Goal: Transaction & Acquisition: Purchase product/service

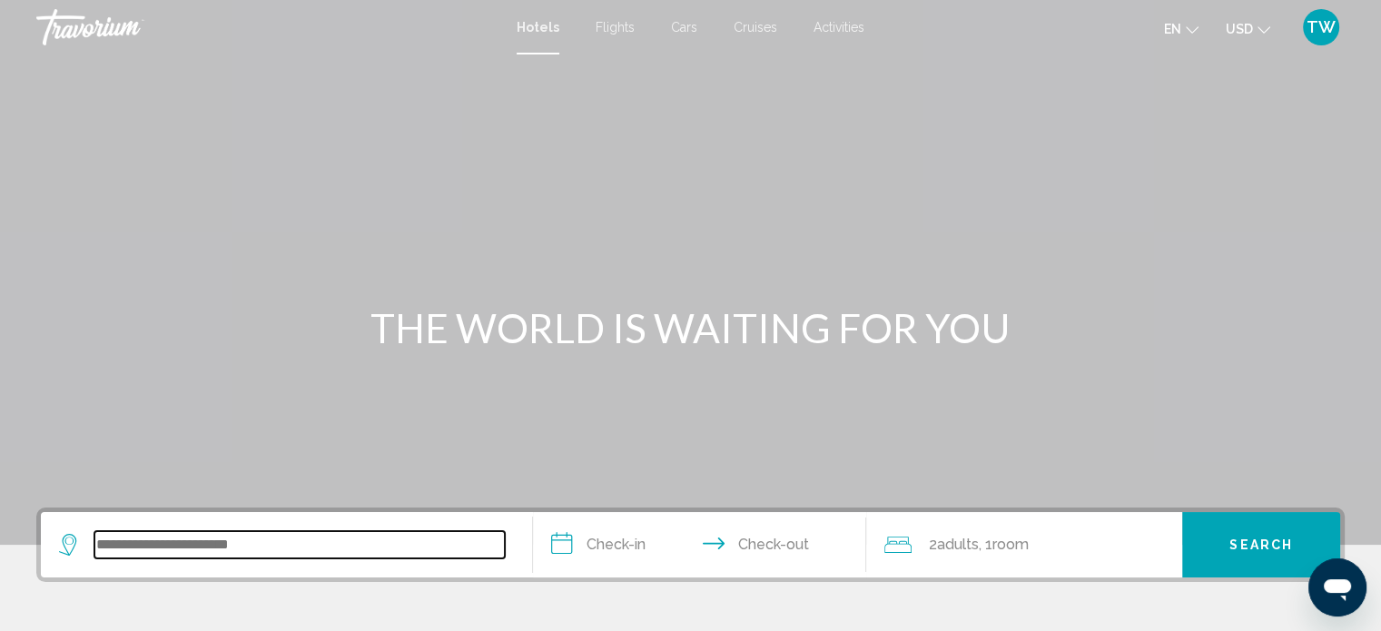
click at [171, 548] on input "Search widget" at bounding box center [299, 544] width 411 height 27
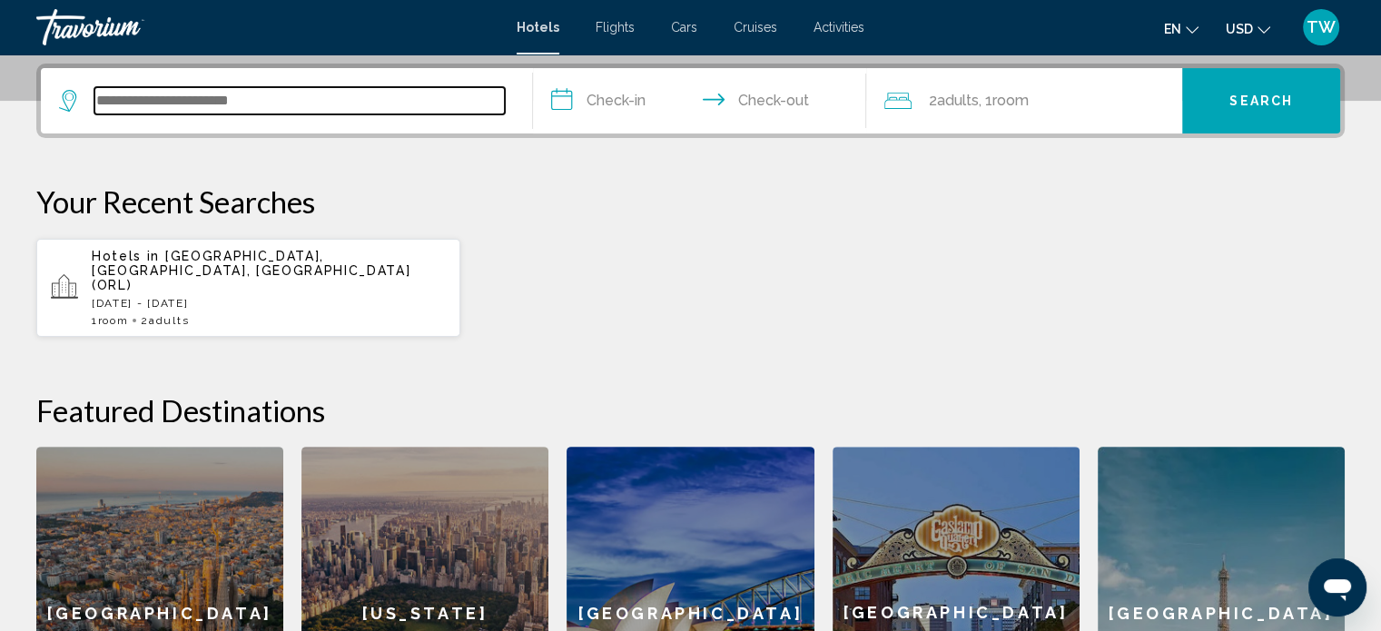
scroll to position [448, 0]
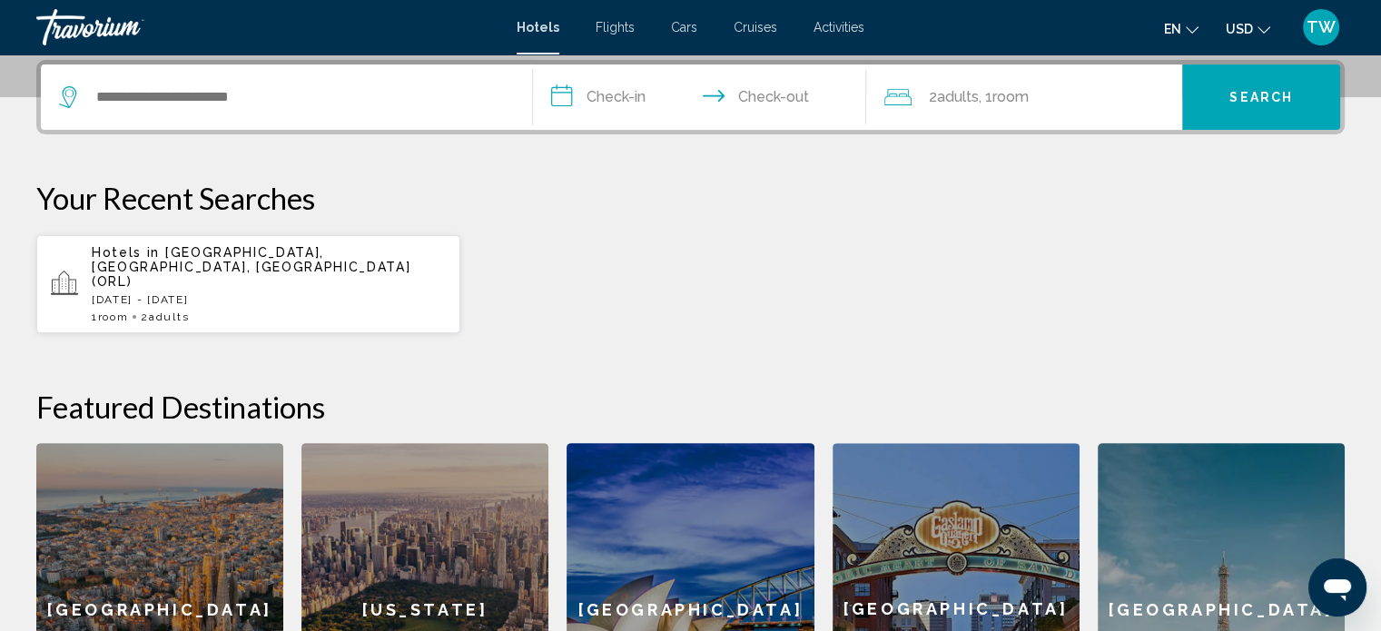
click at [171, 548] on div "[GEOGRAPHIC_DATA]" at bounding box center [159, 609] width 247 height 332
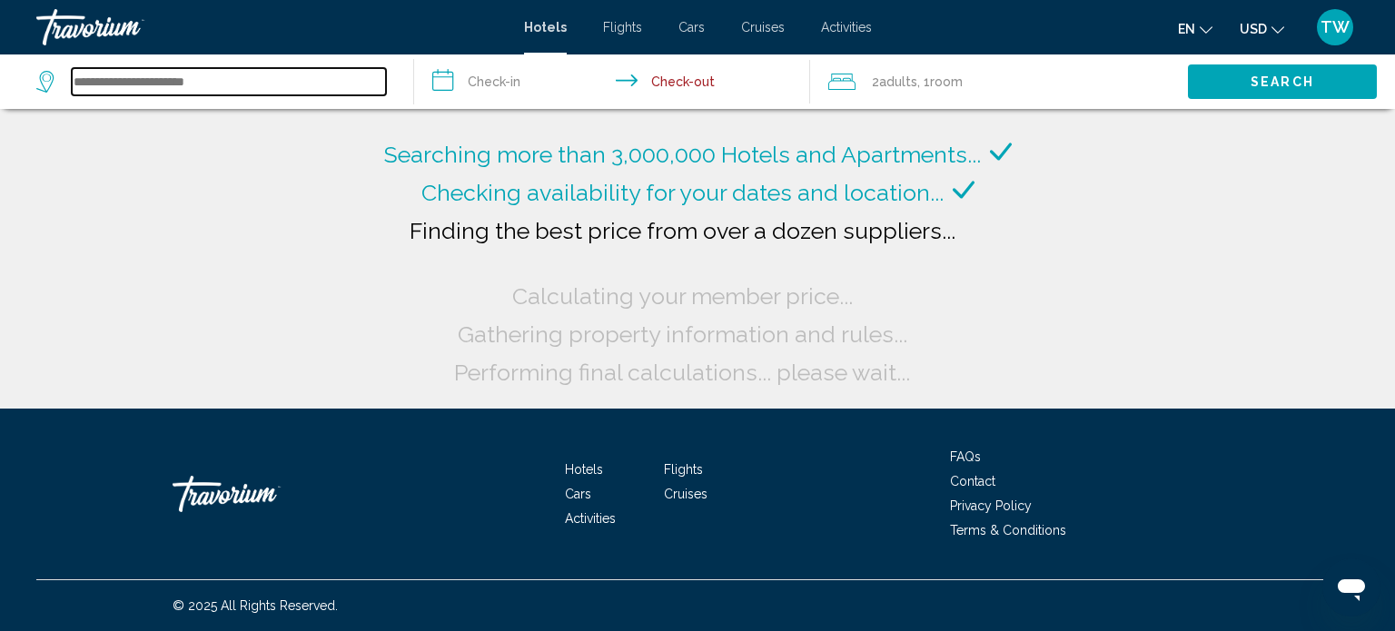
click at [157, 82] on input "Search widget" at bounding box center [229, 81] width 314 height 27
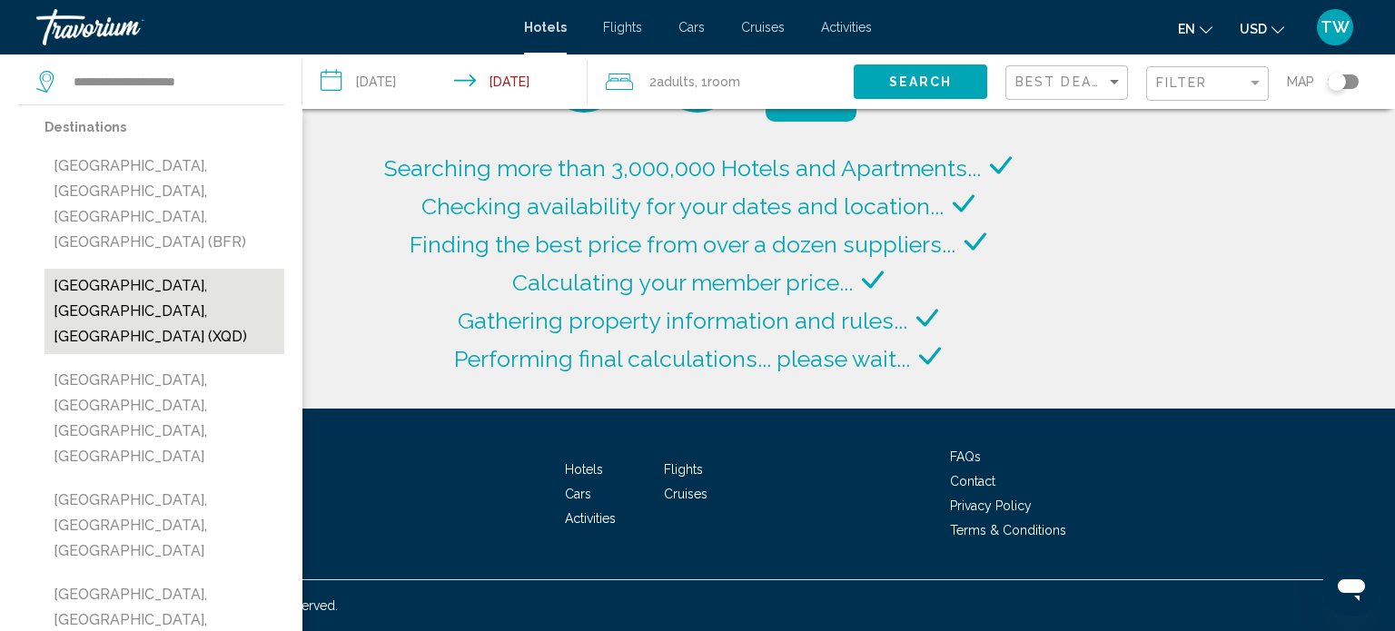
click at [114, 269] on button "[GEOGRAPHIC_DATA], [GEOGRAPHIC_DATA], [GEOGRAPHIC_DATA] (XQD)" at bounding box center [165, 311] width 240 height 85
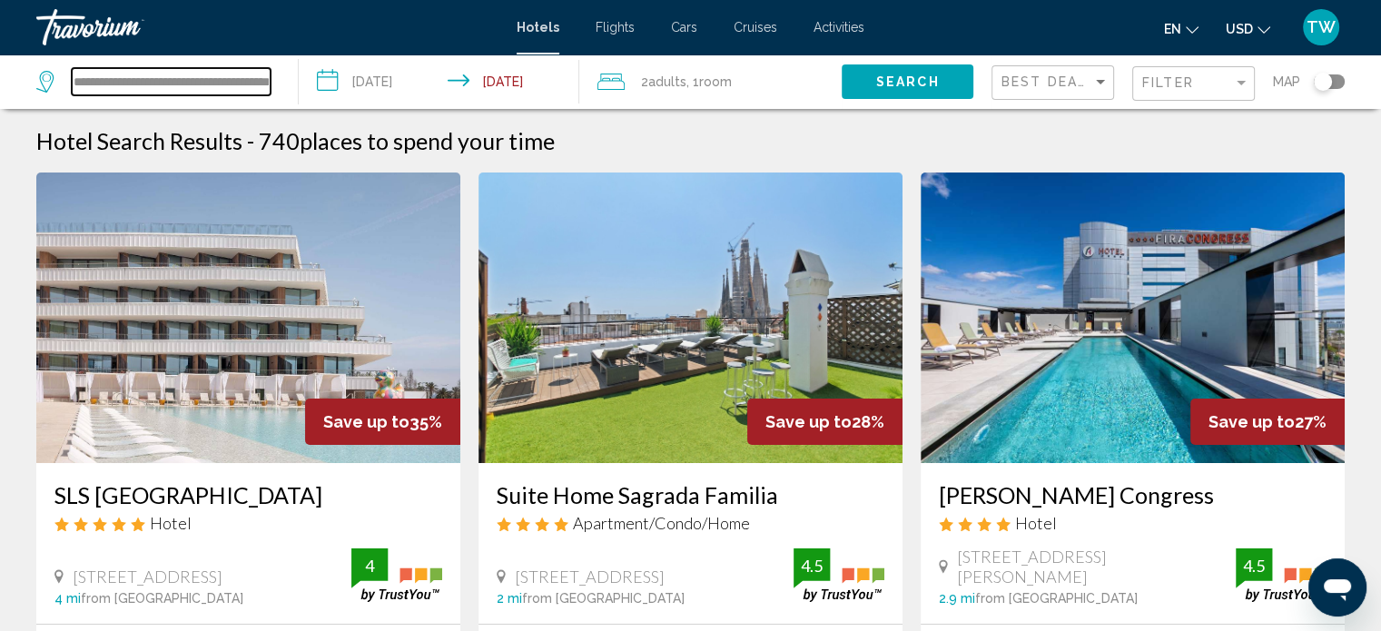
drag, startPoint x: 165, startPoint y: 82, endPoint x: 134, endPoint y: 82, distance: 30.9
drag, startPoint x: 134, startPoint y: 82, endPoint x: 205, endPoint y: 83, distance: 70.9
click at [205, 83] on input "**********" at bounding box center [171, 81] width 199 height 27
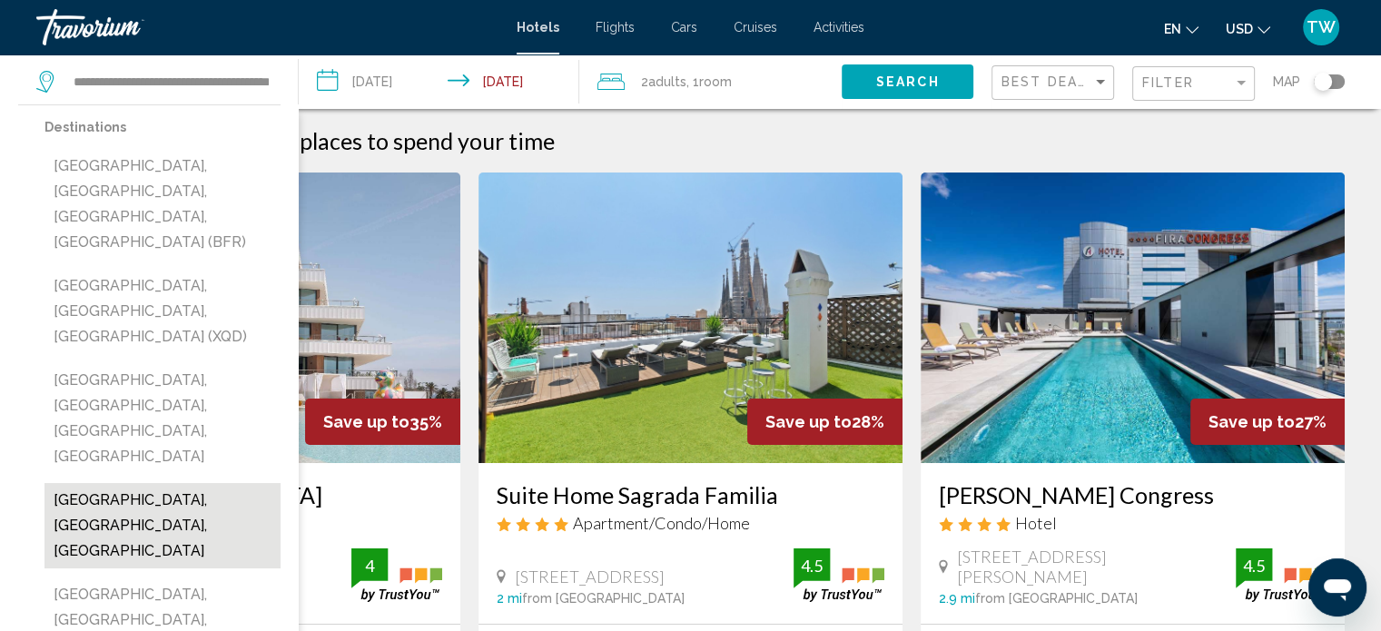
click at [153, 483] on button "[GEOGRAPHIC_DATA], [GEOGRAPHIC_DATA], [GEOGRAPHIC_DATA]" at bounding box center [163, 525] width 236 height 85
type input "**********"
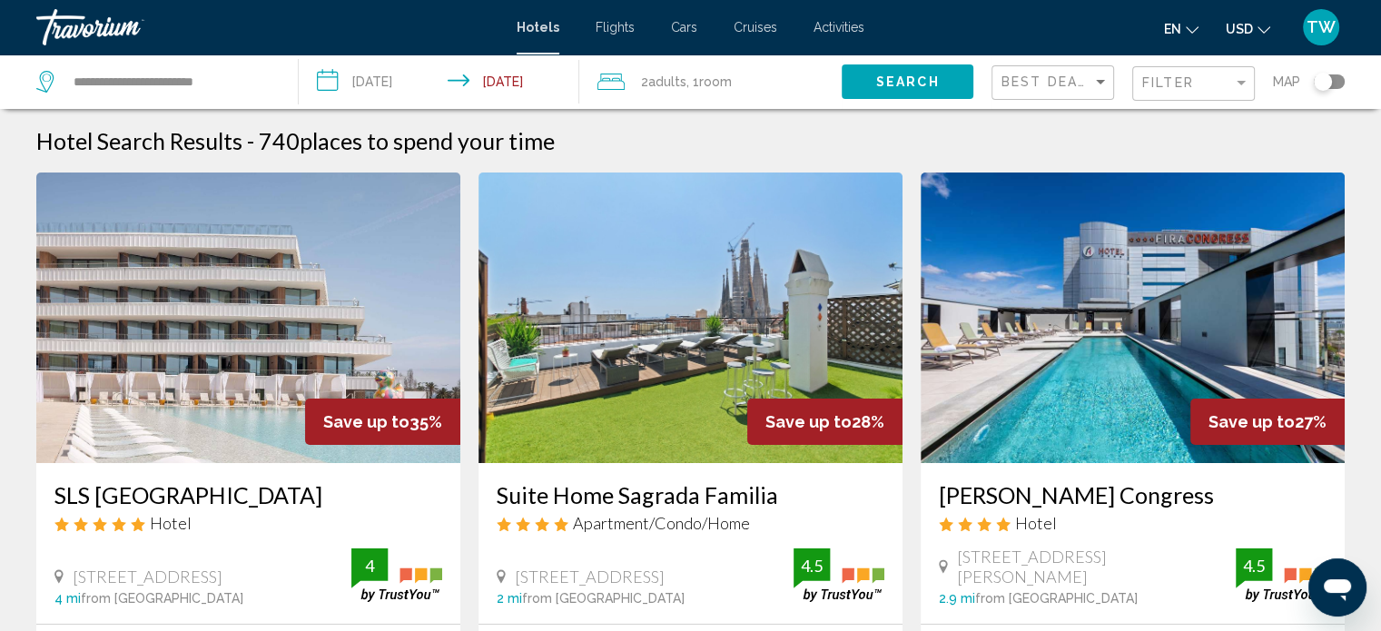
click at [153, 375] on img "Main content" at bounding box center [248, 318] width 424 height 291
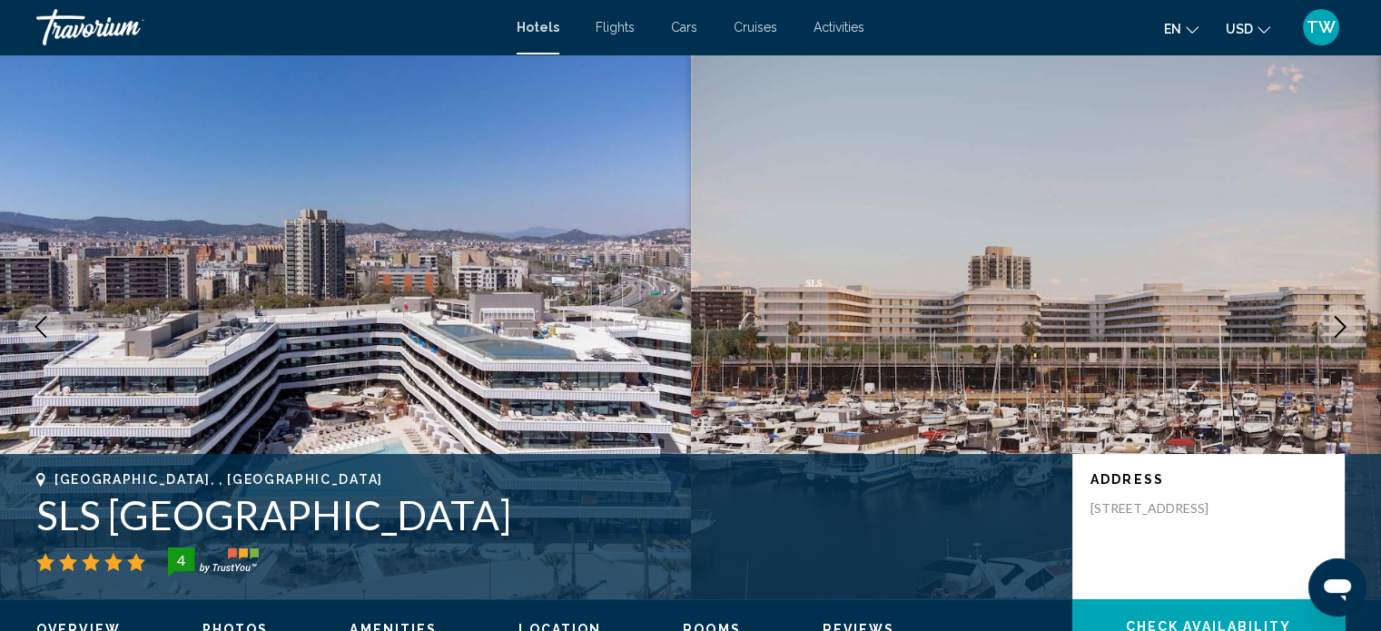
scroll to position [11, 0]
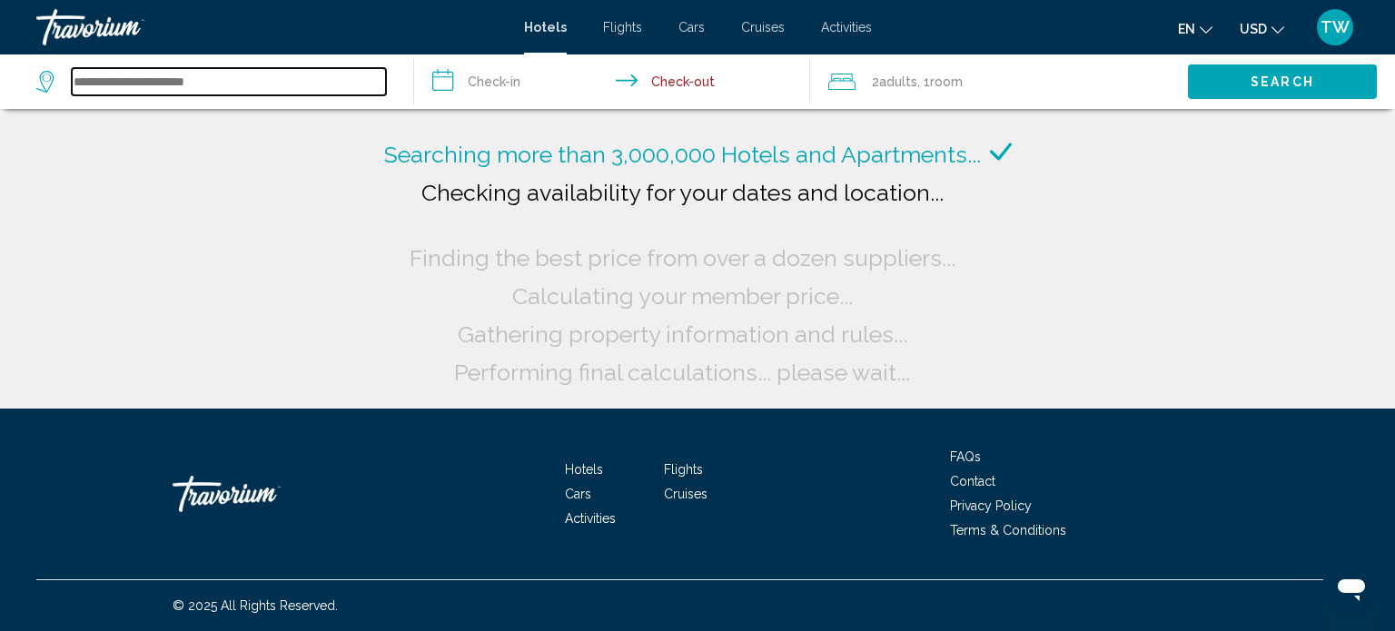
click at [175, 82] on input "Search widget" at bounding box center [229, 81] width 314 height 27
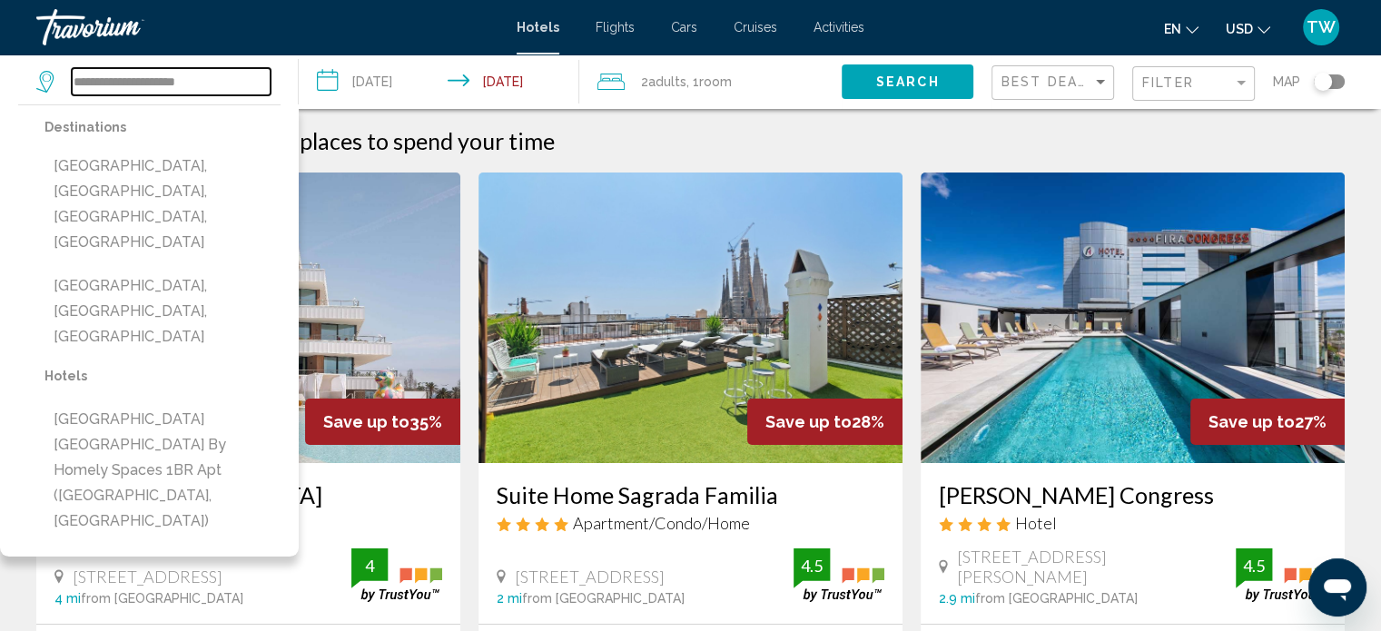
click at [115, 85] on input "**********" at bounding box center [171, 81] width 199 height 27
click at [91, 82] on input "**********" at bounding box center [171, 81] width 199 height 27
click at [238, 54] on mat-toolbar "Hotels Flights Cars Cruises Activities Hotels Flights Cars Cruises Activities e…" at bounding box center [690, 27] width 1381 height 54
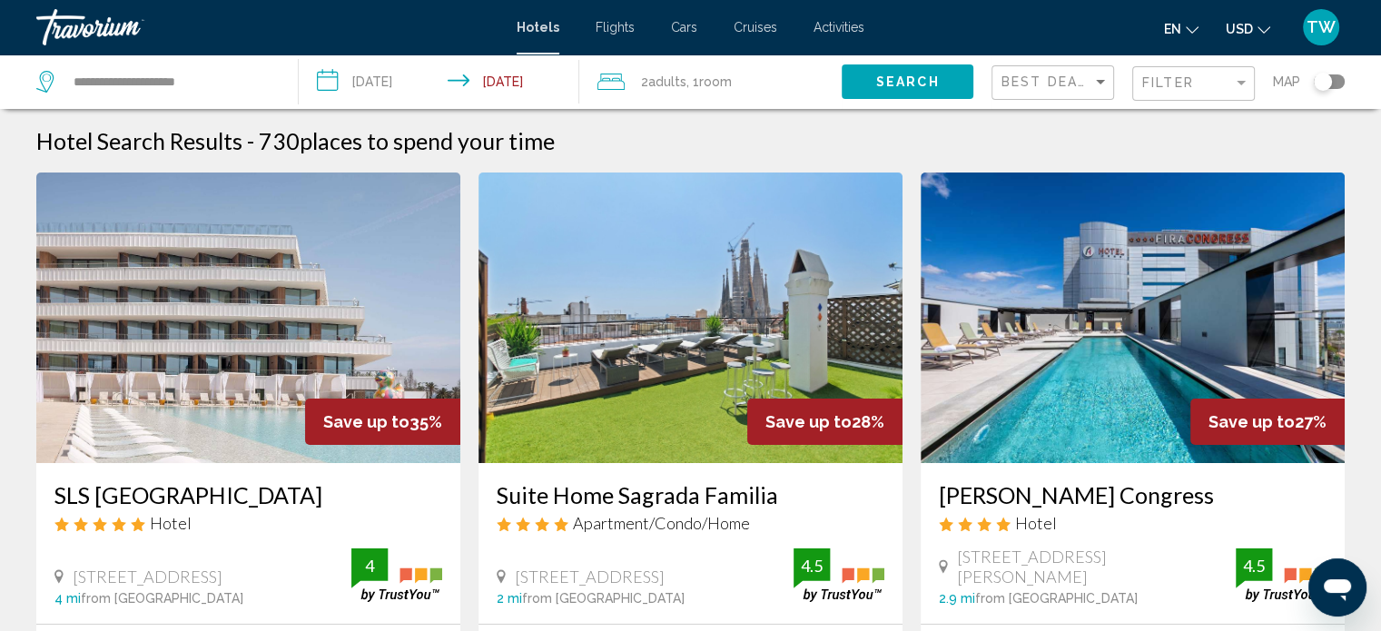
click at [226, 54] on mat-toolbar "Hotels Flights Cars Cruises Activities Hotels Flights Cars Cruises Activities e…" at bounding box center [690, 27] width 1381 height 54
click at [203, 87] on input "**********" at bounding box center [171, 81] width 199 height 27
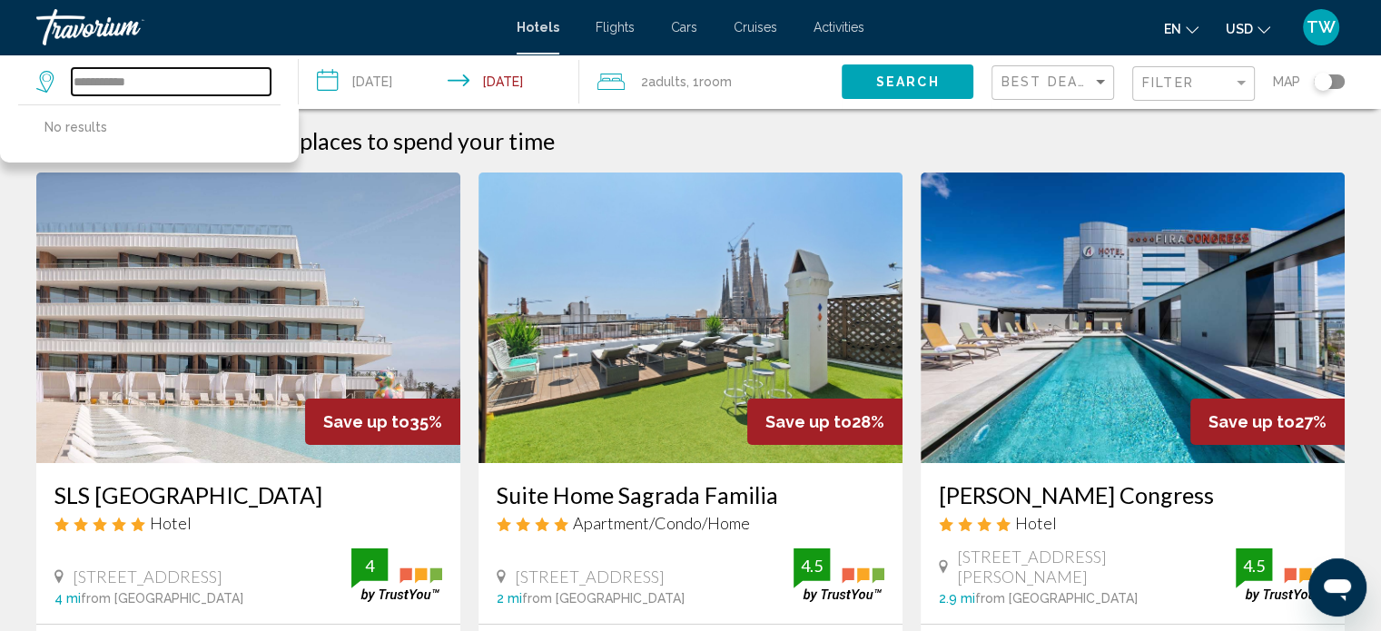
click at [185, 82] on input "**********" at bounding box center [171, 81] width 199 height 27
type input "**********"
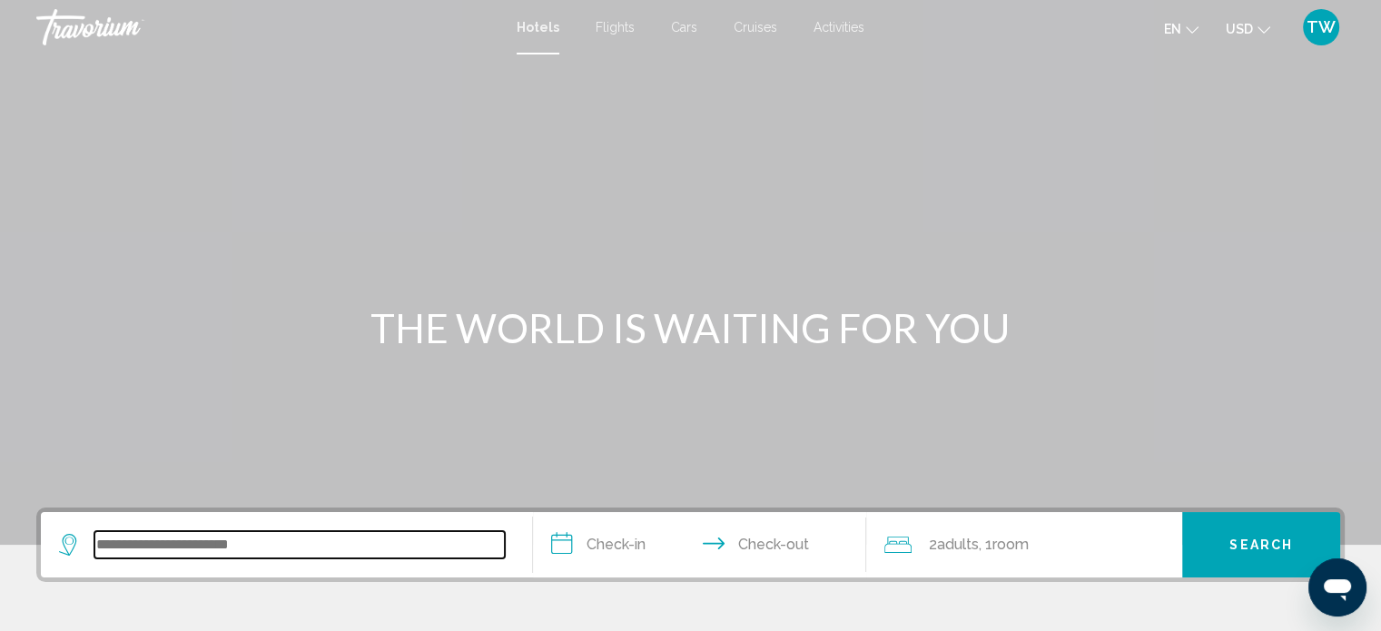
click at [138, 540] on input "Search widget" at bounding box center [299, 544] width 411 height 27
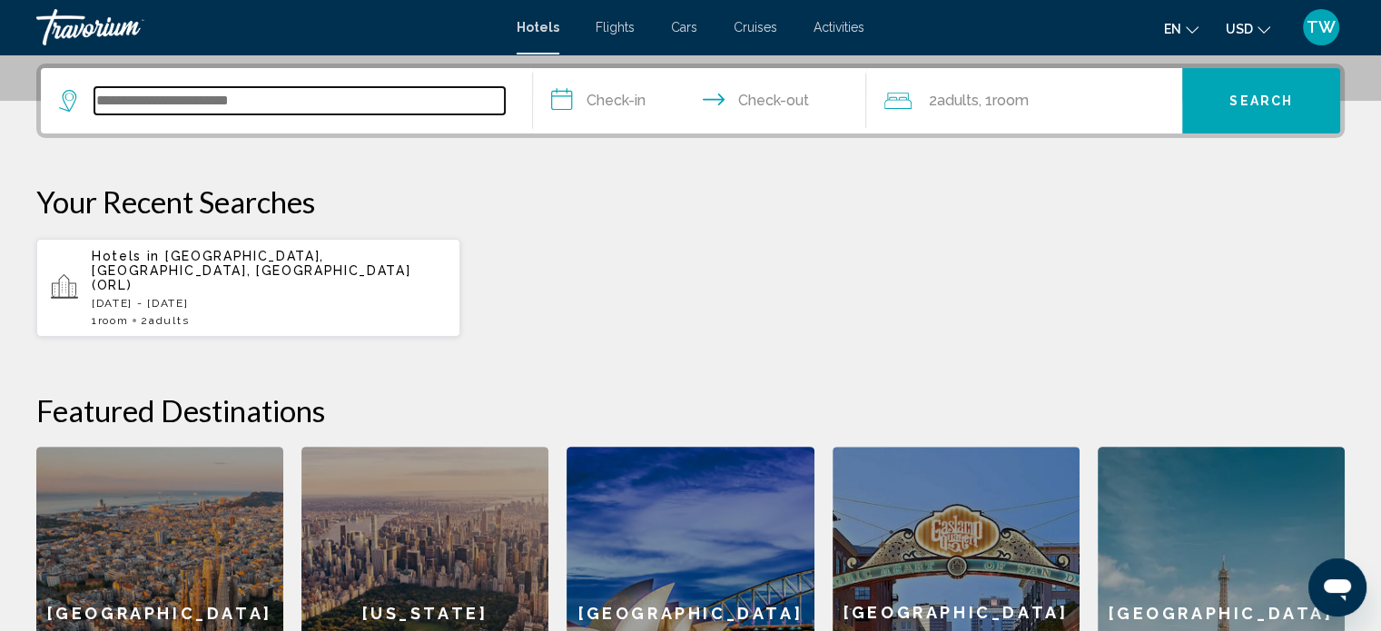
scroll to position [448, 0]
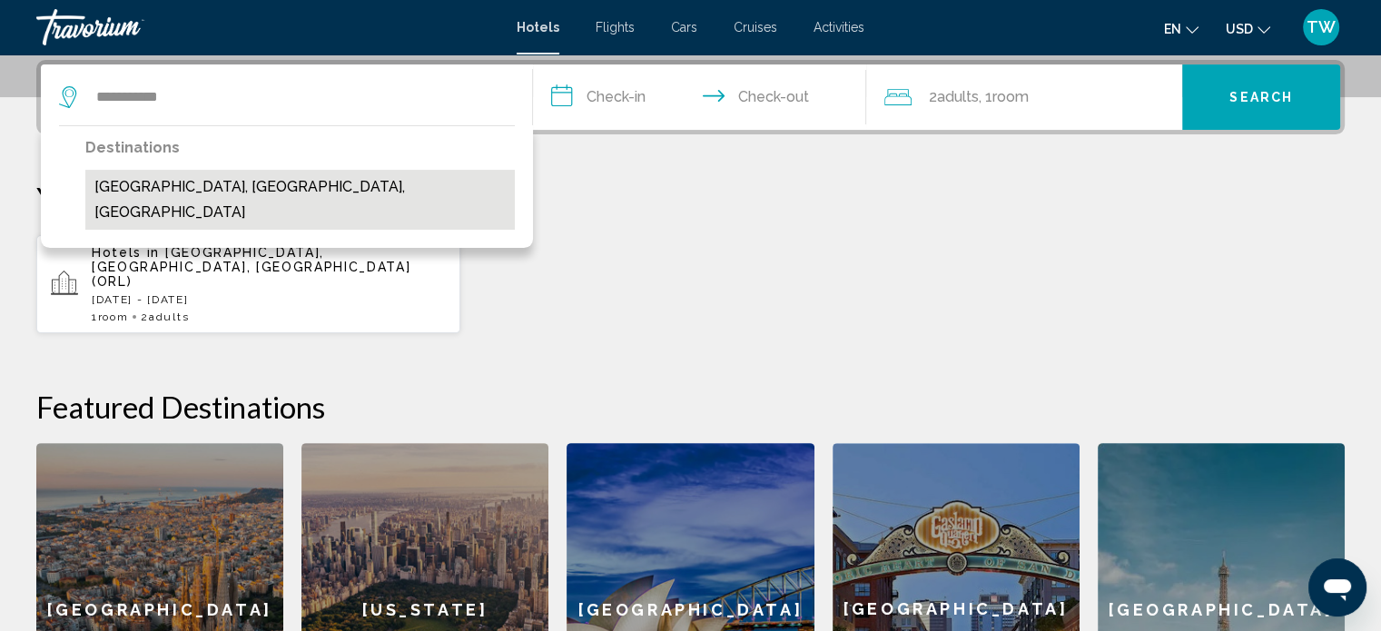
click at [196, 200] on button "[GEOGRAPHIC_DATA], [GEOGRAPHIC_DATA], [GEOGRAPHIC_DATA]" at bounding box center [300, 200] width 430 height 60
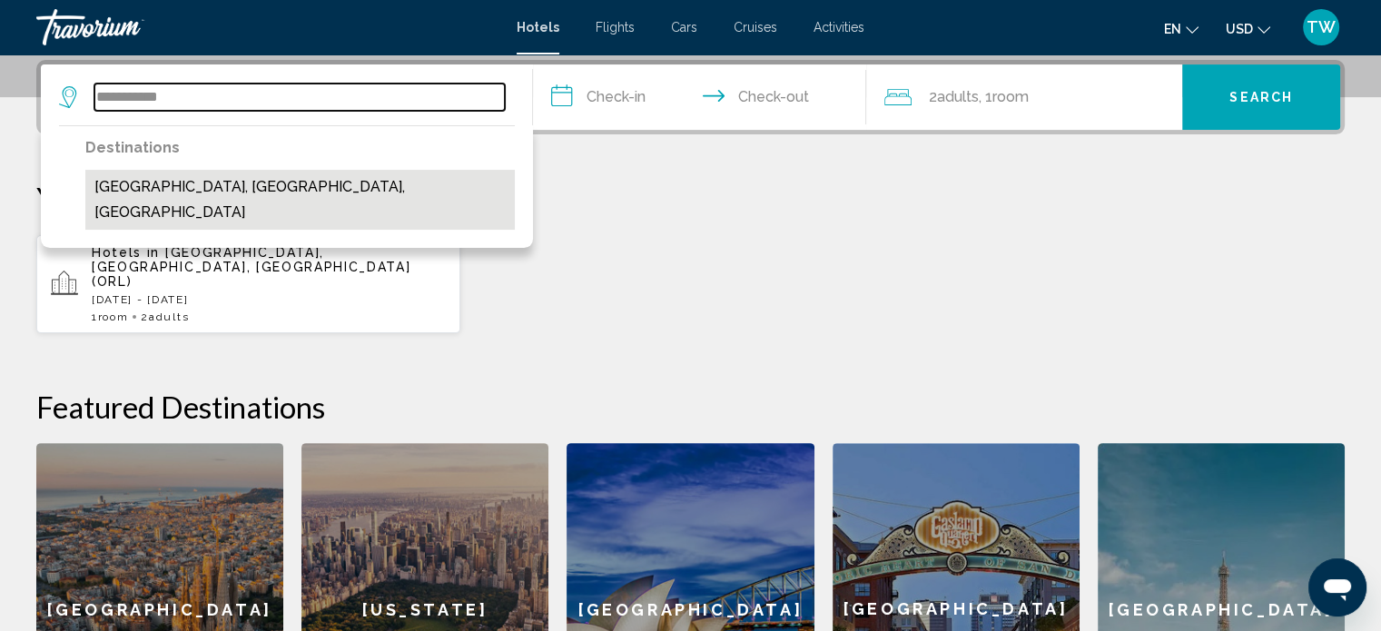
type input "**********"
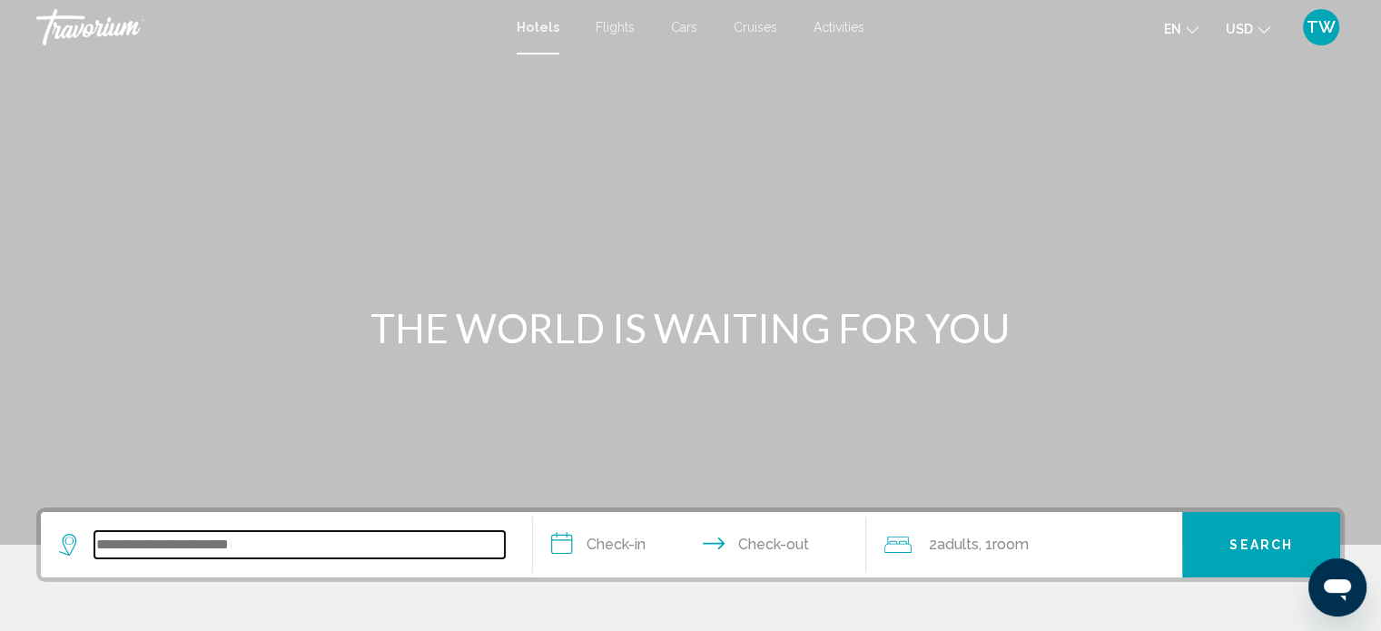
click at [226, 538] on input "Search widget" at bounding box center [299, 544] width 411 height 27
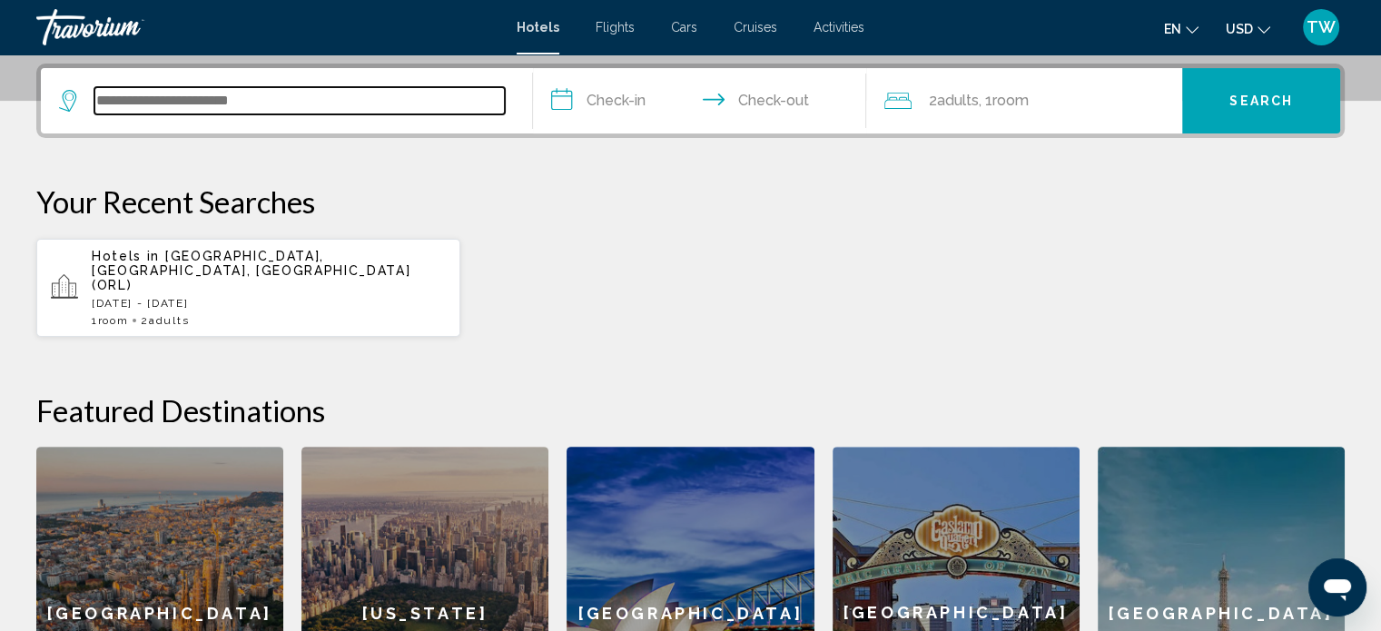
scroll to position [448, 0]
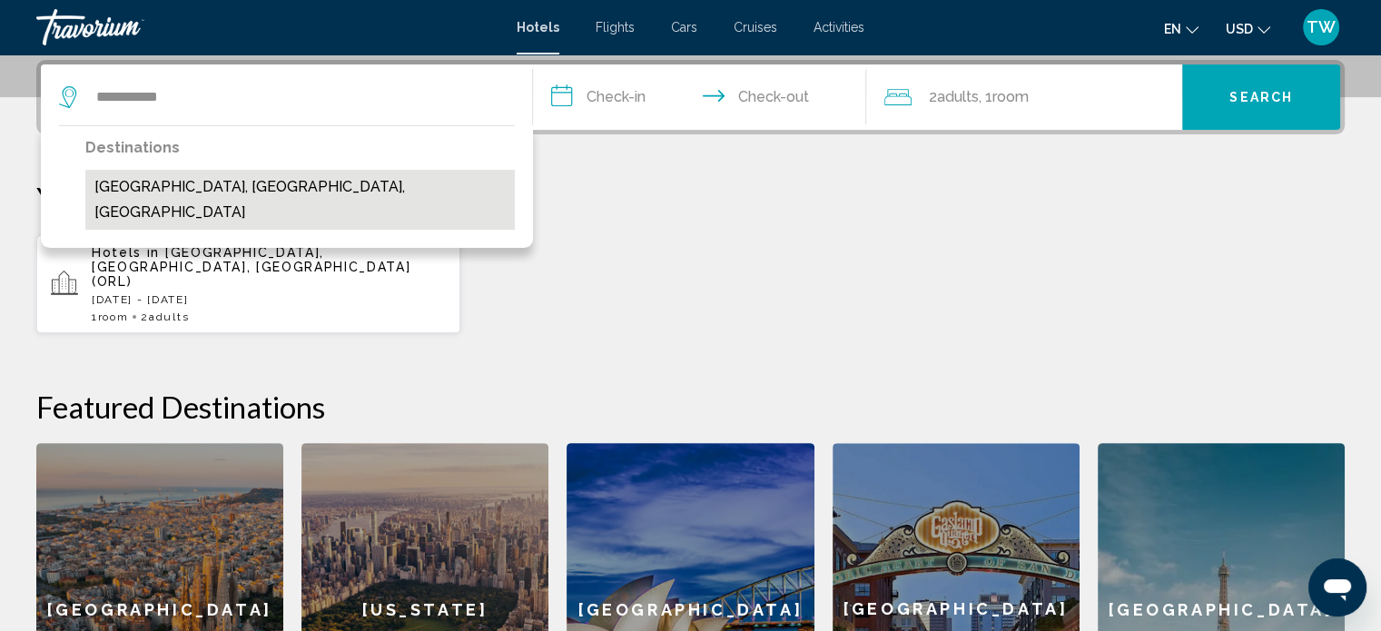
click at [194, 195] on button "[GEOGRAPHIC_DATA], [GEOGRAPHIC_DATA], [GEOGRAPHIC_DATA]" at bounding box center [300, 200] width 430 height 60
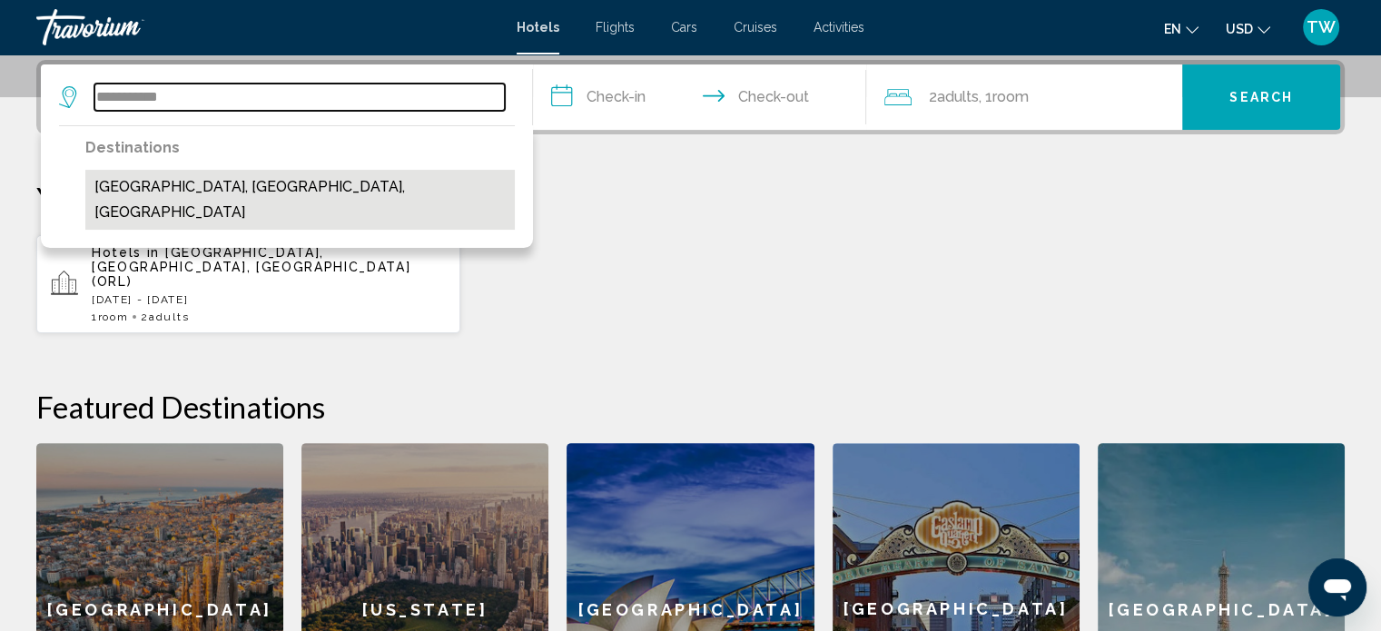
type input "**********"
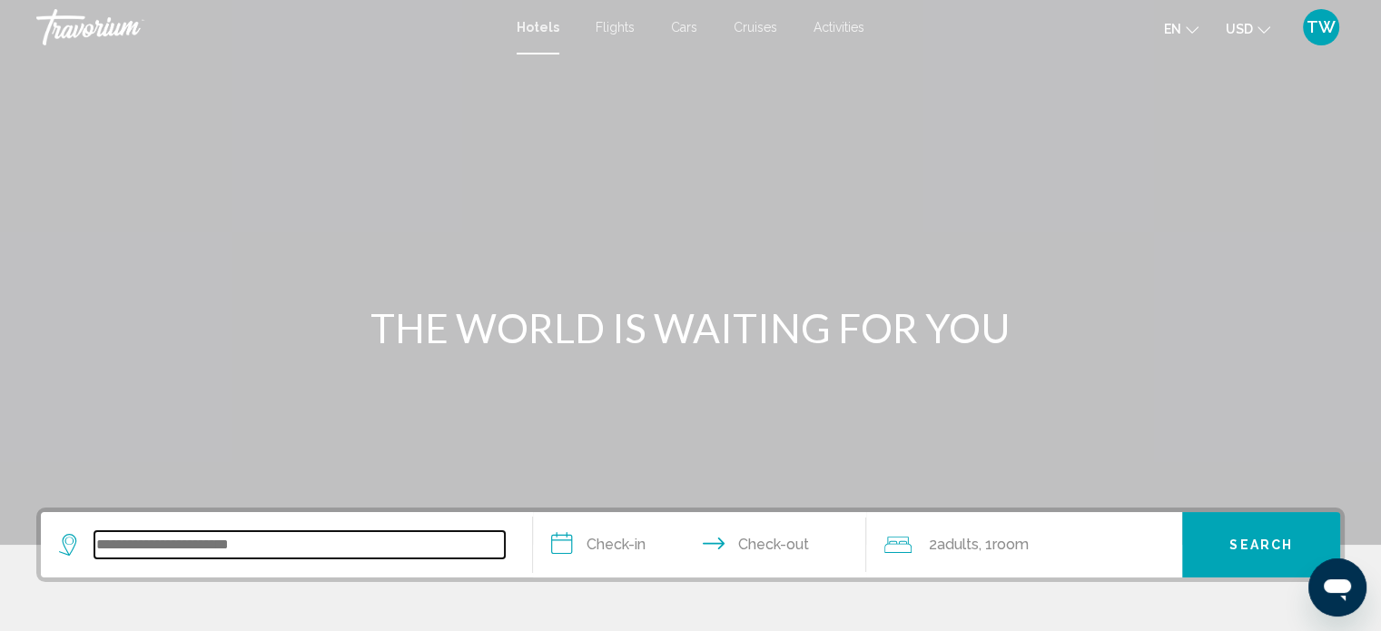
click at [196, 548] on input "Search widget" at bounding box center [299, 544] width 411 height 27
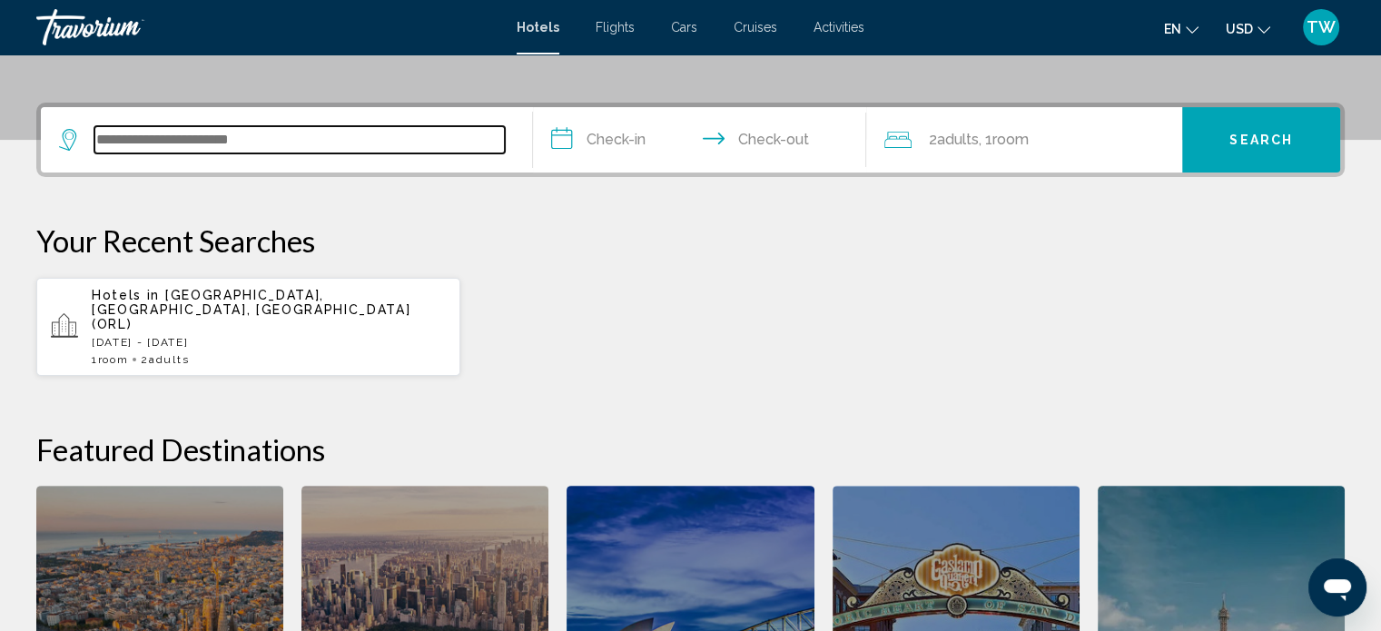
scroll to position [448, 0]
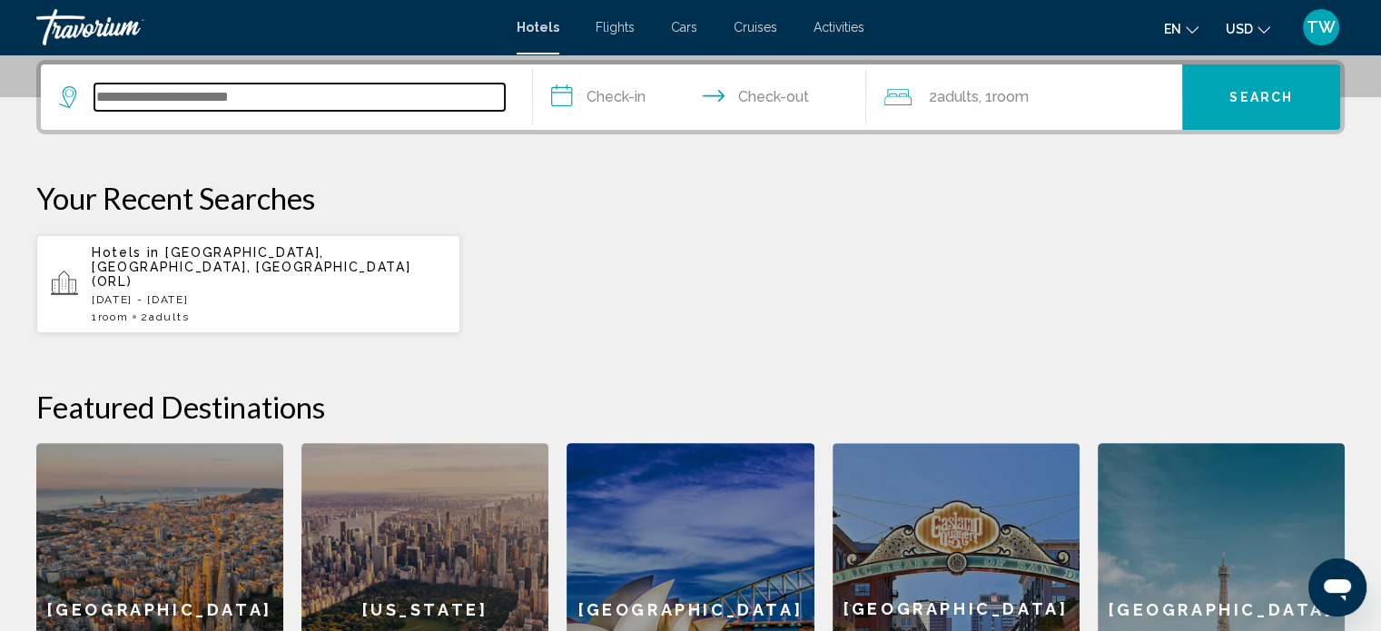
click at [309, 93] on input "Search widget" at bounding box center [299, 97] width 411 height 27
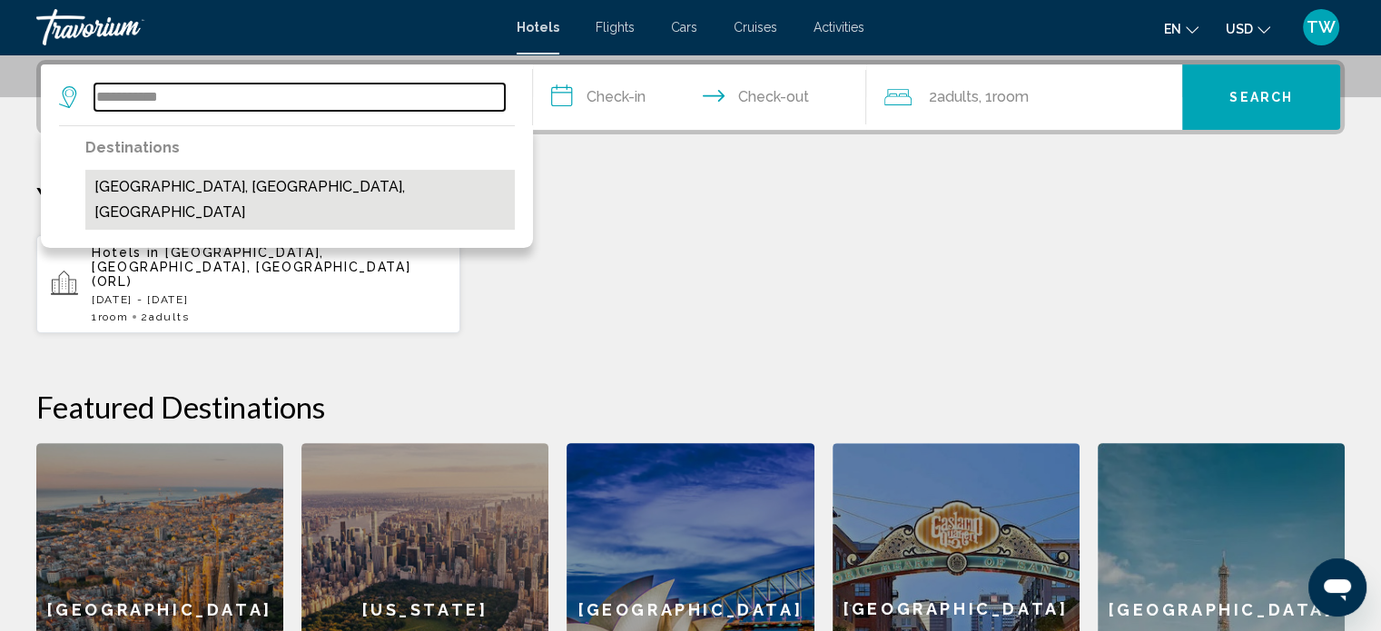
type input "**********"
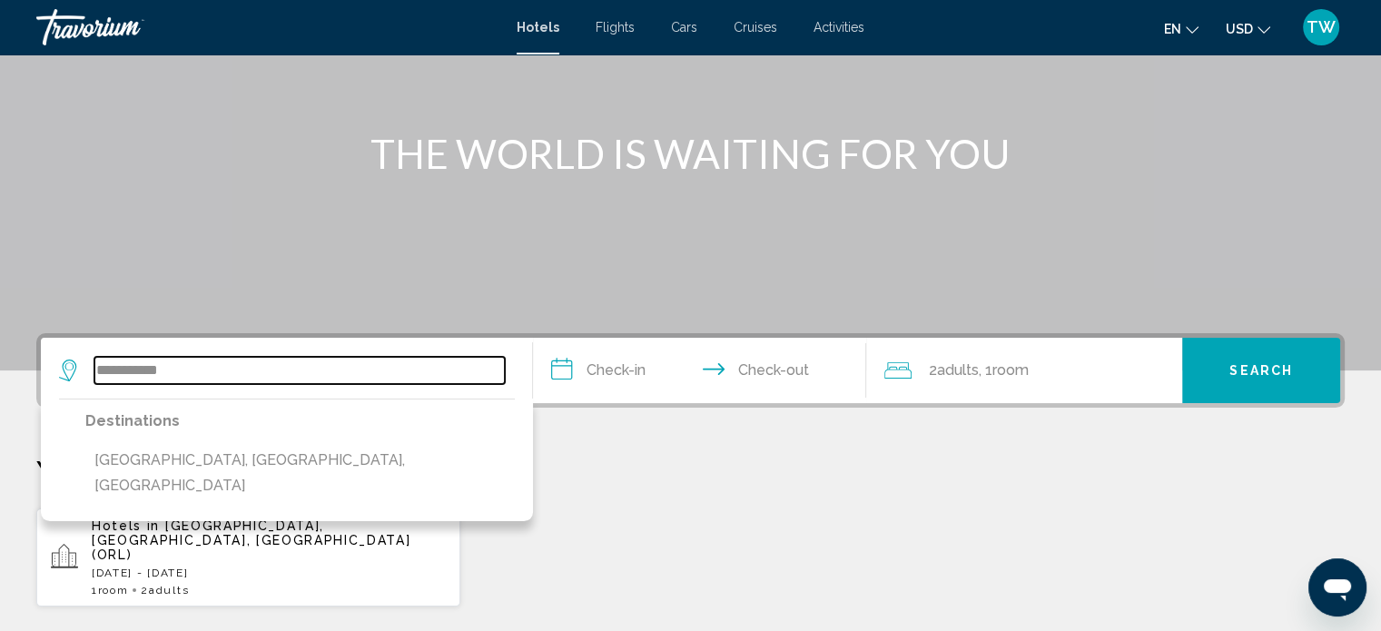
scroll to position [70, 0]
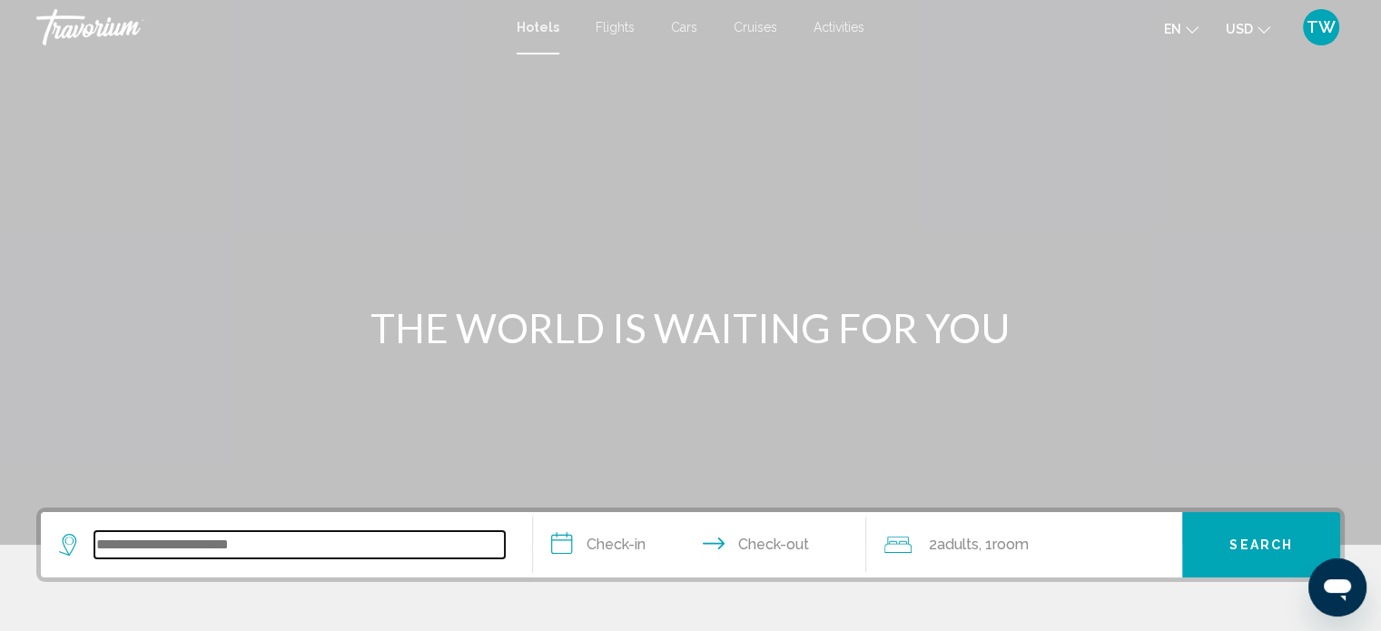
click at [142, 554] on input "Search widget" at bounding box center [299, 544] width 411 height 27
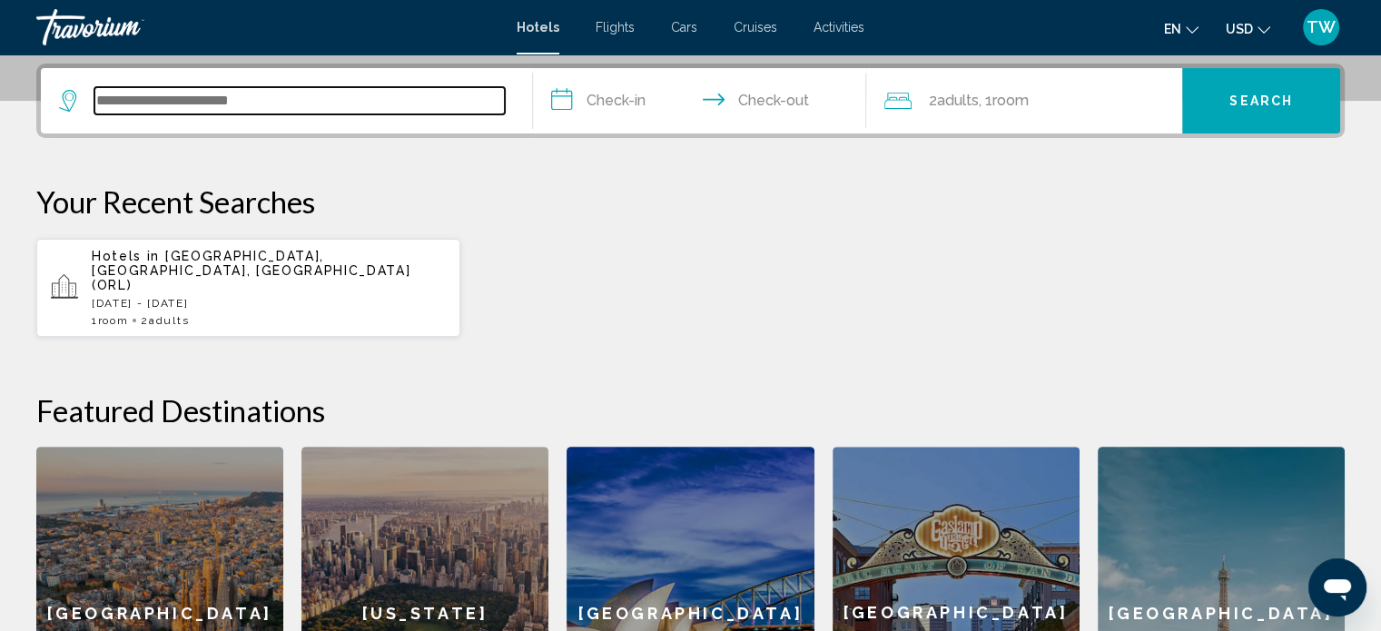
scroll to position [448, 0]
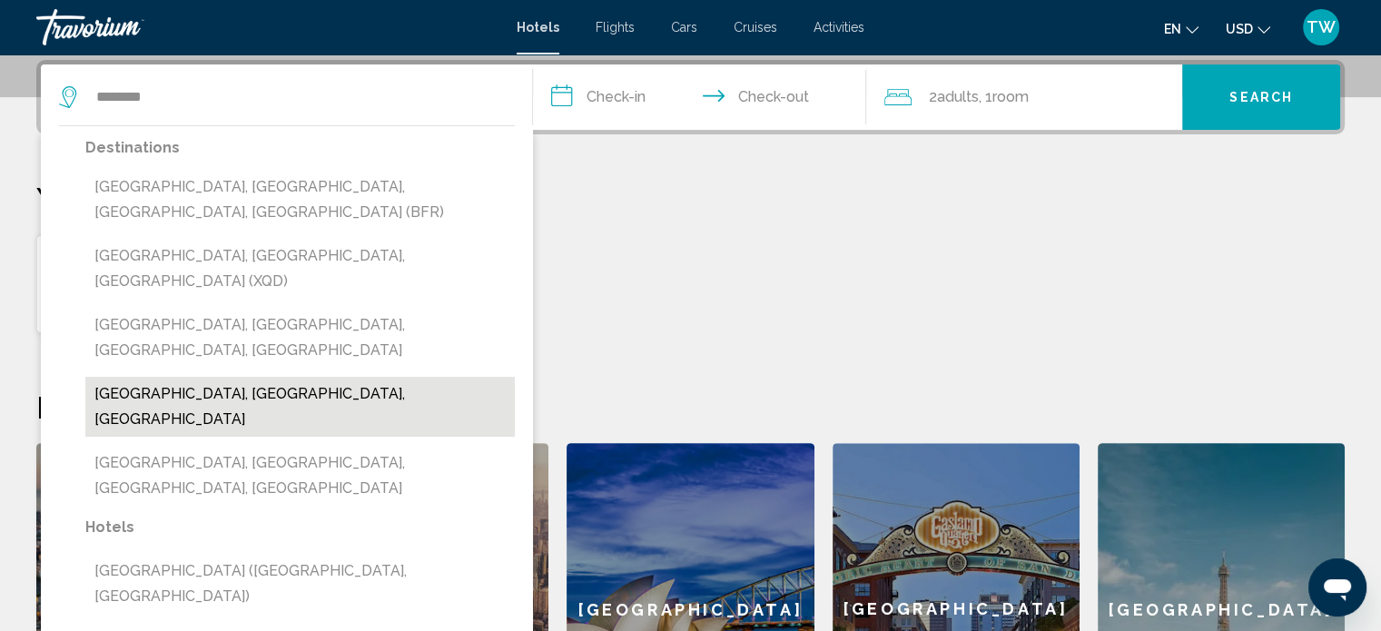
click at [233, 377] on button "[GEOGRAPHIC_DATA], [GEOGRAPHIC_DATA], [GEOGRAPHIC_DATA]" at bounding box center [300, 407] width 430 height 60
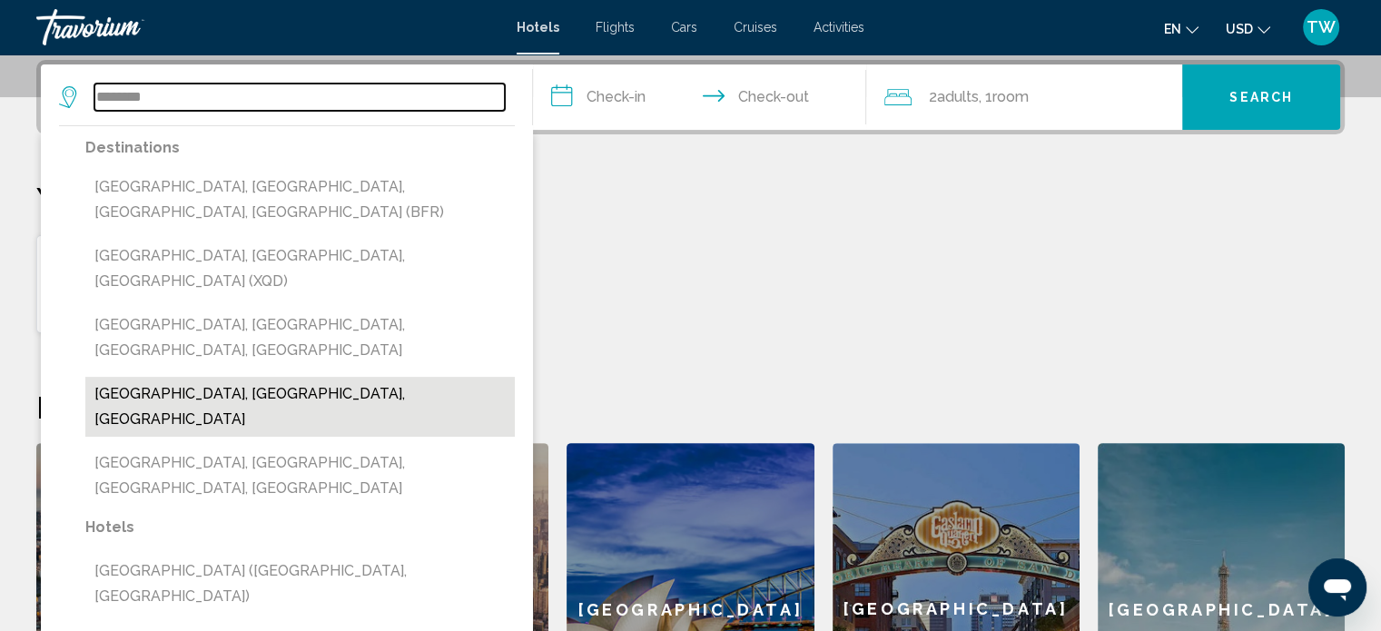
type input "**********"
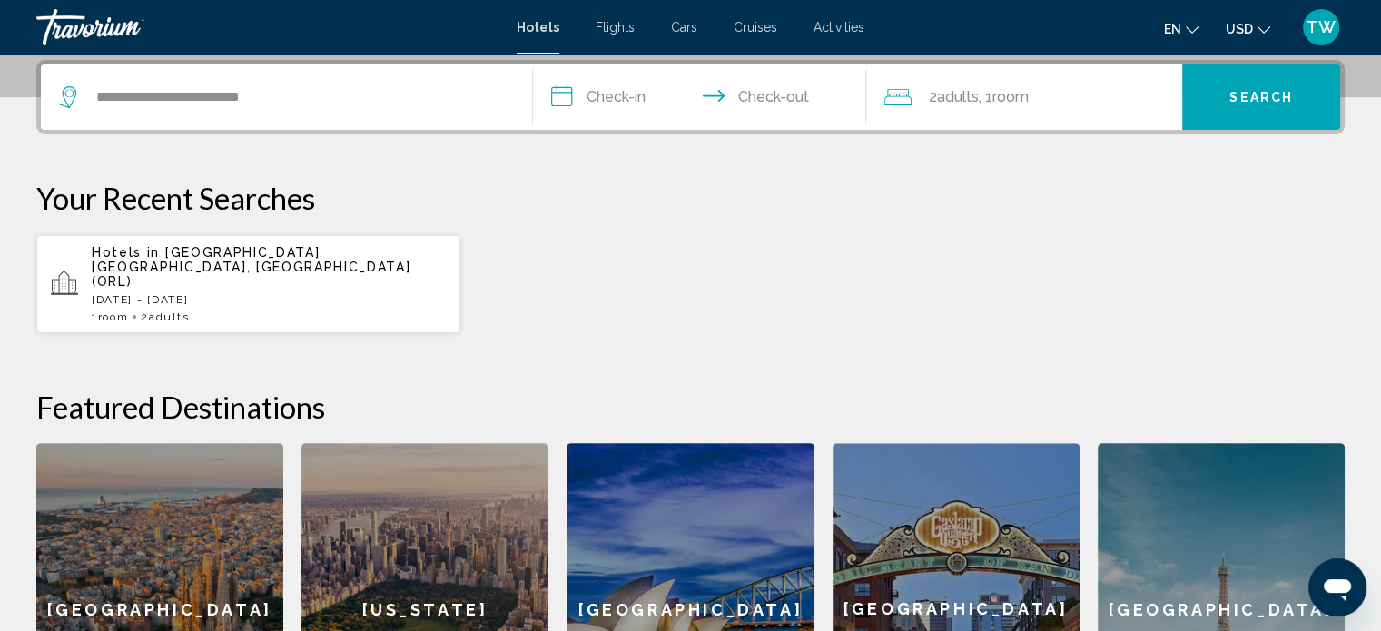
click at [1250, 116] on button "Search" at bounding box center [1262, 96] width 158 height 65
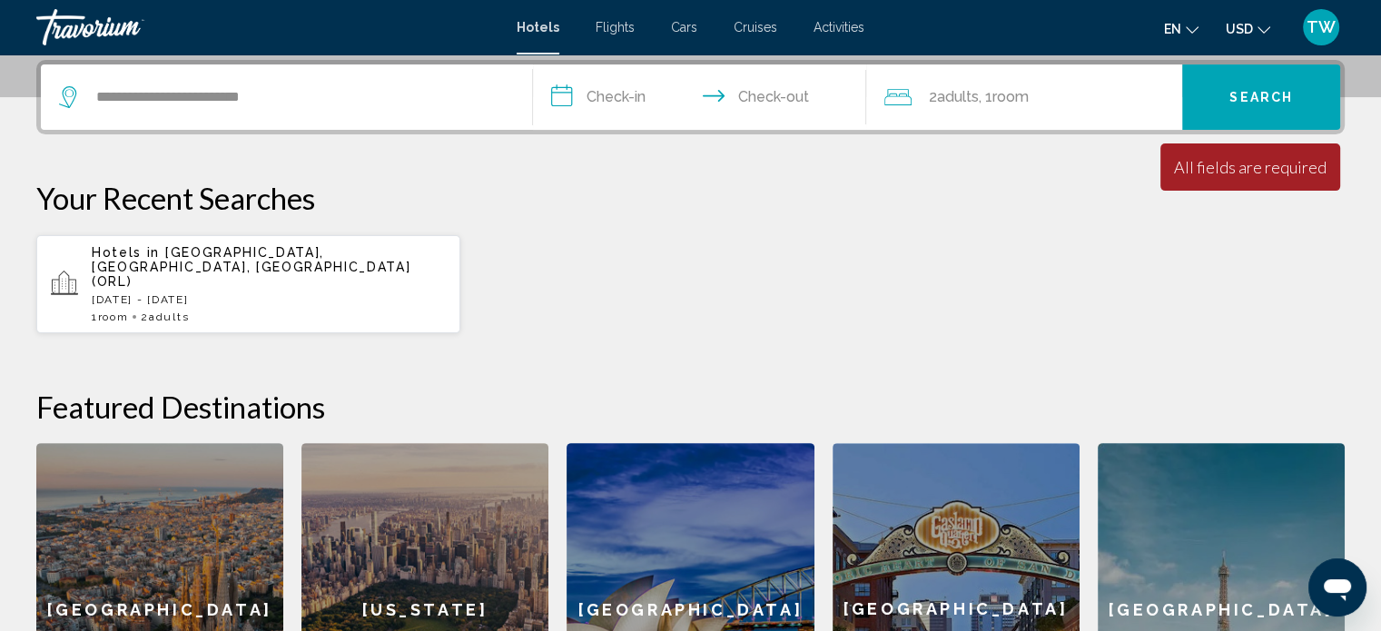
click at [608, 91] on input "**********" at bounding box center [704, 99] width 342 height 71
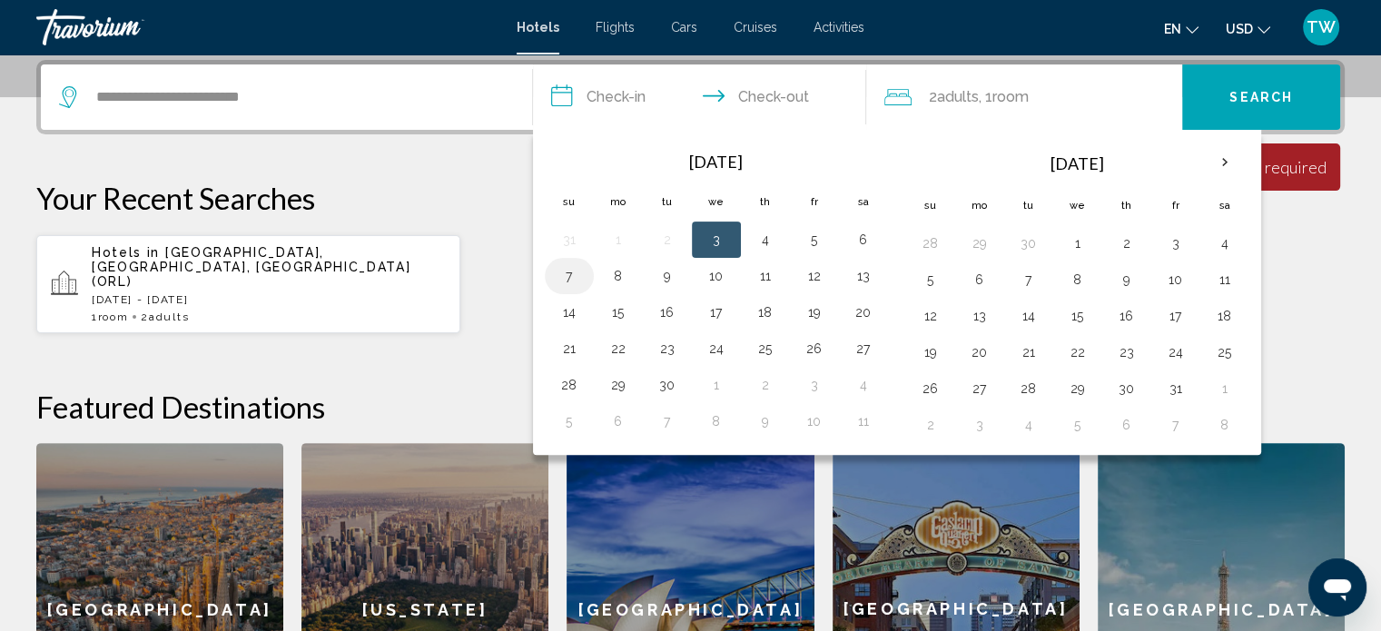
click at [566, 272] on button "7" at bounding box center [569, 275] width 29 height 25
click at [607, 272] on button "8" at bounding box center [618, 275] width 29 height 25
type input "**********"
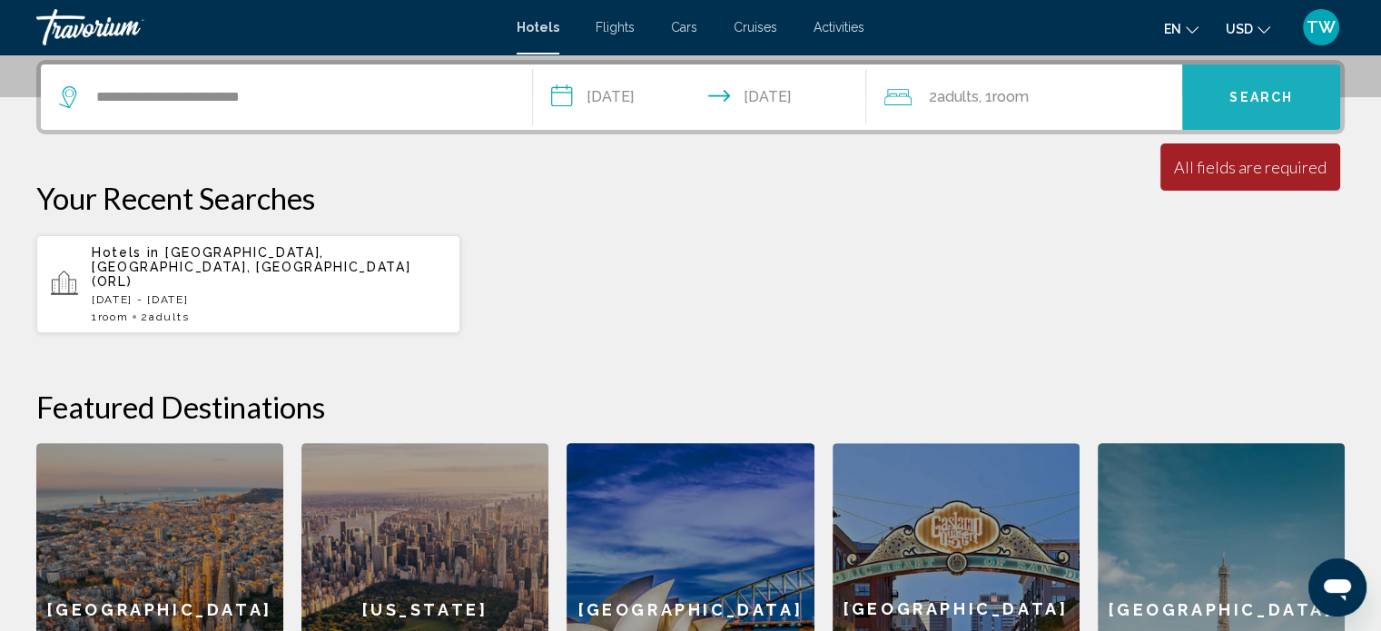
click at [1209, 100] on button "Search" at bounding box center [1262, 96] width 158 height 65
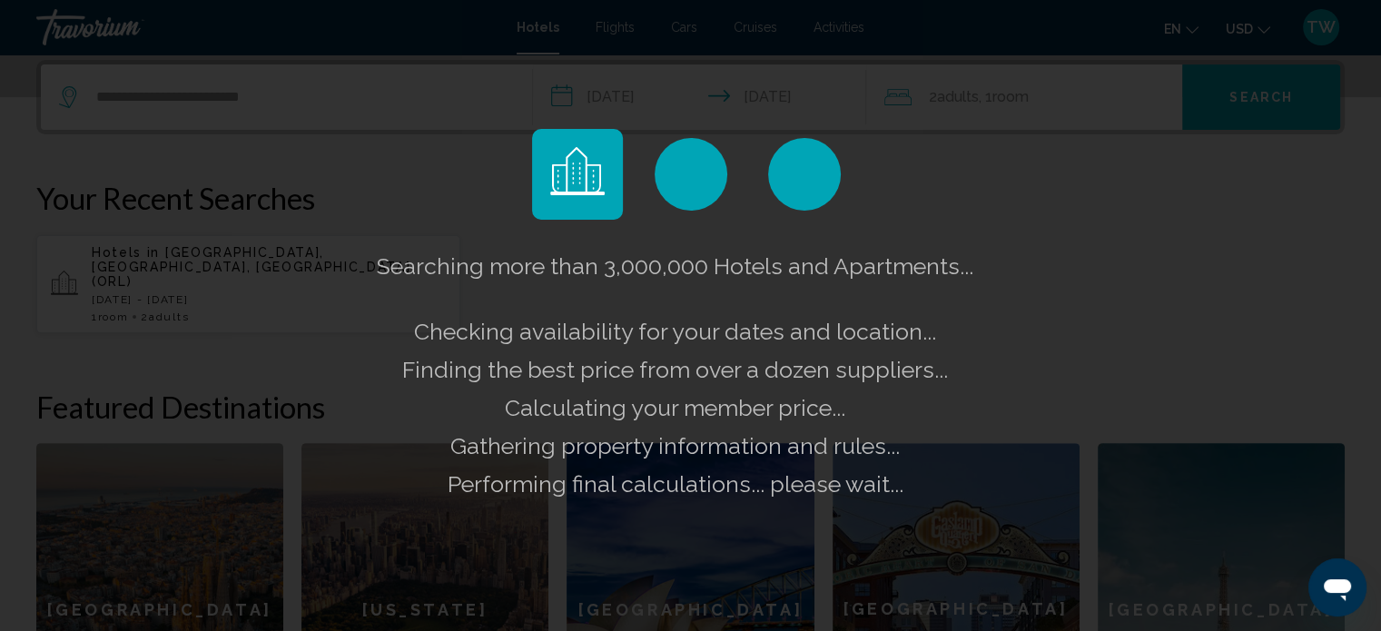
click at [1209, 100] on div "Searching more than 3,000,000 Hotels and Apartments... Checking availability fo…" at bounding box center [690, 315] width 1381 height 631
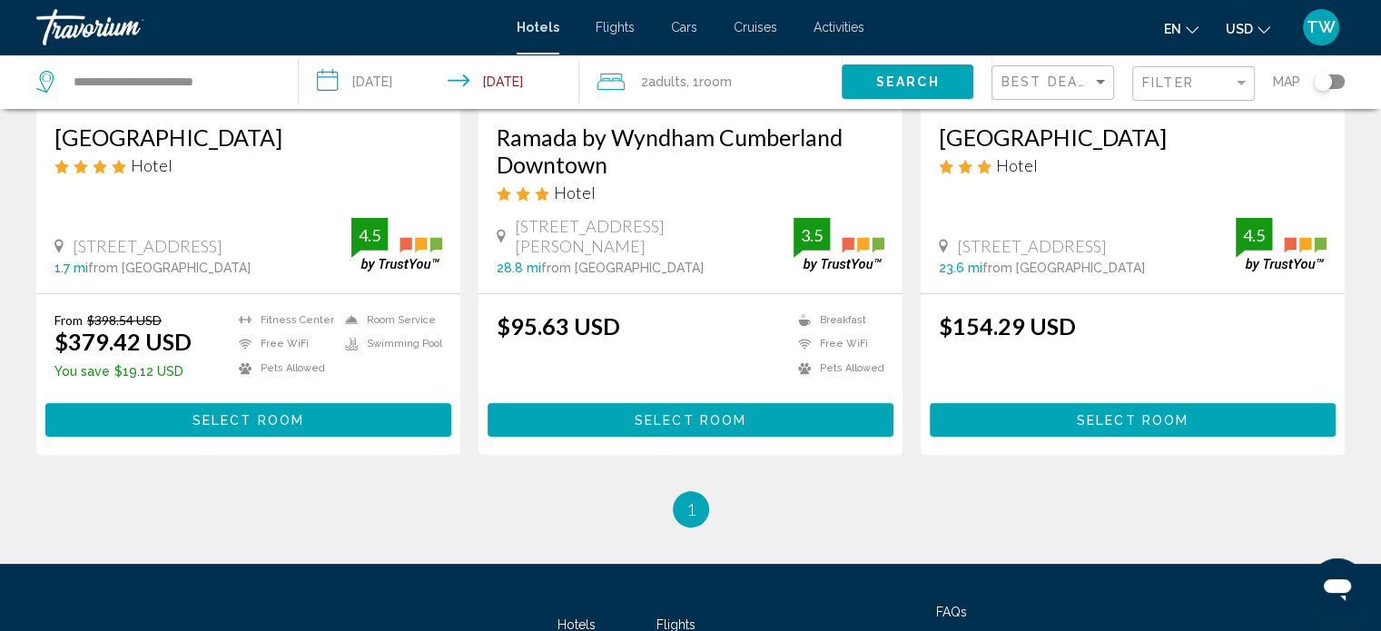
scroll to position [288, 0]
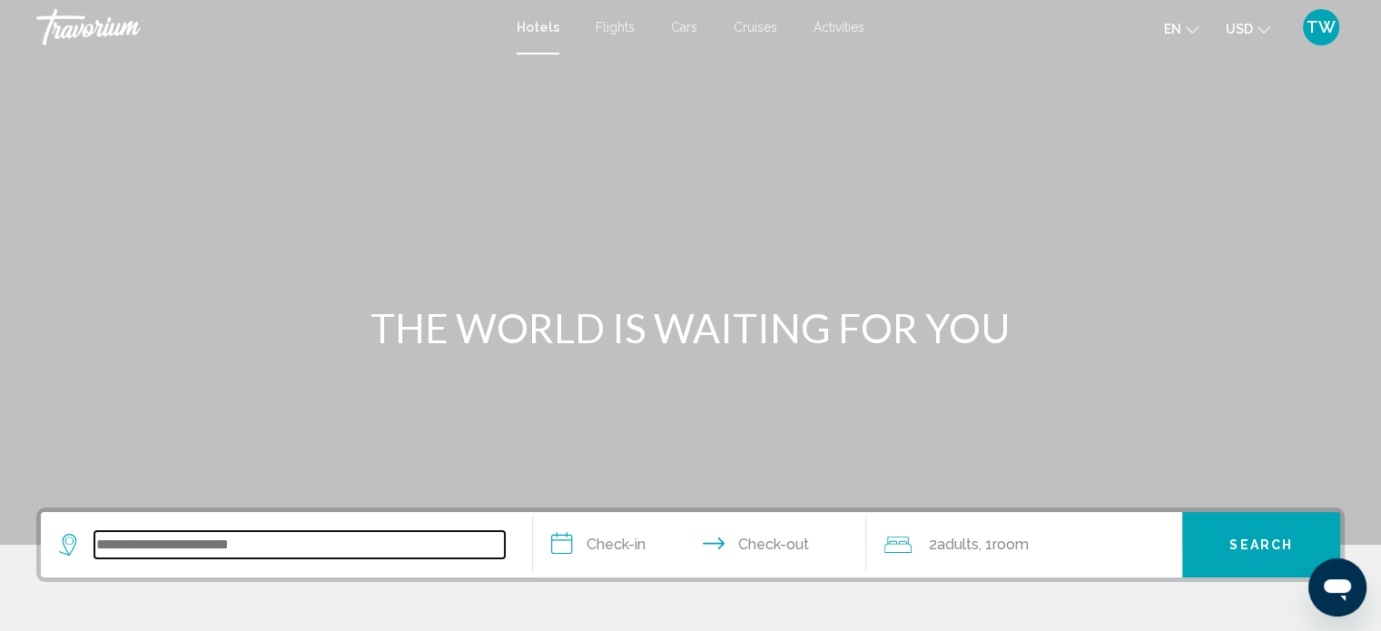
click at [181, 535] on input "Search widget" at bounding box center [299, 544] width 411 height 27
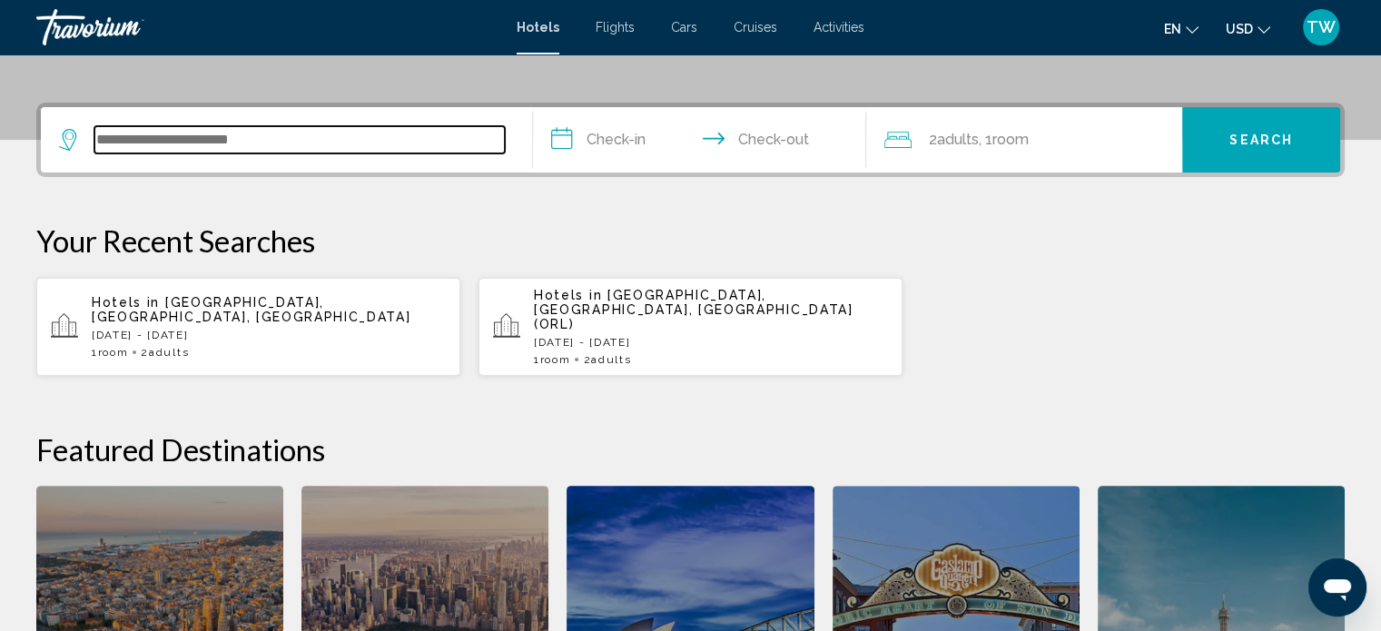
scroll to position [448, 0]
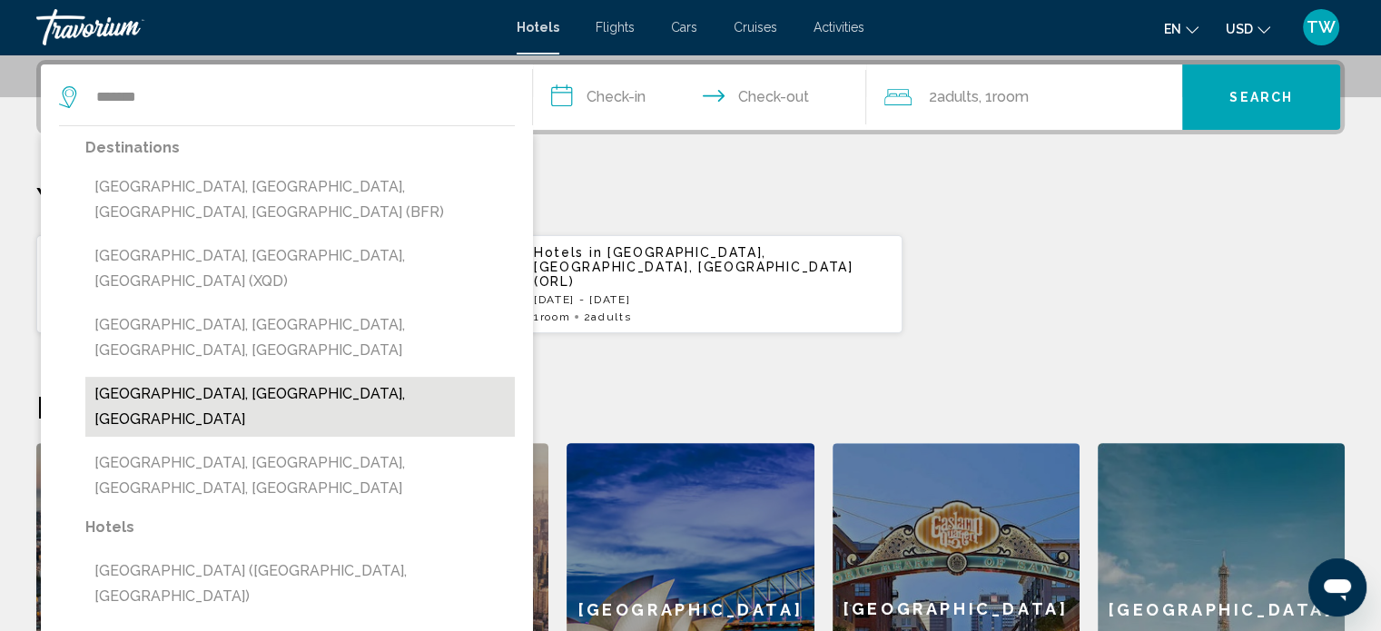
click at [183, 377] on button "[GEOGRAPHIC_DATA], [GEOGRAPHIC_DATA], [GEOGRAPHIC_DATA]" at bounding box center [300, 407] width 430 height 60
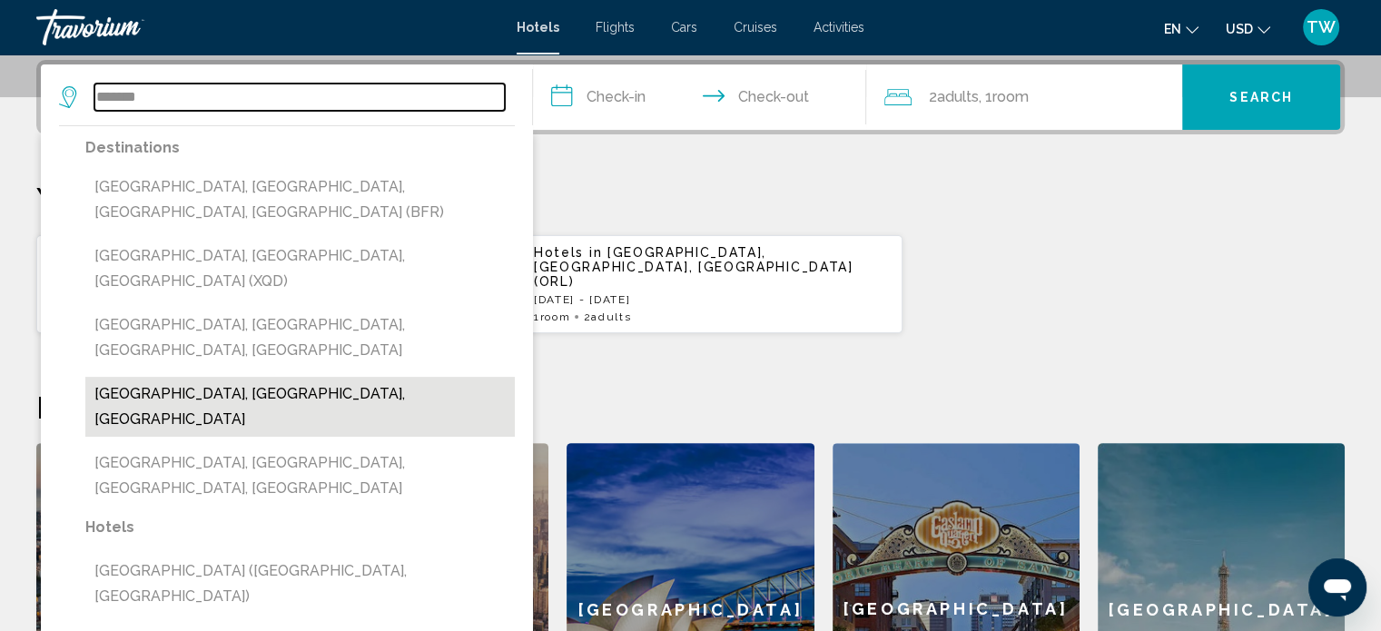
type input "**********"
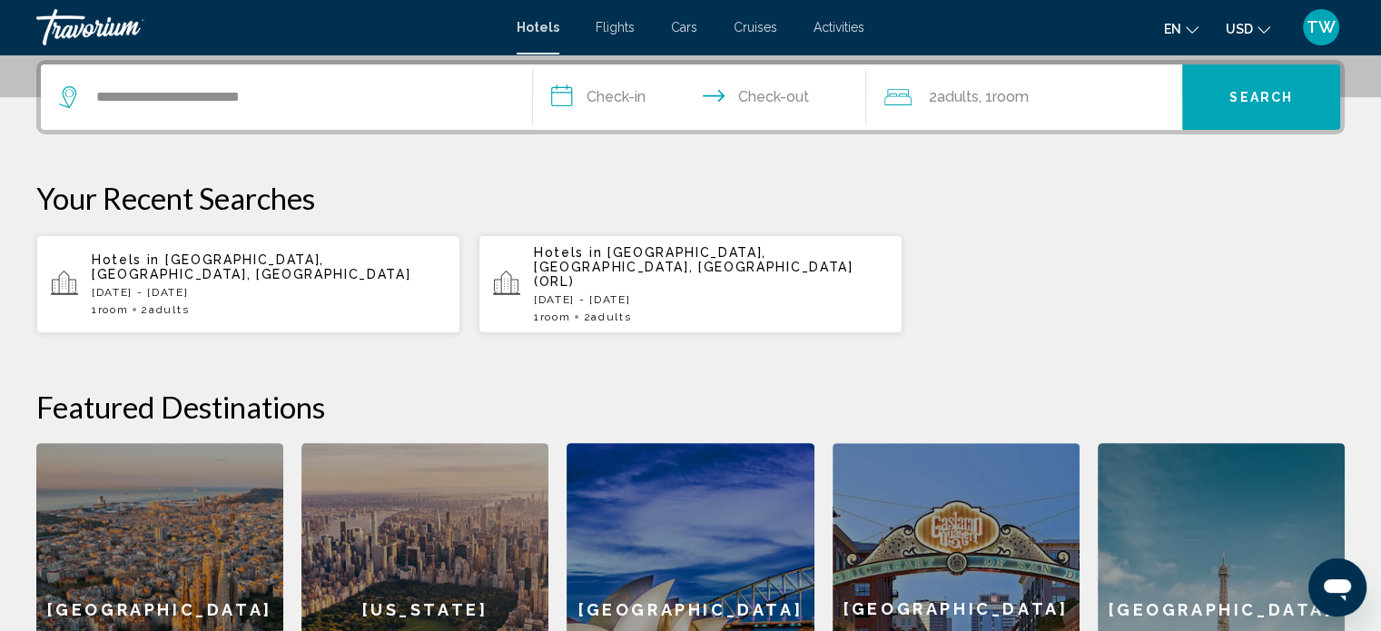
click at [629, 109] on input "**********" at bounding box center [704, 99] width 342 height 71
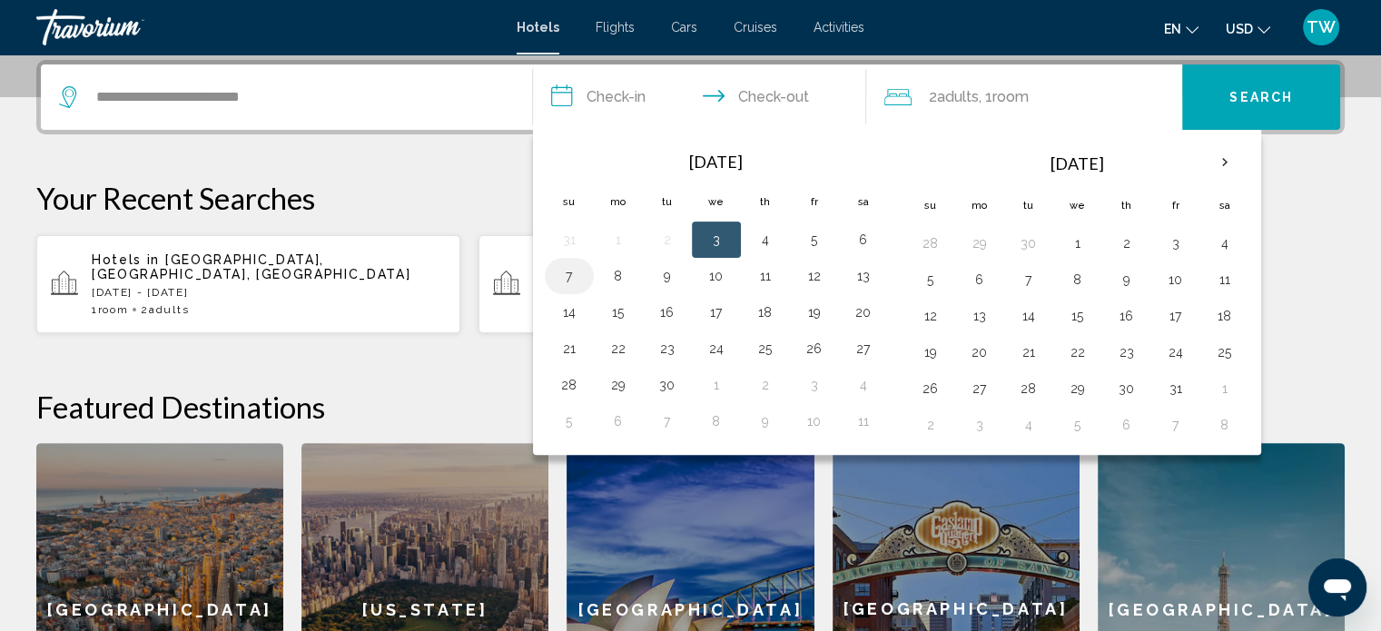
click at [579, 280] on button "7" at bounding box center [569, 275] width 29 height 25
click at [622, 276] on button "8" at bounding box center [618, 275] width 29 height 25
type input "**********"
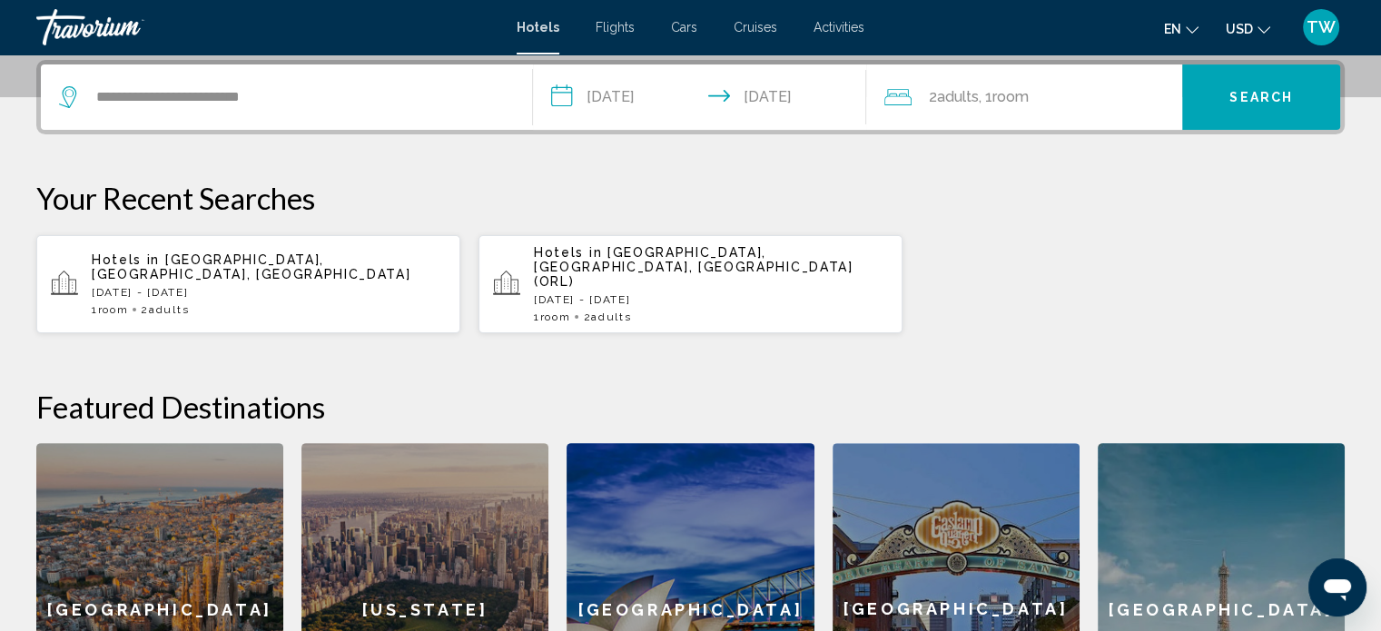
click at [1266, 98] on span "Search" at bounding box center [1262, 98] width 64 height 15
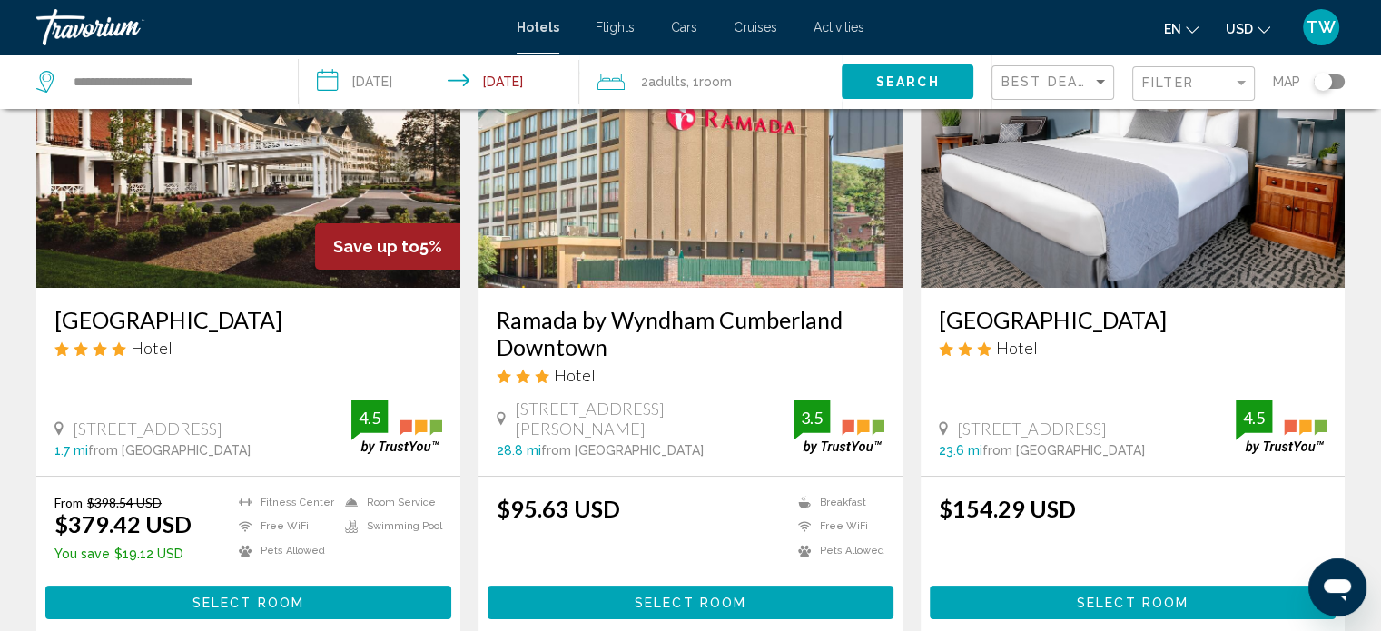
scroll to position [174, 0]
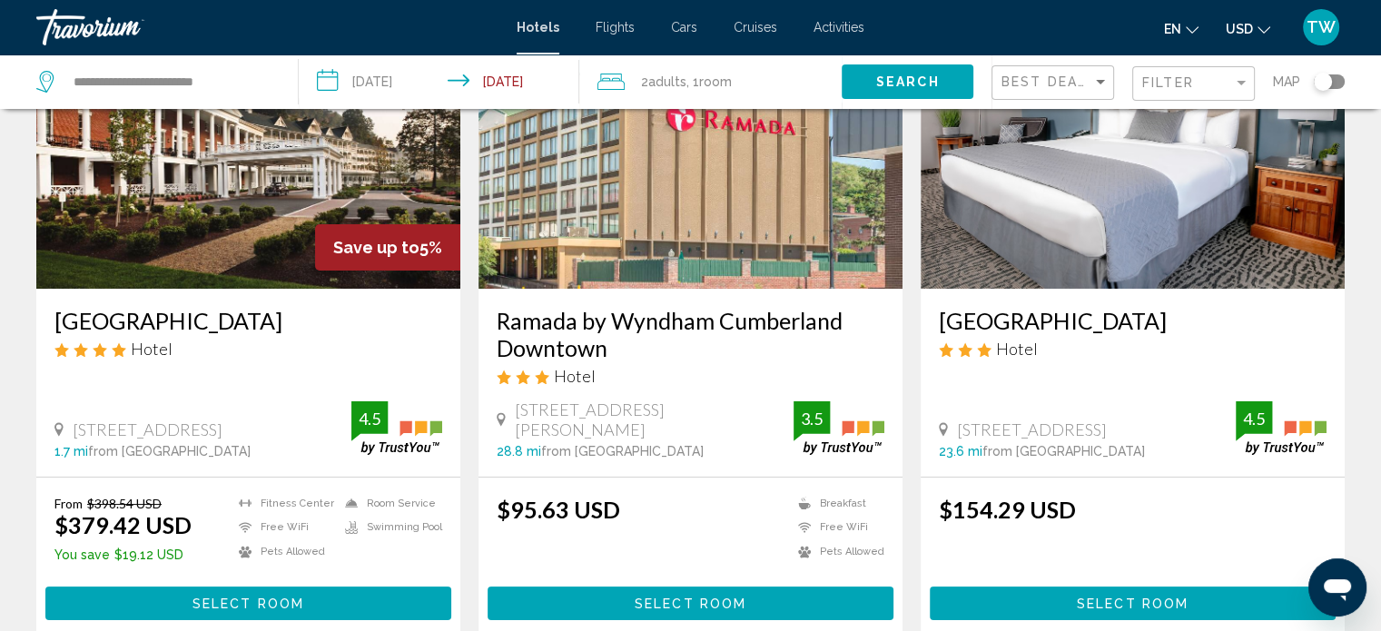
click at [803, 240] on img "Main content" at bounding box center [691, 143] width 424 height 291
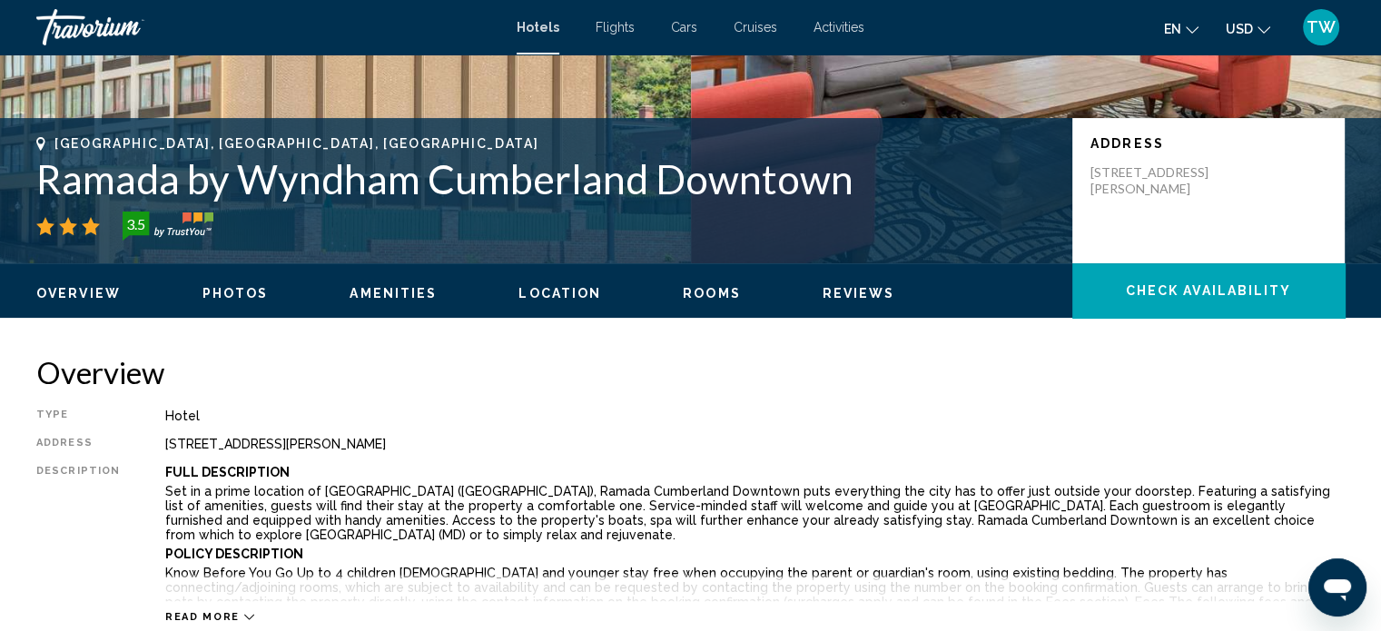
scroll to position [344, 0]
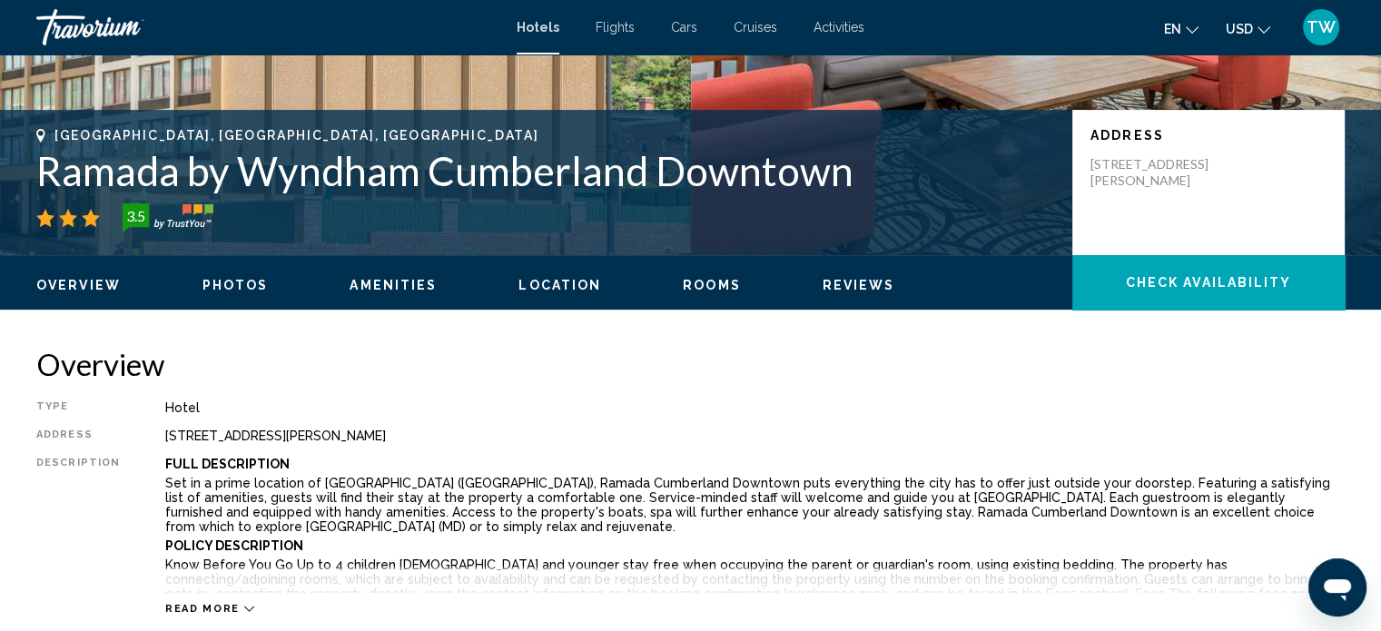
click at [1260, 266] on button "Check Availability" at bounding box center [1209, 282] width 272 height 54
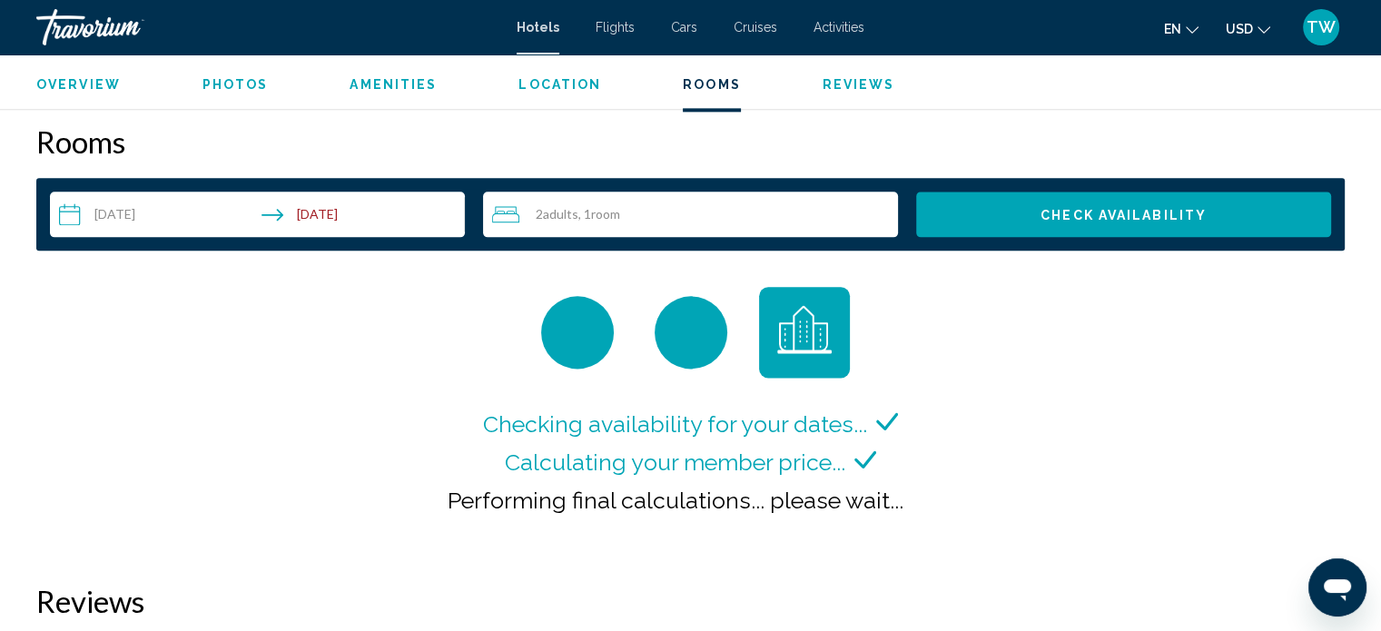
scroll to position [2299, 0]
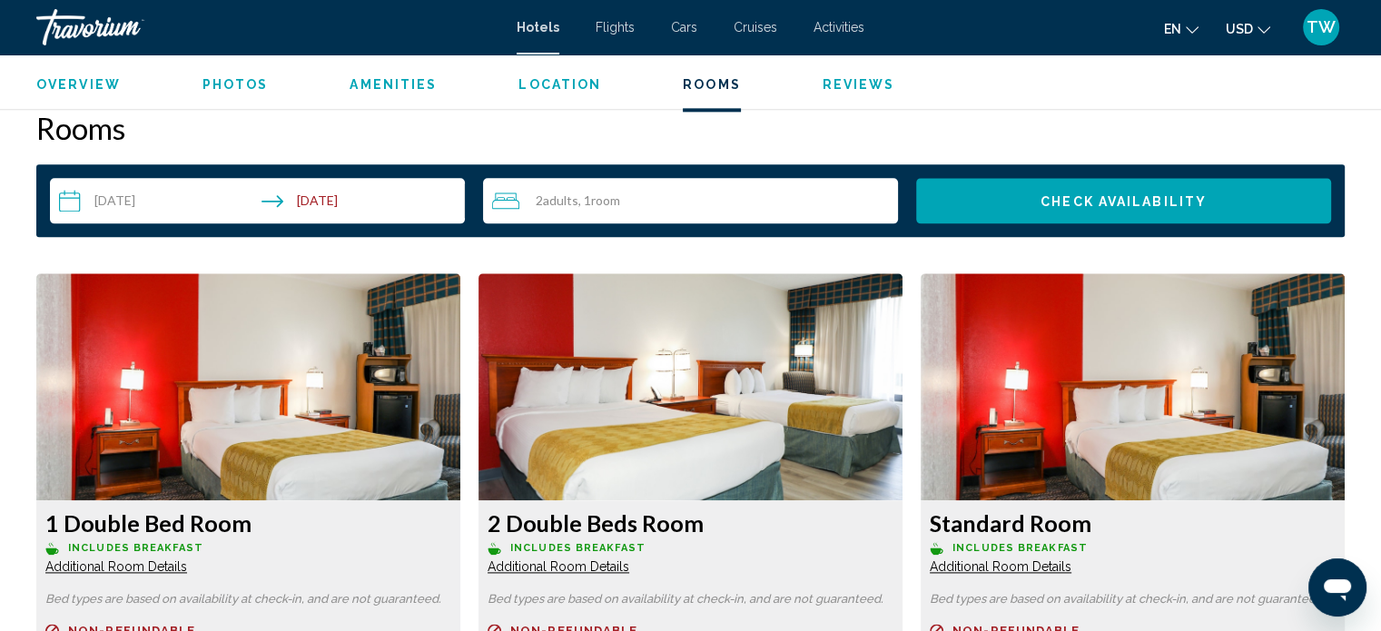
click at [759, 196] on div "2 Adult Adults , 1 Room rooms" at bounding box center [695, 201] width 406 height 22
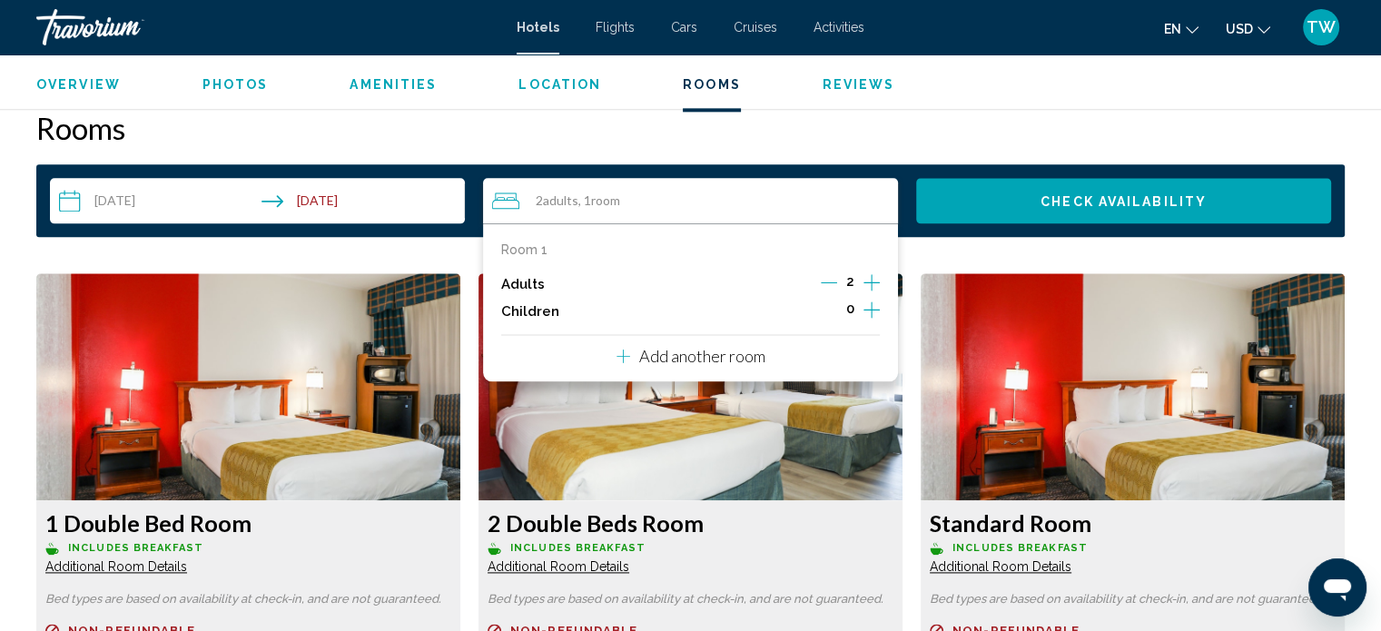
click at [879, 279] on icon "Increment adults" at bounding box center [872, 283] width 16 height 22
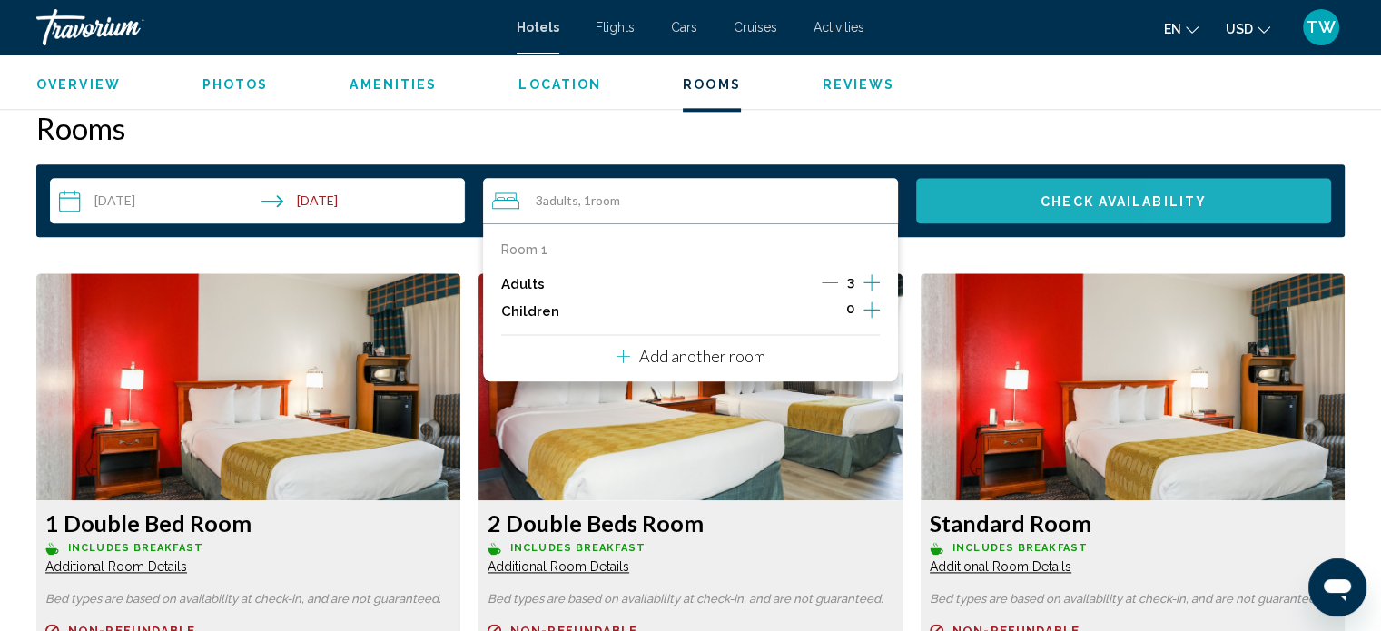
click at [1235, 191] on button "Check Availability" at bounding box center [1123, 200] width 415 height 45
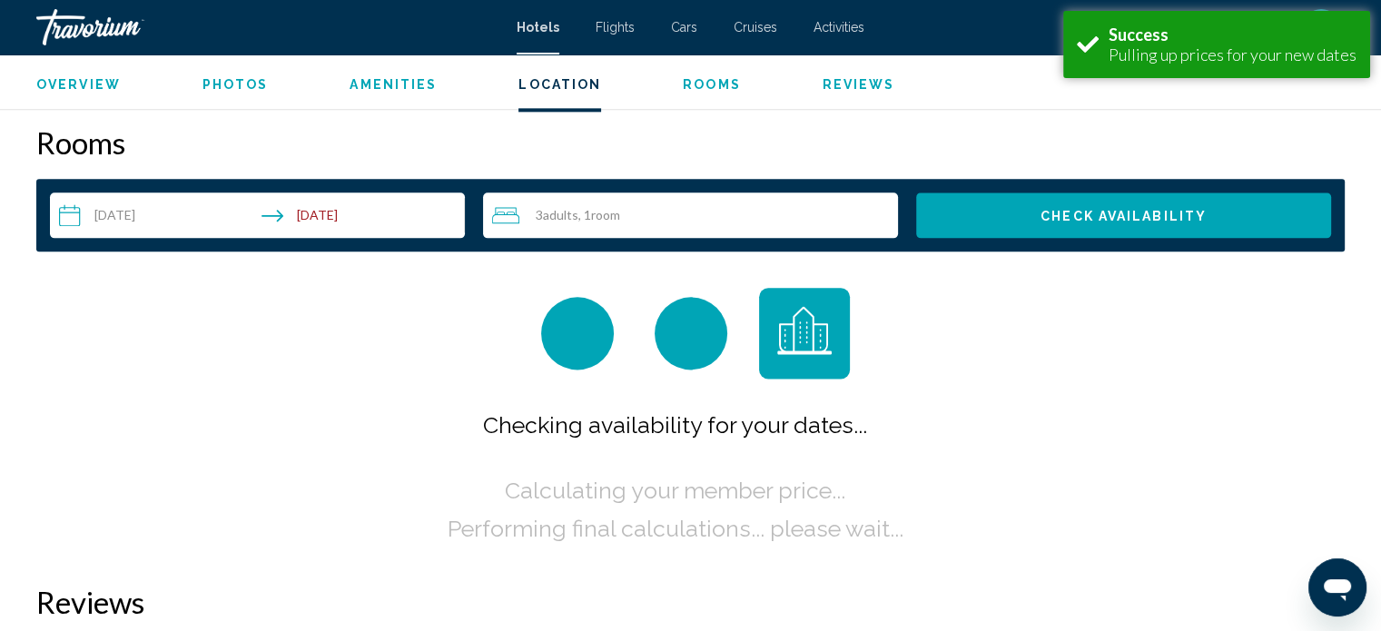
scroll to position [2299, 0]
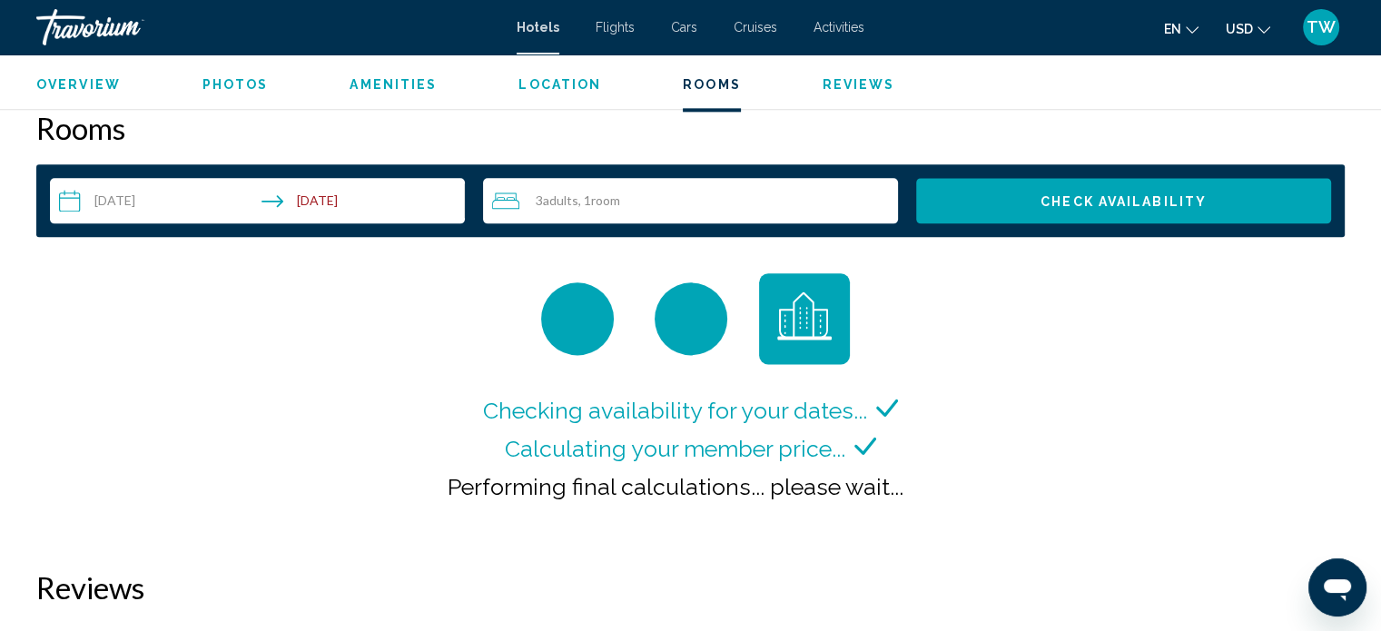
click at [1017, 209] on button "Check Availability" at bounding box center [1123, 200] width 415 height 45
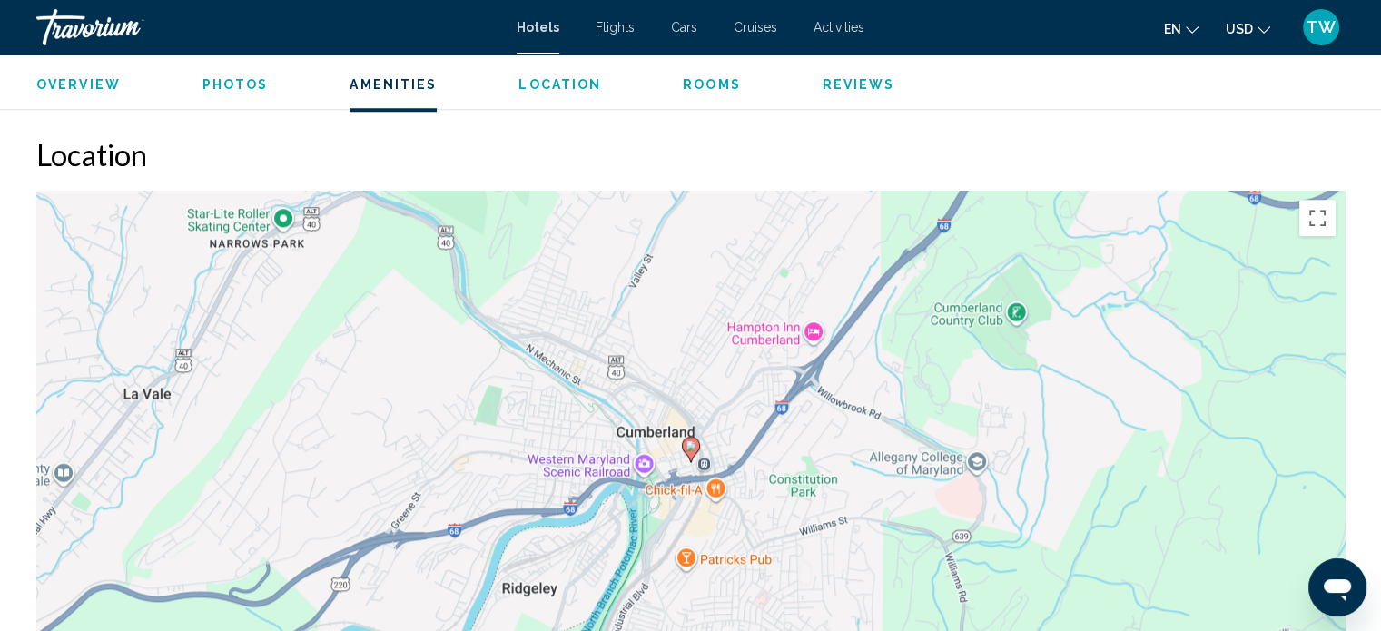
scroll to position [1671, 0]
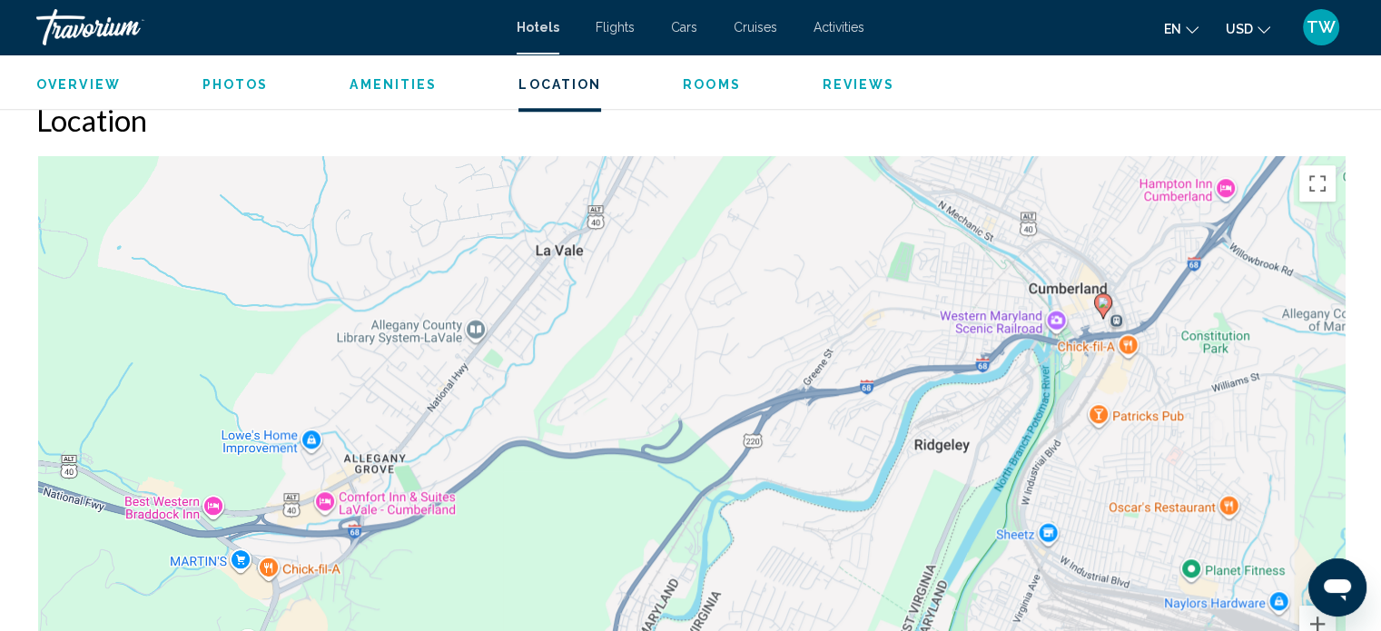
drag, startPoint x: 738, startPoint y: 348, endPoint x: 1167, endPoint y: 232, distance: 444.2
click at [1167, 232] on div "To activate drag with keyboard, press Alt + Enter. Once in keyboard drag state,…" at bounding box center [690, 428] width 1309 height 545
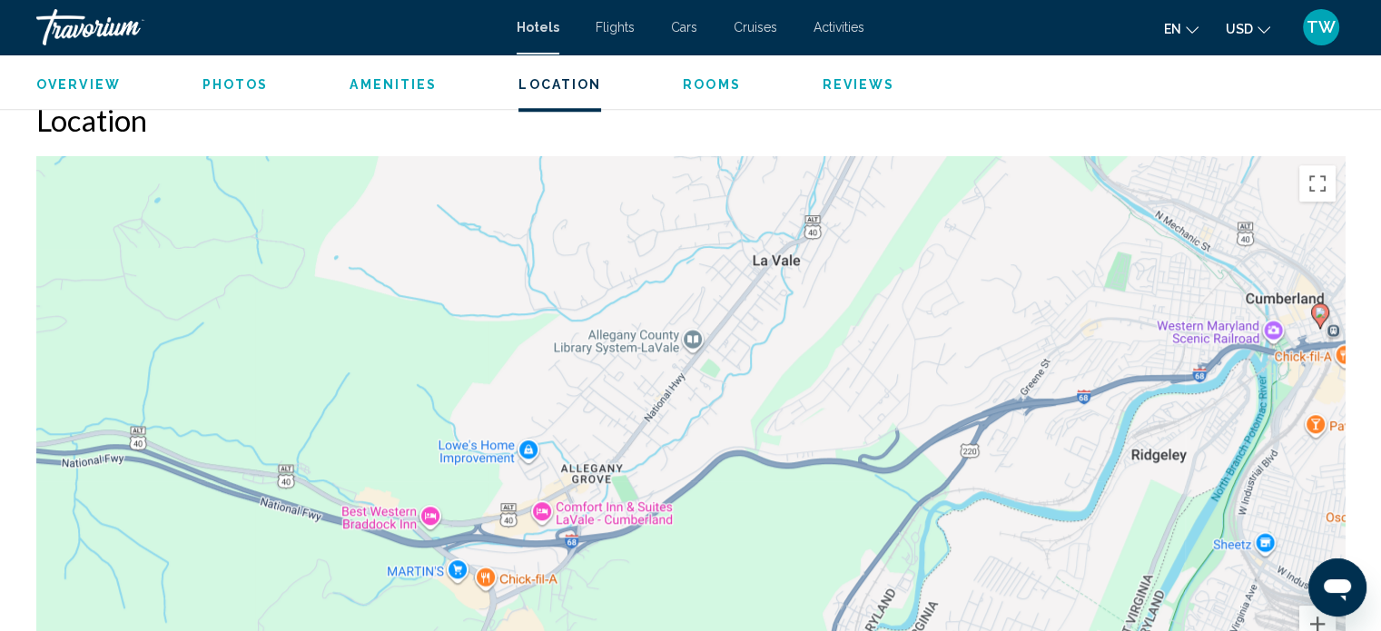
drag, startPoint x: 553, startPoint y: 280, endPoint x: 906, endPoint y: 355, distance: 361.3
click at [906, 355] on div "To activate drag with keyboard, press Alt + Enter. Once in keyboard drag state,…" at bounding box center [690, 428] width 1309 height 545
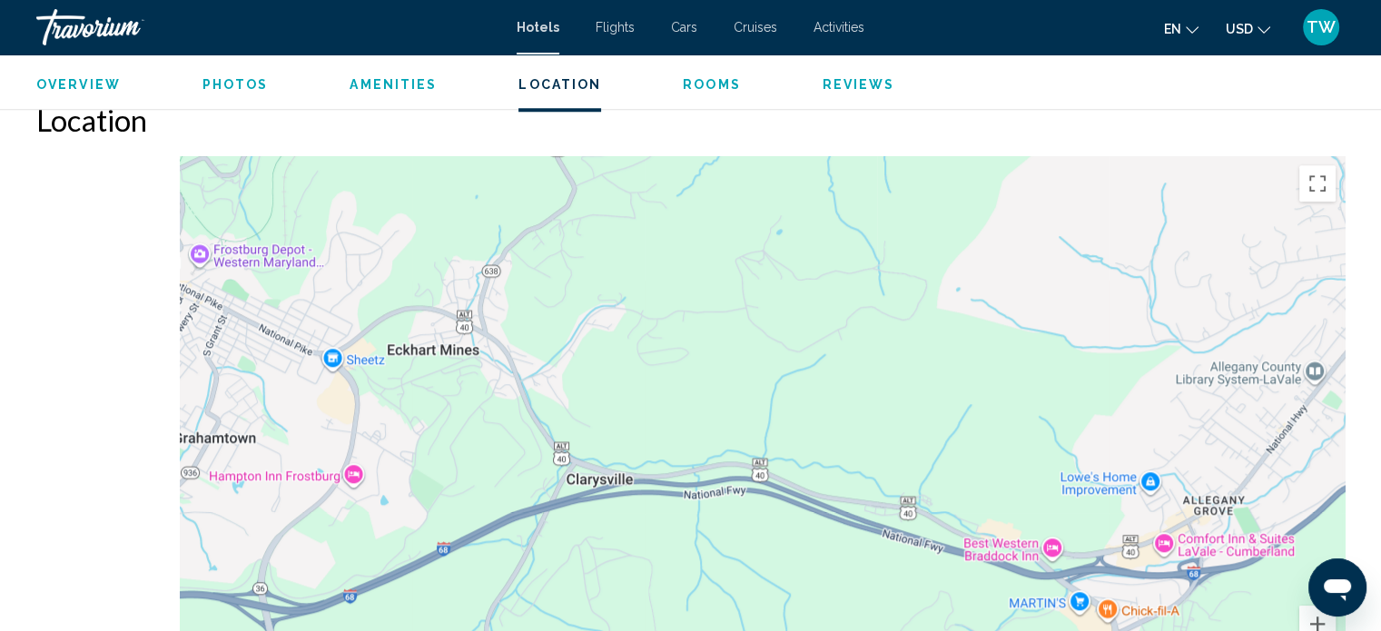
drag, startPoint x: 203, startPoint y: 337, endPoint x: 625, endPoint y: 314, distance: 422.0
click at [625, 314] on div "To activate drag with keyboard, press Alt + Enter. Once in keyboard drag state,…" at bounding box center [690, 428] width 1309 height 545
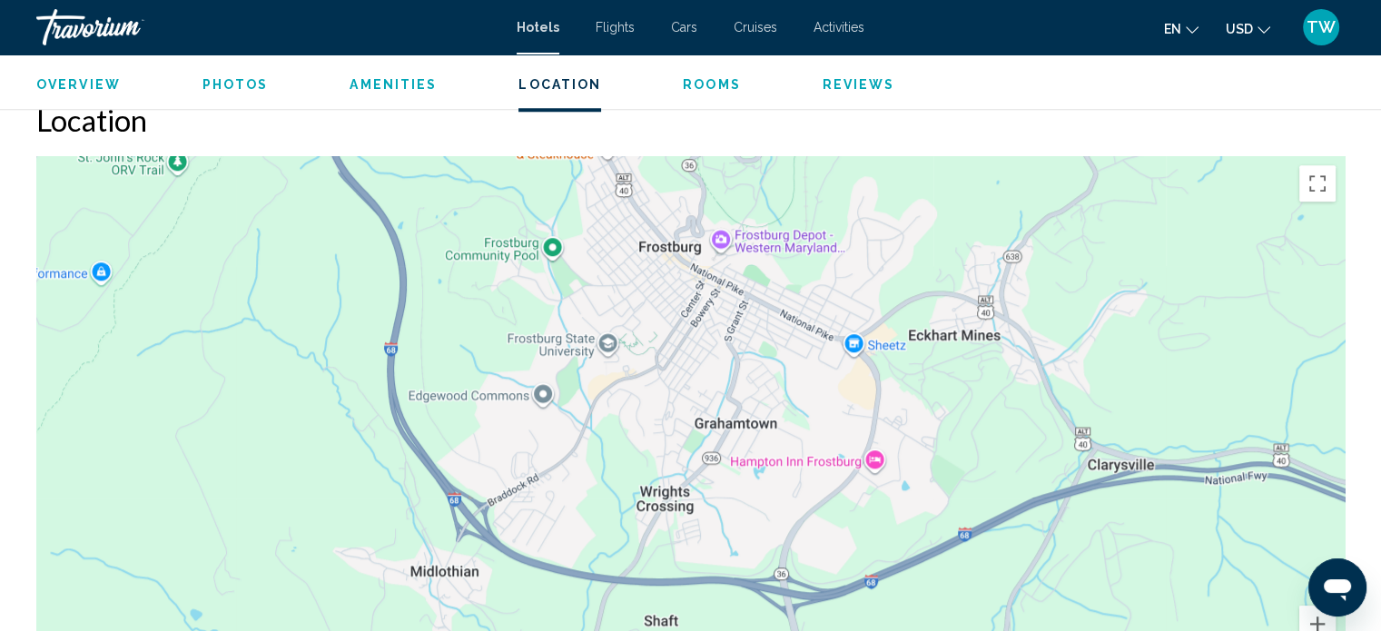
drag, startPoint x: 303, startPoint y: 381, endPoint x: 566, endPoint y: 464, distance: 275.2
click at [566, 464] on div "Main content" at bounding box center [690, 428] width 1309 height 545
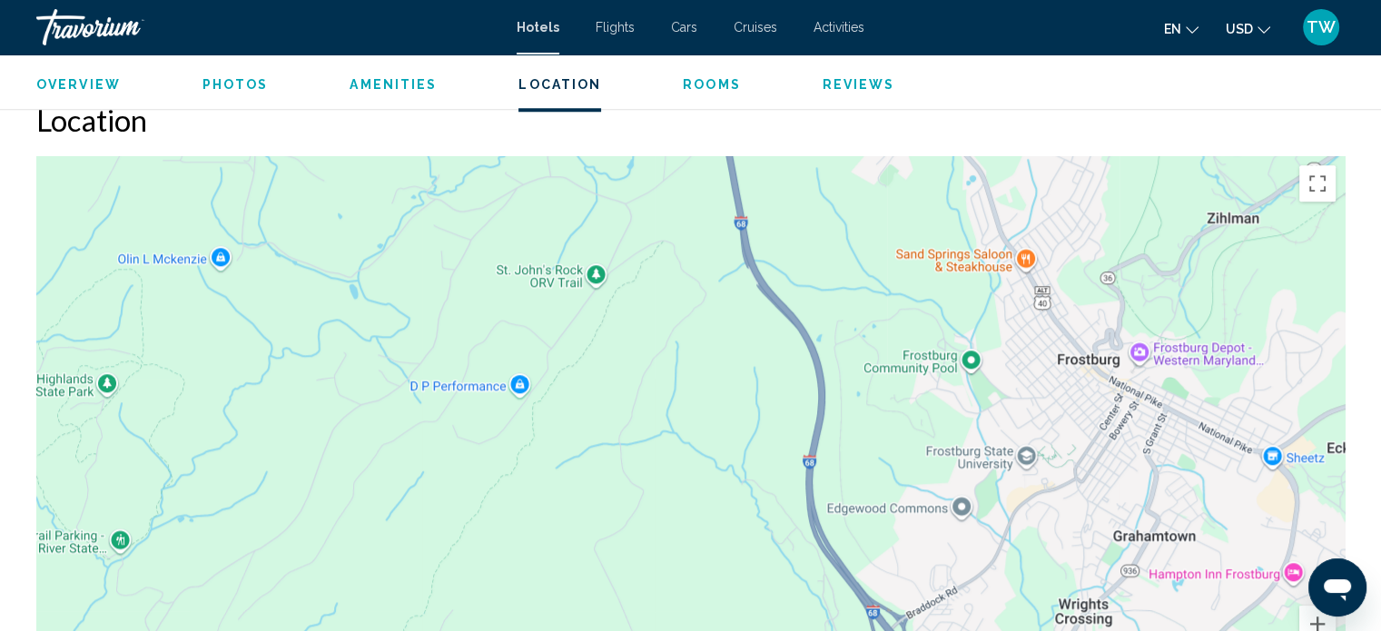
drag, startPoint x: 319, startPoint y: 297, endPoint x: 720, endPoint y: 282, distance: 401.7
click at [720, 282] on div "Main content" at bounding box center [690, 428] width 1309 height 545
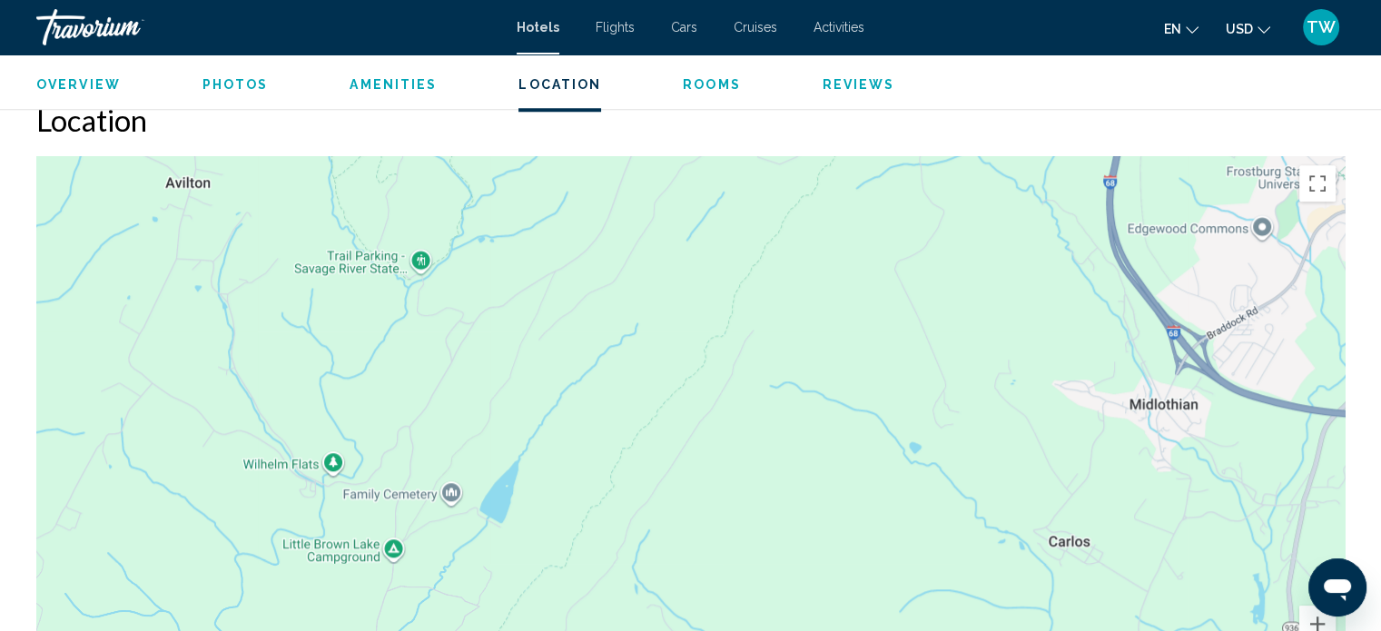
drag, startPoint x: 568, startPoint y: 404, endPoint x: 503, endPoint y: 160, distance: 252.7
click at [503, 160] on div "Main content" at bounding box center [690, 428] width 1309 height 545
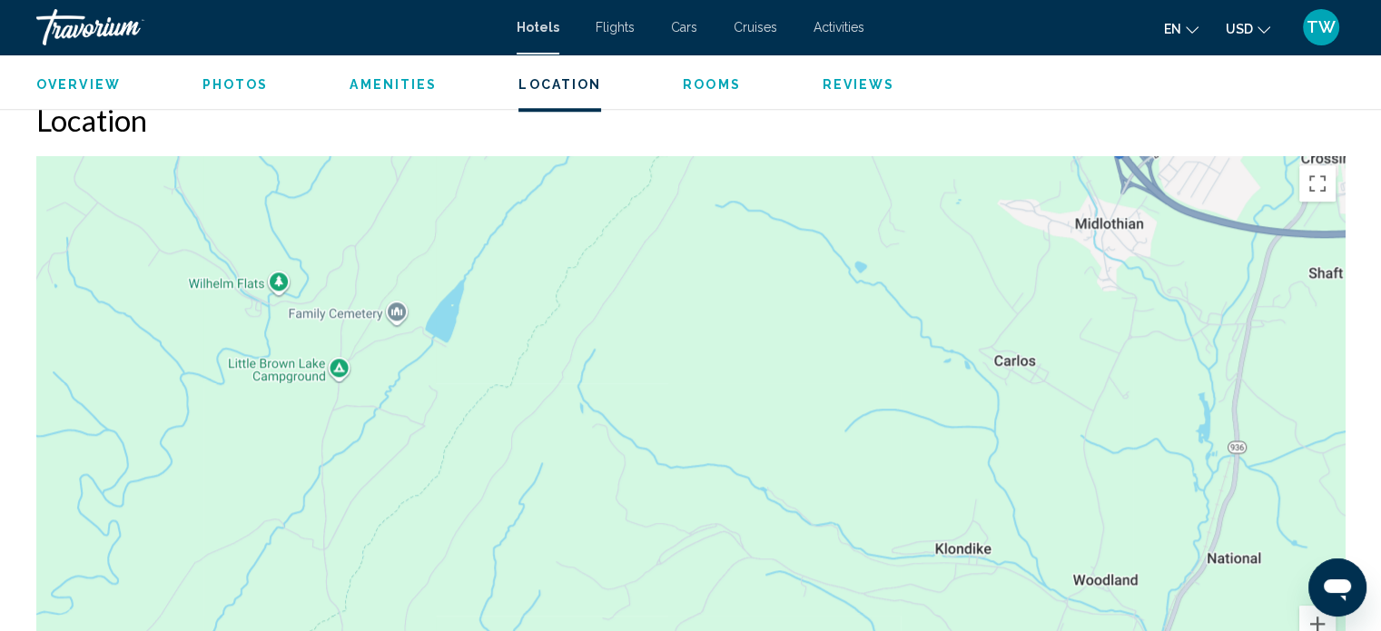
drag, startPoint x: 484, startPoint y: 217, endPoint x: 491, endPoint y: 516, distance: 298.9
click at [491, 516] on div "Main content" at bounding box center [690, 428] width 1309 height 545
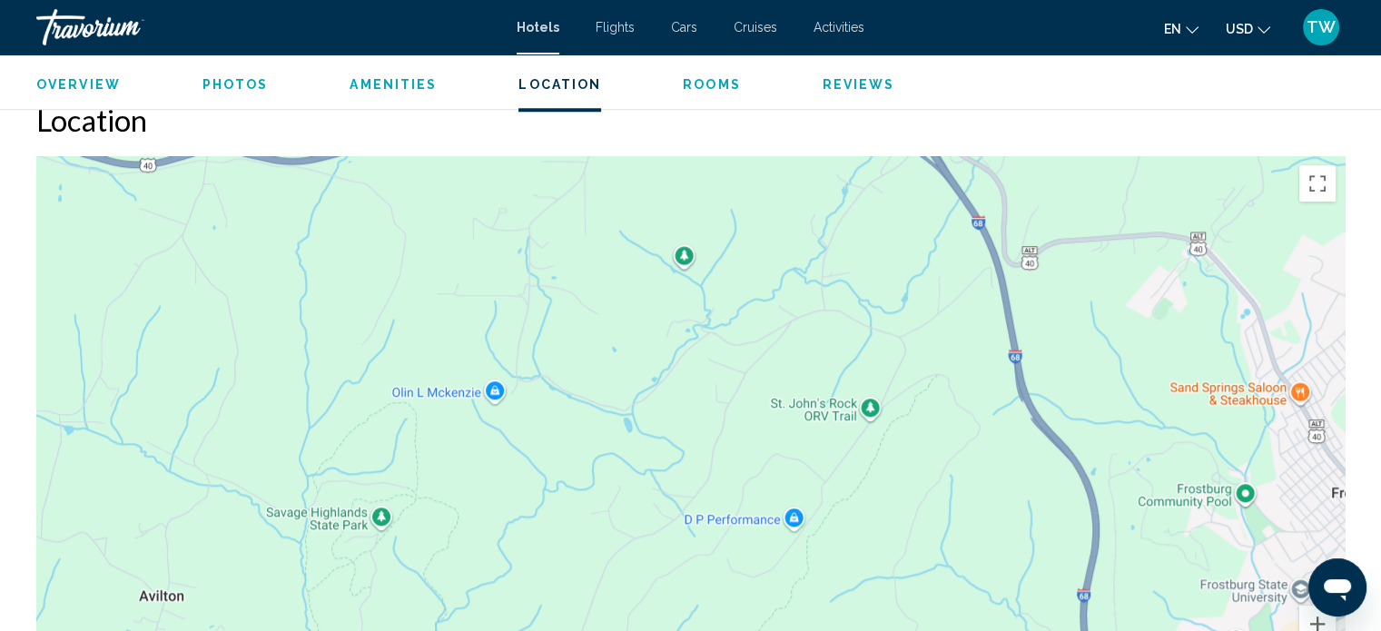
drag, startPoint x: 495, startPoint y: 296, endPoint x: 523, endPoint y: 440, distance: 146.2
click at [523, 440] on div "Main content" at bounding box center [690, 428] width 1309 height 545
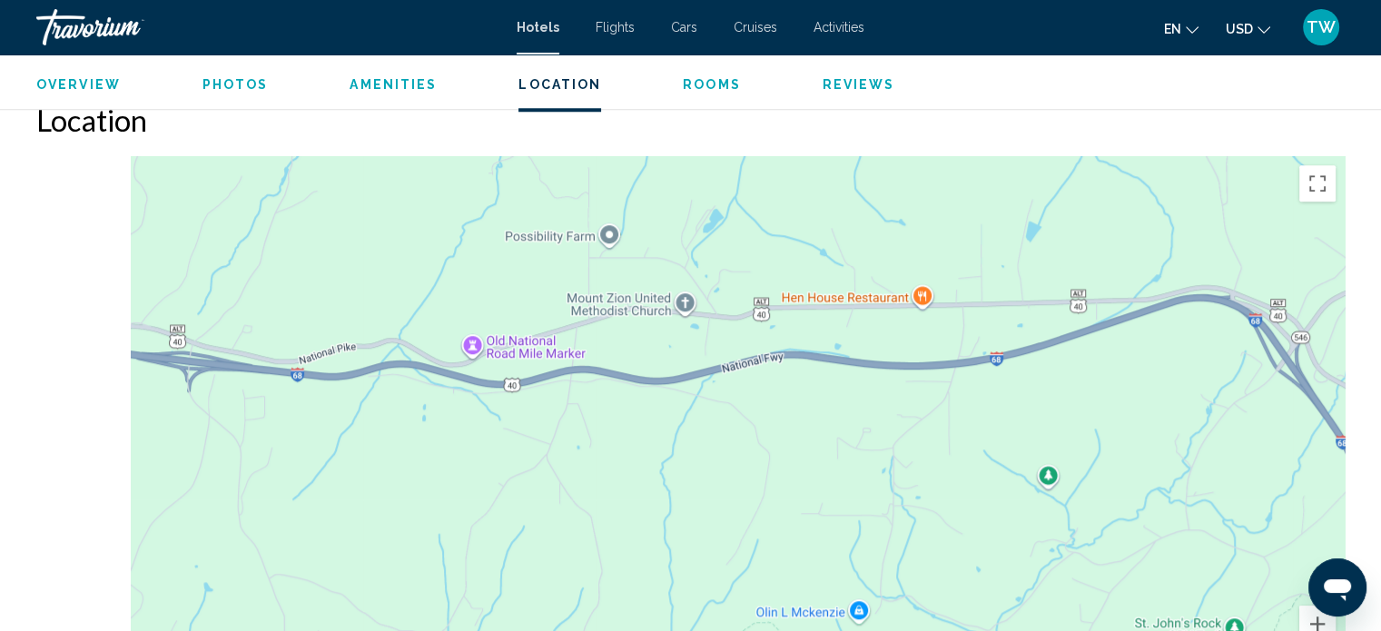
drag, startPoint x: 304, startPoint y: 368, endPoint x: 688, endPoint y: 421, distance: 387.9
click at [688, 421] on div "Main content" at bounding box center [690, 428] width 1309 height 545
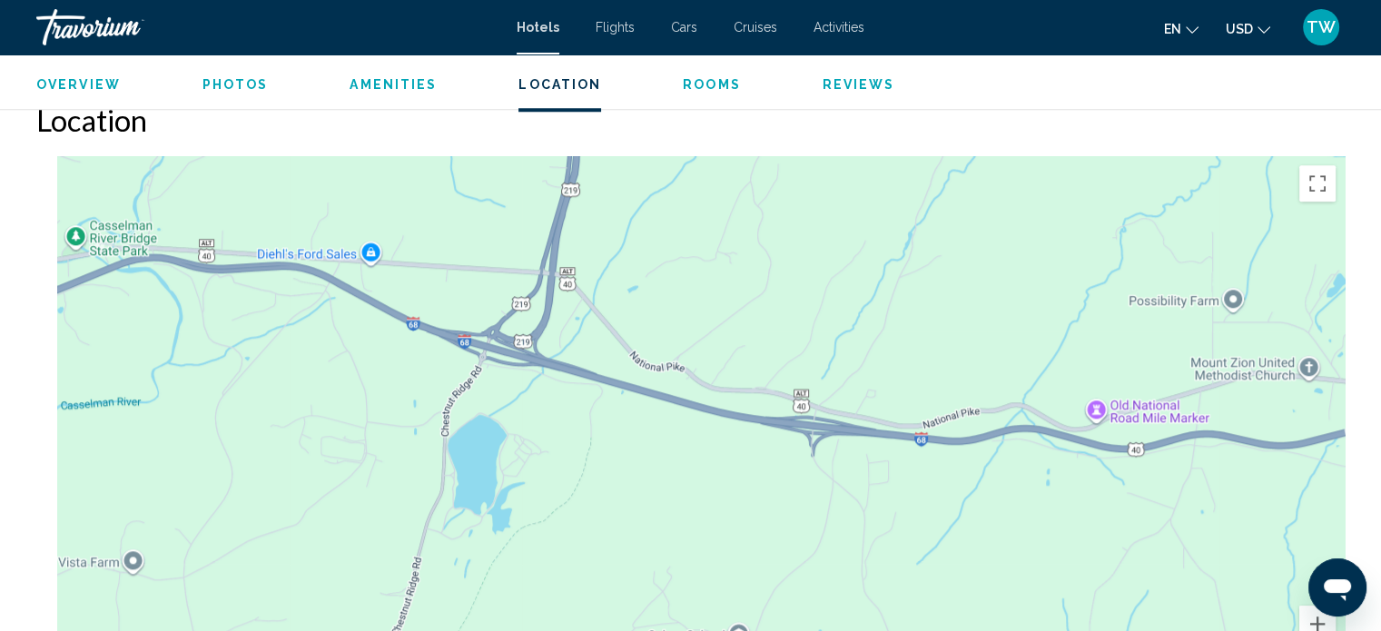
drag, startPoint x: 243, startPoint y: 361, endPoint x: 624, endPoint y: 421, distance: 386.0
click at [624, 421] on div "Main content" at bounding box center [690, 428] width 1309 height 545
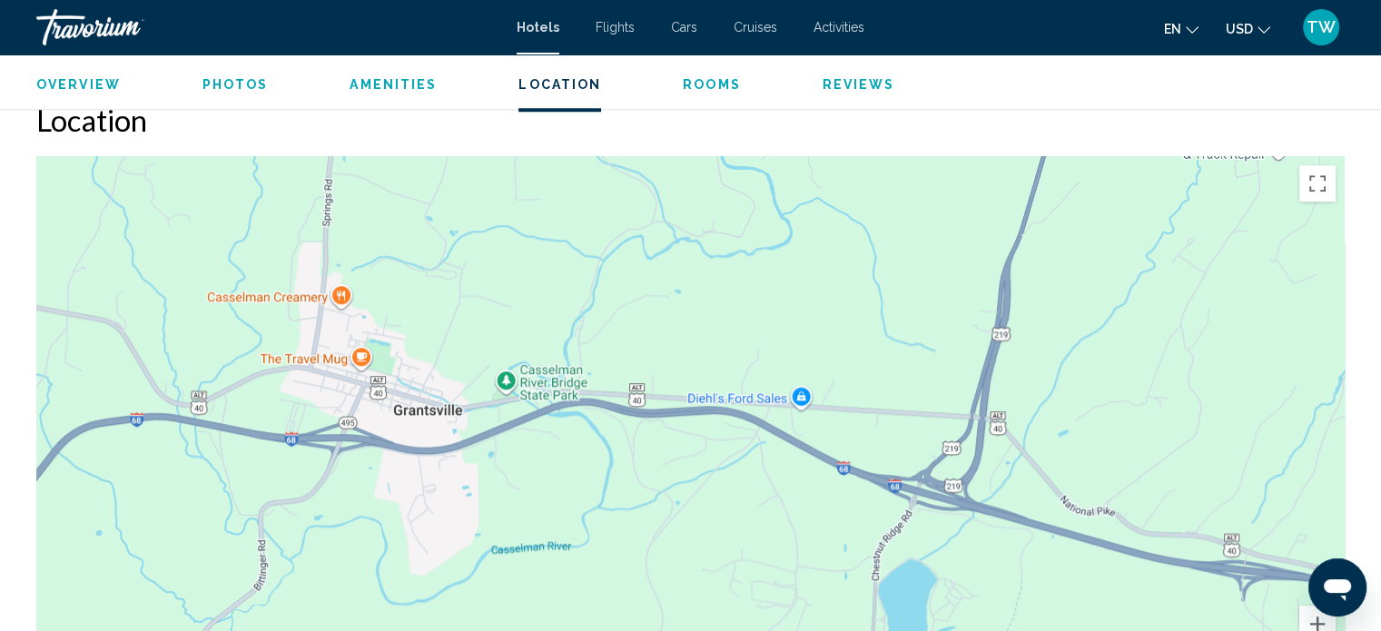
drag, startPoint x: 265, startPoint y: 365, endPoint x: 633, endPoint y: 498, distance: 391.0
click at [633, 498] on div "Main content" at bounding box center [690, 428] width 1309 height 545
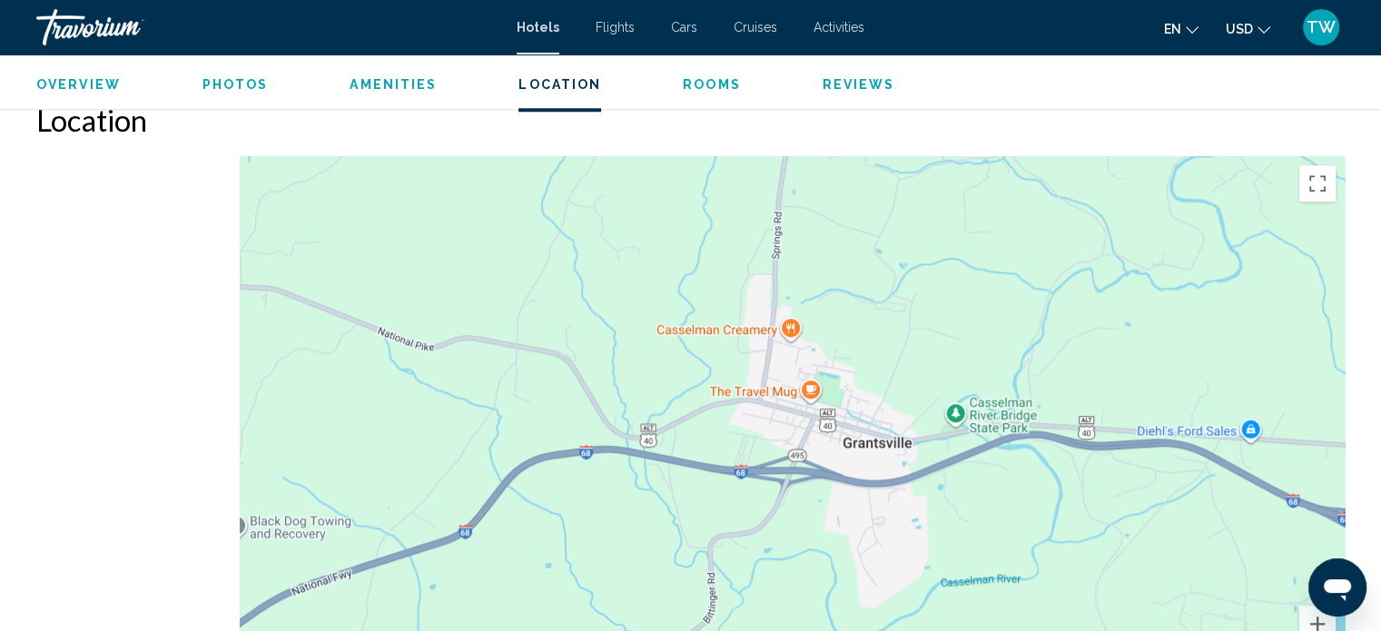
drag, startPoint x: 323, startPoint y: 478, endPoint x: 850, endPoint y: 513, distance: 528.0
click at [850, 513] on div "Main content" at bounding box center [690, 428] width 1309 height 545
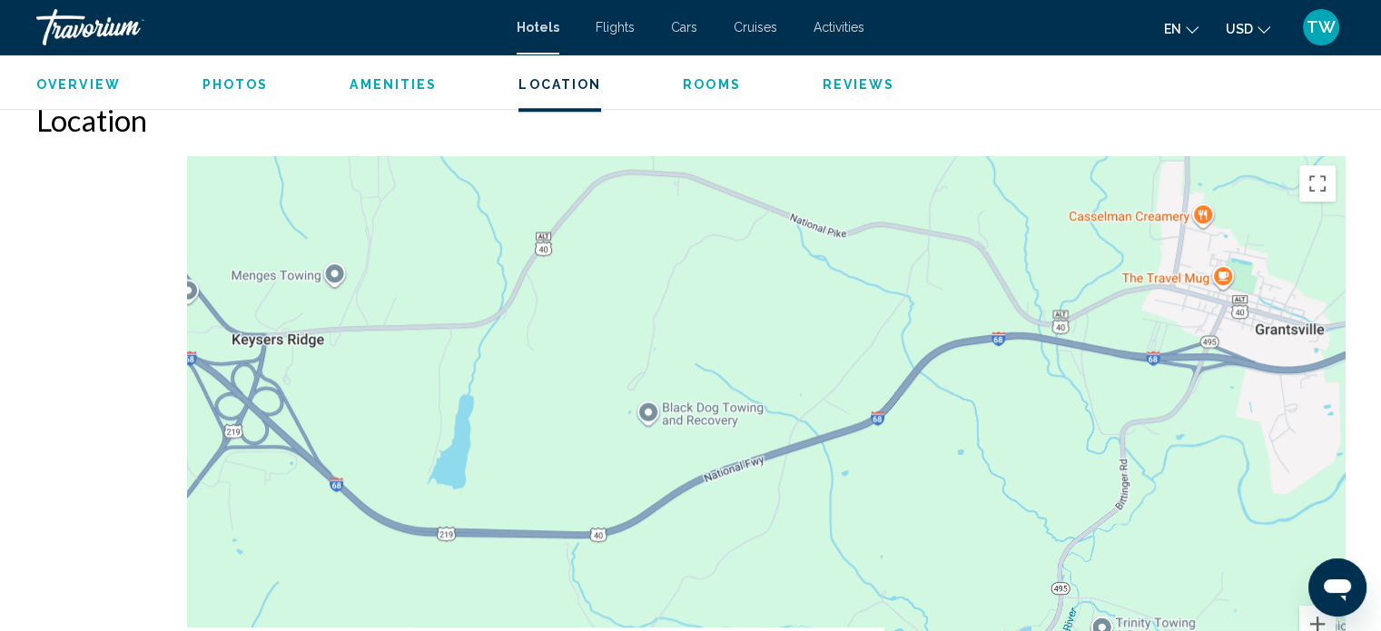
drag, startPoint x: 534, startPoint y: 490, endPoint x: 807, endPoint y: 329, distance: 317.2
click at [807, 329] on div "Main content" at bounding box center [690, 428] width 1309 height 545
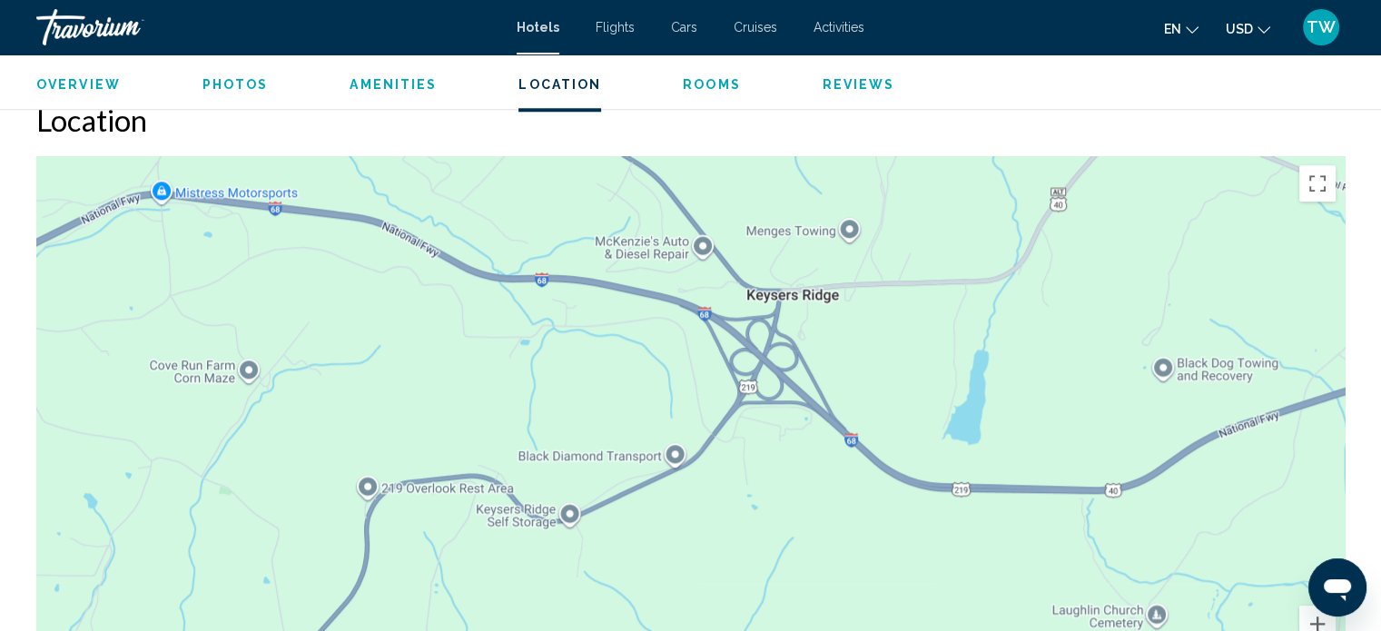
drag, startPoint x: 512, startPoint y: 393, endPoint x: 710, endPoint y: 500, distance: 225.1
click at [710, 500] on div "Main content" at bounding box center [690, 428] width 1309 height 545
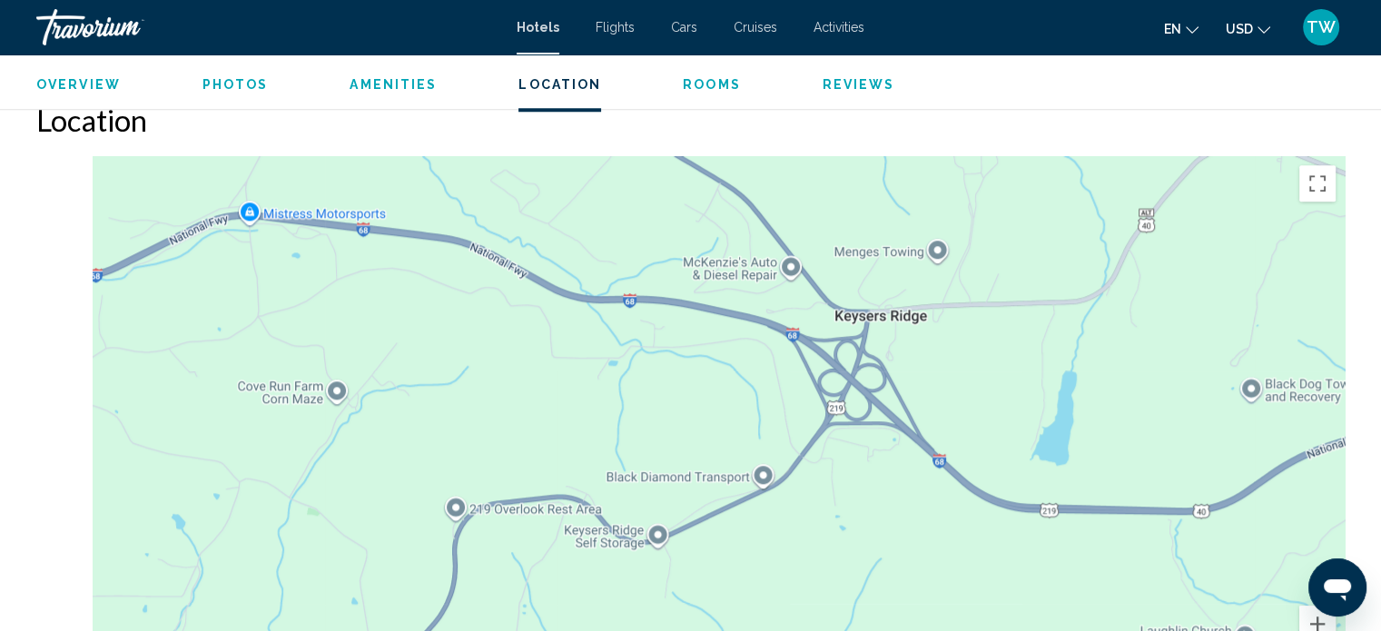
drag, startPoint x: 385, startPoint y: 397, endPoint x: 799, endPoint y: 514, distance: 430.4
click at [799, 514] on div "Main content" at bounding box center [690, 428] width 1309 height 545
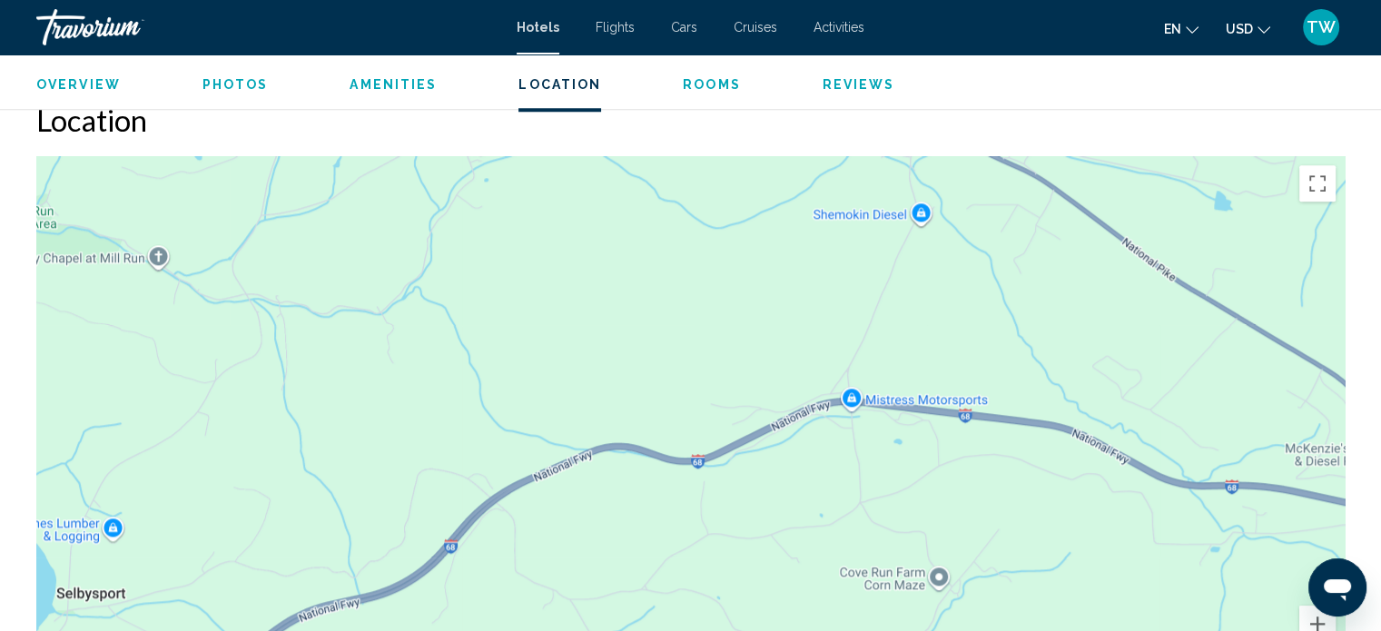
drag, startPoint x: 548, startPoint y: 487, endPoint x: 847, endPoint y: 414, distance: 307.5
click at [847, 414] on div "Main content" at bounding box center [690, 428] width 1309 height 545
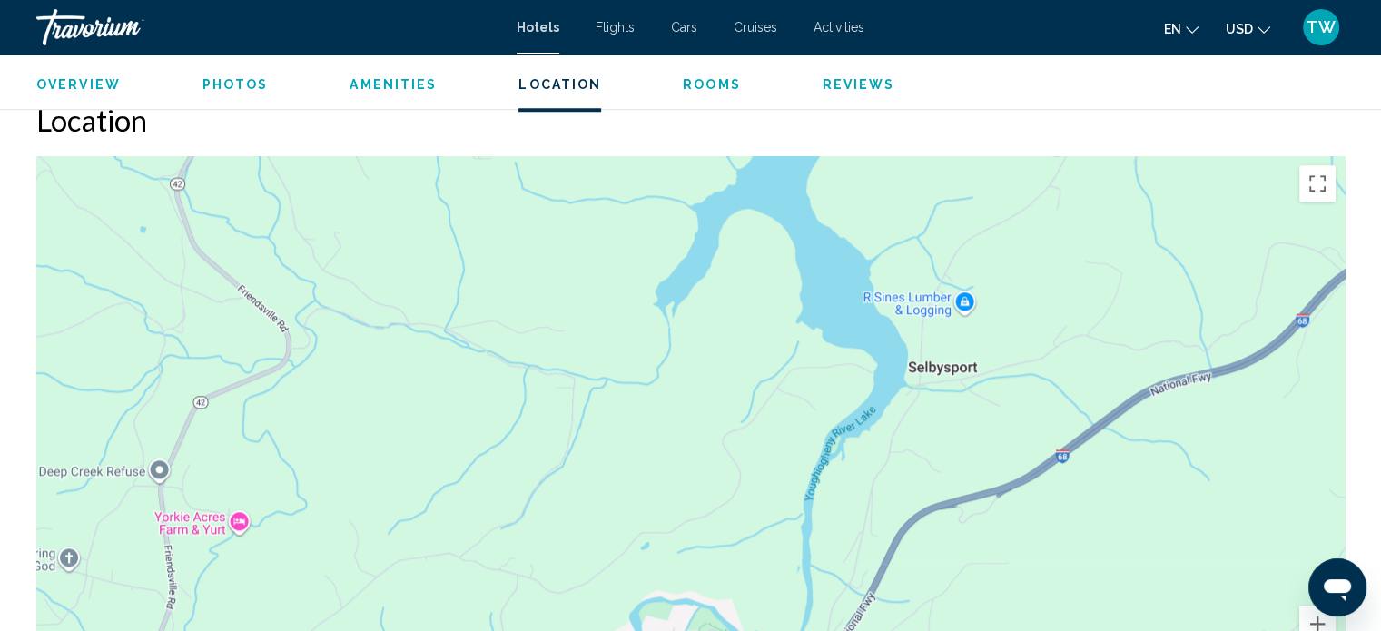
drag, startPoint x: 650, startPoint y: 460, endPoint x: 801, endPoint y: 361, distance: 179.9
click at [801, 361] on div "Main content" at bounding box center [690, 428] width 1309 height 545
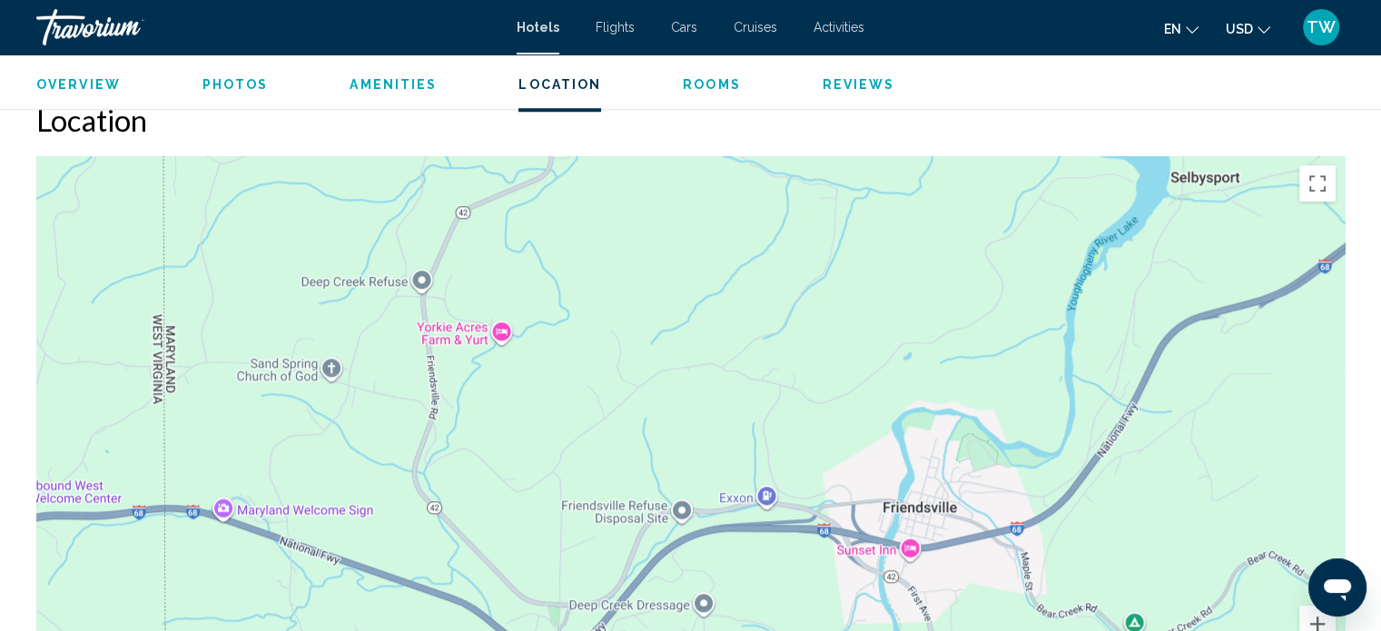
drag, startPoint x: 538, startPoint y: 450, endPoint x: 621, endPoint y: 350, distance: 130.2
click at [621, 350] on div "Main content" at bounding box center [690, 428] width 1309 height 545
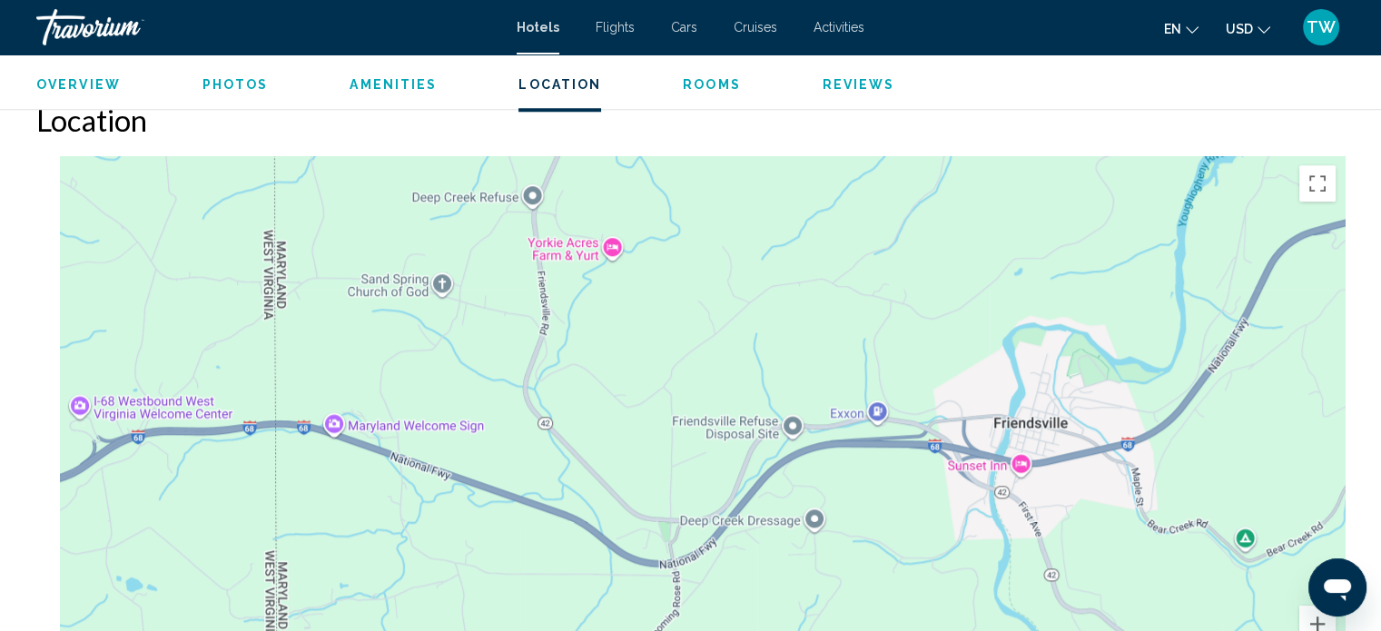
drag, startPoint x: 380, startPoint y: 444, endPoint x: 759, endPoint y: 411, distance: 381.1
click at [759, 411] on div "Main content" at bounding box center [690, 428] width 1309 height 545
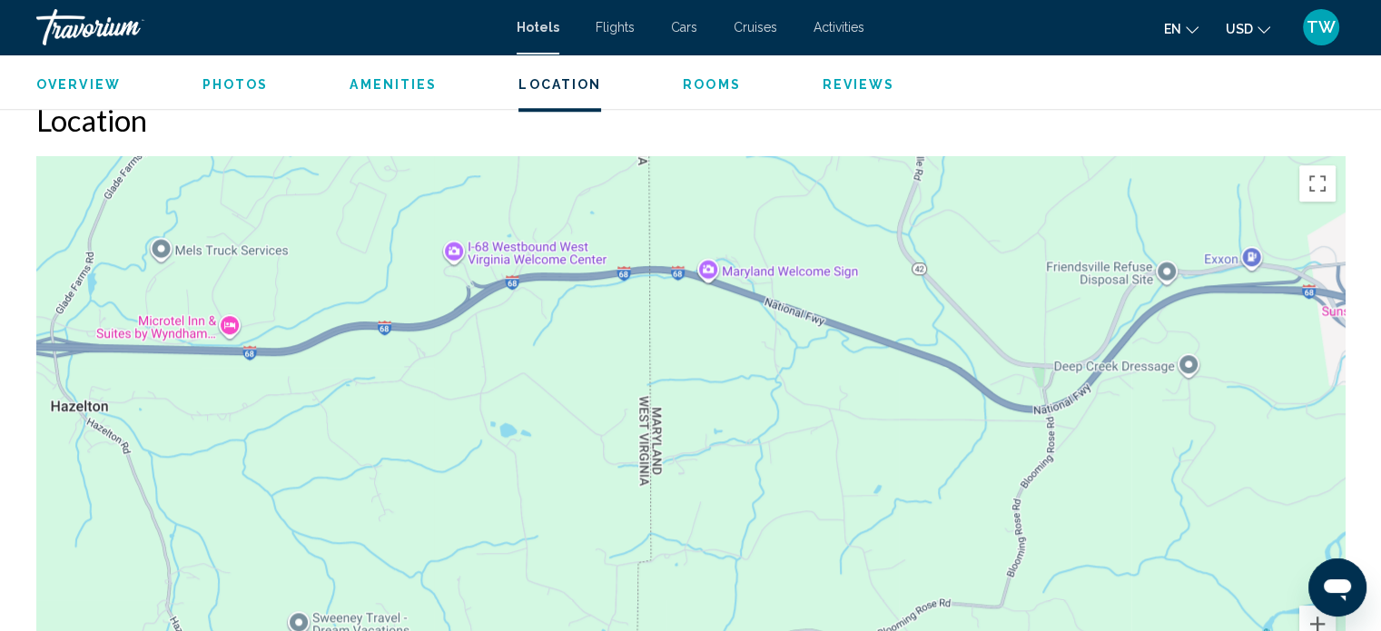
drag, startPoint x: 717, startPoint y: 493, endPoint x: 632, endPoint y: 381, distance: 140.8
click at [632, 381] on div "Main content" at bounding box center [690, 428] width 1309 height 545
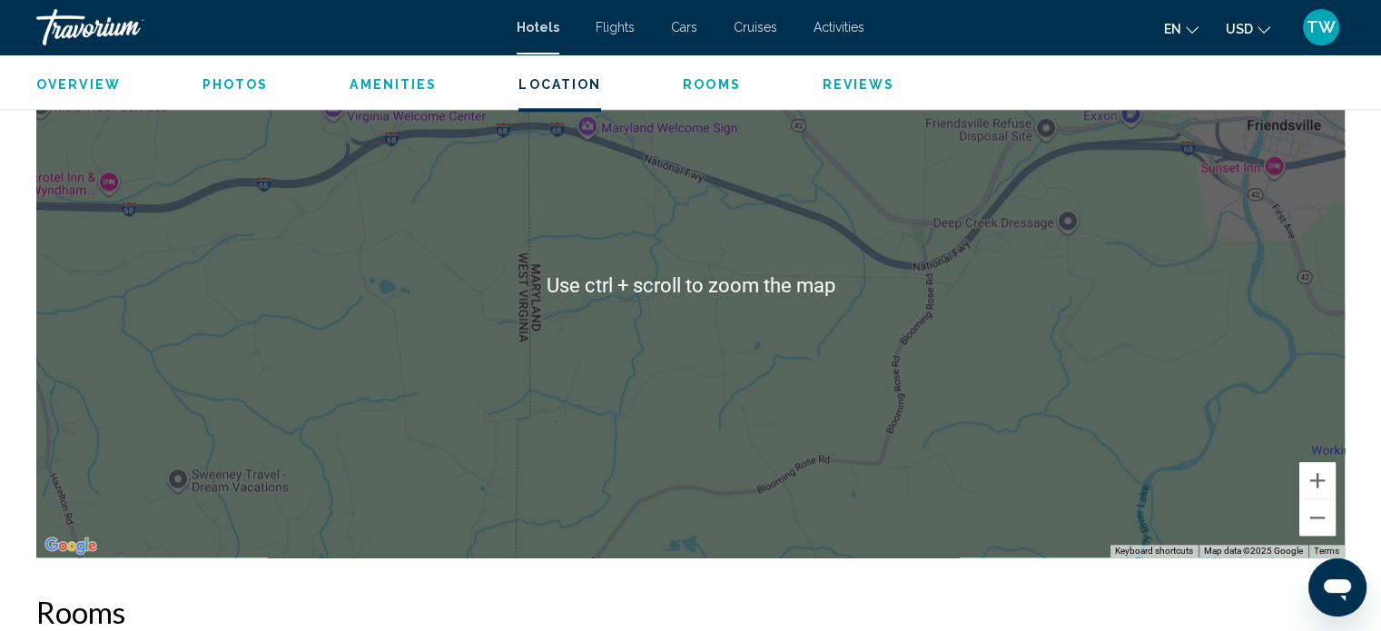
scroll to position [1817, 0]
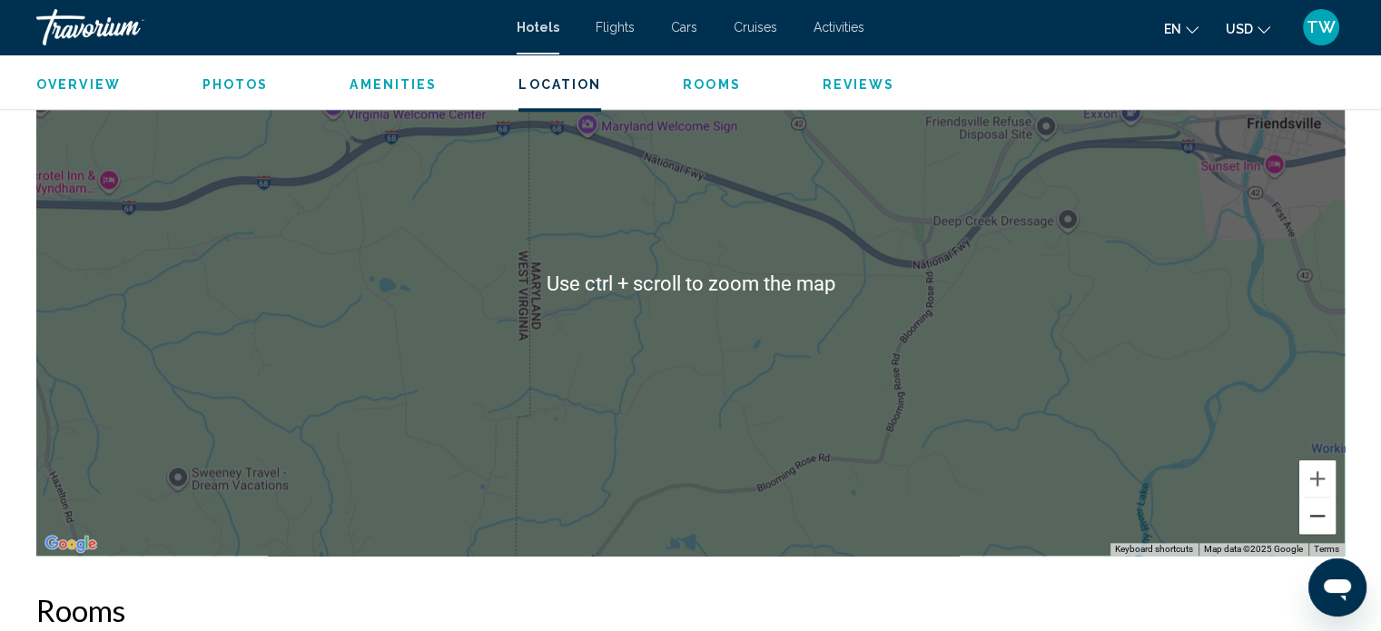
click at [1319, 524] on button "Zoom out" at bounding box center [1318, 516] width 36 height 36
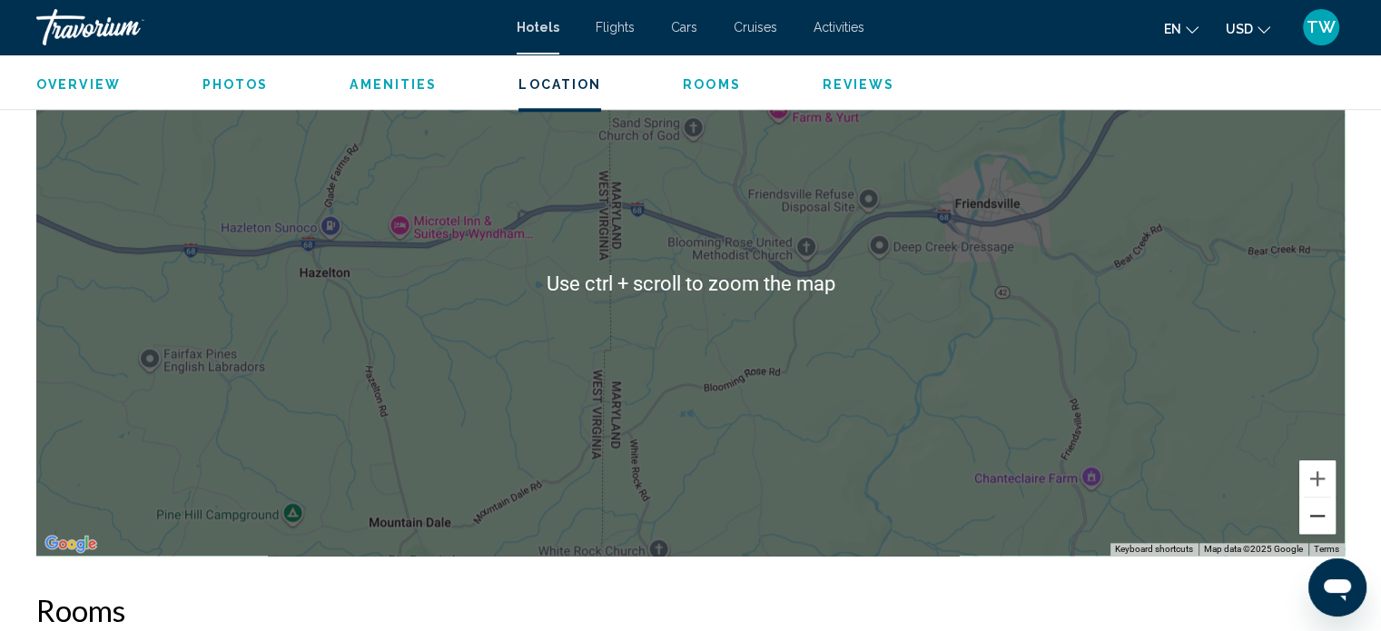
click at [1319, 524] on button "Zoom out" at bounding box center [1318, 516] width 36 height 36
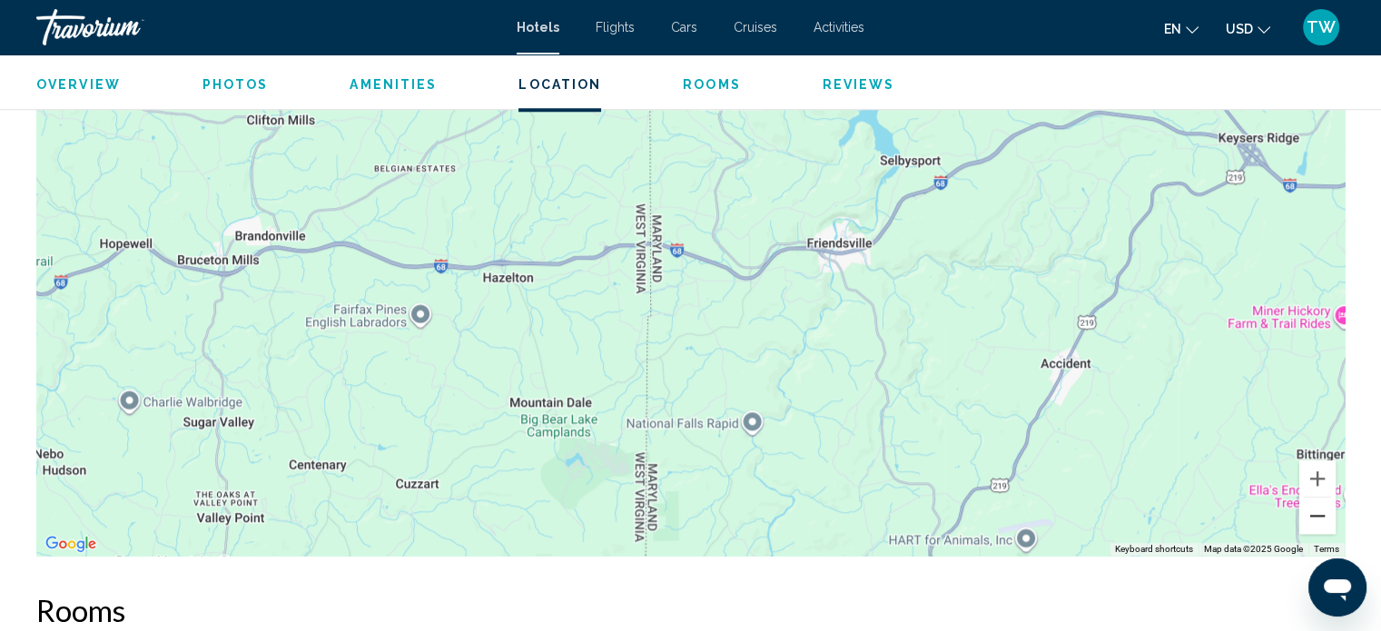
click at [1319, 524] on button "Zoom out" at bounding box center [1318, 516] width 36 height 36
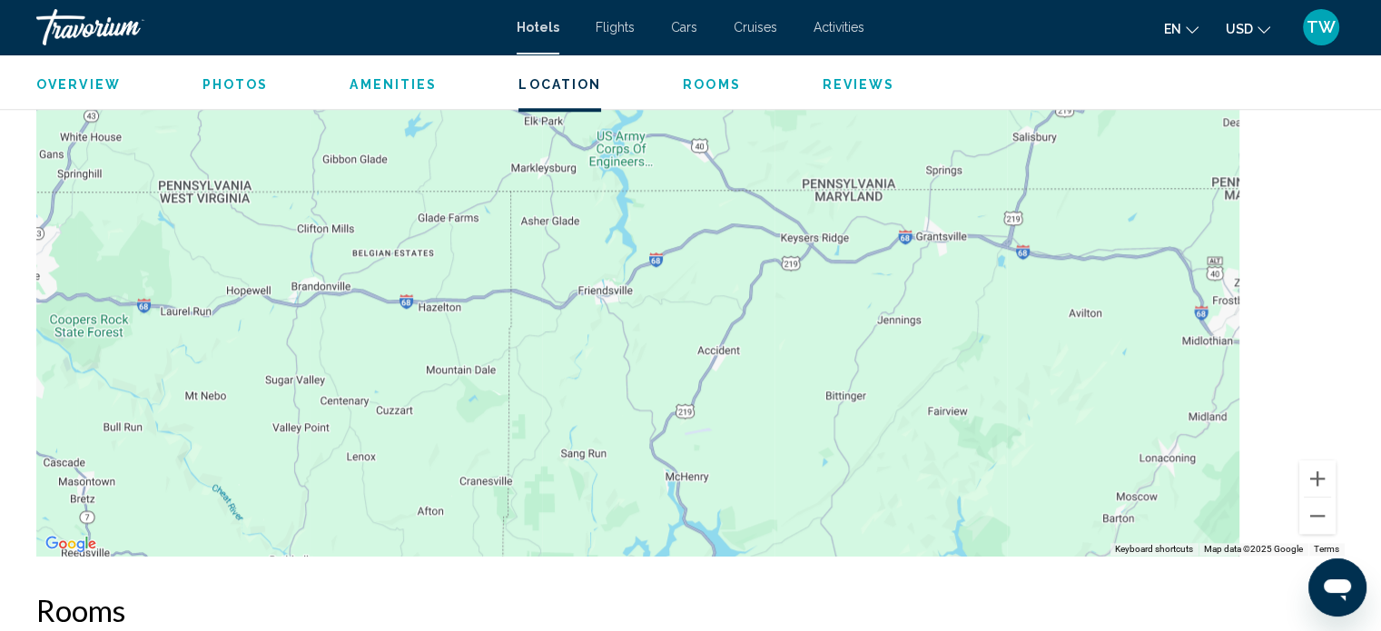
drag, startPoint x: 1181, startPoint y: 391, endPoint x: 915, endPoint y: 421, distance: 267.9
click at [915, 421] on div "To activate drag with keyboard, press Alt + Enter. Once in keyboard drag state,…" at bounding box center [690, 283] width 1309 height 545
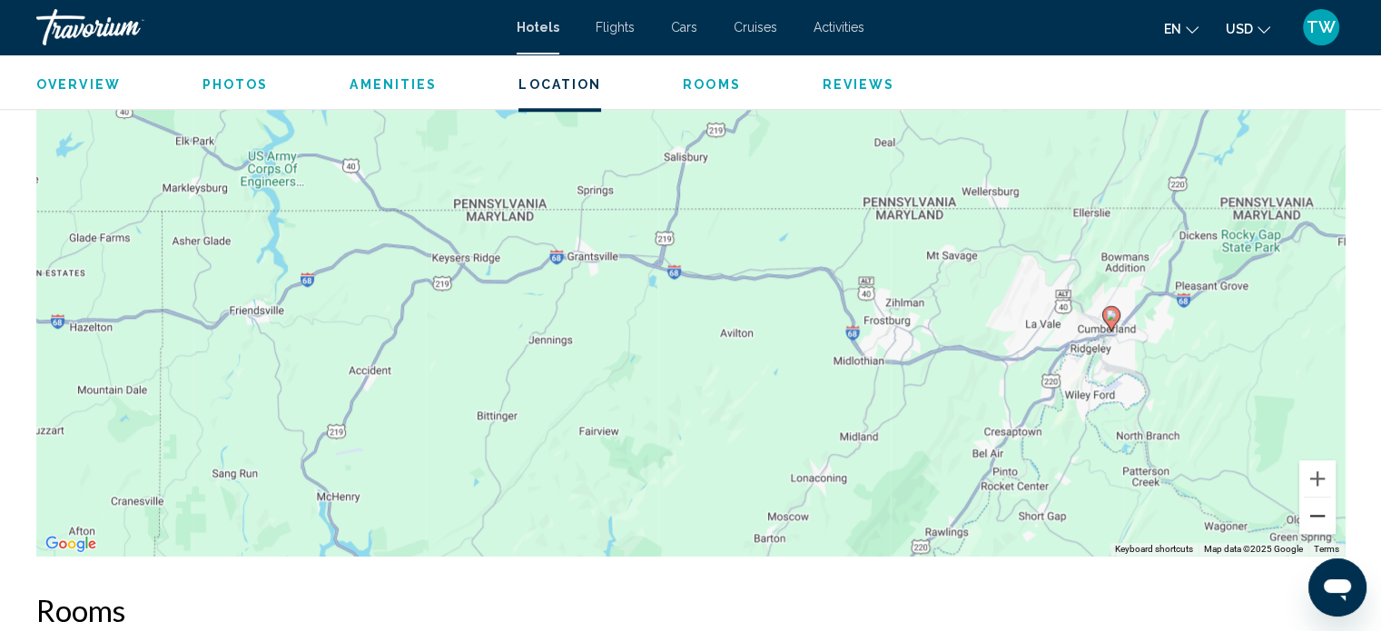
click at [1321, 521] on button "Zoom out" at bounding box center [1318, 516] width 36 height 36
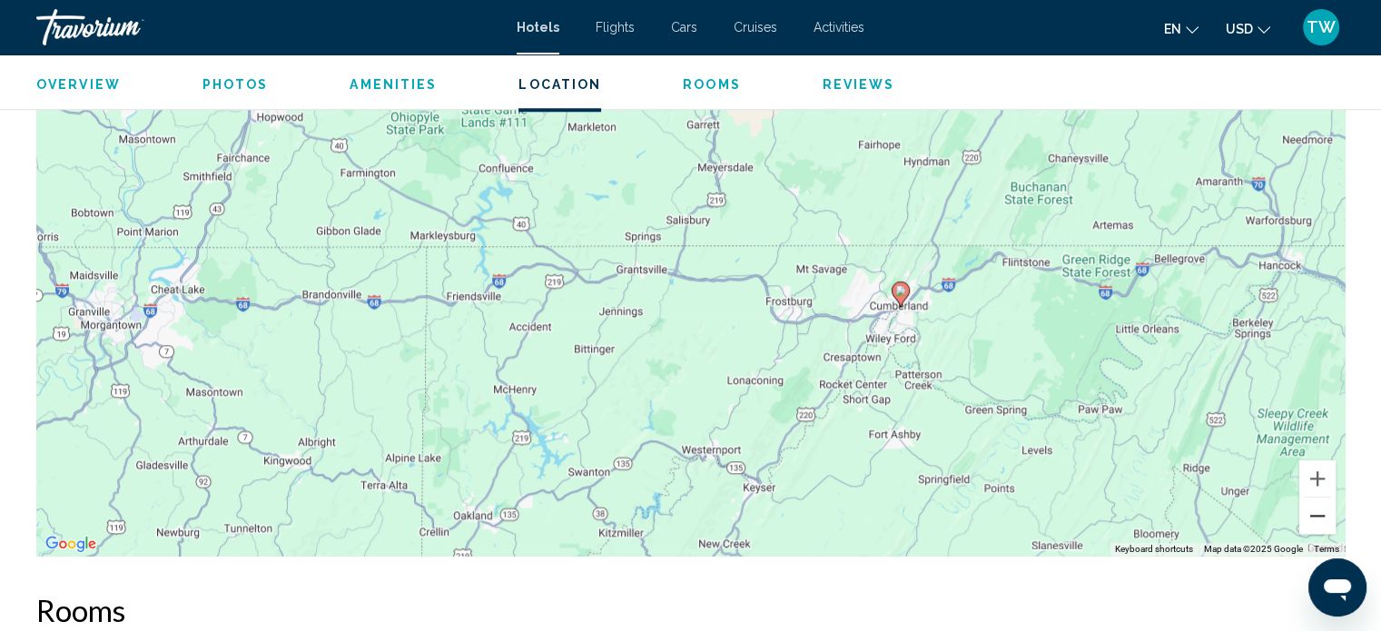
click at [1321, 521] on button "Zoom out" at bounding box center [1318, 516] width 36 height 36
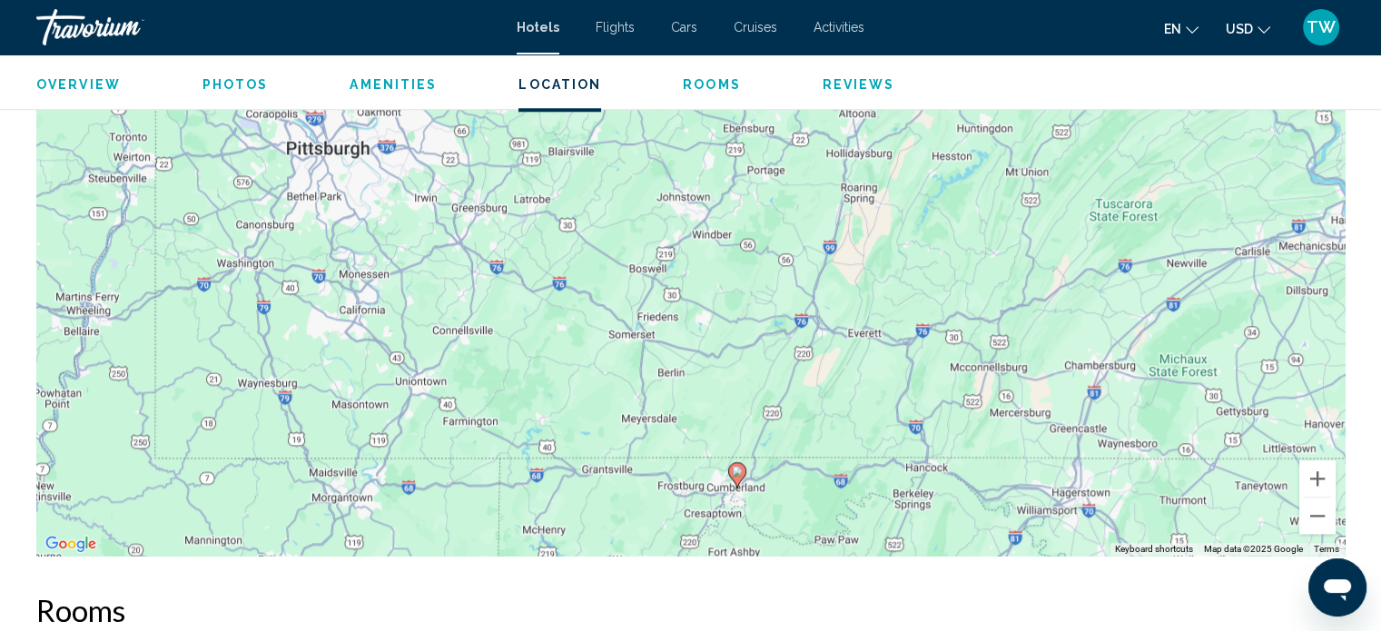
drag, startPoint x: 1145, startPoint y: 304, endPoint x: 1084, endPoint y: 503, distance: 208.3
click at [1084, 503] on div "To activate drag with keyboard, press Alt + Enter. Once in keyboard drag state,…" at bounding box center [690, 283] width 1309 height 545
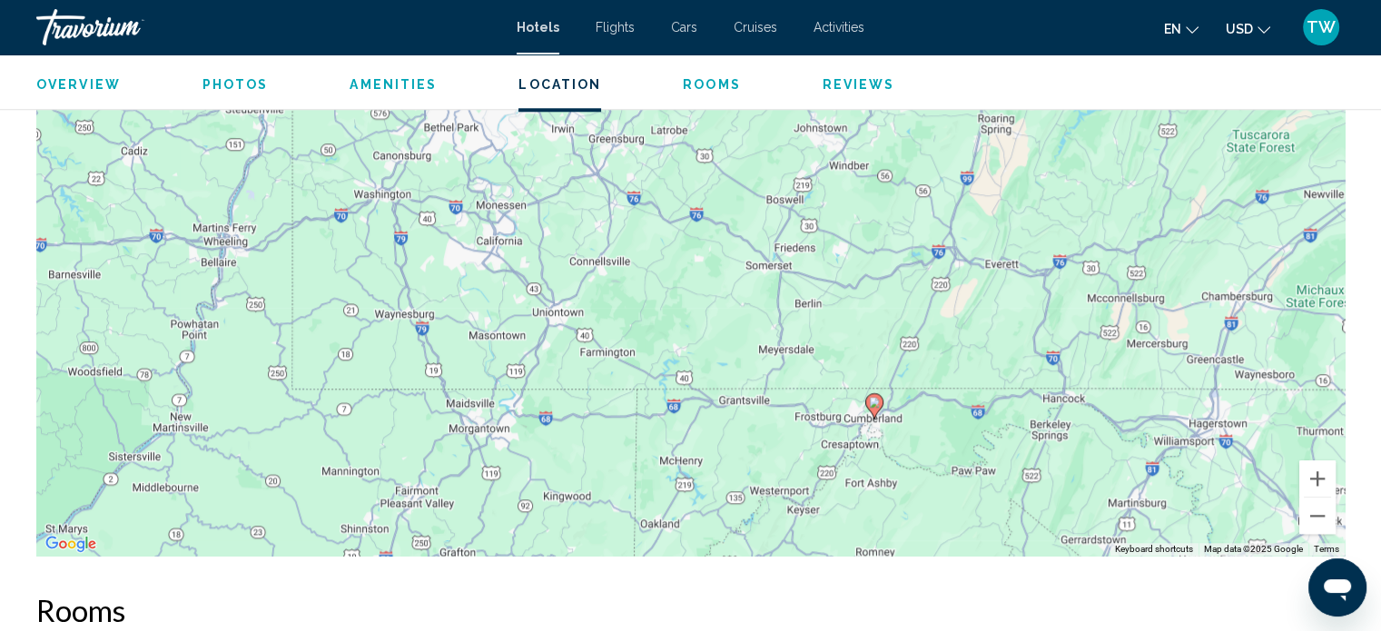
drag, startPoint x: 996, startPoint y: 290, endPoint x: 1137, endPoint y: 217, distance: 158.4
click at [1137, 217] on div "To activate drag with keyboard, press Alt + Enter. Once in keyboard drag state,…" at bounding box center [690, 283] width 1309 height 545
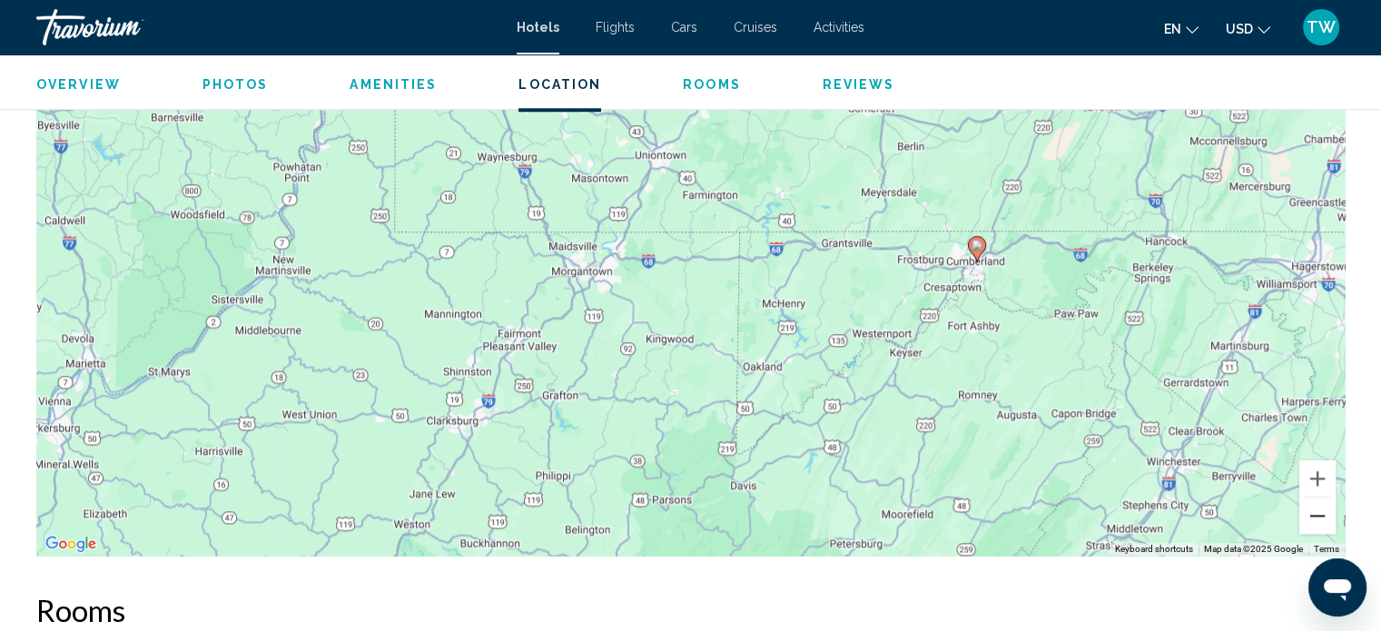
click at [1303, 514] on button "Zoom out" at bounding box center [1318, 516] width 36 height 36
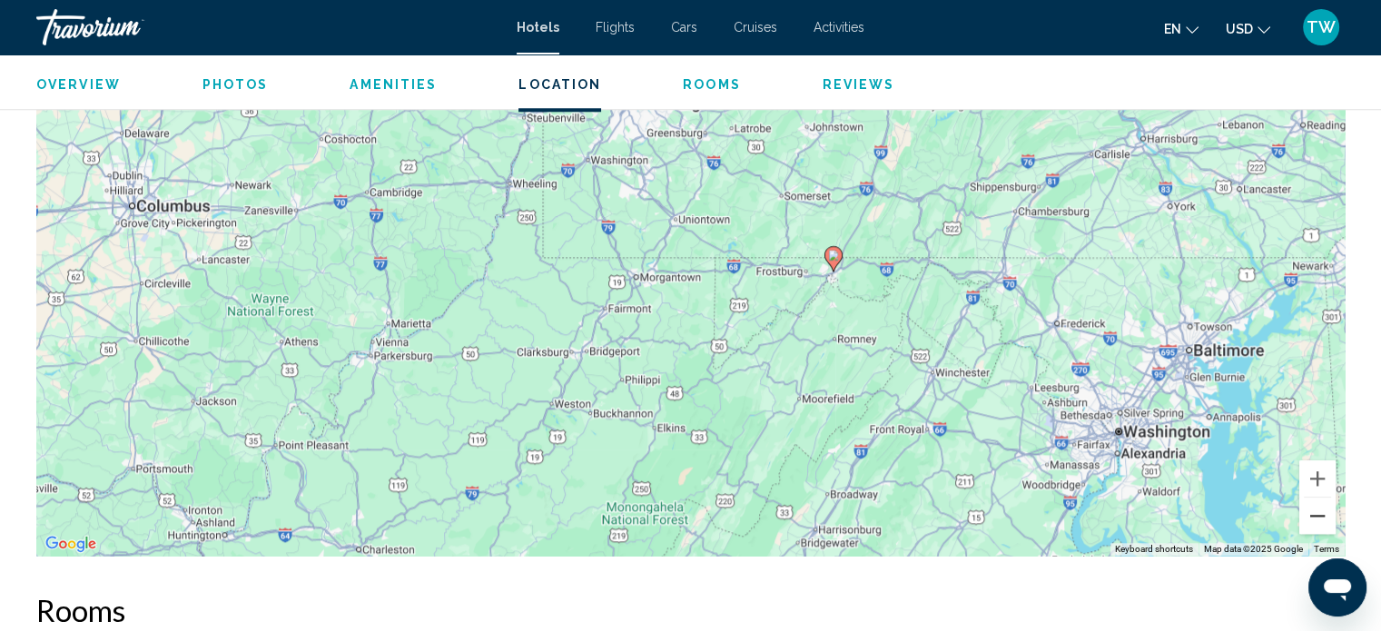
click at [1303, 514] on button "Zoom out" at bounding box center [1318, 516] width 36 height 36
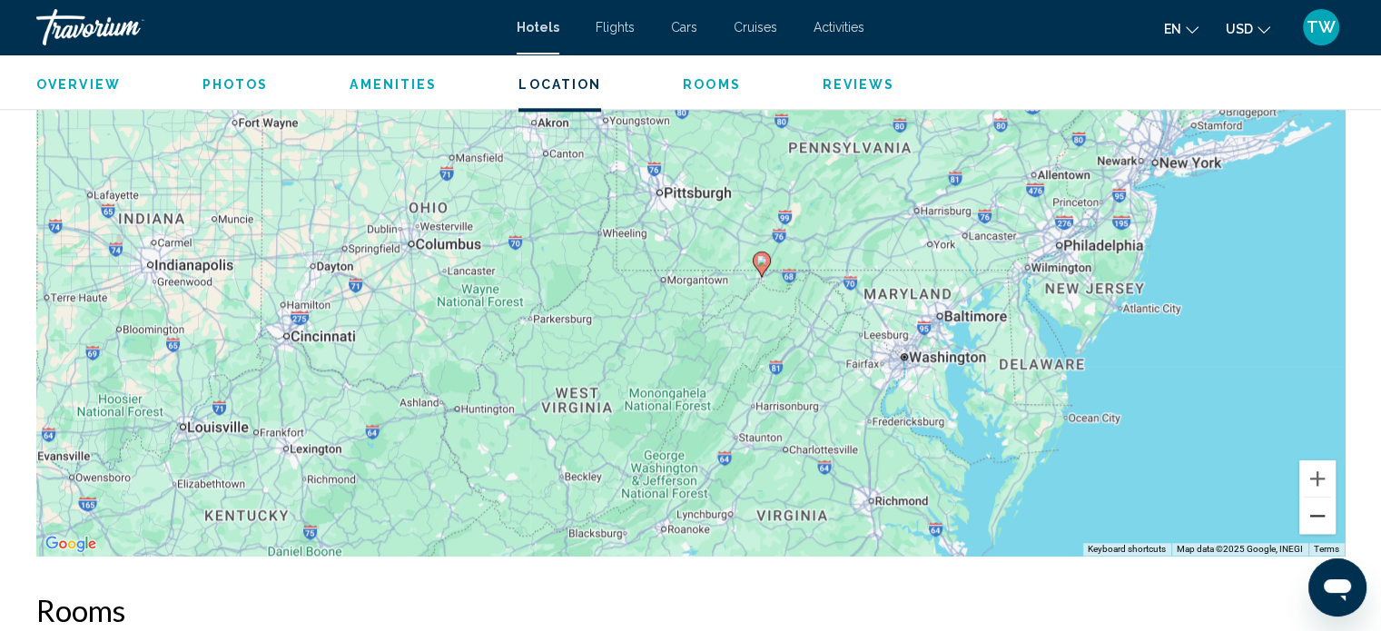
click at [1303, 514] on button "Zoom out" at bounding box center [1318, 516] width 36 height 36
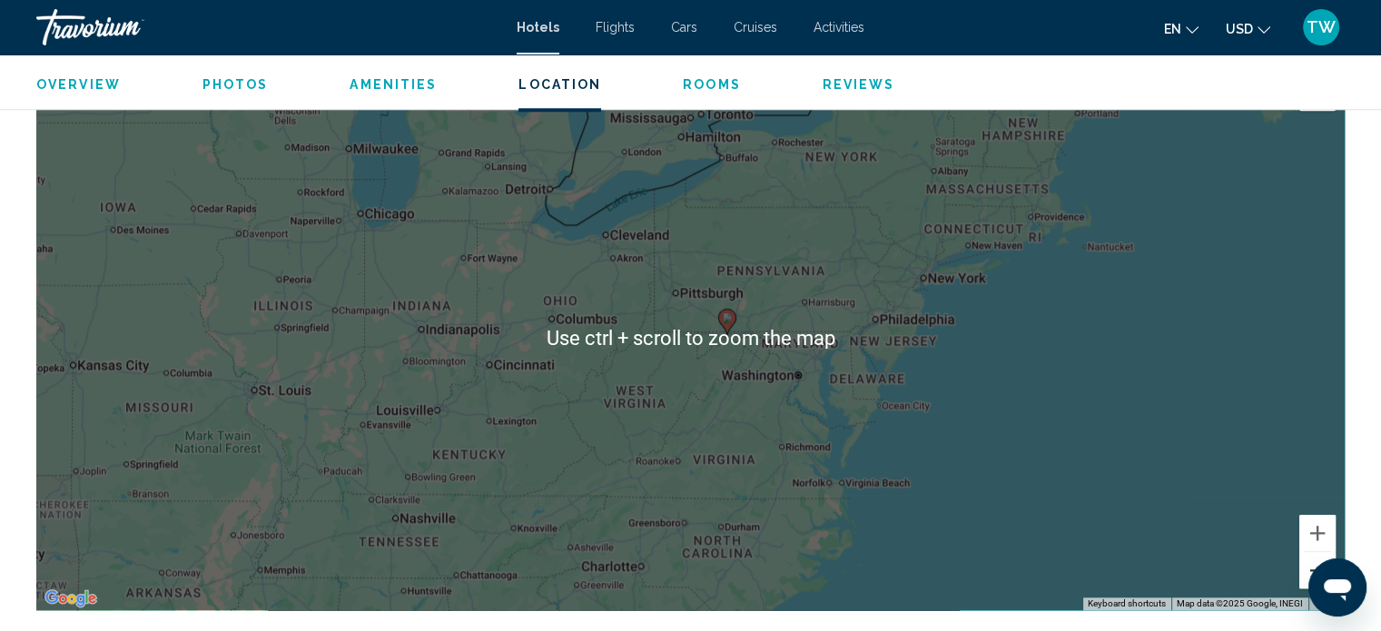
scroll to position [1766, 0]
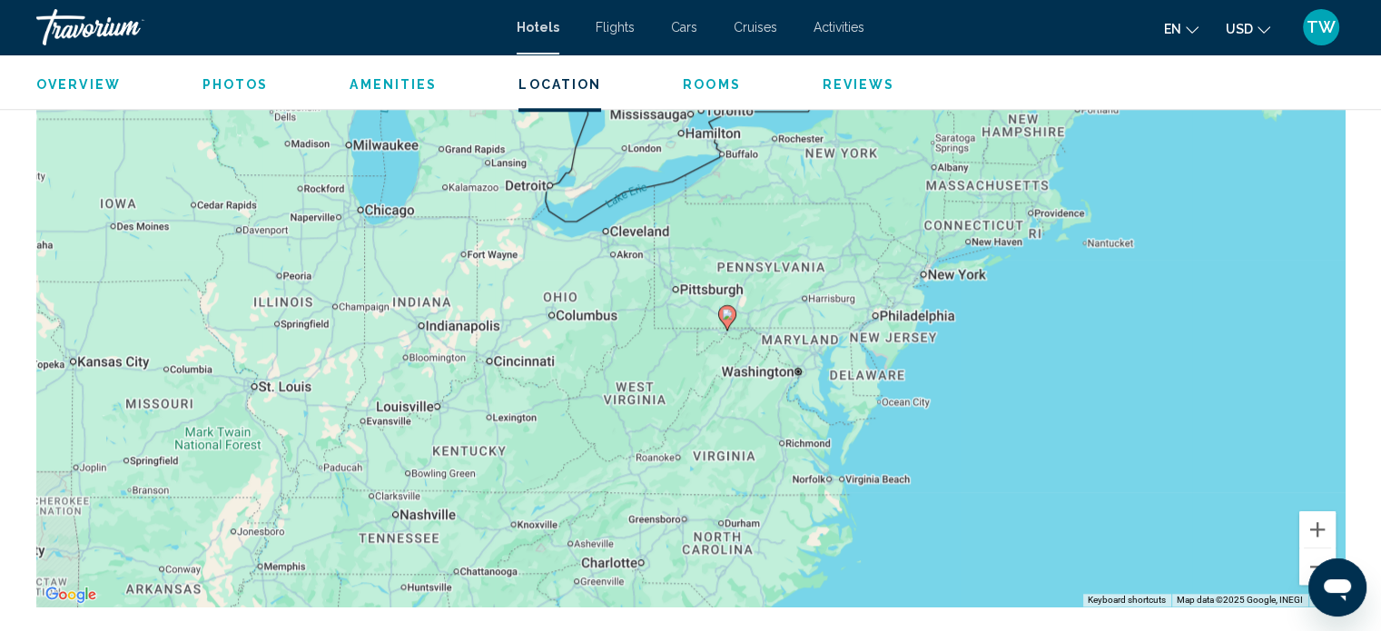
click at [725, 307] on icon "Main content" at bounding box center [726, 318] width 16 height 24
click at [726, 317] on image "Main content" at bounding box center [727, 314] width 11 height 11
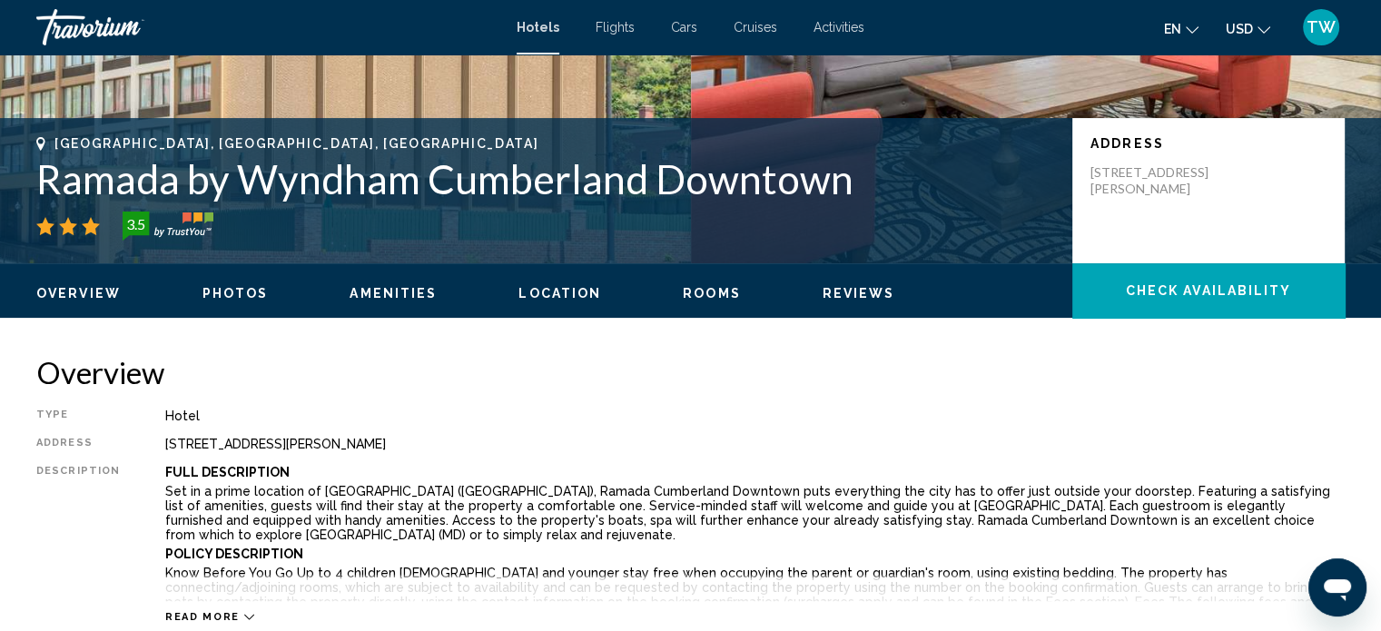
scroll to position [334, 0]
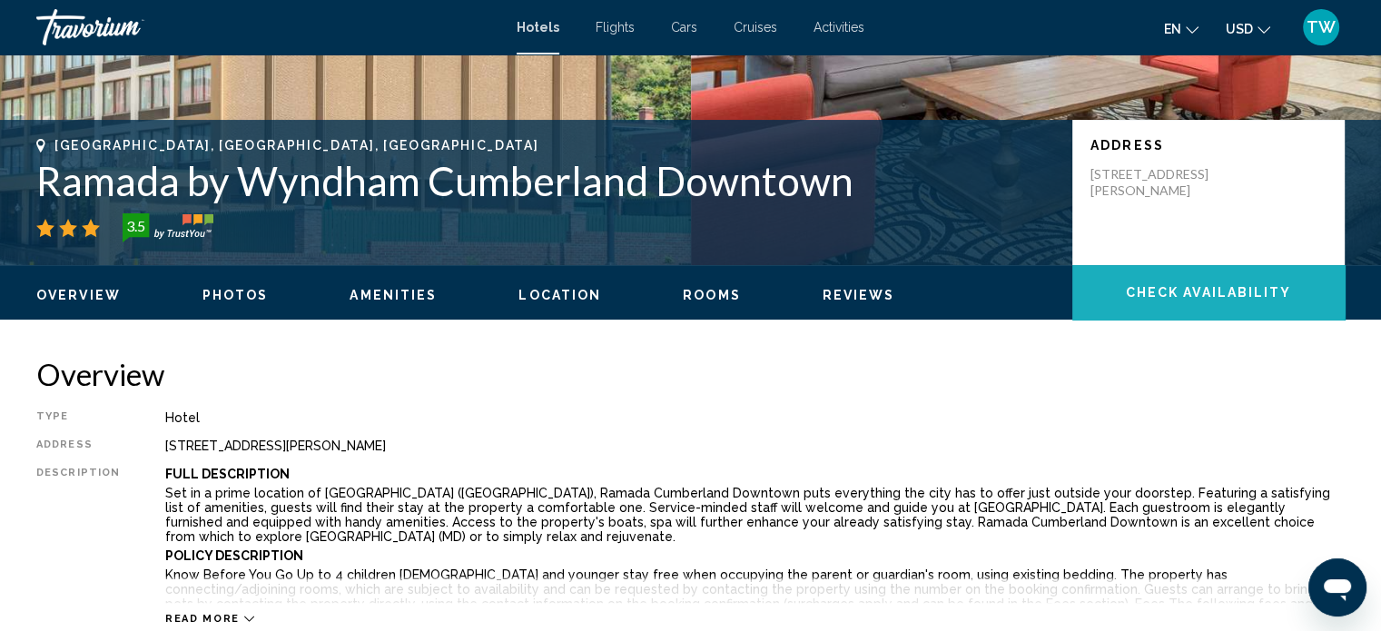
click at [1172, 278] on button "Check Availability" at bounding box center [1209, 292] width 272 height 54
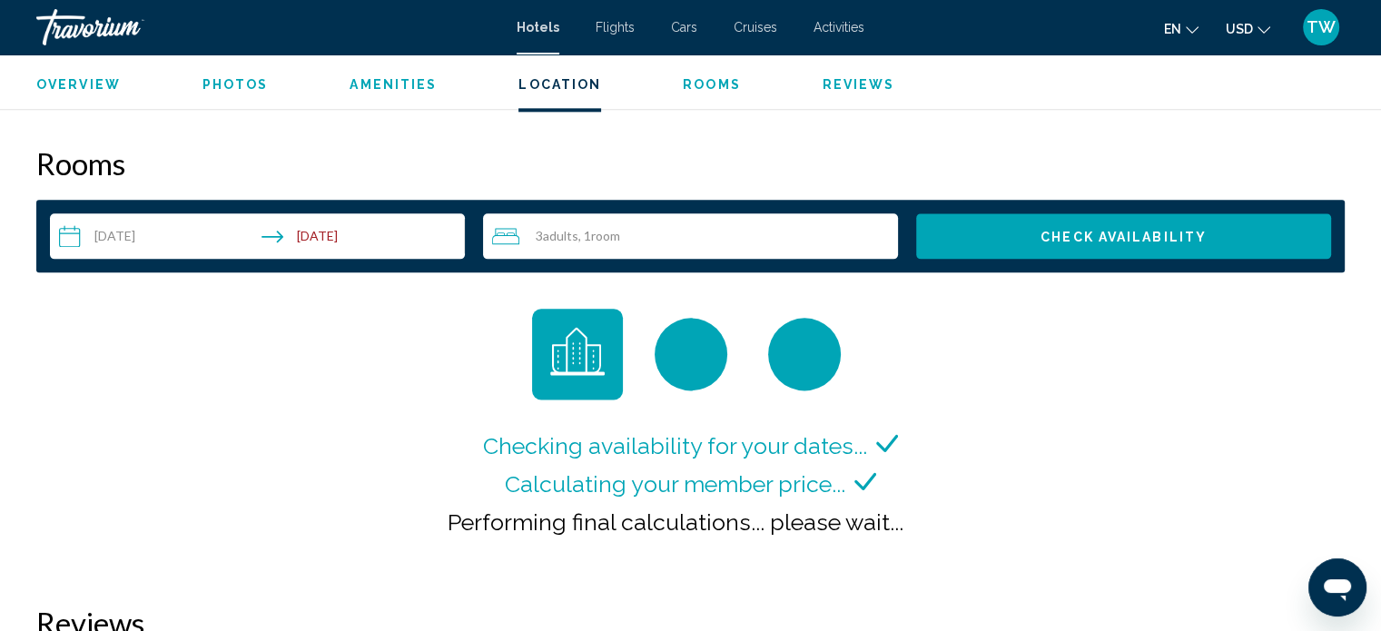
scroll to position [2299, 0]
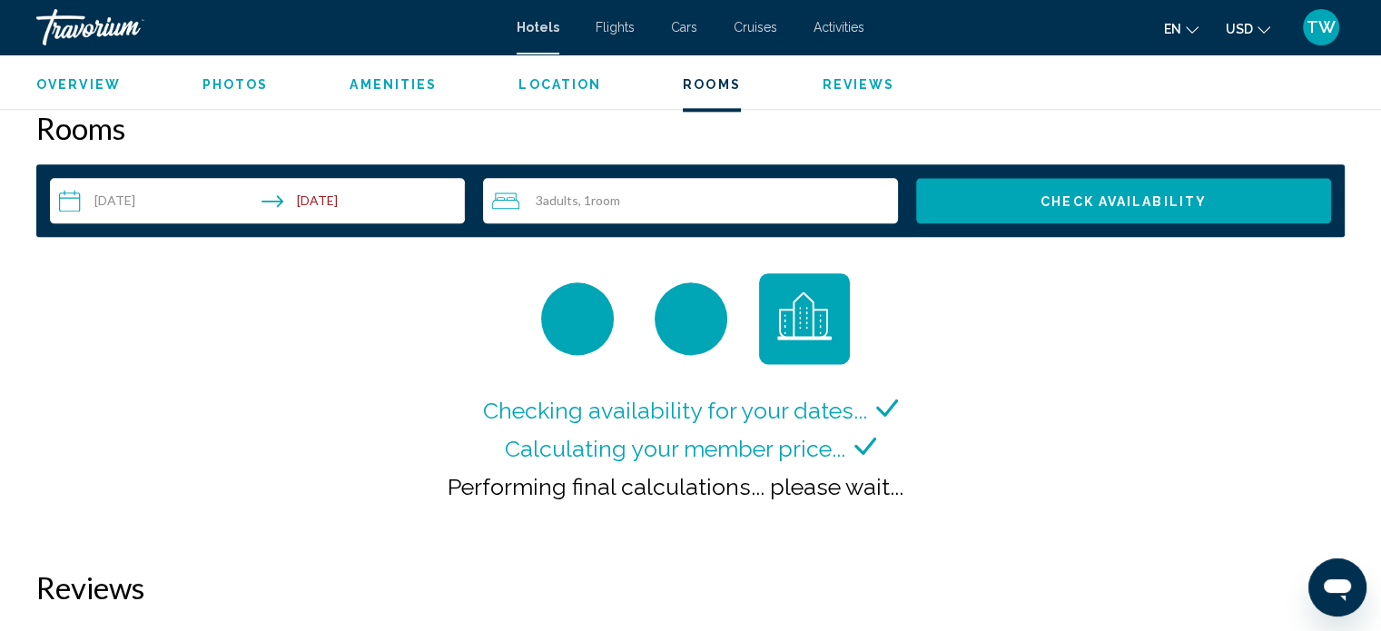
click at [588, 206] on span ", 1 Room rooms" at bounding box center [600, 200] width 42 height 15
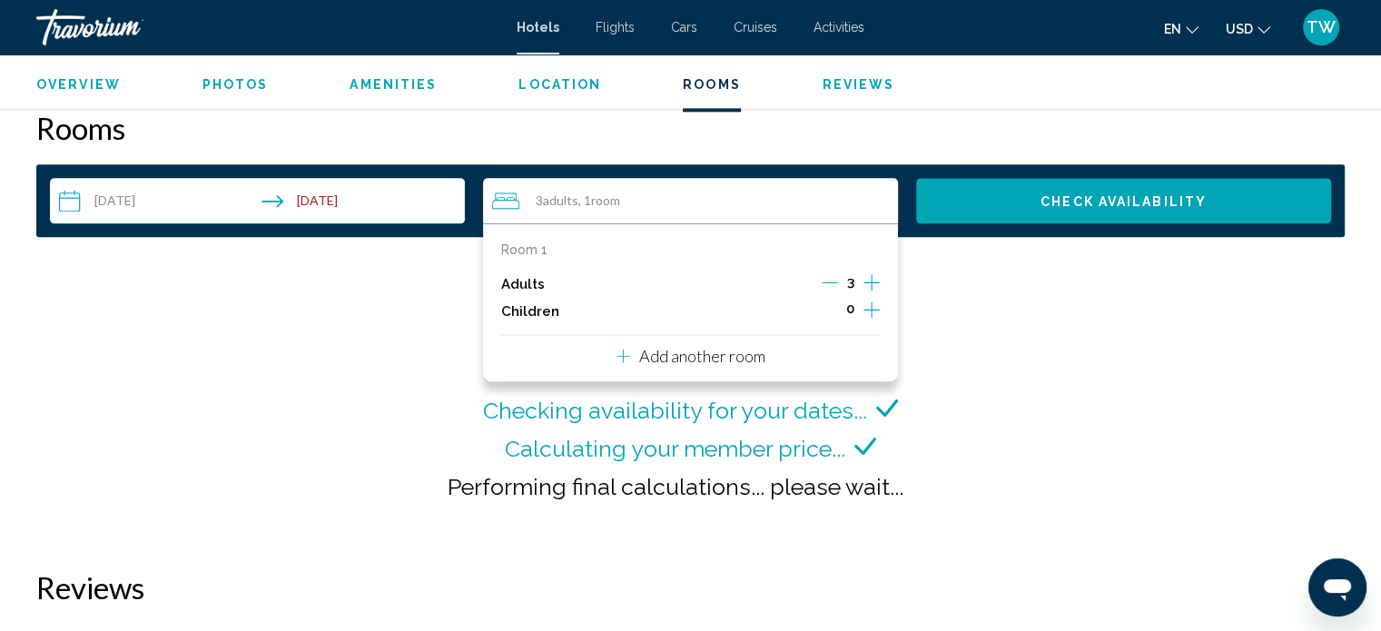
click at [837, 281] on icon "Decrement adults" at bounding box center [830, 282] width 16 height 16
click at [1026, 204] on button "Check Availability" at bounding box center [1123, 200] width 415 height 45
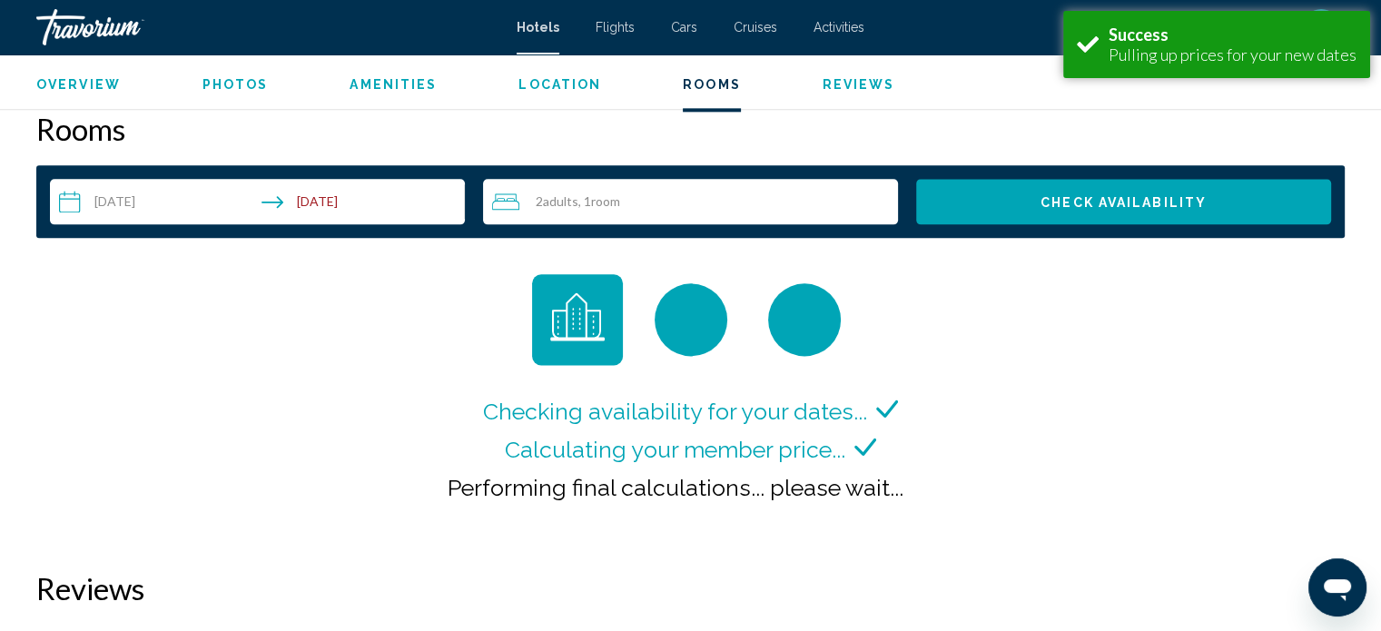
scroll to position [2299, 0]
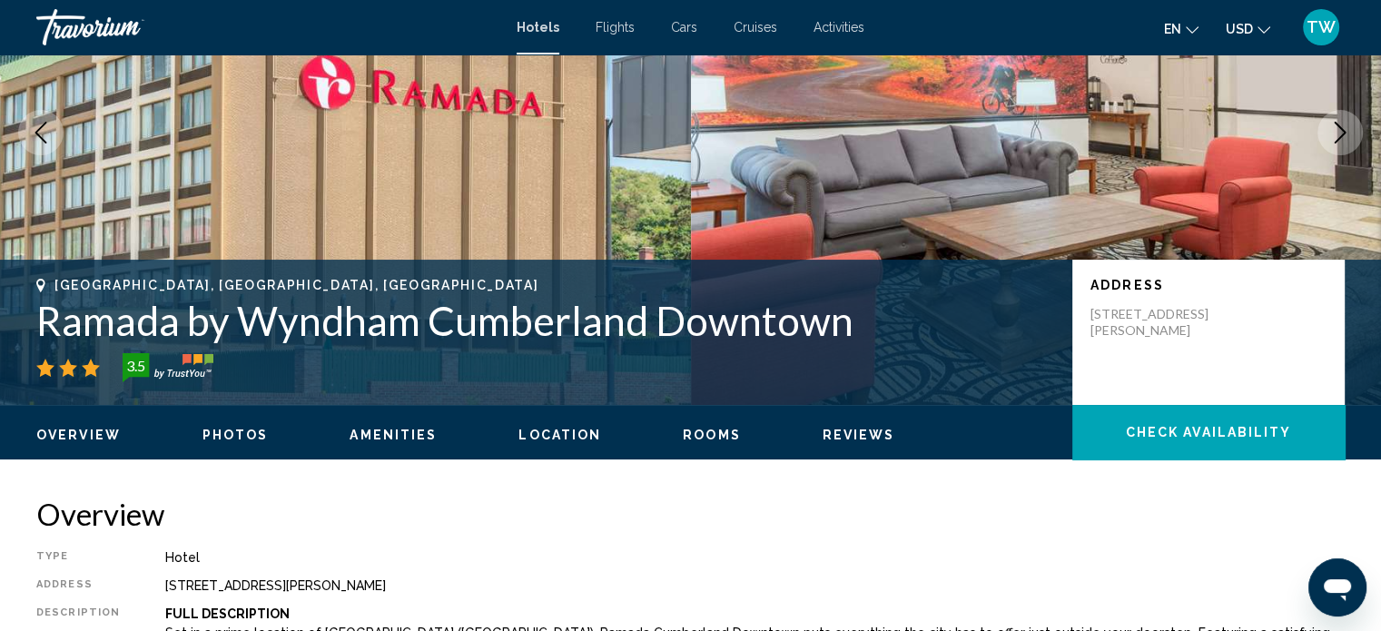
scroll to position [196, 0]
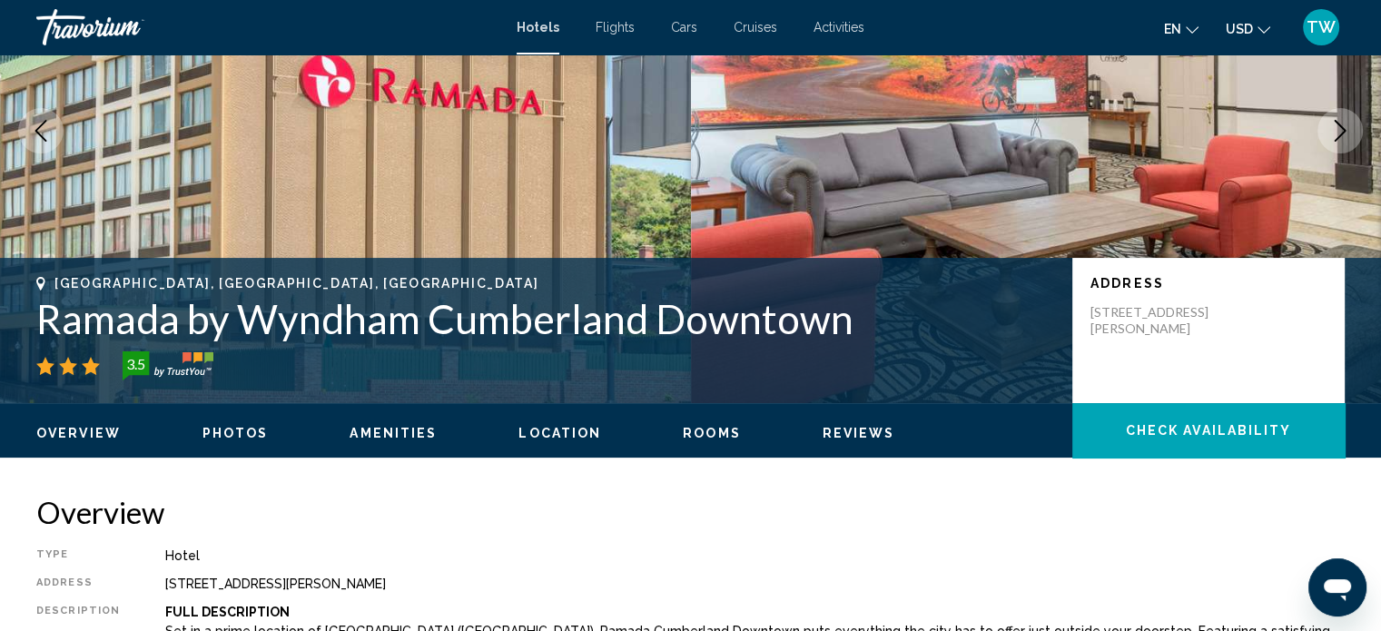
click at [1134, 426] on span "Check Availability" at bounding box center [1209, 431] width 166 height 15
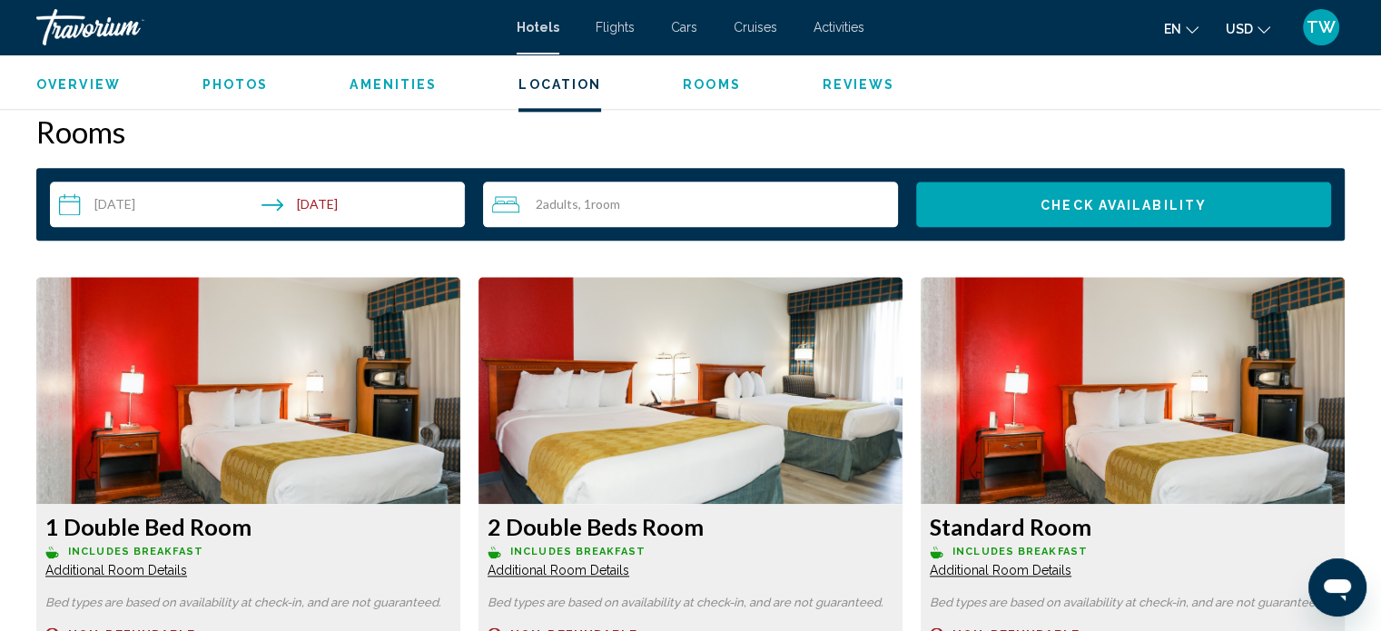
scroll to position [2299, 0]
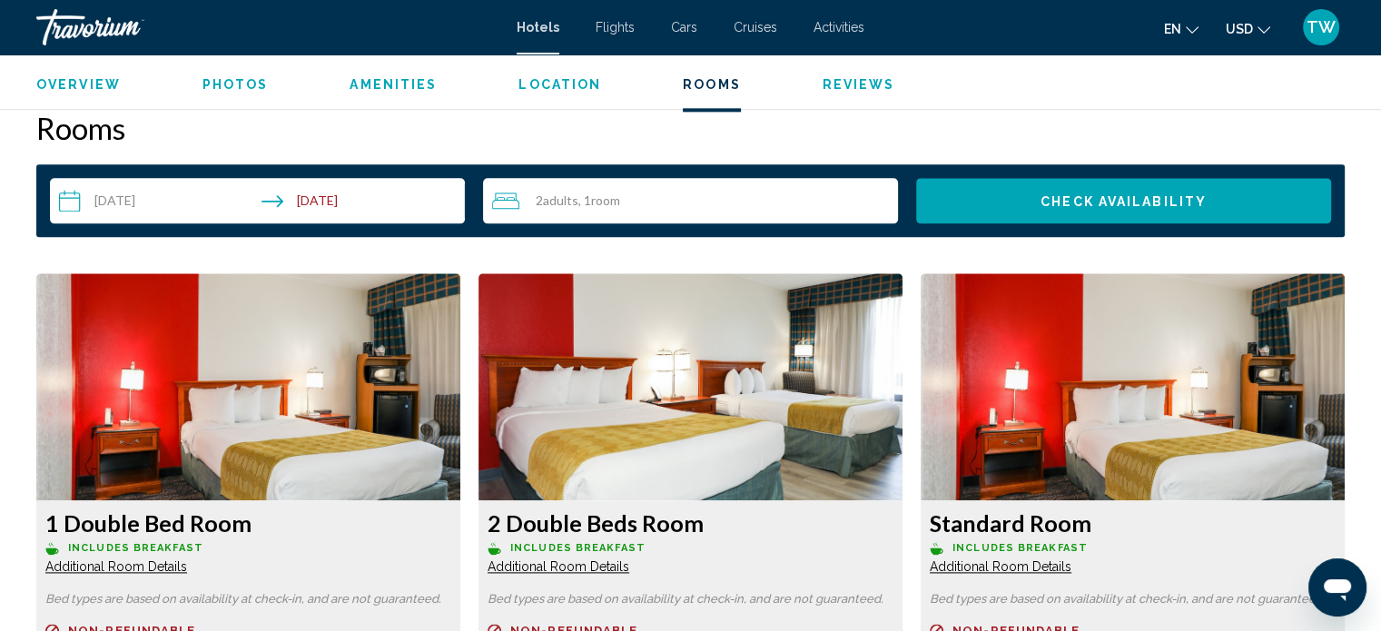
click at [777, 197] on div "2 Adult Adults , 1 Room rooms" at bounding box center [695, 201] width 406 height 22
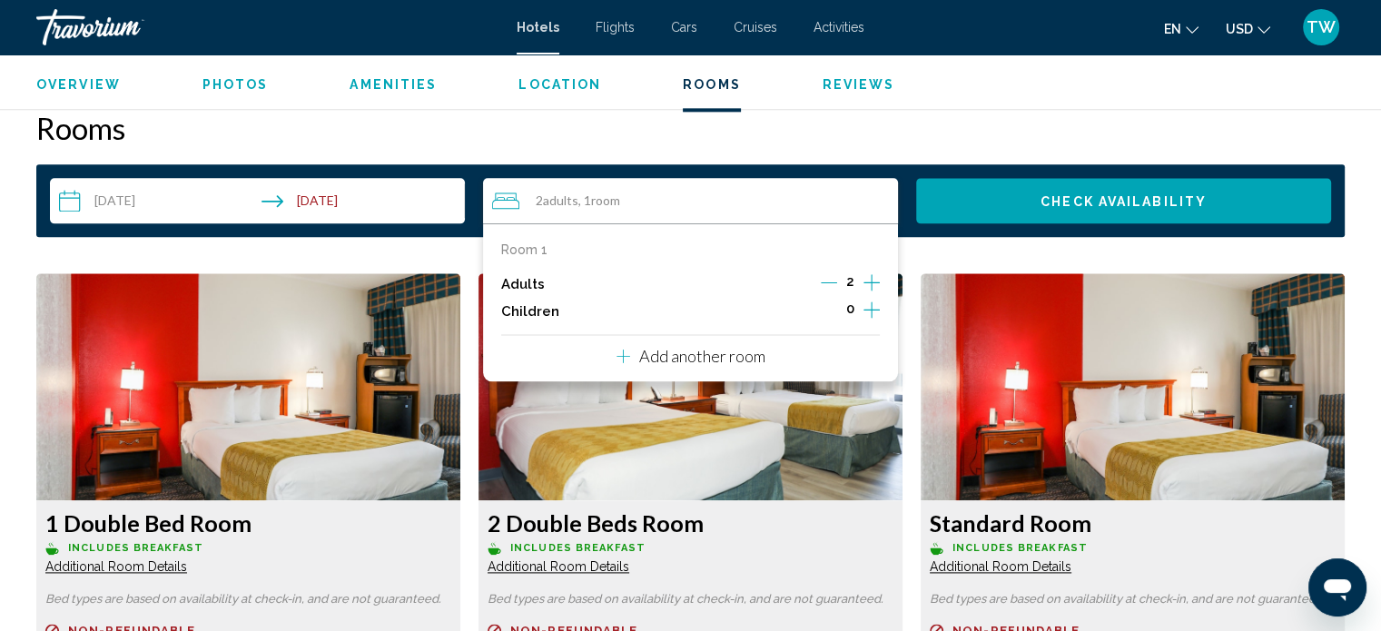
click at [865, 278] on icon "Increment adults" at bounding box center [872, 283] width 16 height 22
click at [994, 213] on button "Check Availability" at bounding box center [1123, 200] width 415 height 45
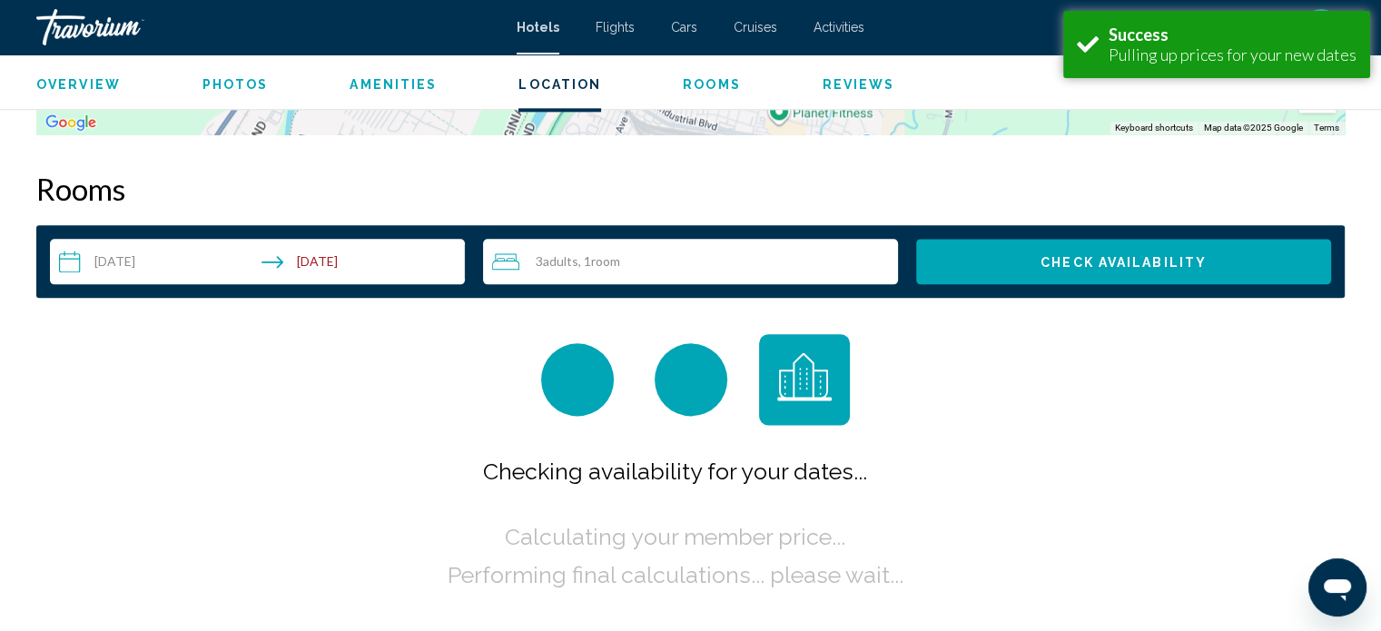
scroll to position [2299, 0]
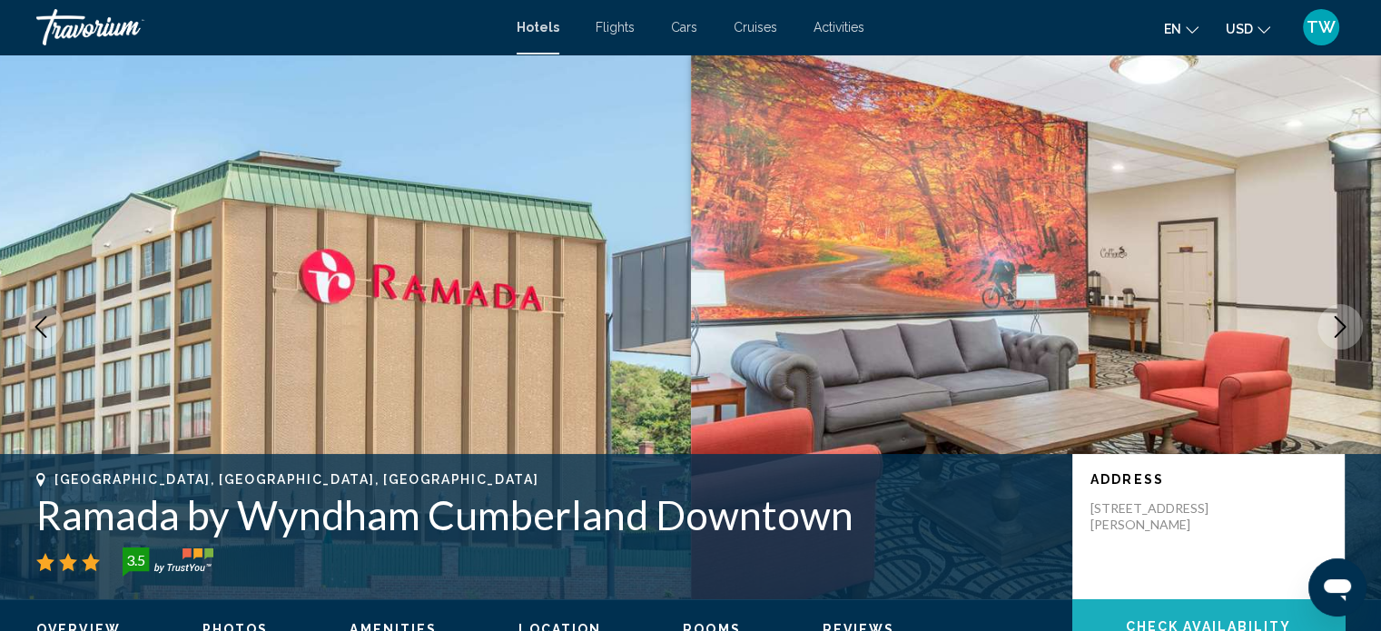
click at [1123, 603] on button "Check Availability" at bounding box center [1209, 626] width 272 height 54
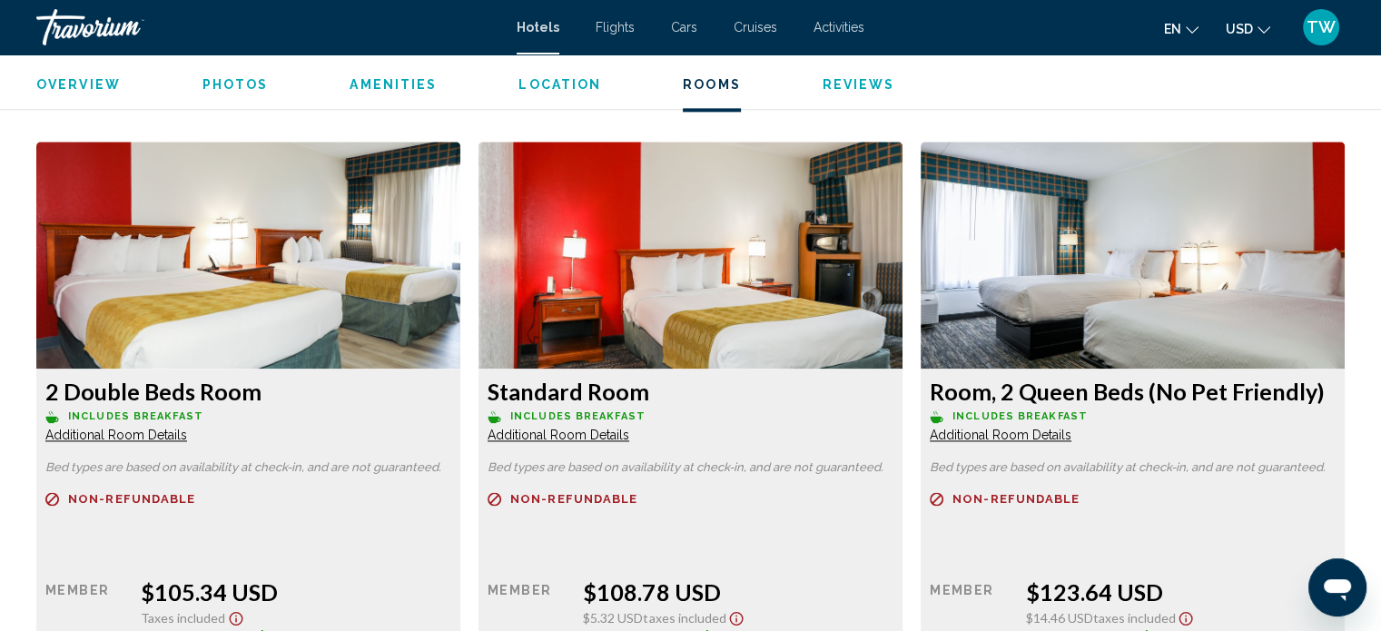
scroll to position [2431, 0]
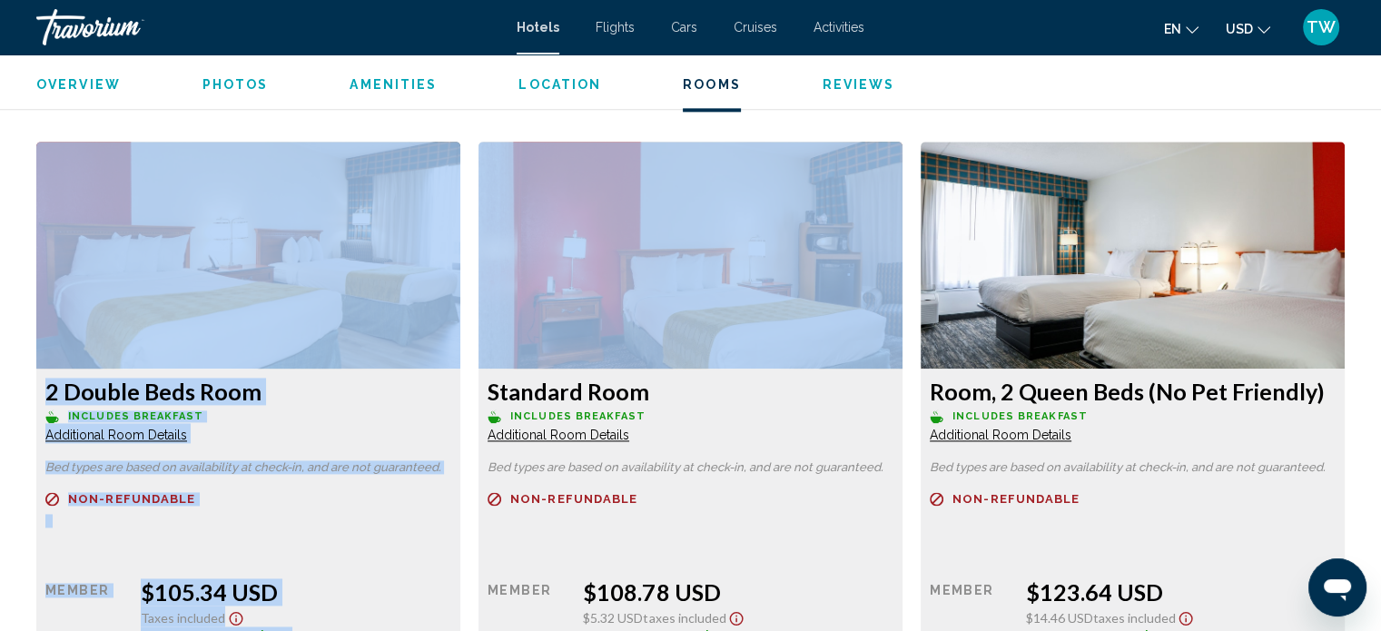
drag, startPoint x: 465, startPoint y: 282, endPoint x: 476, endPoint y: 355, distance: 74.4
click at [476, 355] on div "2 Double Beds Room Includes Breakfast Additional Room Details Bed types are bas…" at bounding box center [690, 431] width 1327 height 579
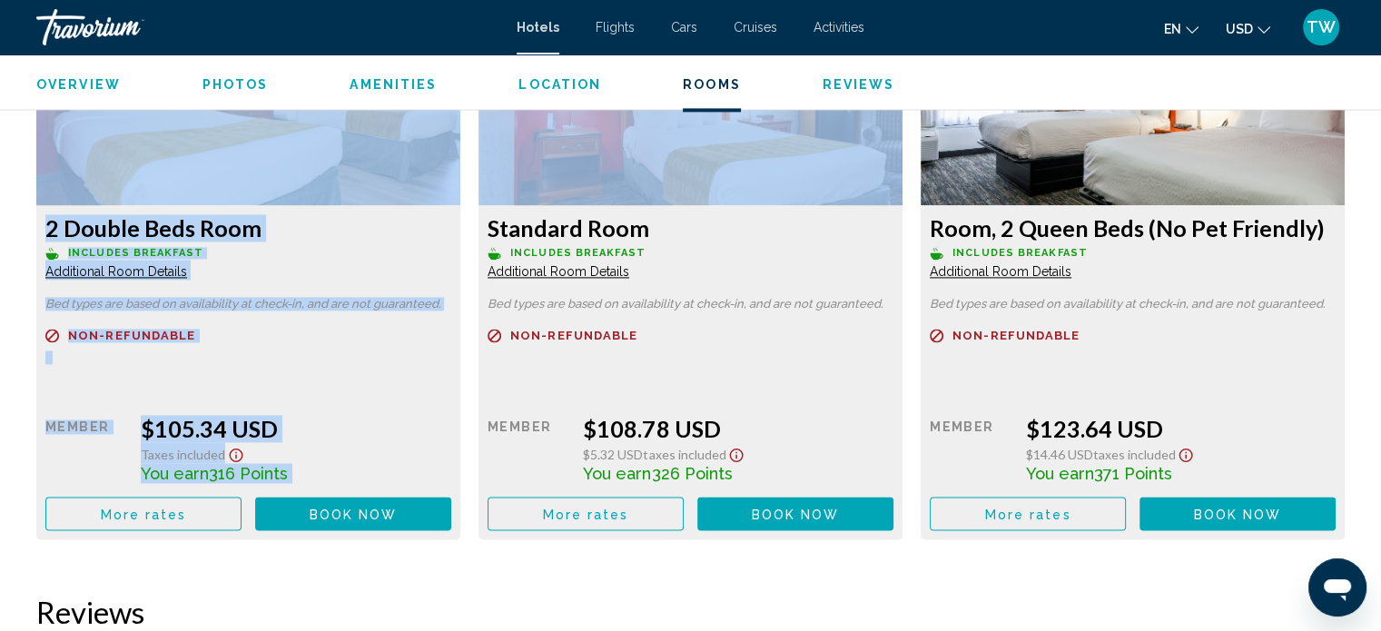
scroll to position [2605, 0]
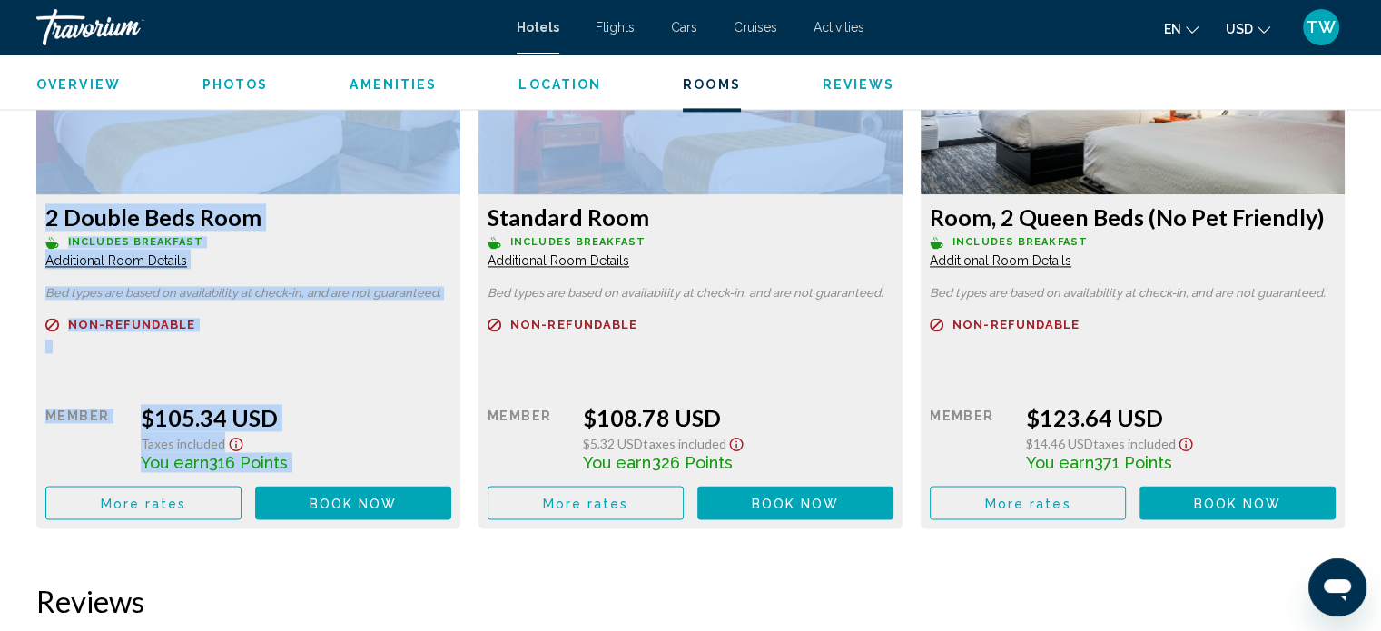
click at [349, 325] on p "Non-refundable" at bounding box center [248, 325] width 406 height 14
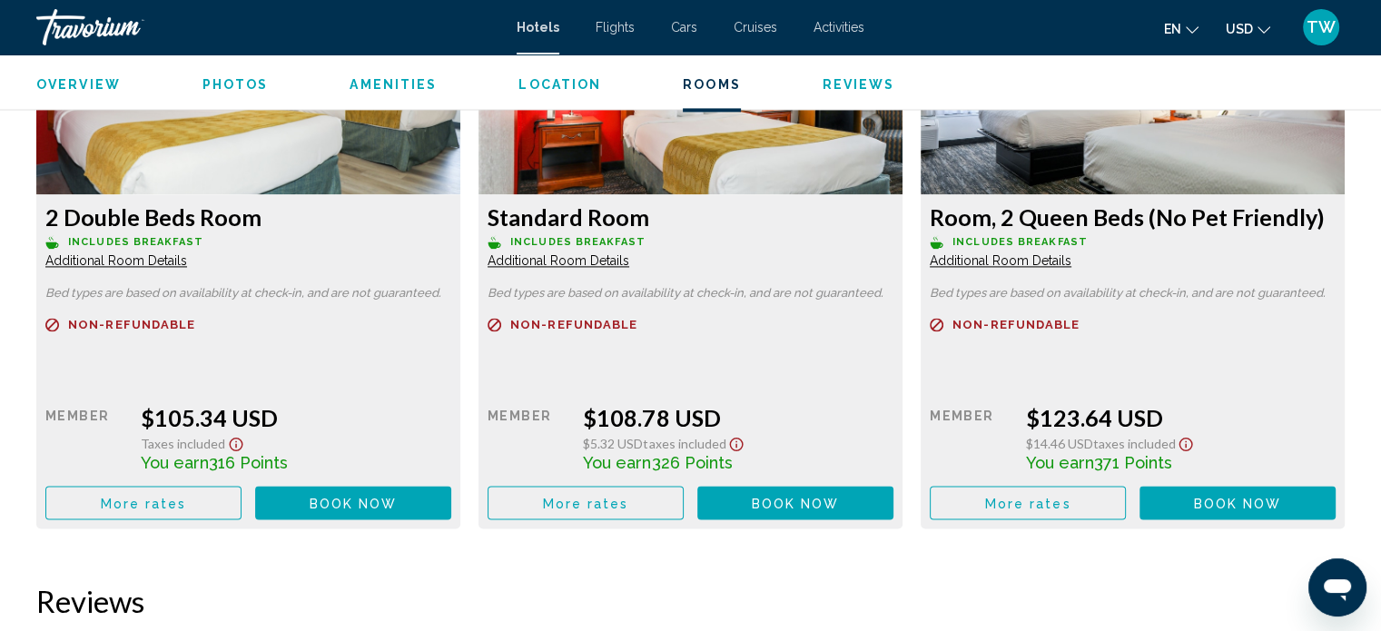
scroll to position [2419, 0]
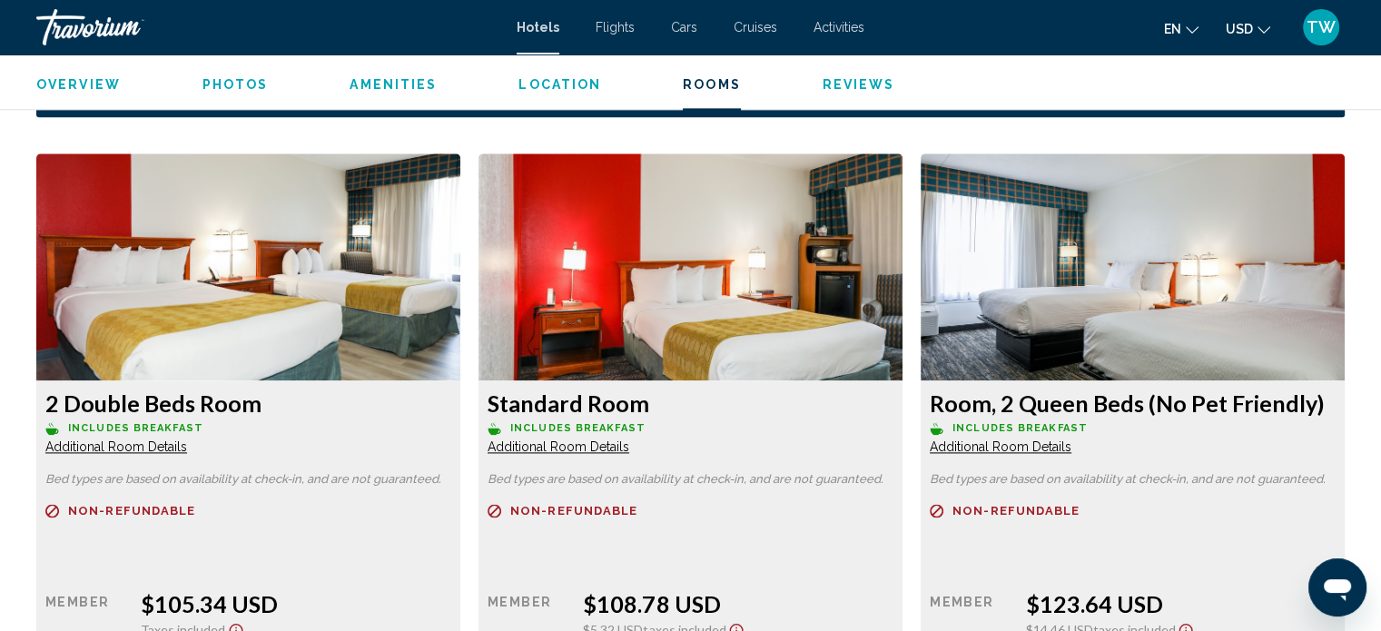
click at [349, 325] on img "Main content" at bounding box center [248, 266] width 424 height 227
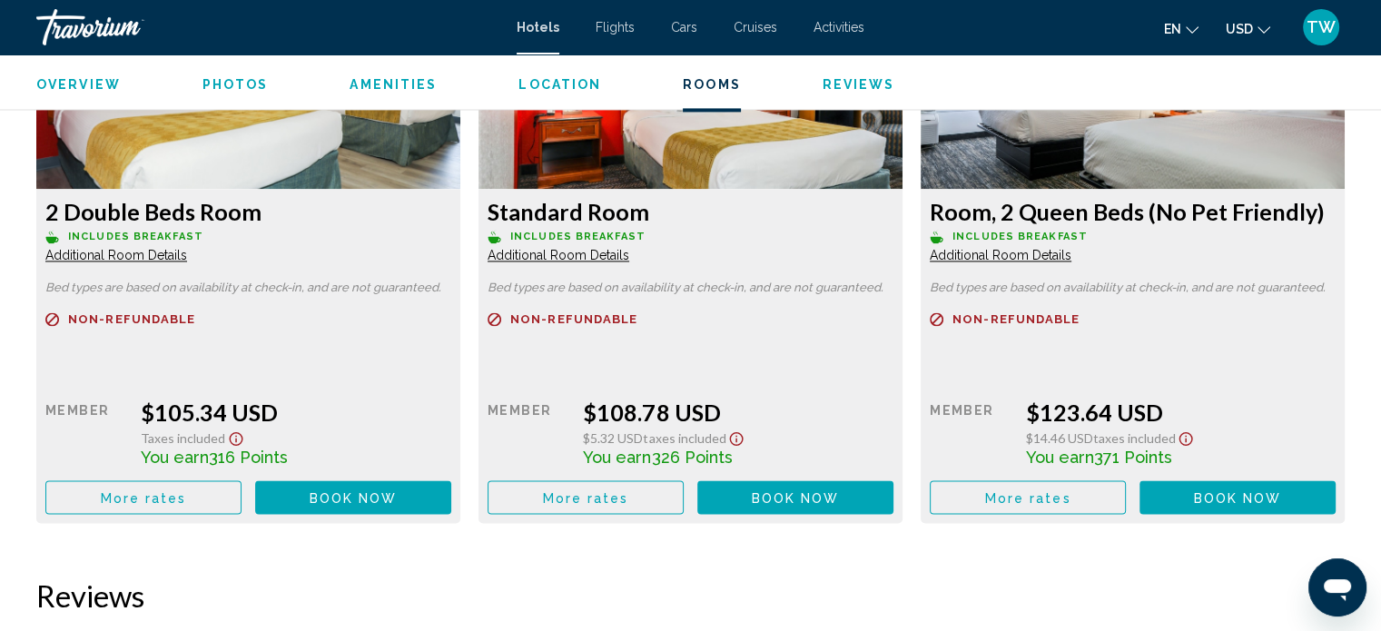
scroll to position [2639, 0]
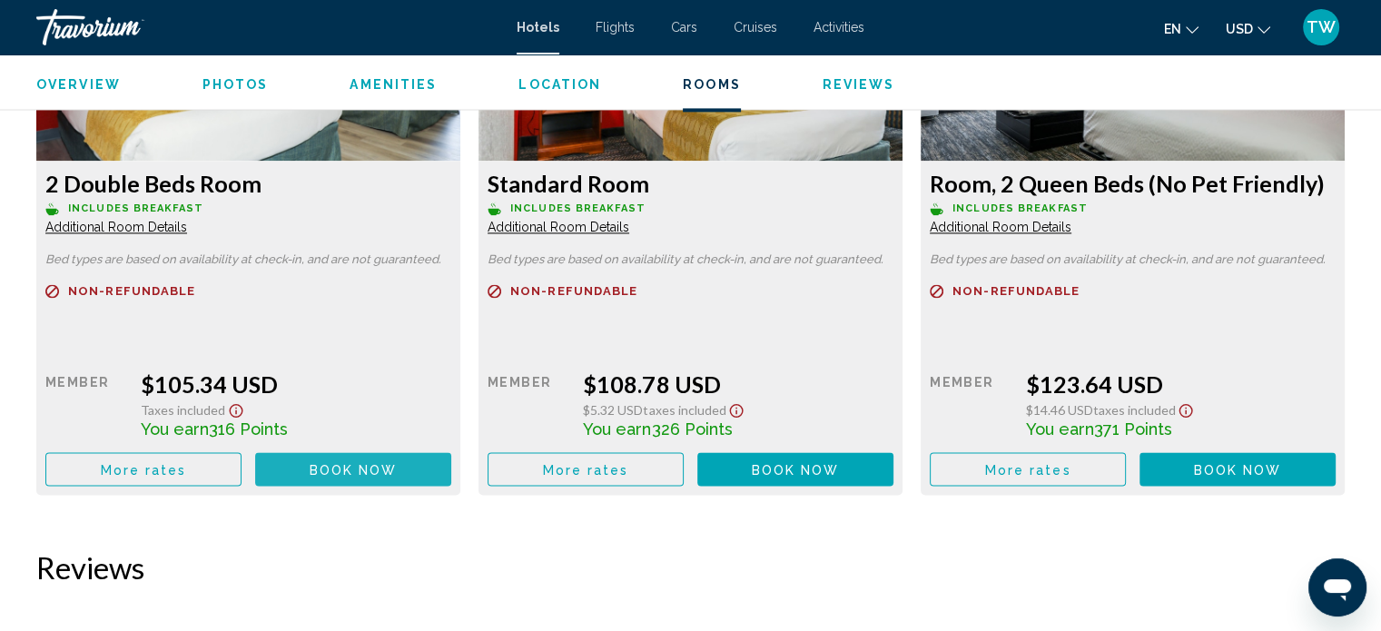
click at [338, 480] on button "Book now No longer available" at bounding box center [353, 469] width 196 height 34
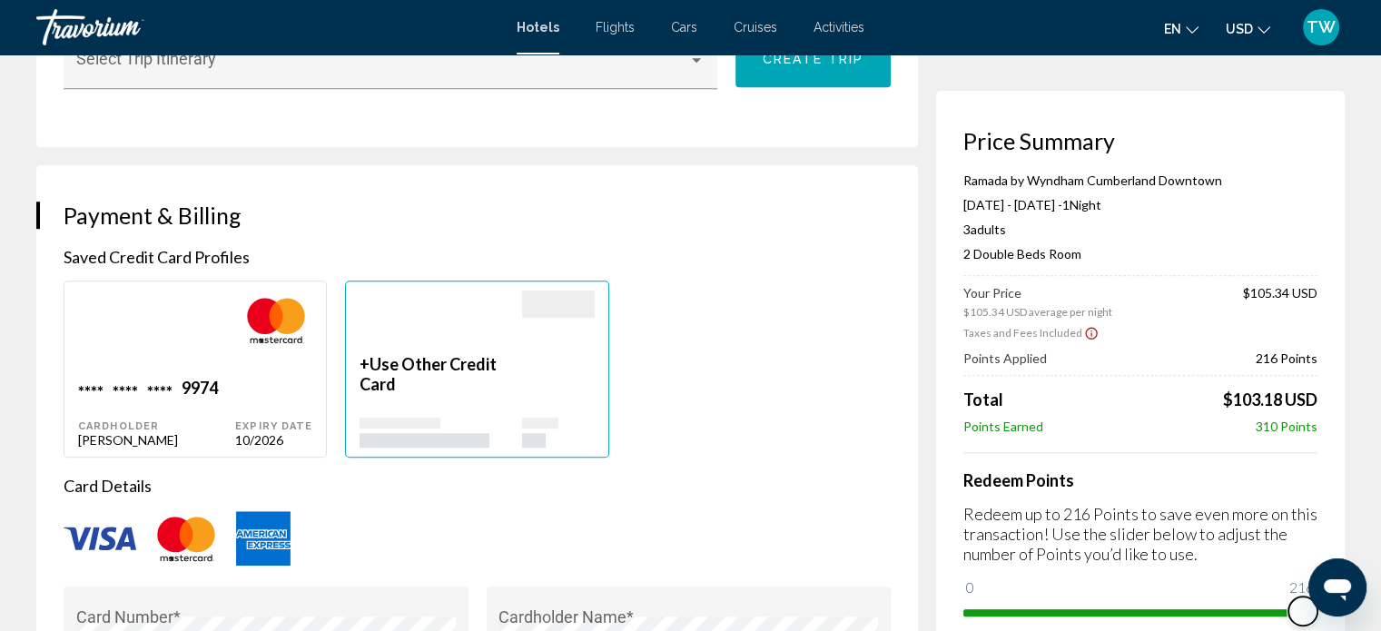
scroll to position [1275, 0]
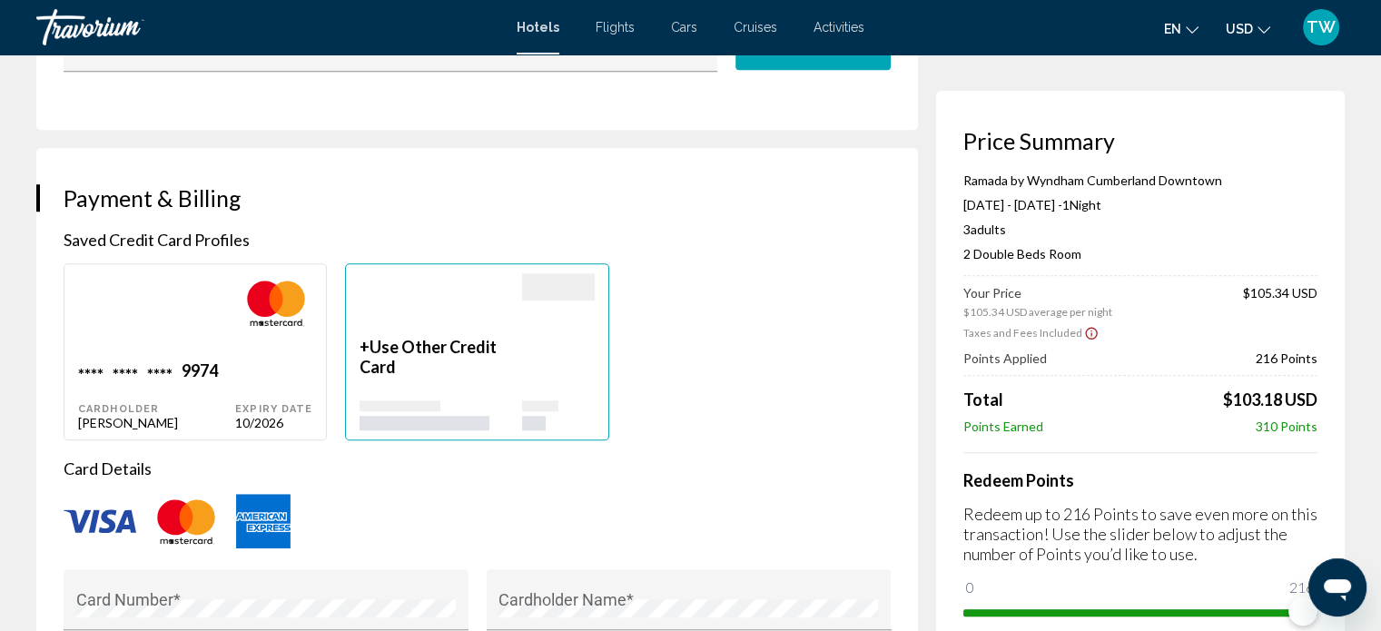
click at [191, 367] on div "9974" at bounding box center [200, 373] width 36 height 25
type input "****"
type input "**********"
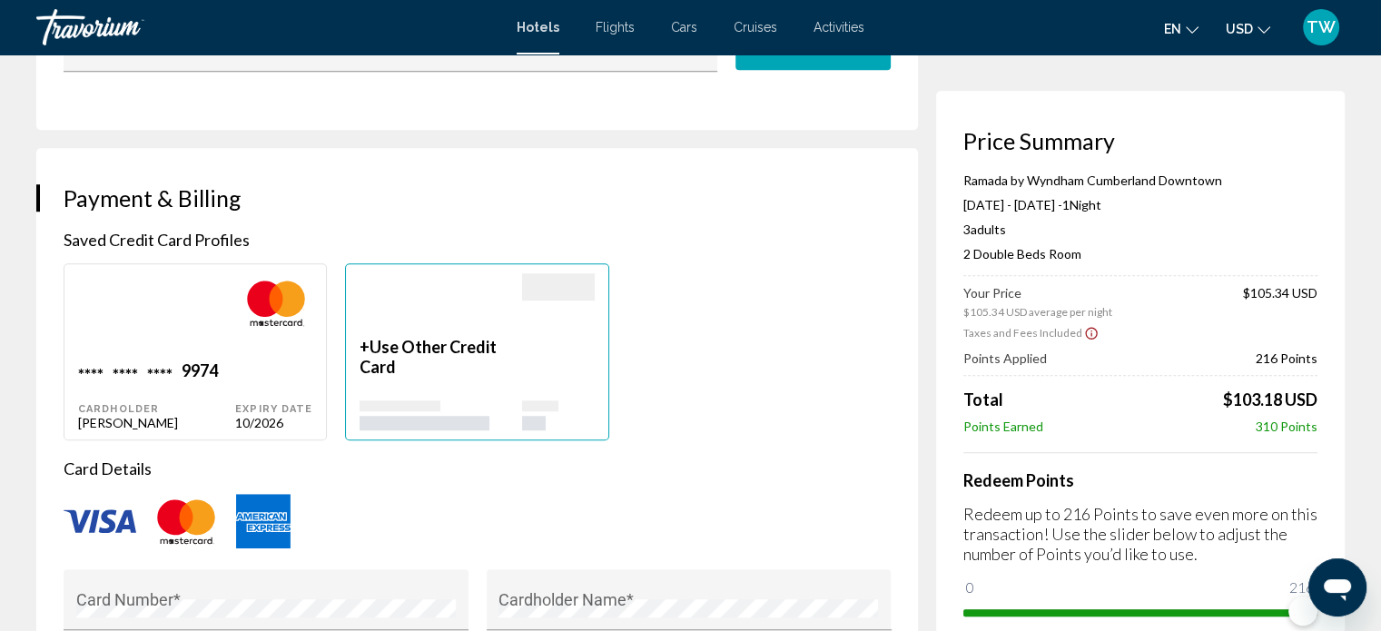
type input "**********"
type input "*****"
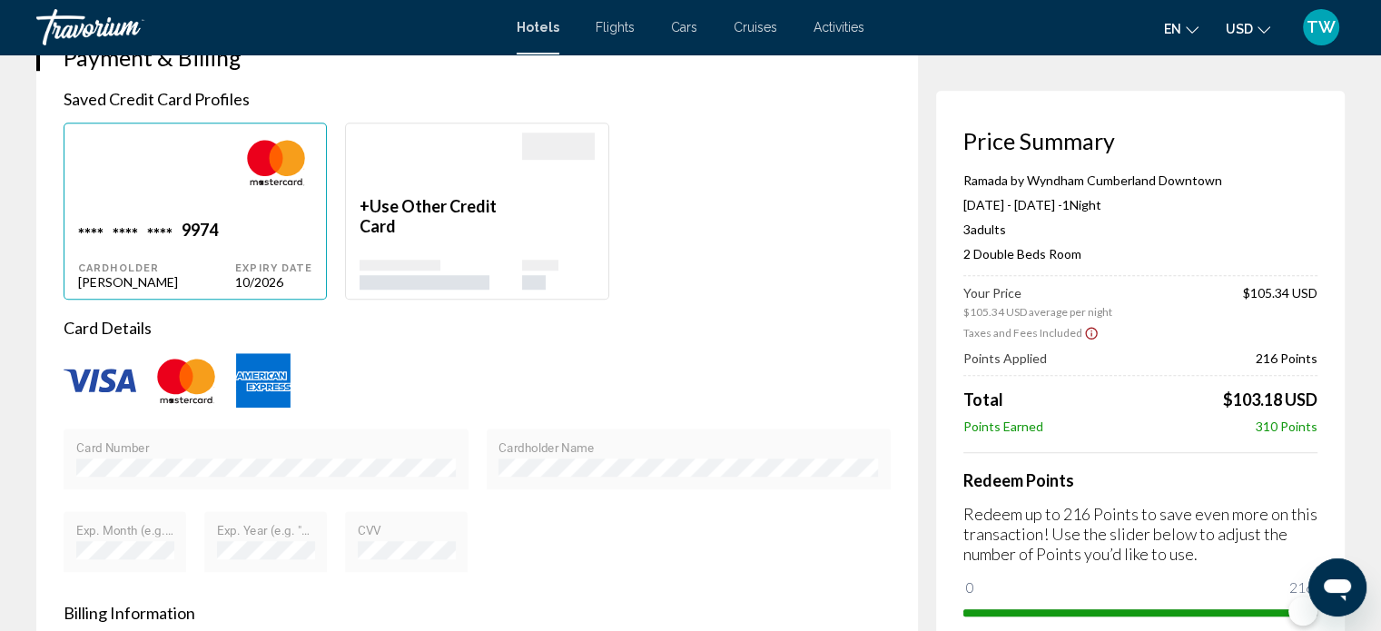
scroll to position [1412, 0]
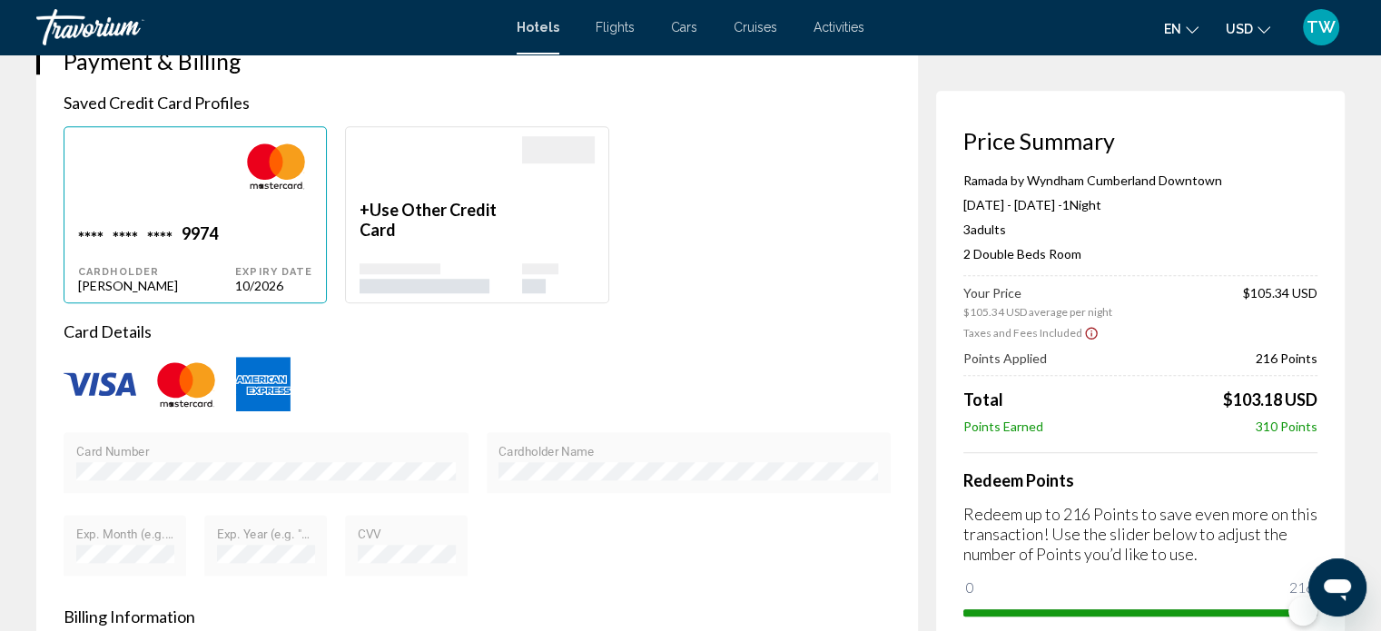
click at [230, 214] on div "Main content" at bounding box center [156, 179] width 157 height 87
type input "****"
type input "**********"
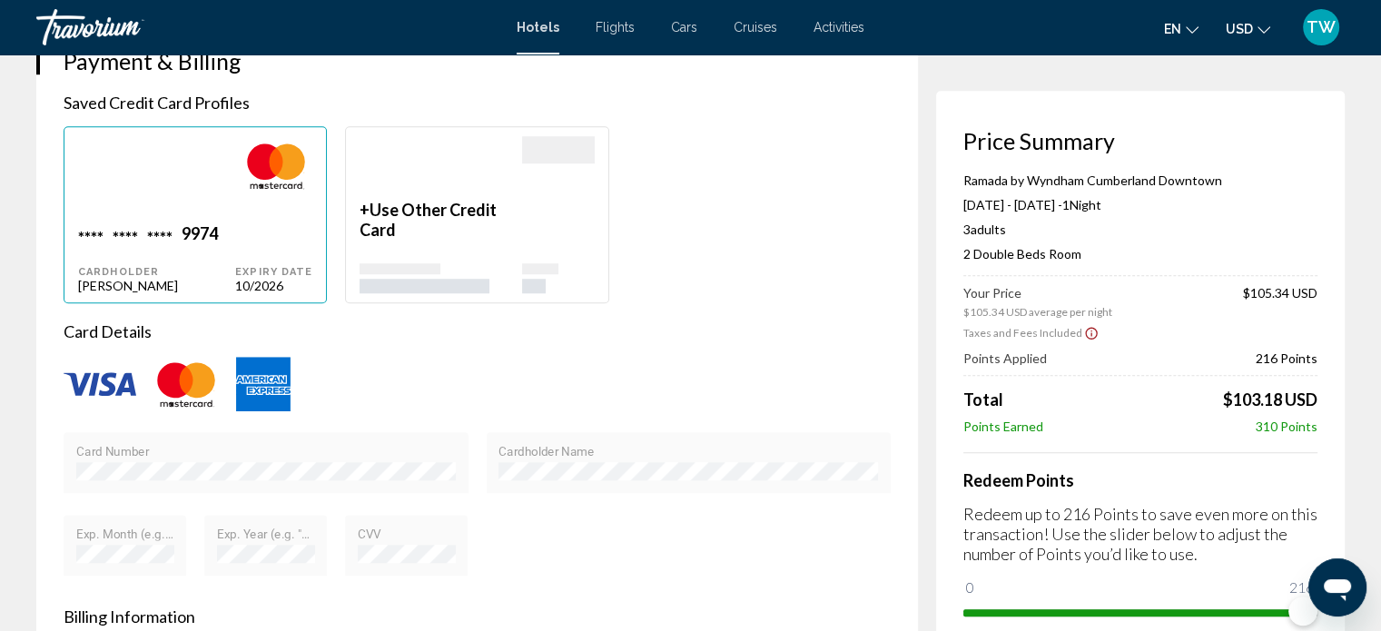
type input "**********"
type input "*****"
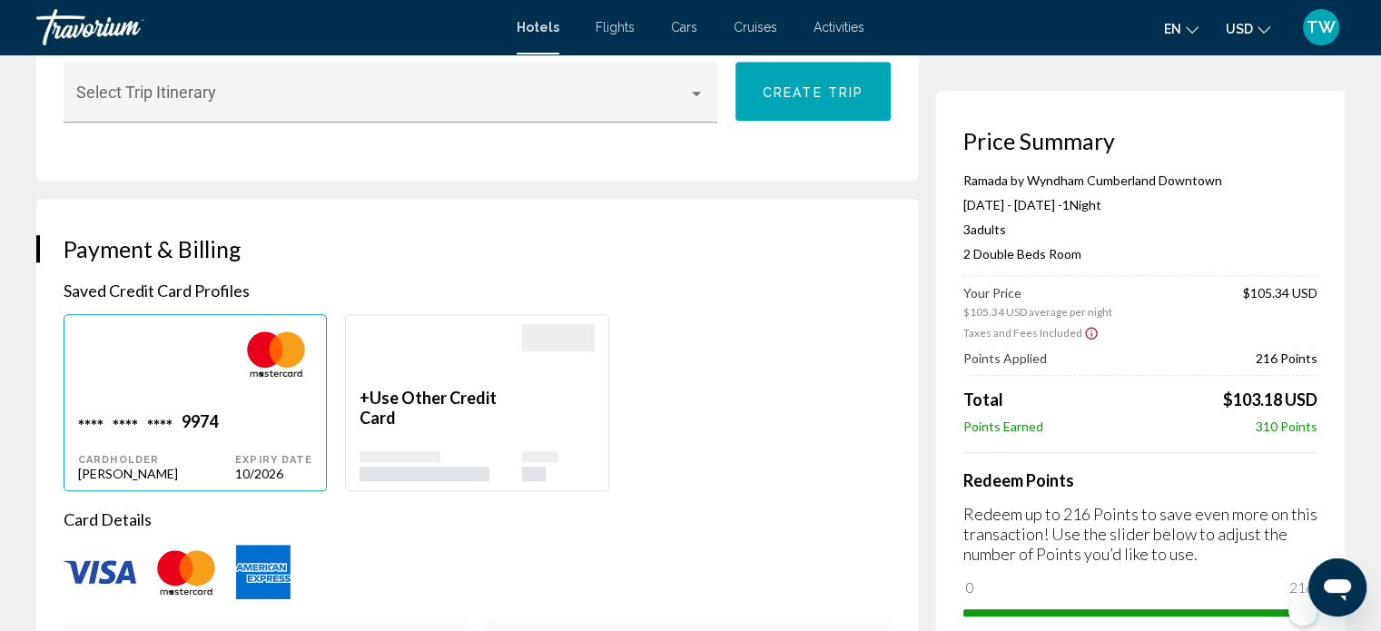
scroll to position [1217, 0]
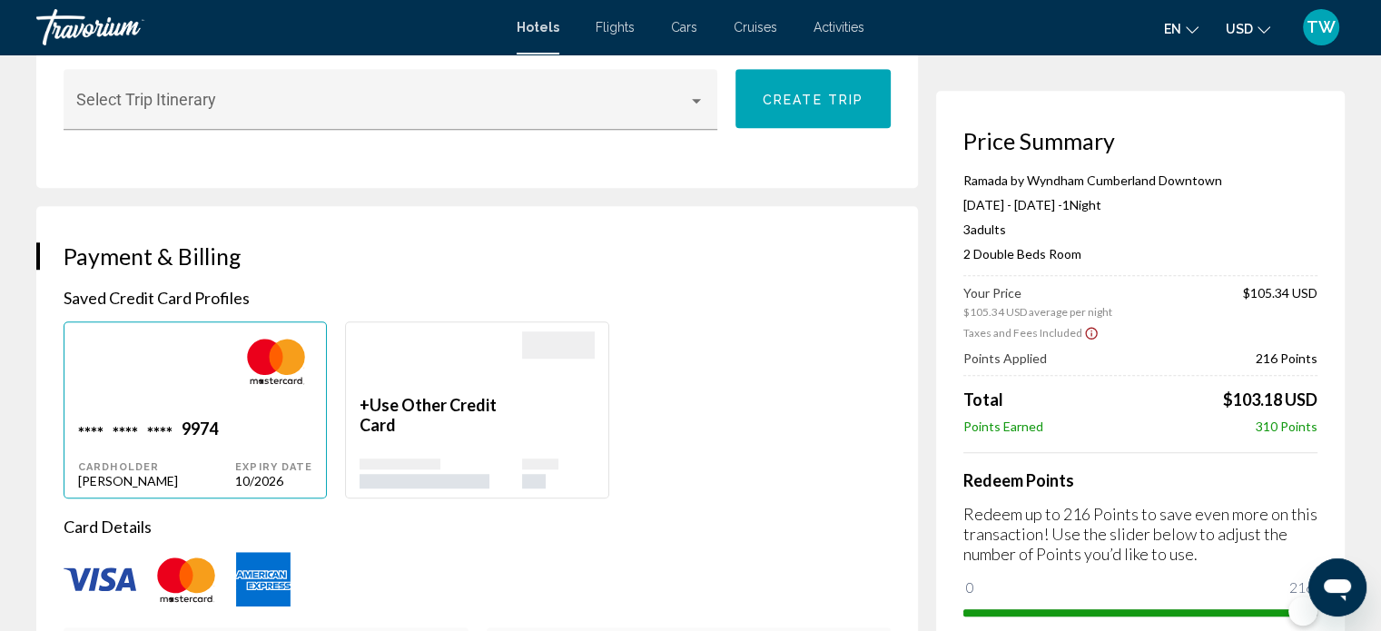
click at [173, 413] on div "Main content" at bounding box center [156, 375] width 157 height 87
type input "****"
type input "**********"
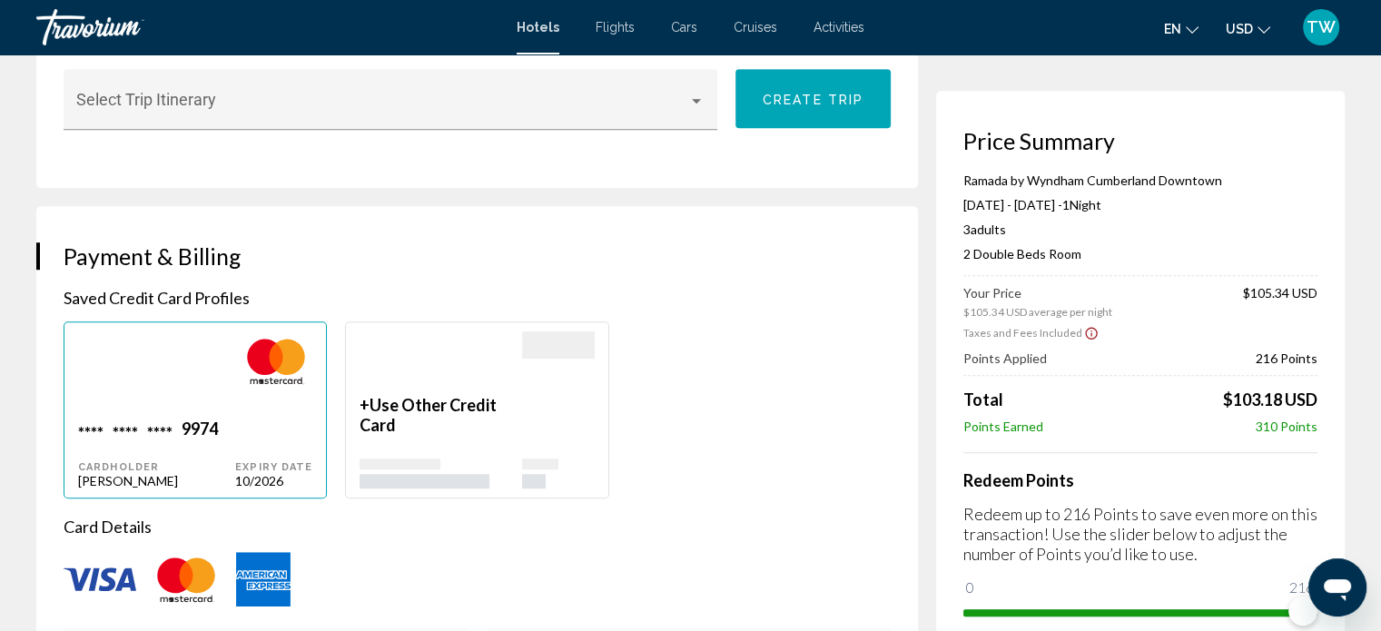
type input "**********"
type input "*****"
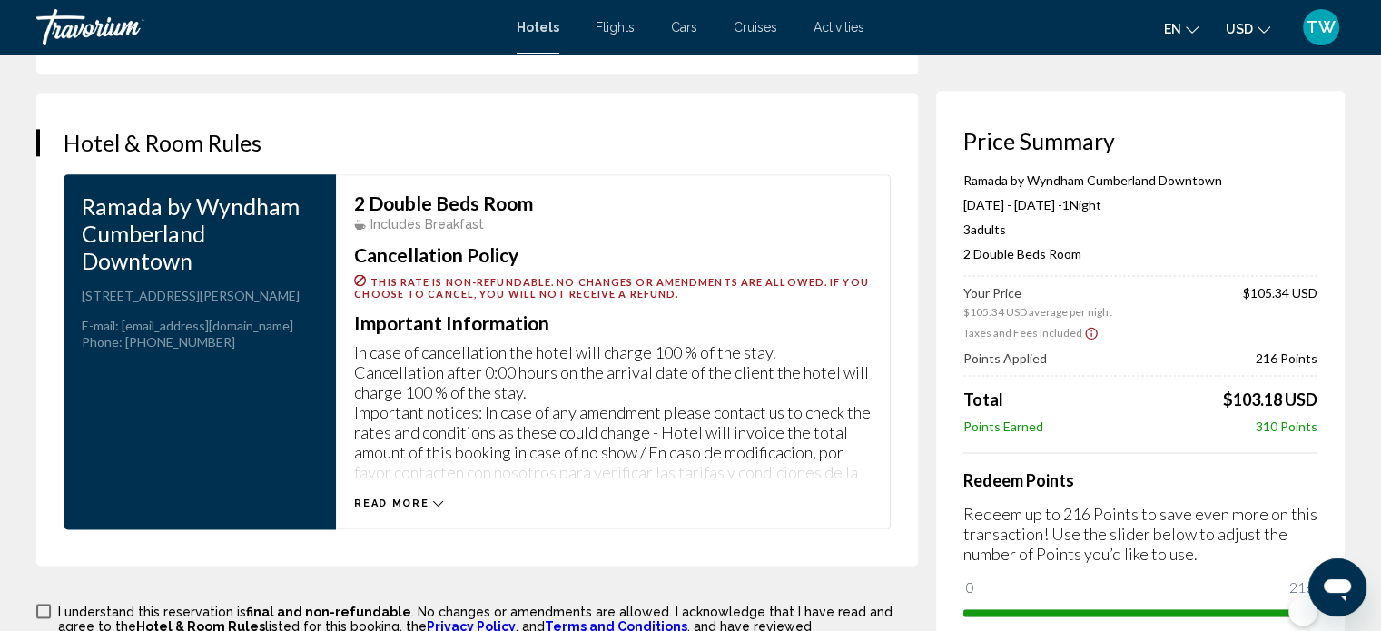
scroll to position [2332, 0]
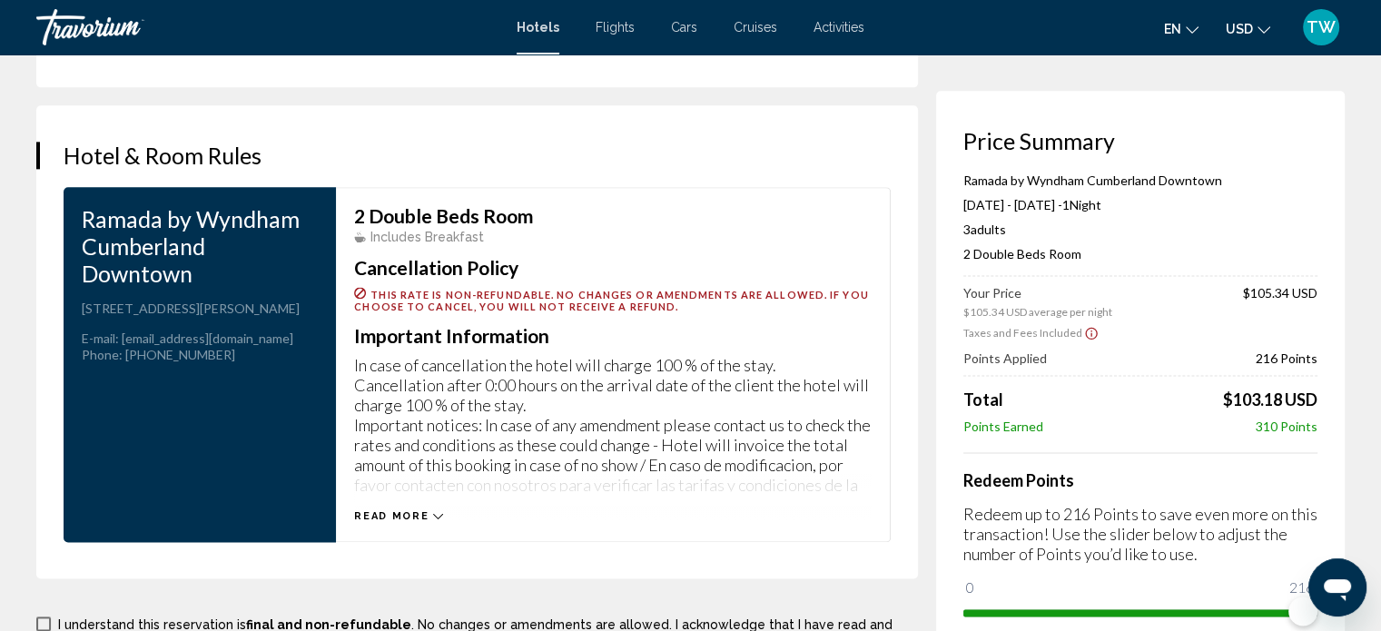
click at [433, 513] on icon "Main content" at bounding box center [438, 515] width 10 height 5
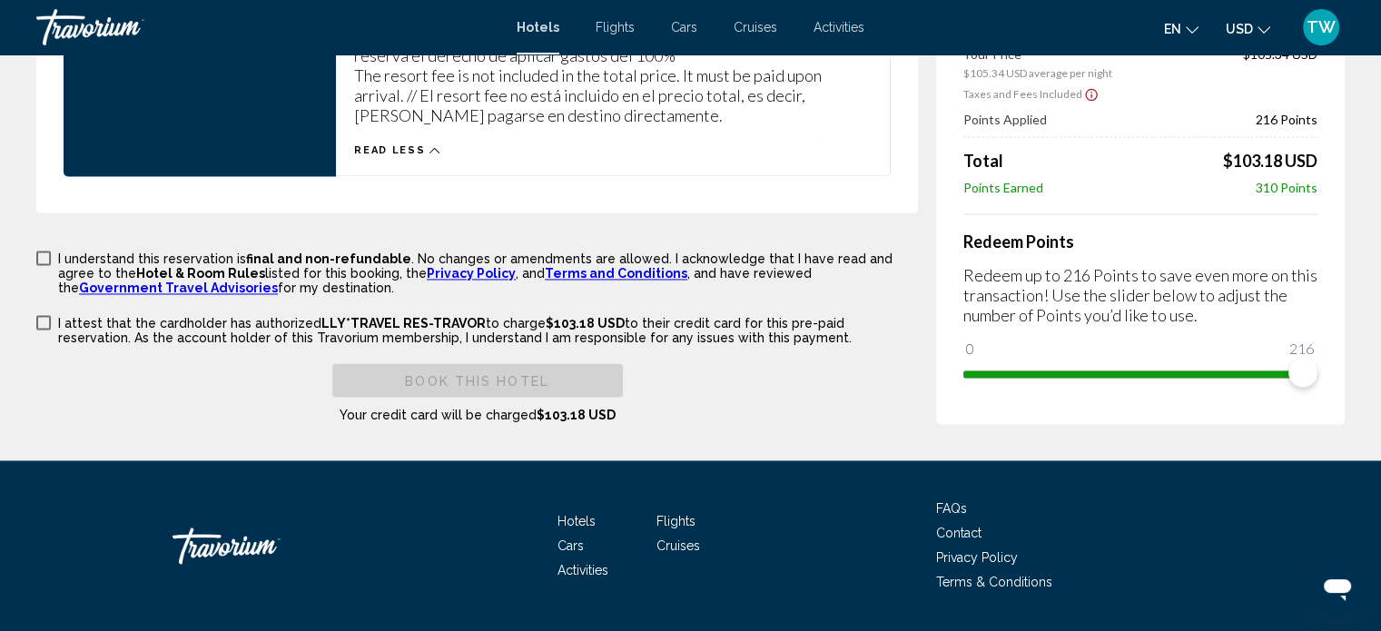
scroll to position [2804, 0]
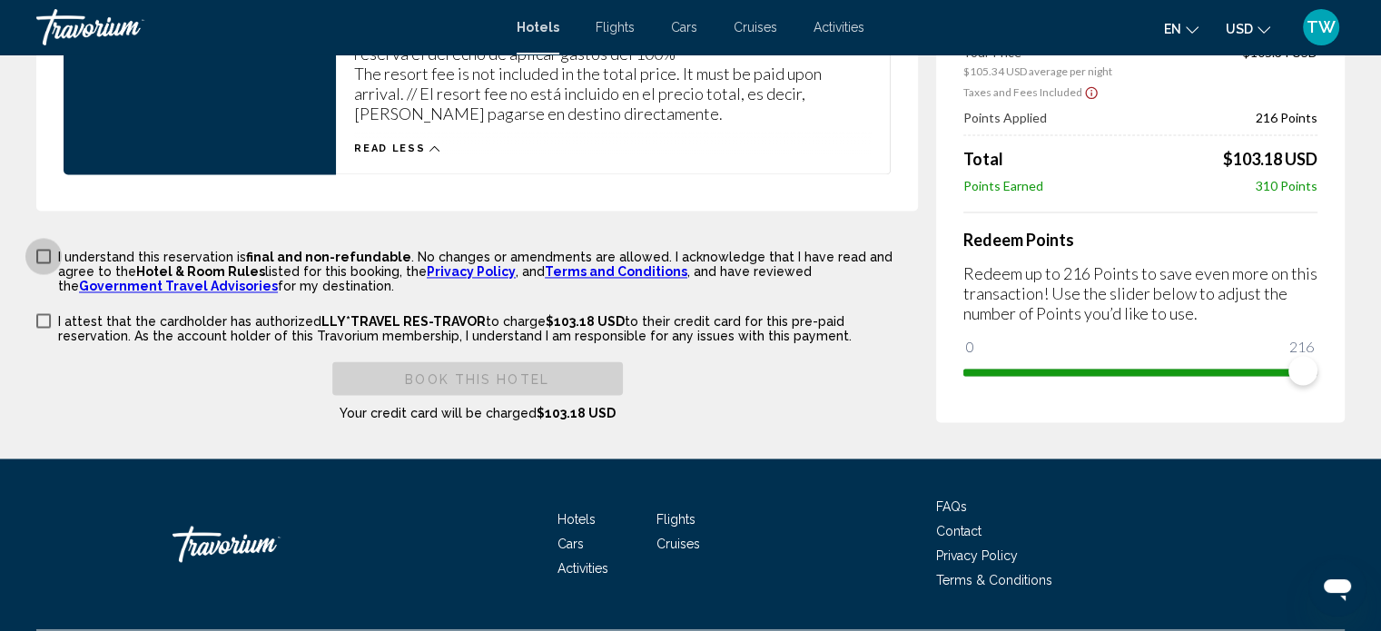
click at [47, 249] on span "Main content" at bounding box center [43, 256] width 15 height 15
click at [41, 313] on span "Main content" at bounding box center [43, 320] width 15 height 15
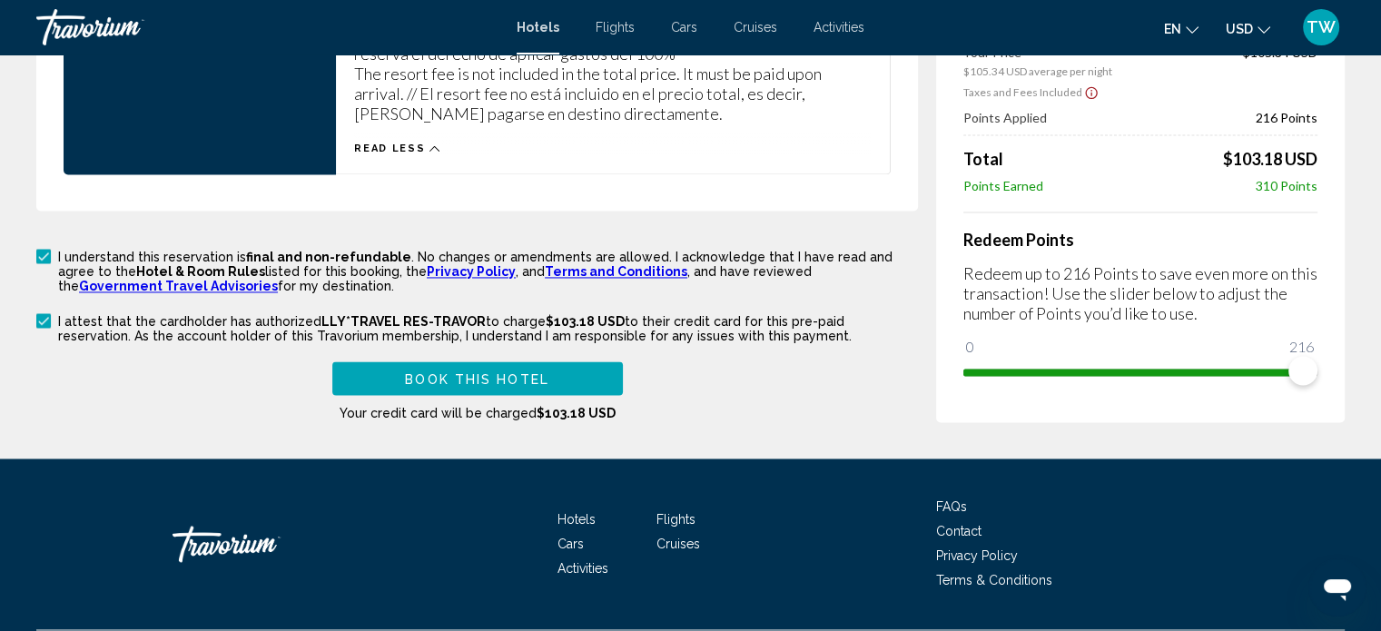
click at [404, 366] on button "Book this hotel" at bounding box center [477, 378] width 291 height 34
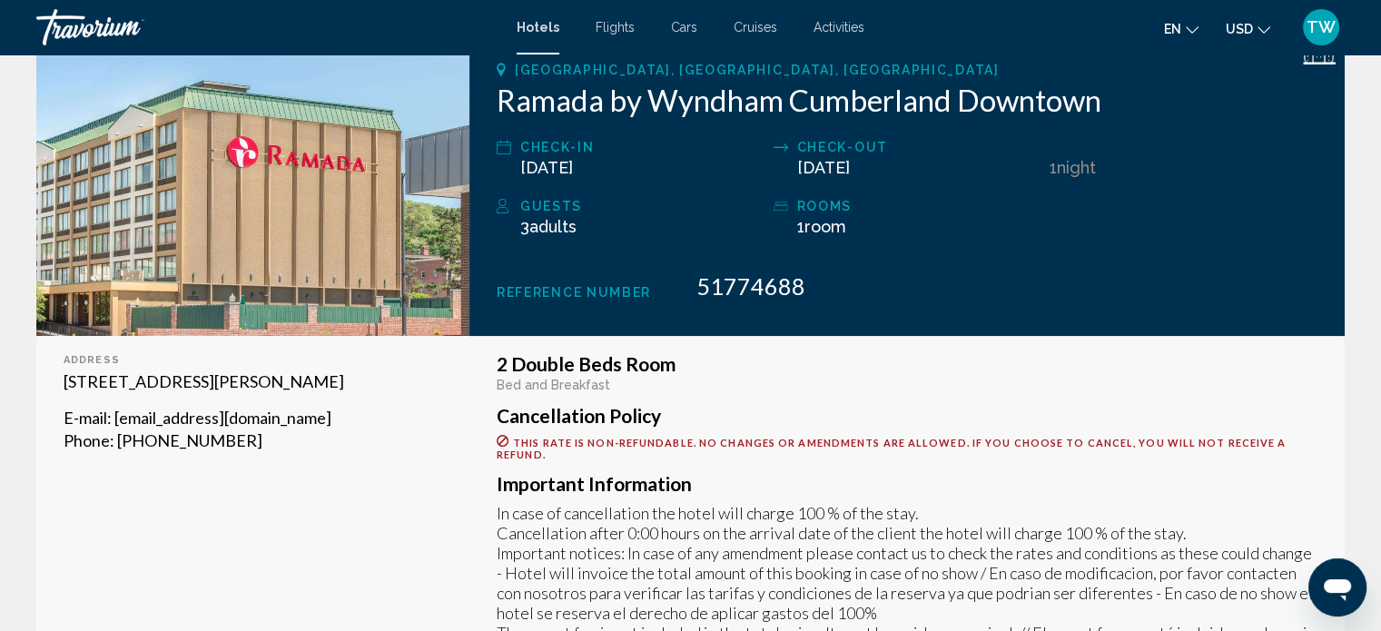
scroll to position [302, 0]
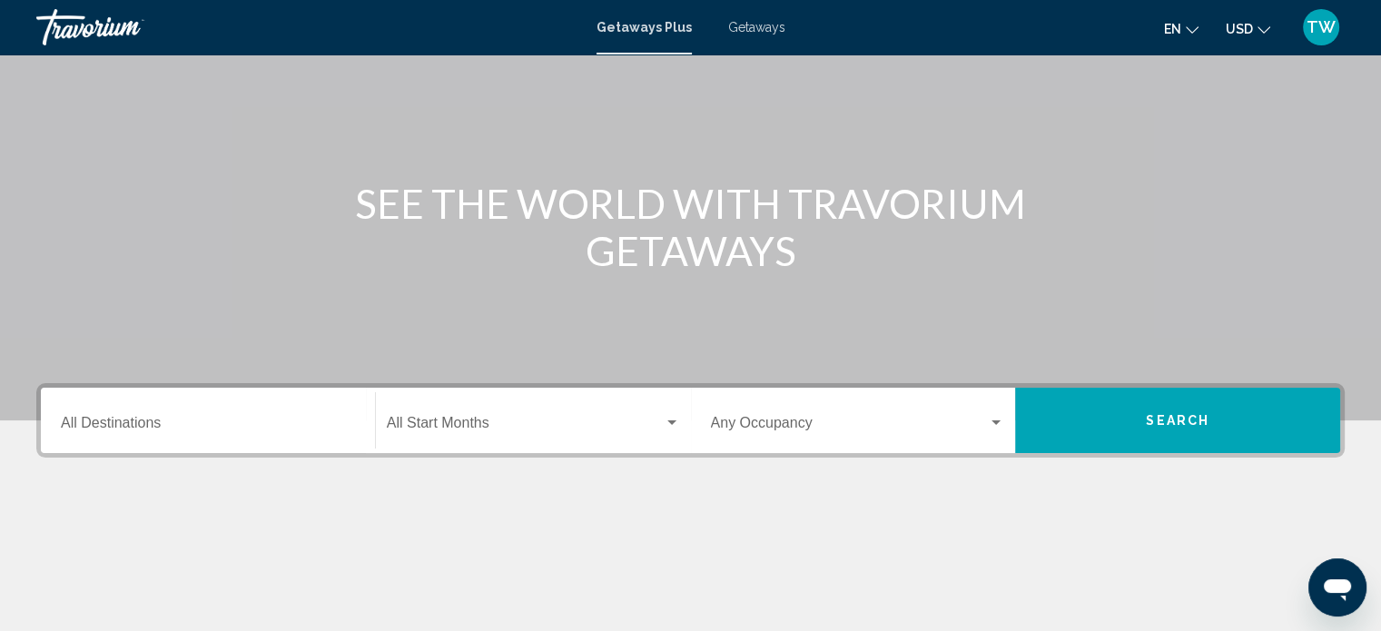
scroll to position [255, 0]
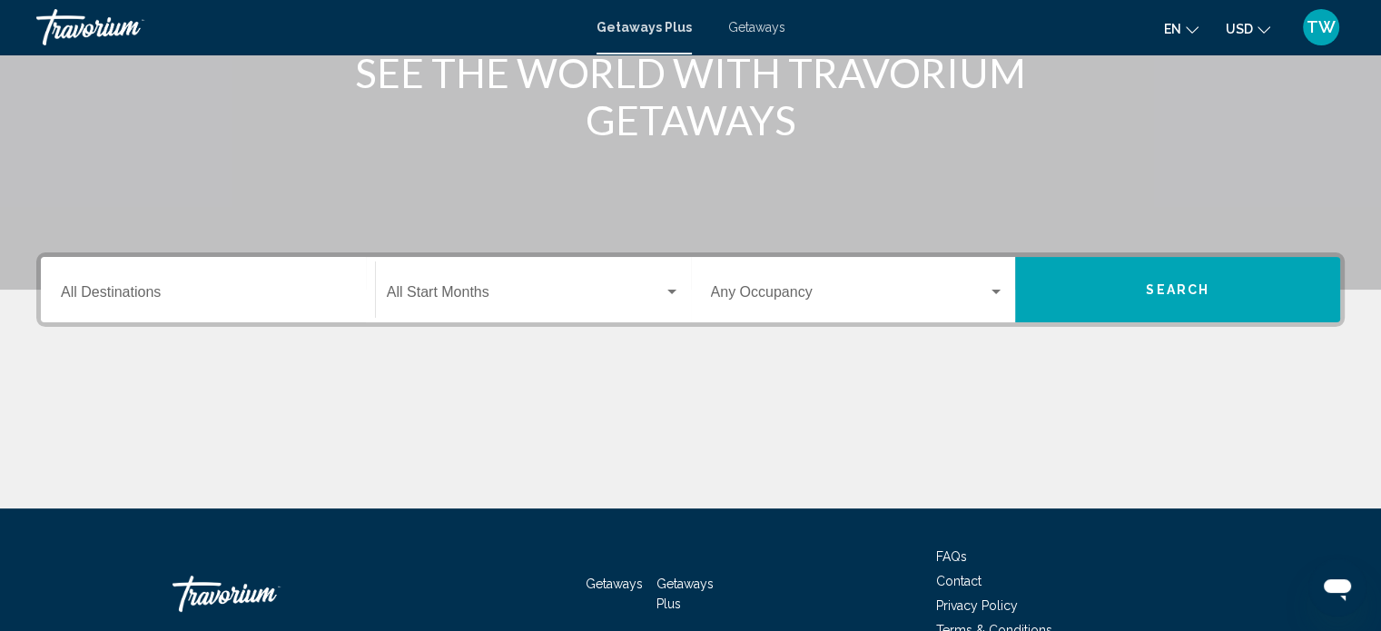
click at [94, 291] on input "Destination All Destinations" at bounding box center [208, 296] width 294 height 16
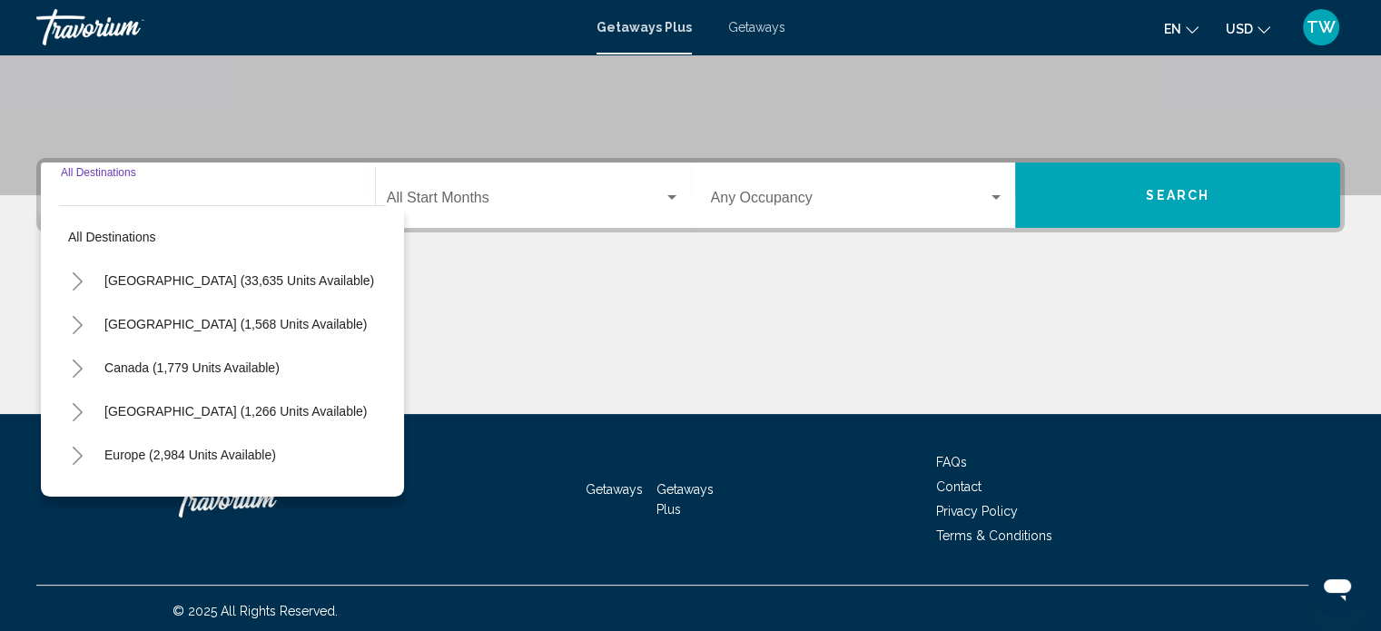
scroll to position [354, 0]
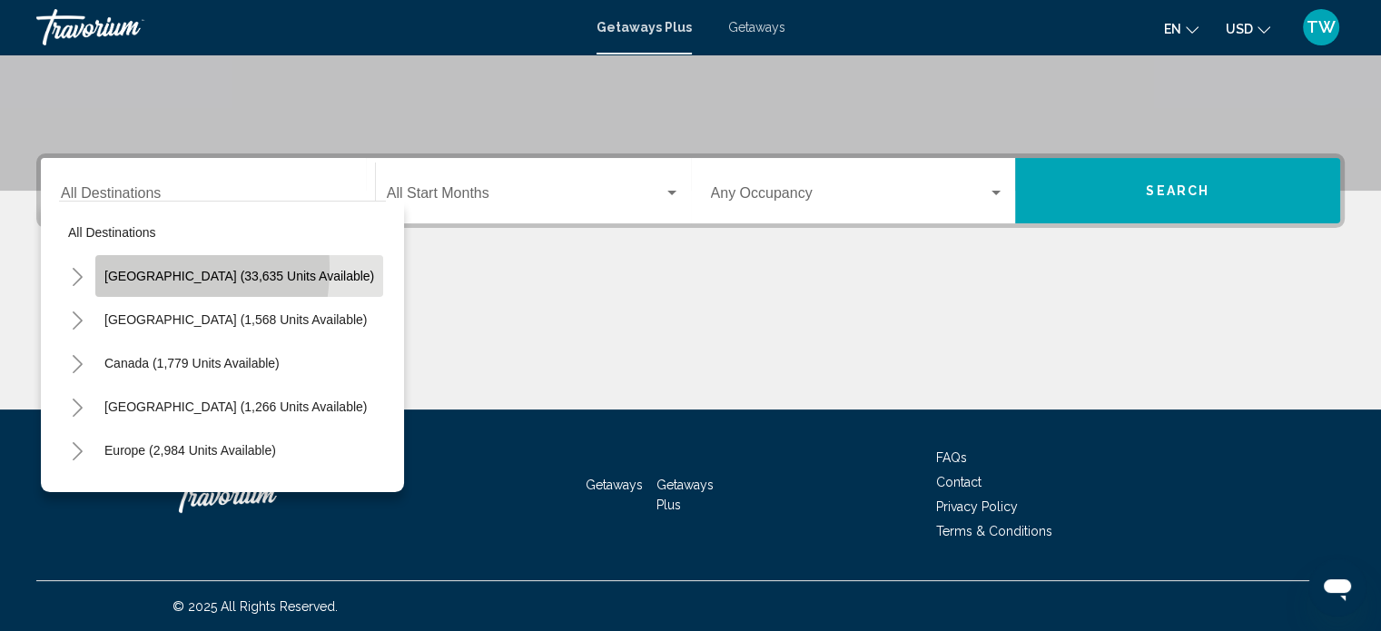
click at [127, 269] on span "[GEOGRAPHIC_DATA] (33,635 units available)" at bounding box center [239, 276] width 270 height 15
type input "**********"
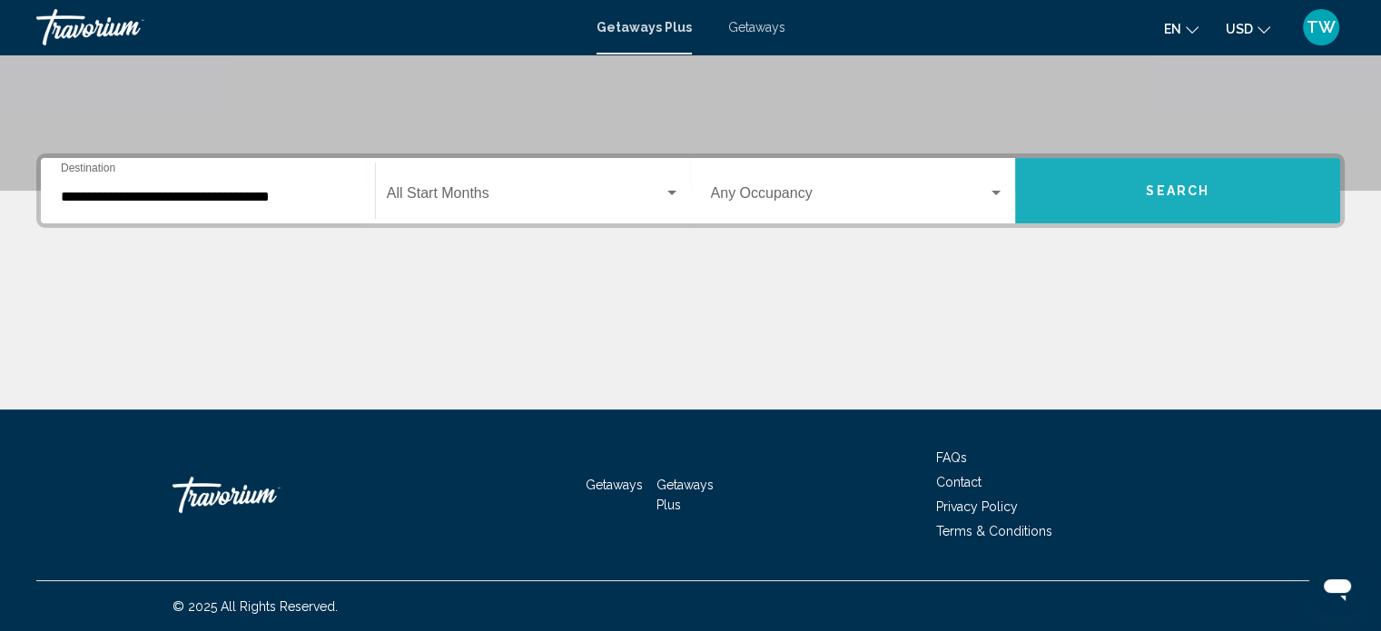
click at [1079, 183] on button "Search" at bounding box center [1177, 190] width 325 height 65
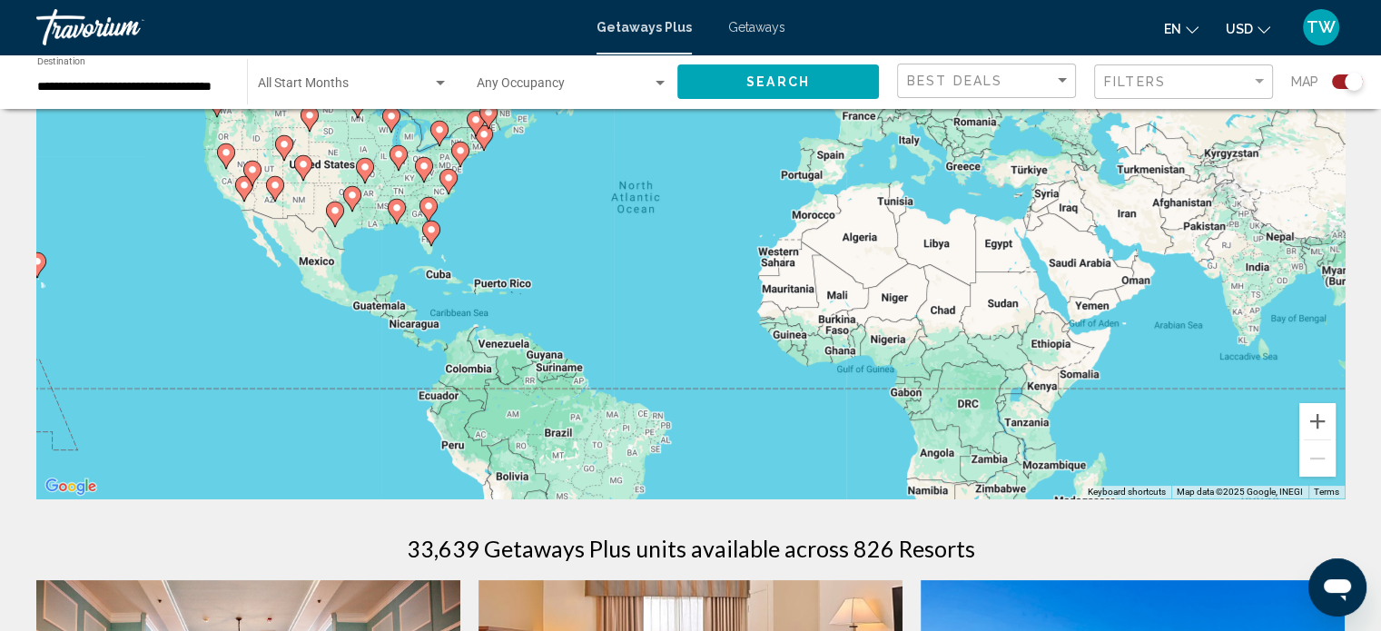
scroll to position [173, 0]
click at [201, 84] on input "**********" at bounding box center [133, 87] width 192 height 15
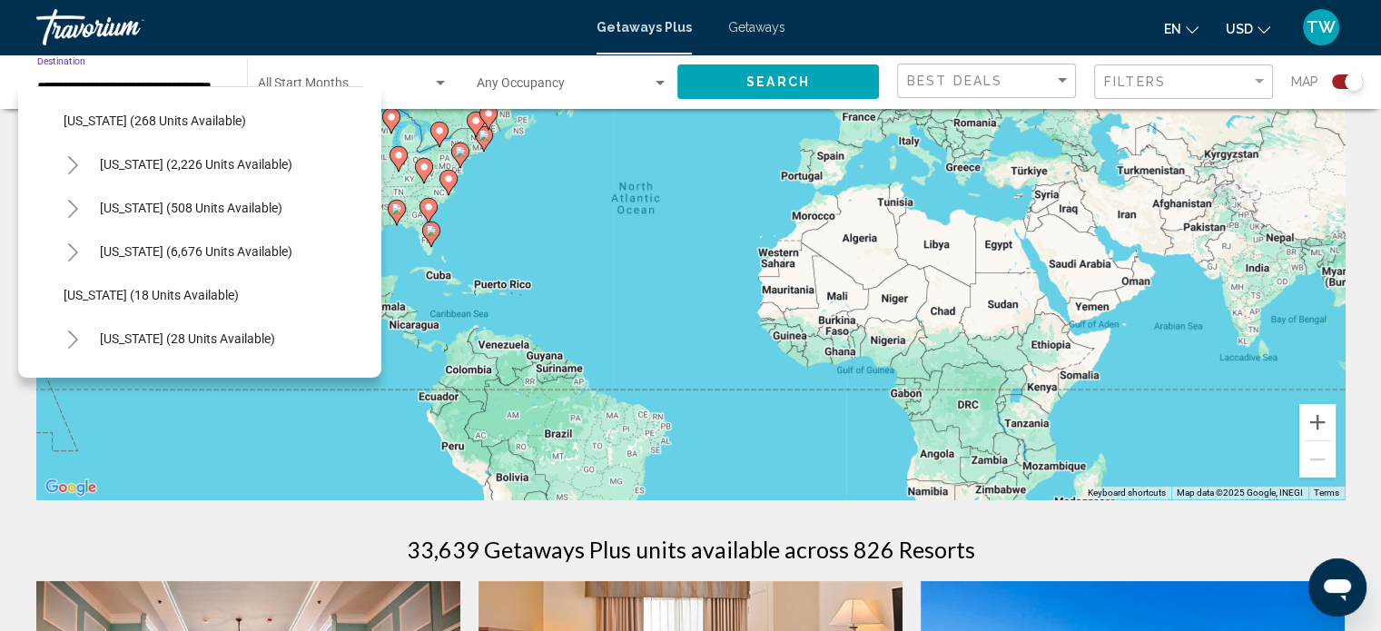
scroll to position [131, 0]
click at [256, 247] on span "[US_STATE] (6,676 units available)" at bounding box center [196, 249] width 193 height 15
type input "**********"
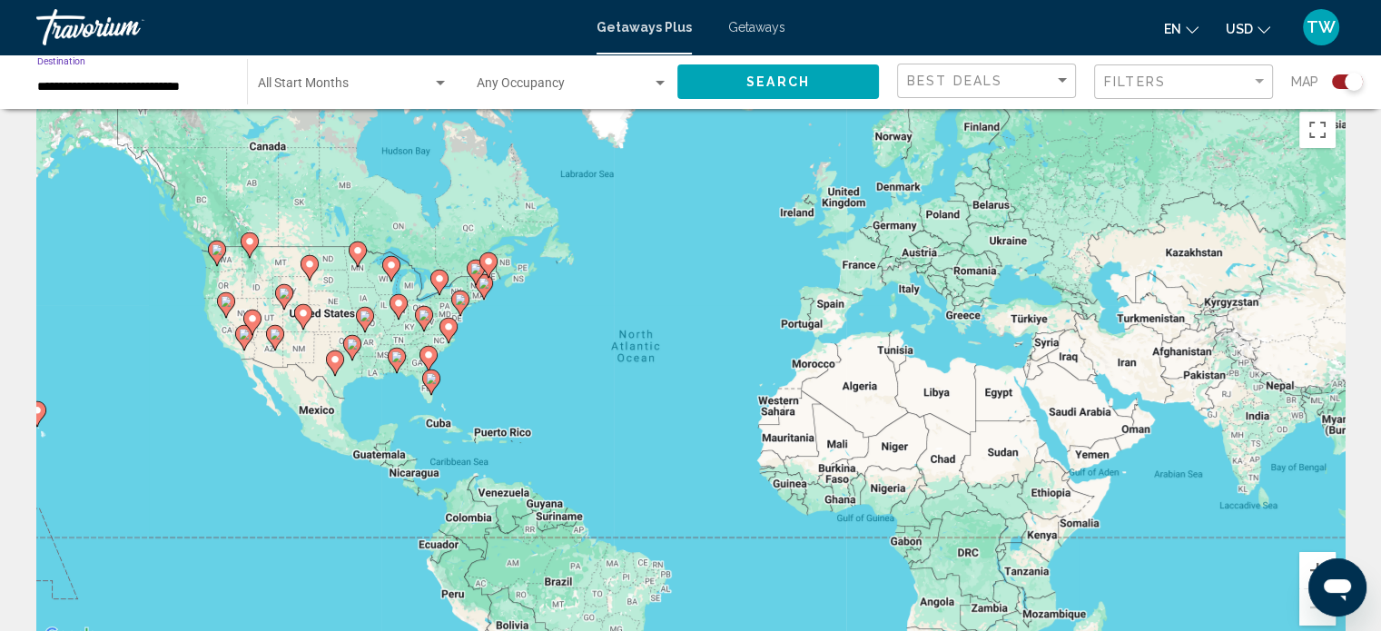
scroll to position [0, 0]
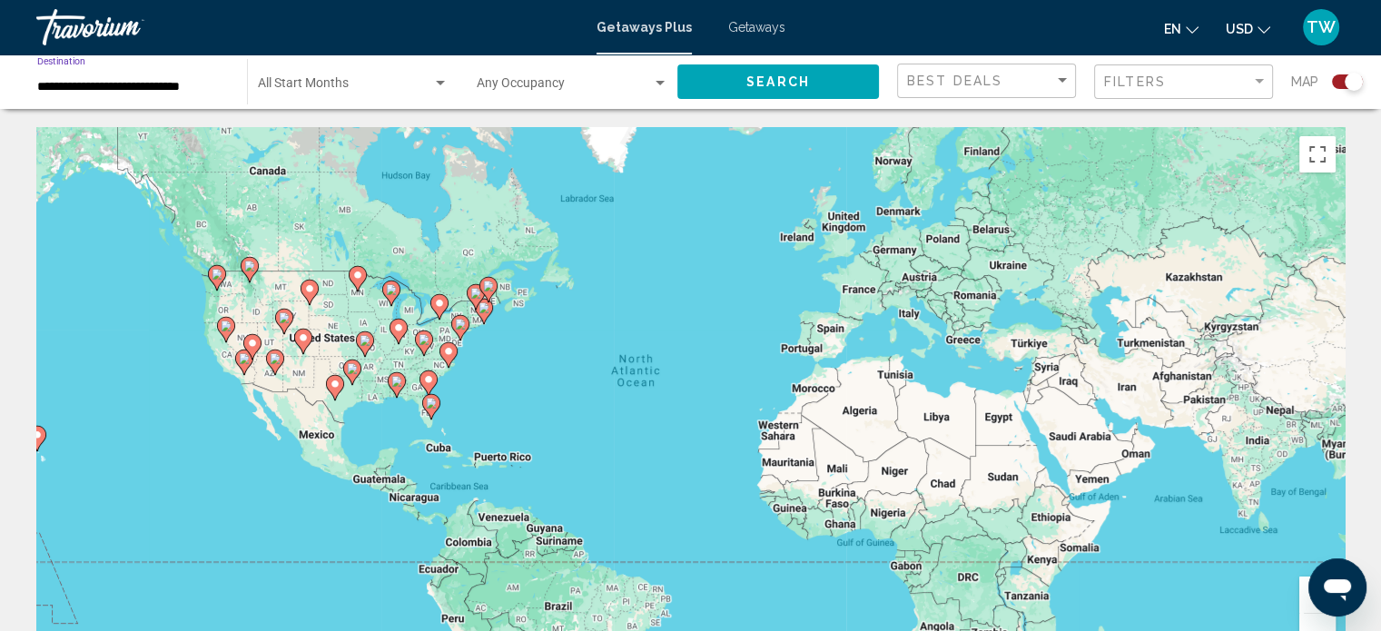
click at [160, 80] on input "**********" at bounding box center [133, 87] width 192 height 15
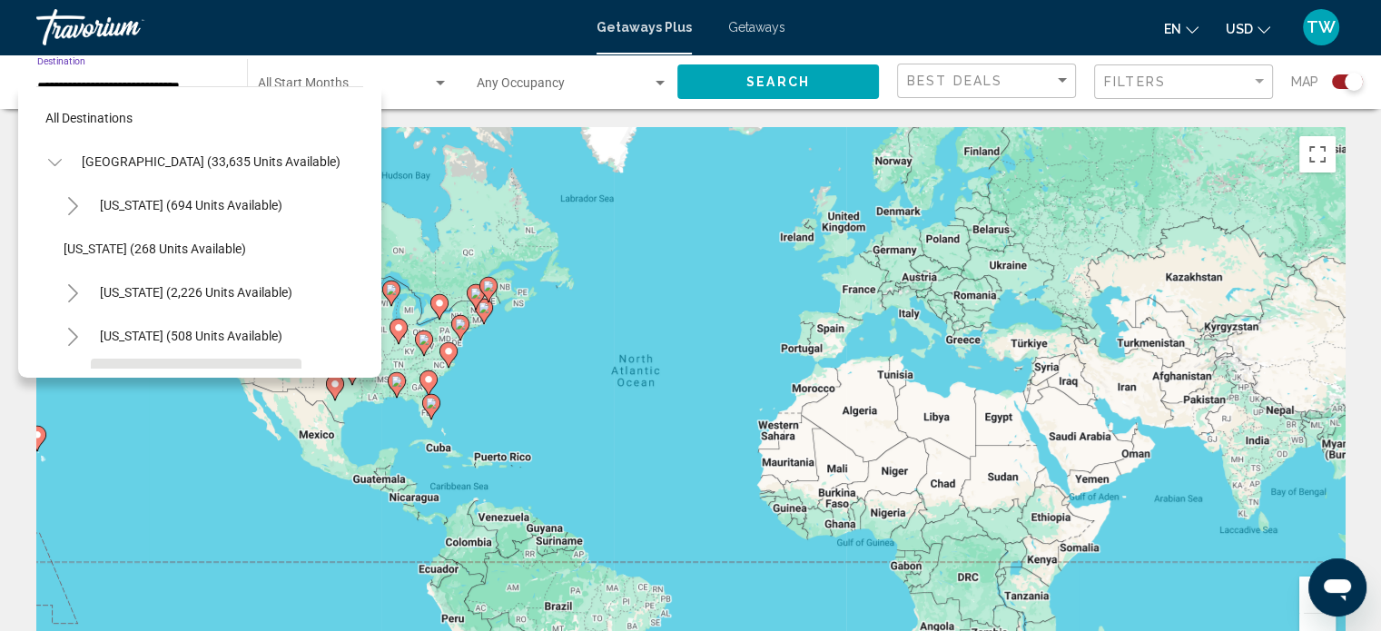
scroll to position [158, 0]
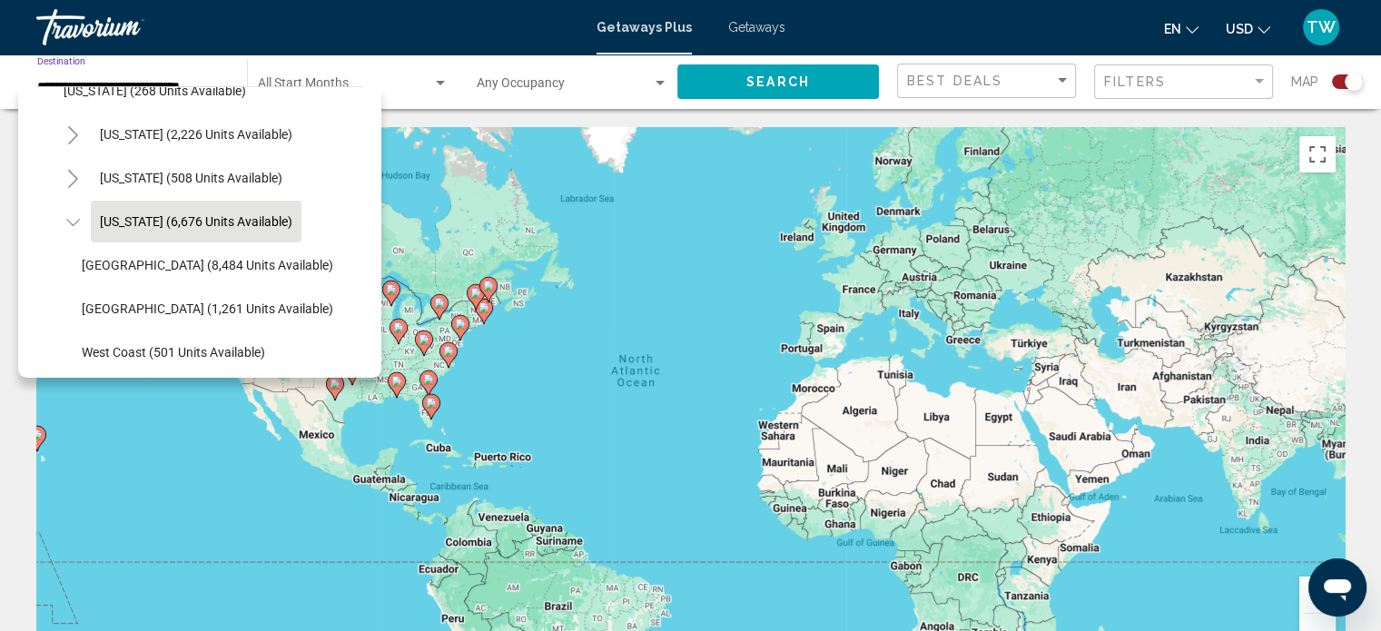
click at [254, 228] on span "[US_STATE] (6,676 units available)" at bounding box center [196, 221] width 193 height 15
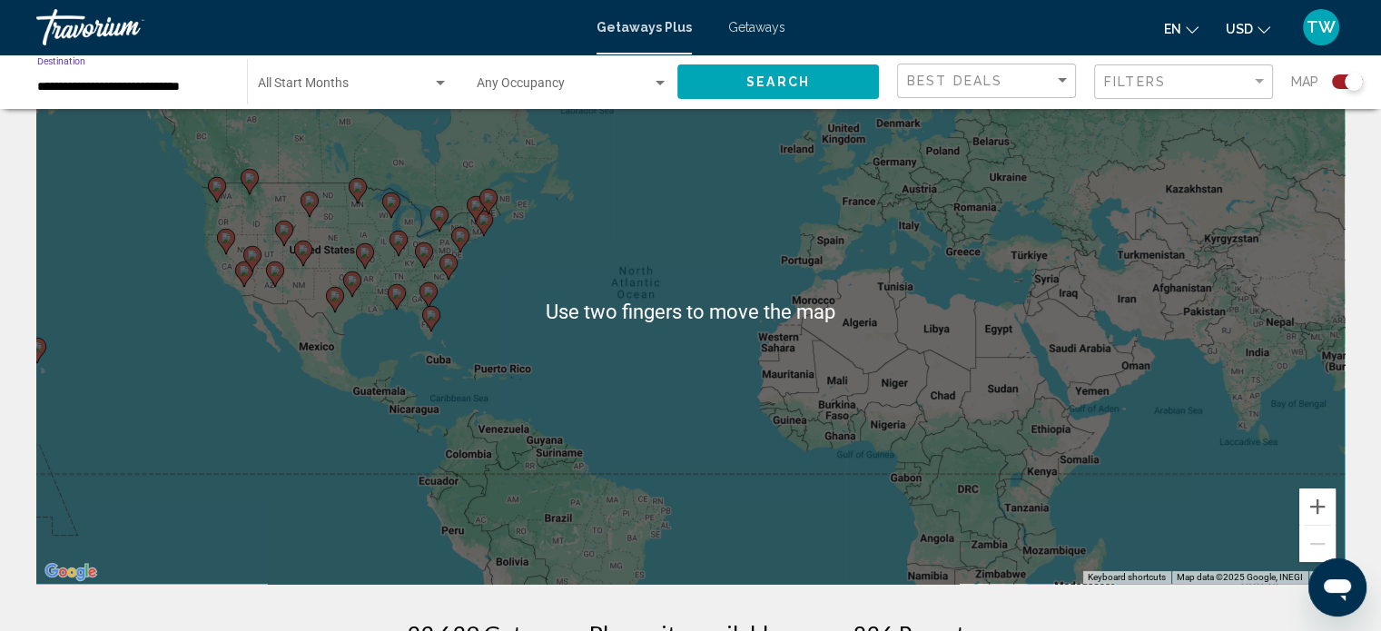
scroll to position [0, 0]
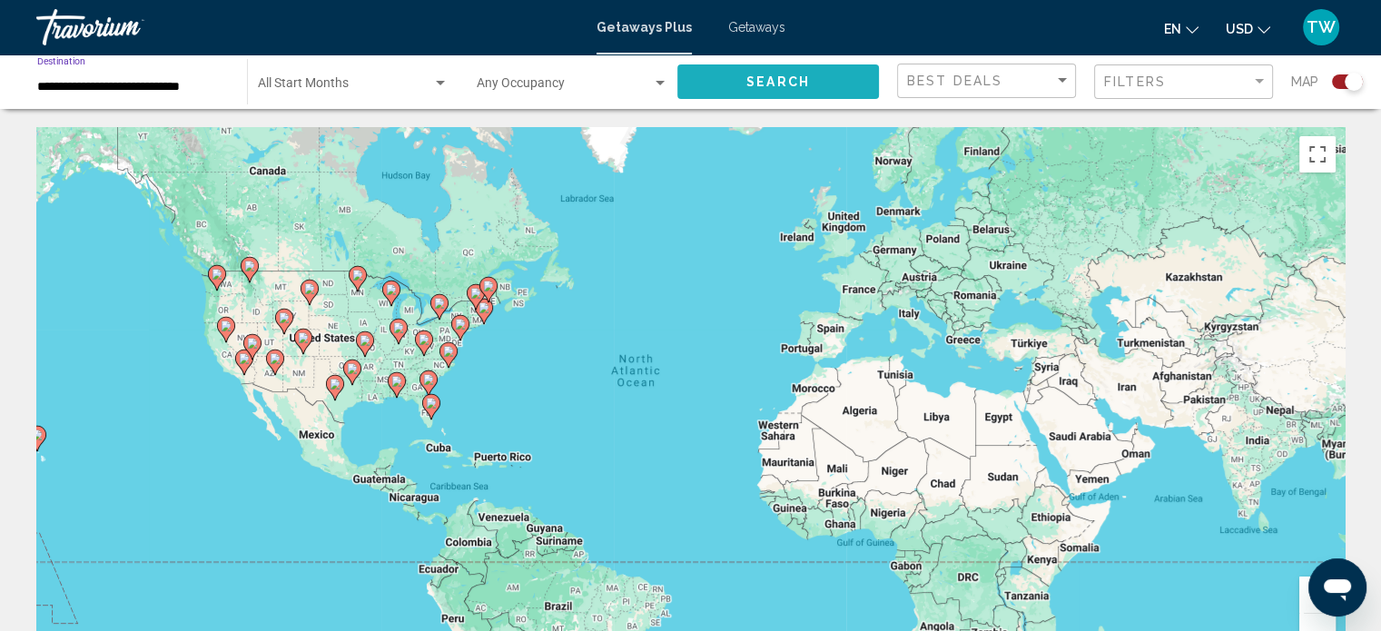
click at [766, 72] on button "Search" at bounding box center [779, 81] width 202 height 34
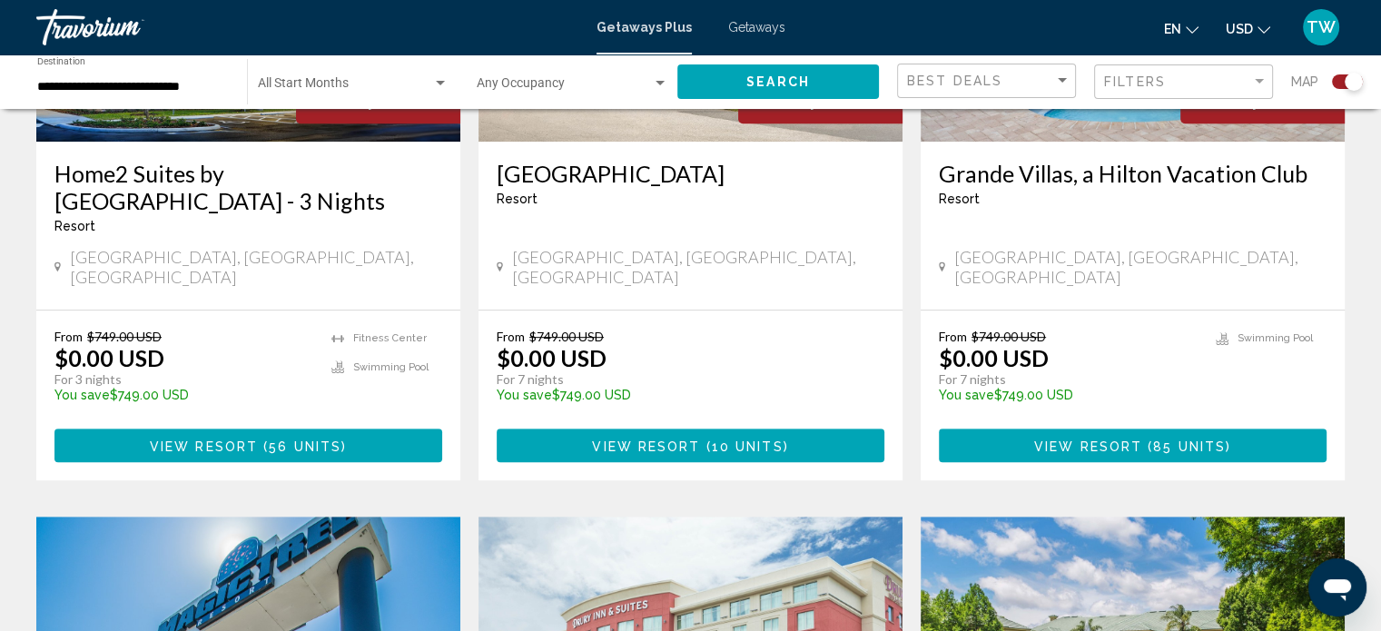
scroll to position [905, 0]
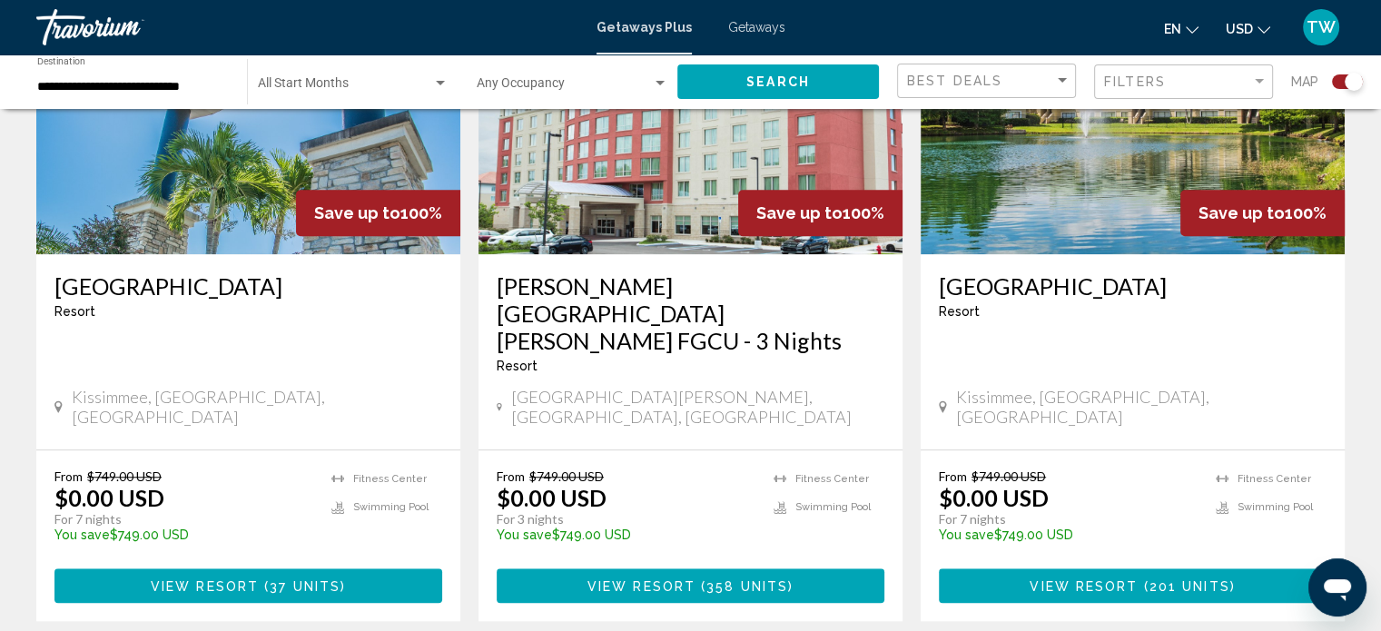
click at [741, 511] on p "For 3 nights" at bounding box center [626, 519] width 259 height 16
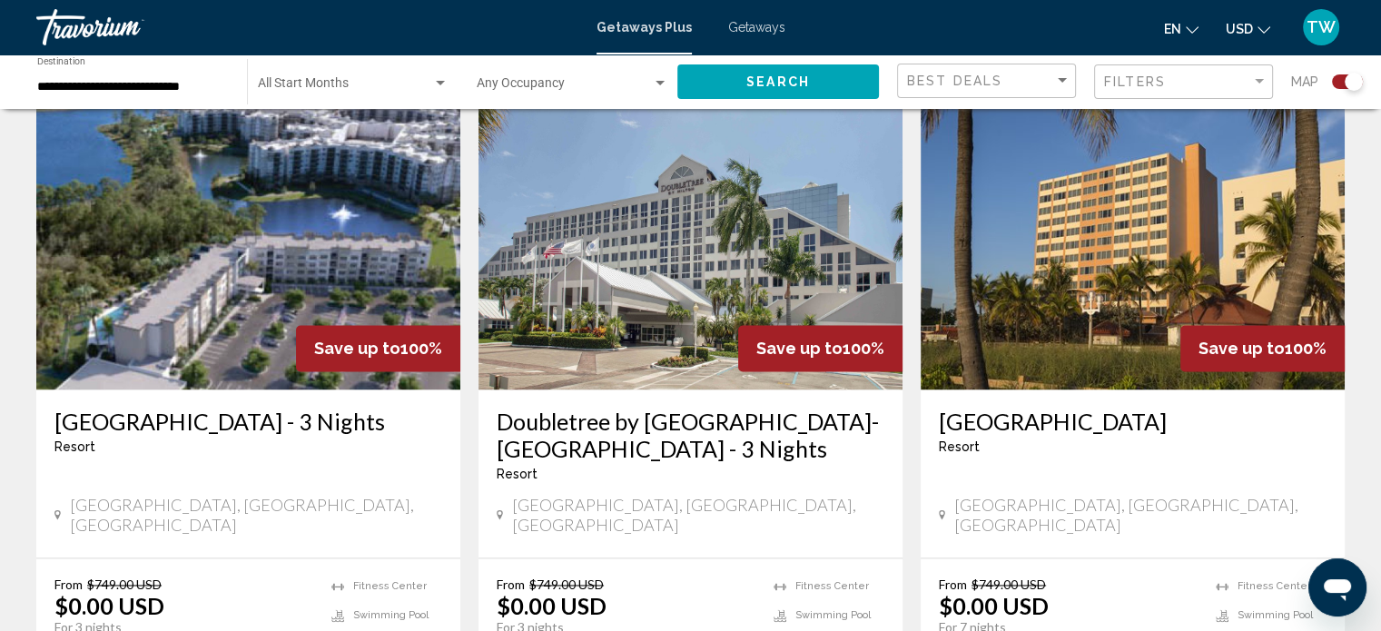
scroll to position [2750, 0]
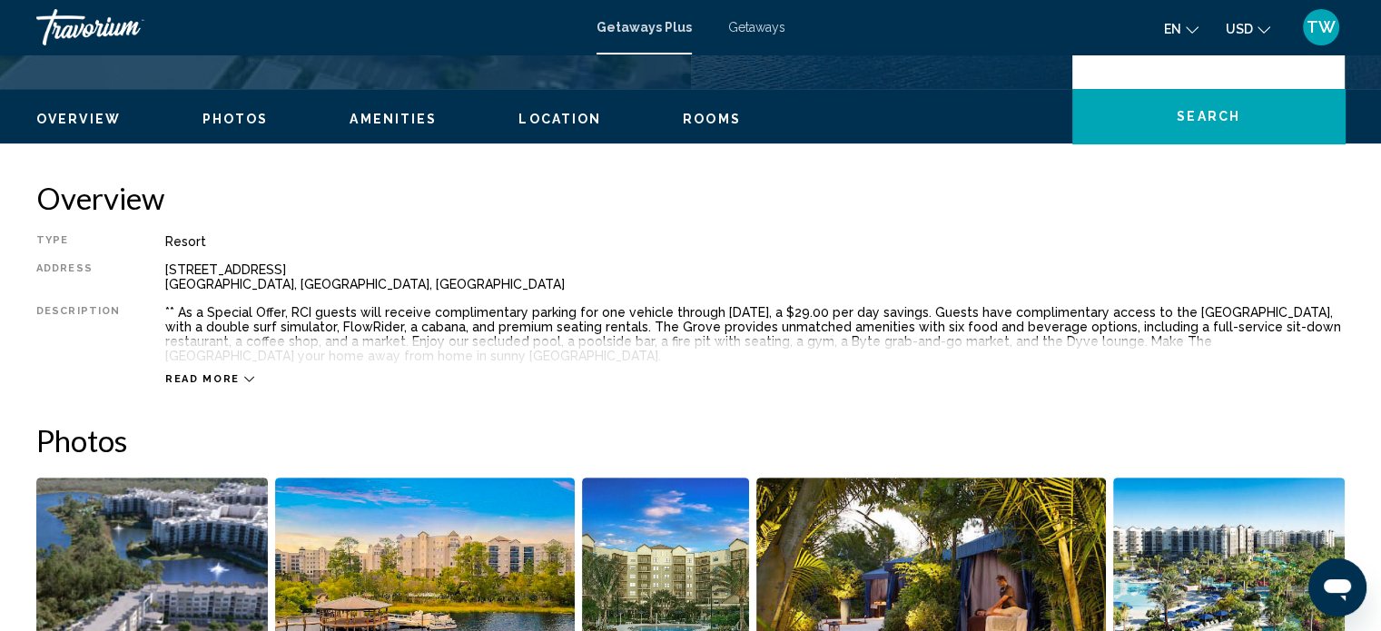
scroll to position [528, 0]
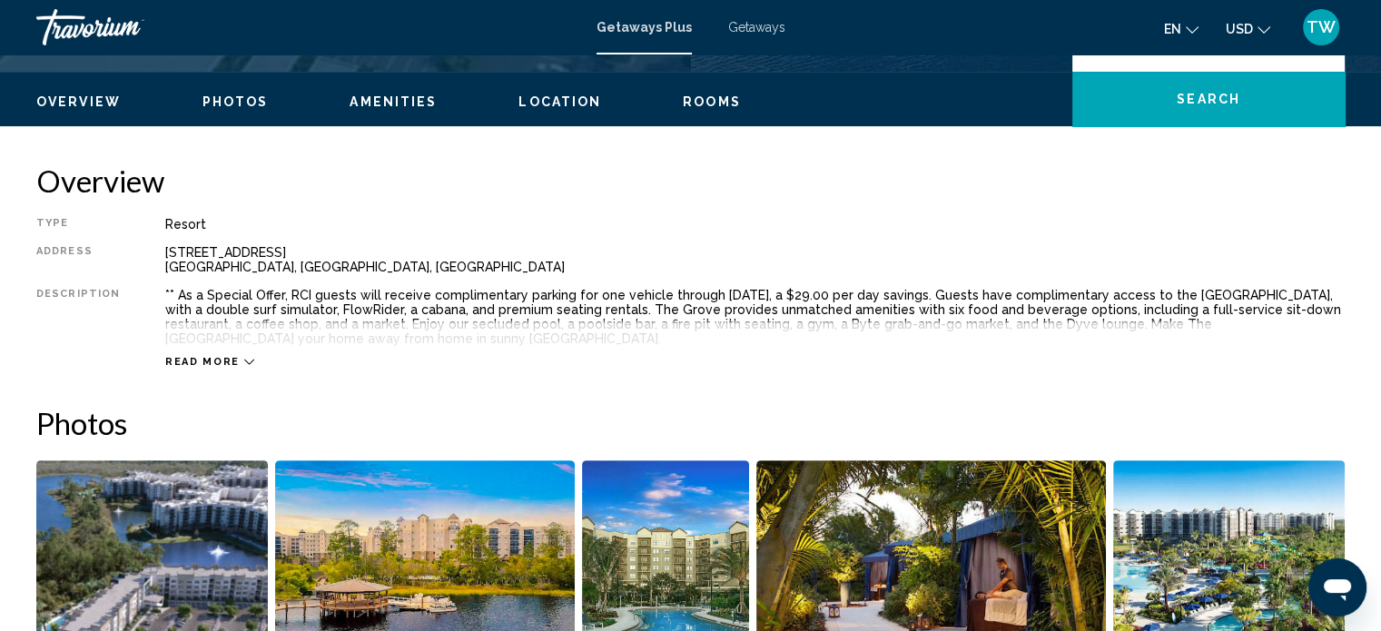
click at [233, 362] on div "Read more" at bounding box center [209, 362] width 89 height 12
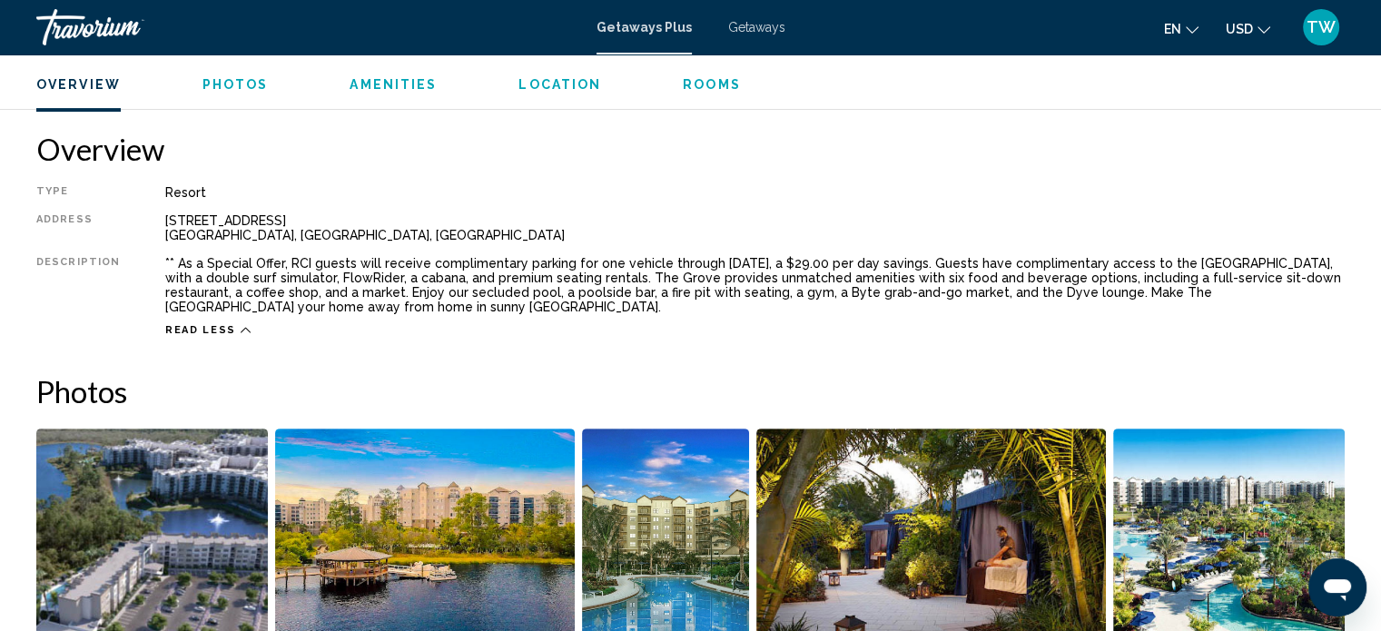
scroll to position [559, 0]
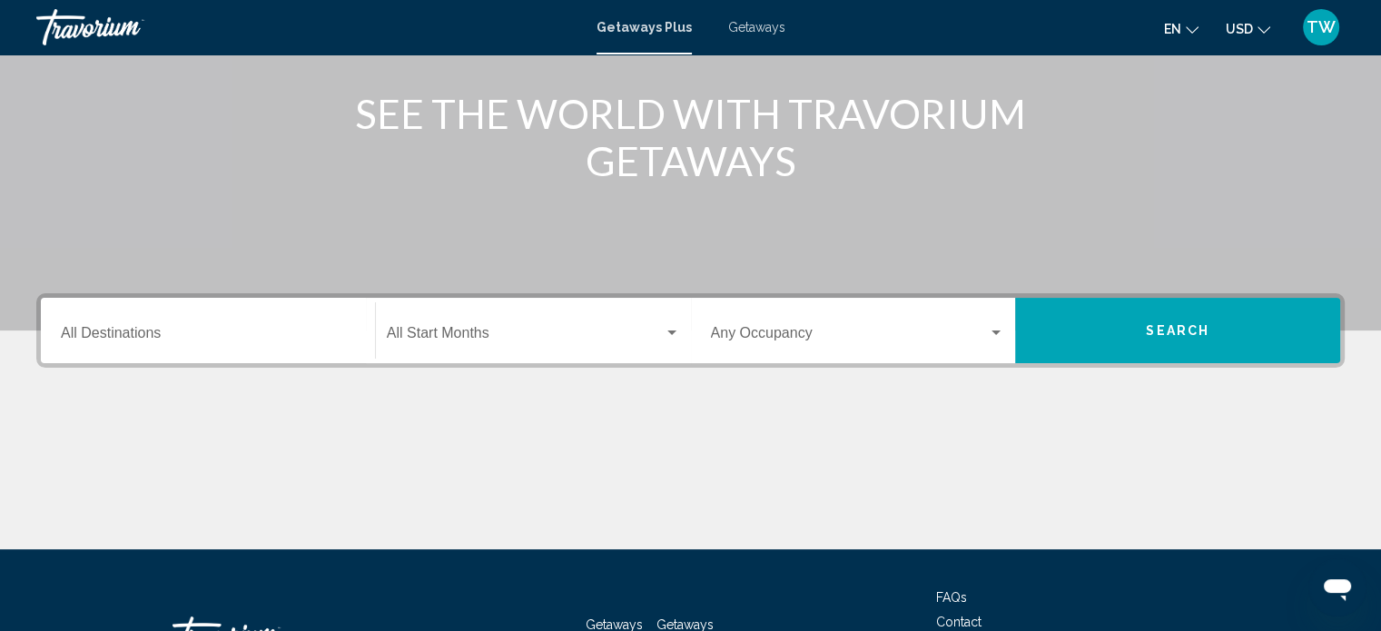
click at [294, 332] on input "Destination All Destinations" at bounding box center [208, 337] width 294 height 16
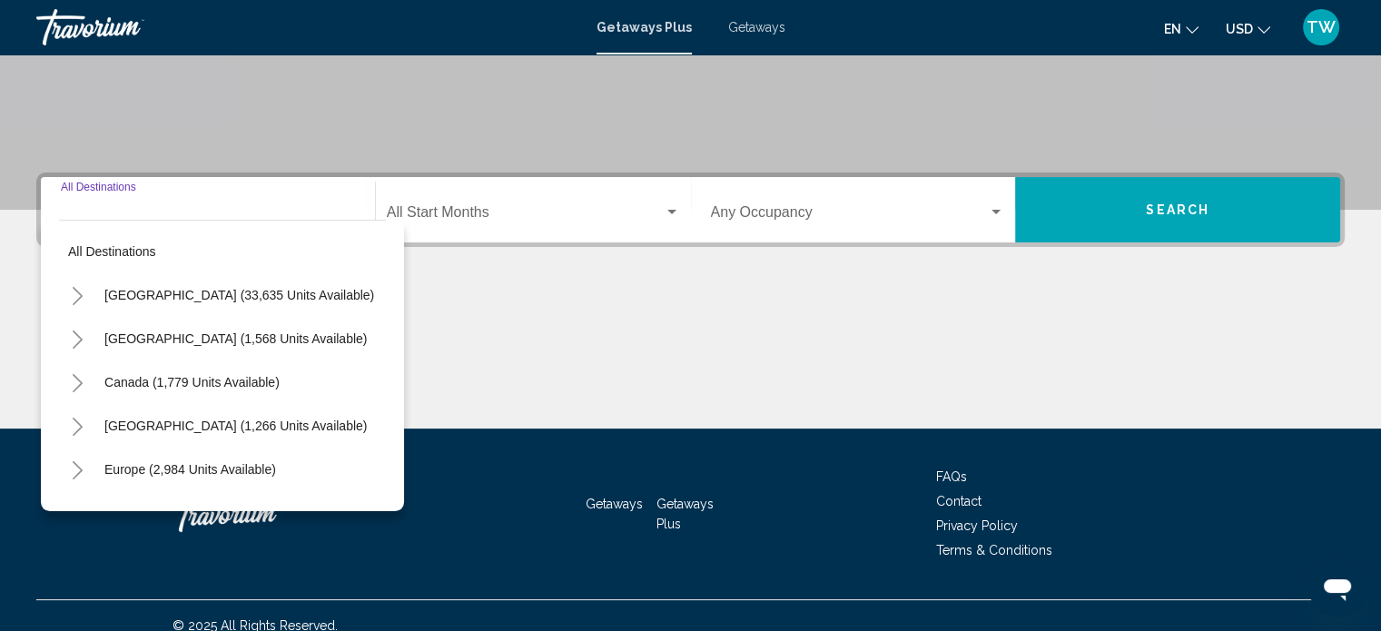
scroll to position [354, 0]
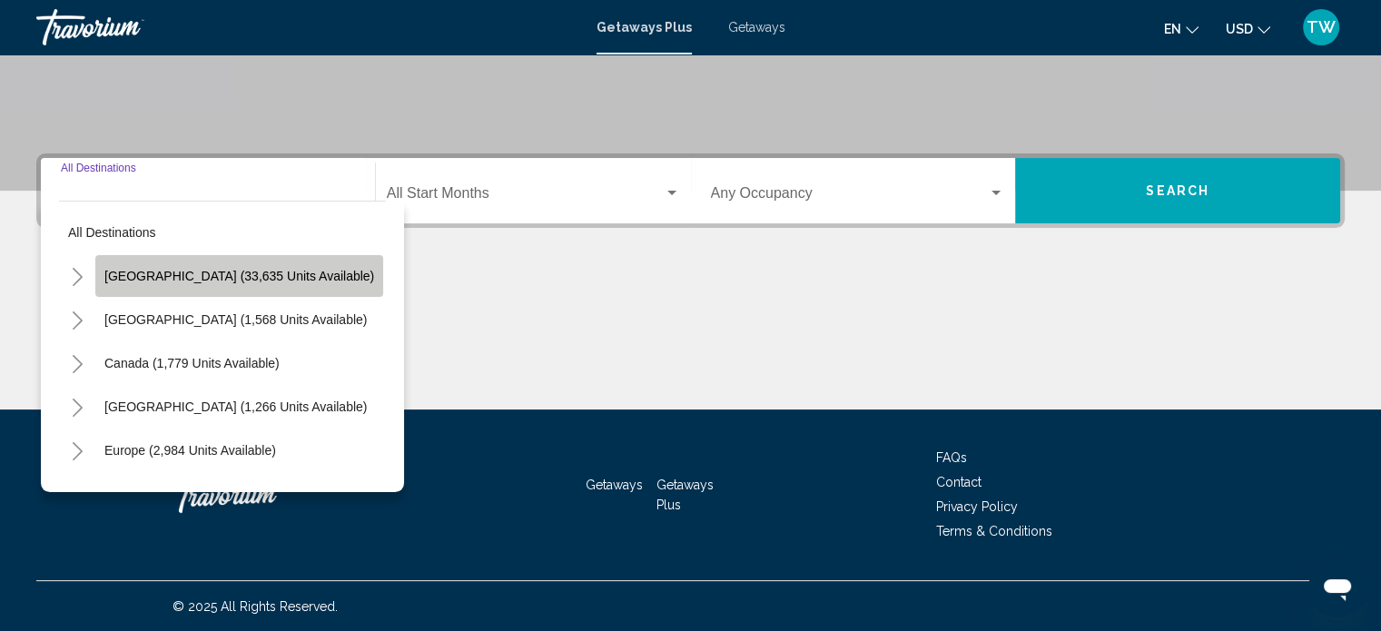
click at [289, 273] on span "[GEOGRAPHIC_DATA] (33,635 units available)" at bounding box center [239, 276] width 270 height 15
type input "**********"
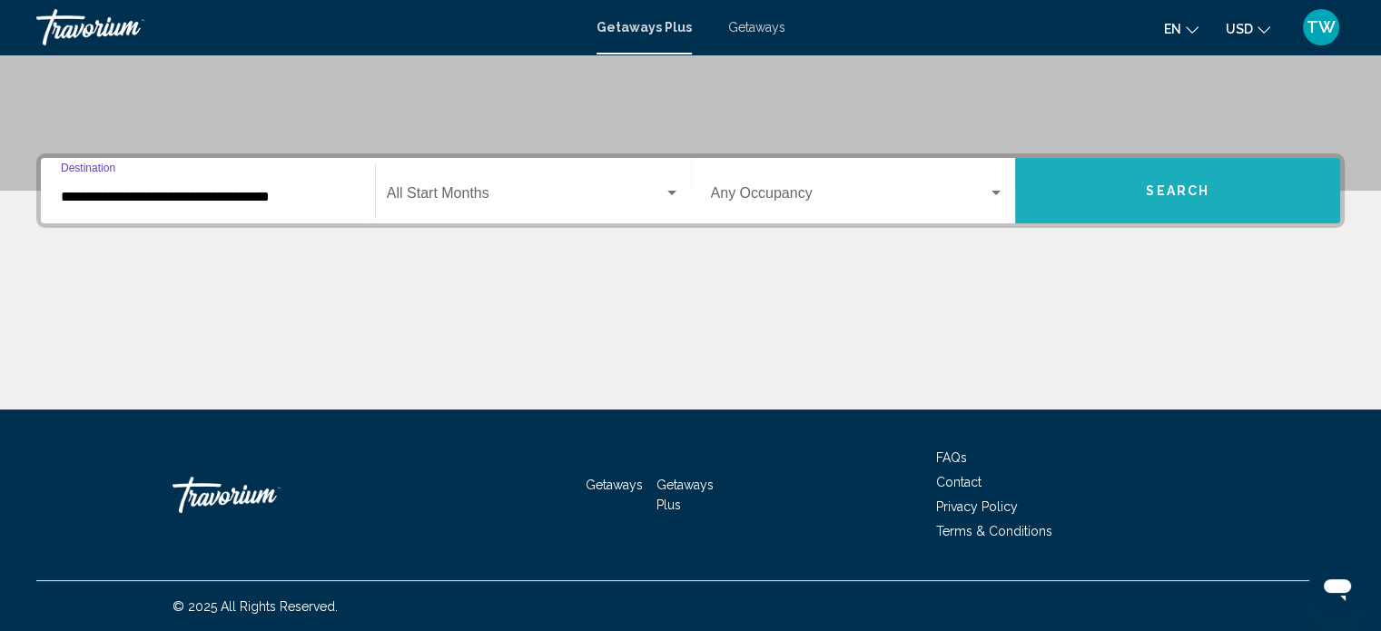
click at [1154, 214] on button "Search" at bounding box center [1177, 190] width 325 height 65
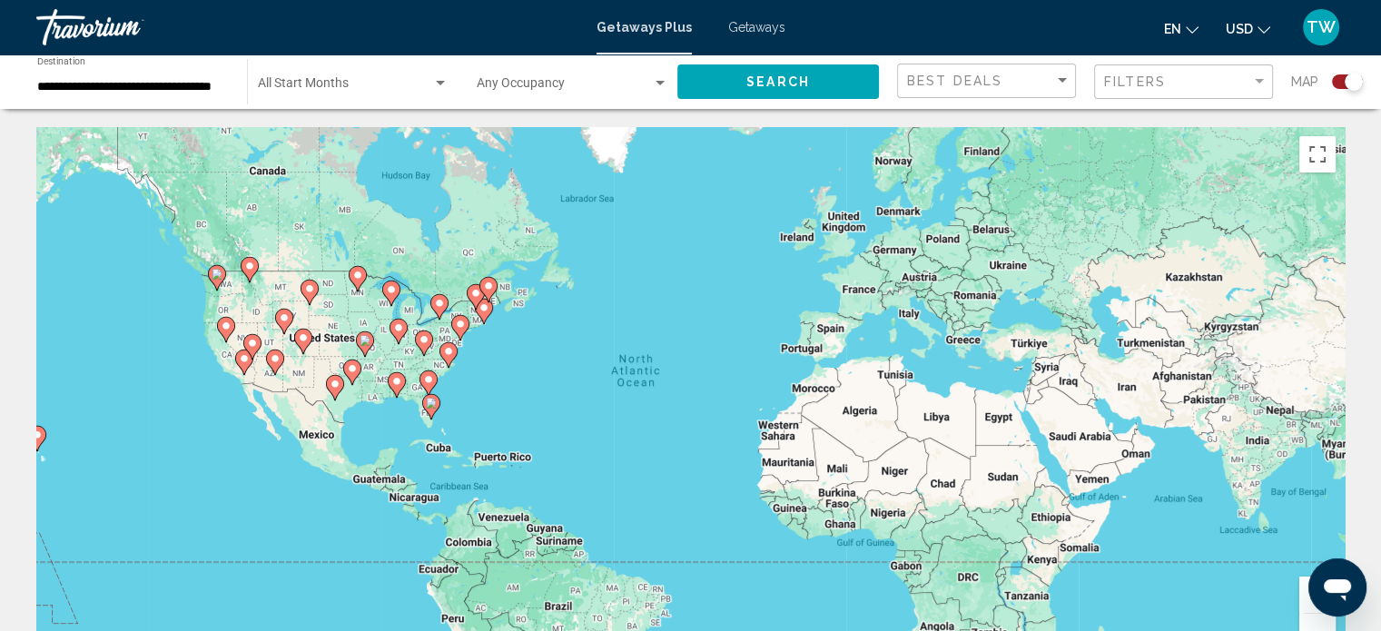
click at [175, 85] on input "**********" at bounding box center [133, 87] width 192 height 15
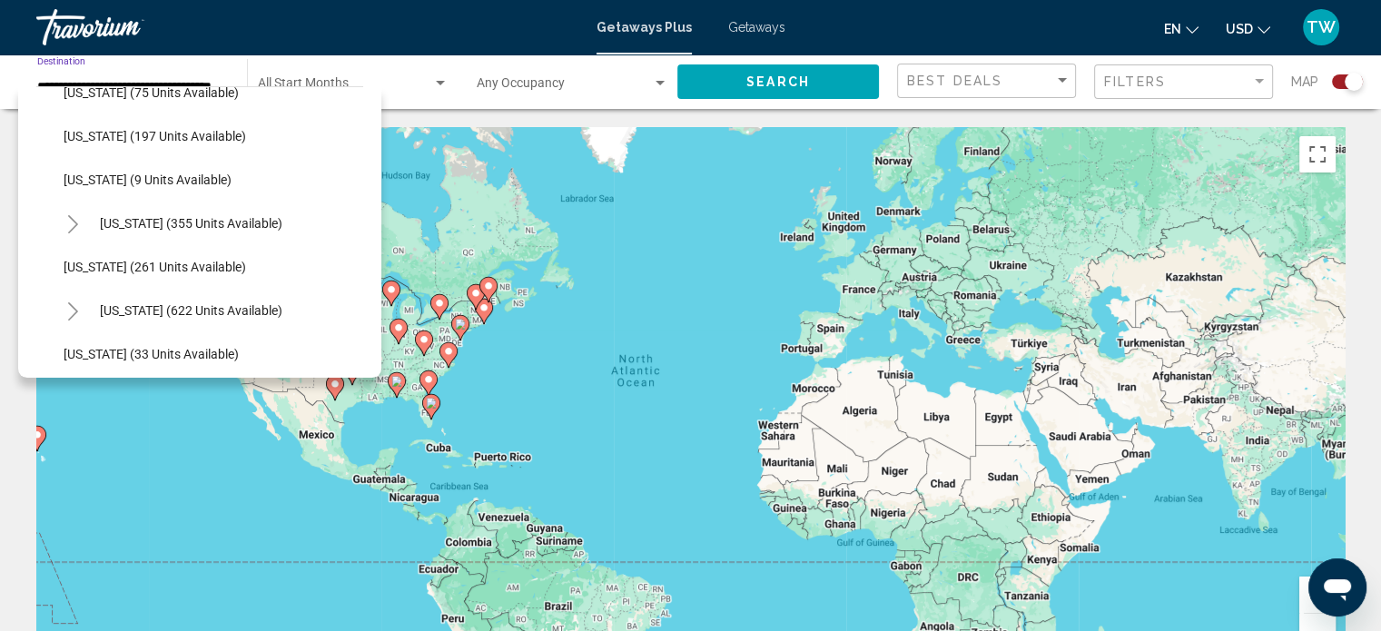
scroll to position [521, 0]
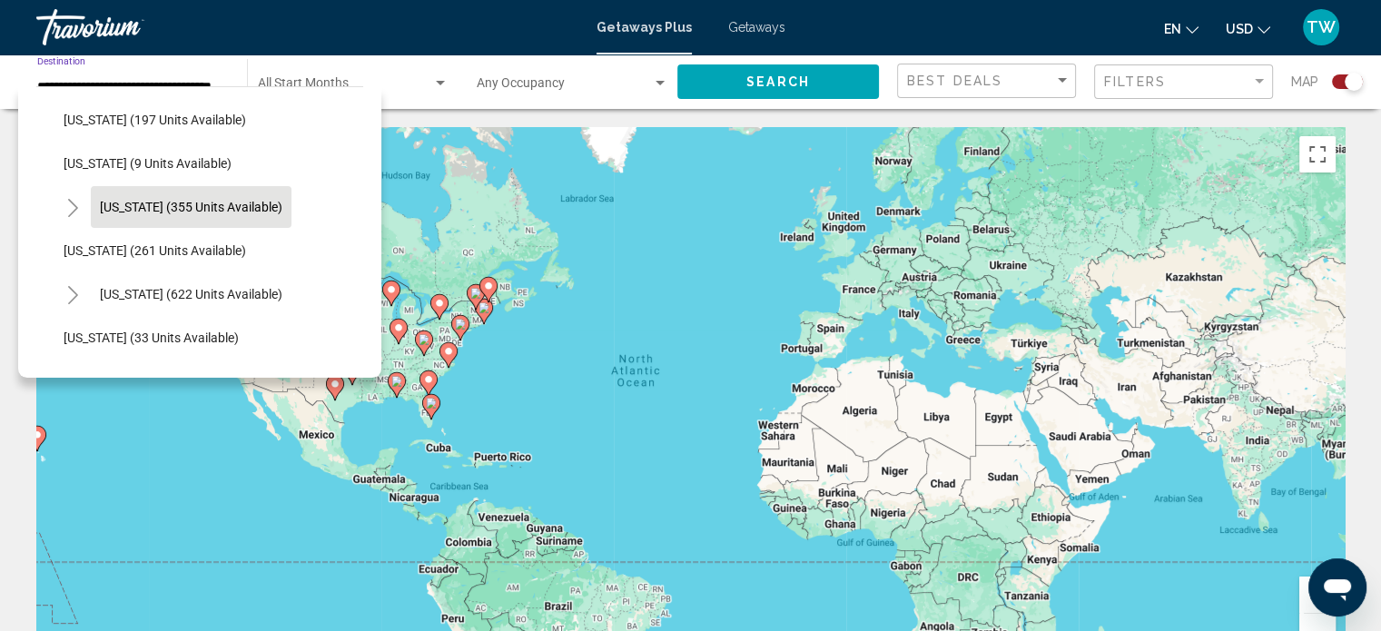
click at [235, 203] on span "[US_STATE] (355 units available)" at bounding box center [191, 207] width 183 height 15
type input "**********"
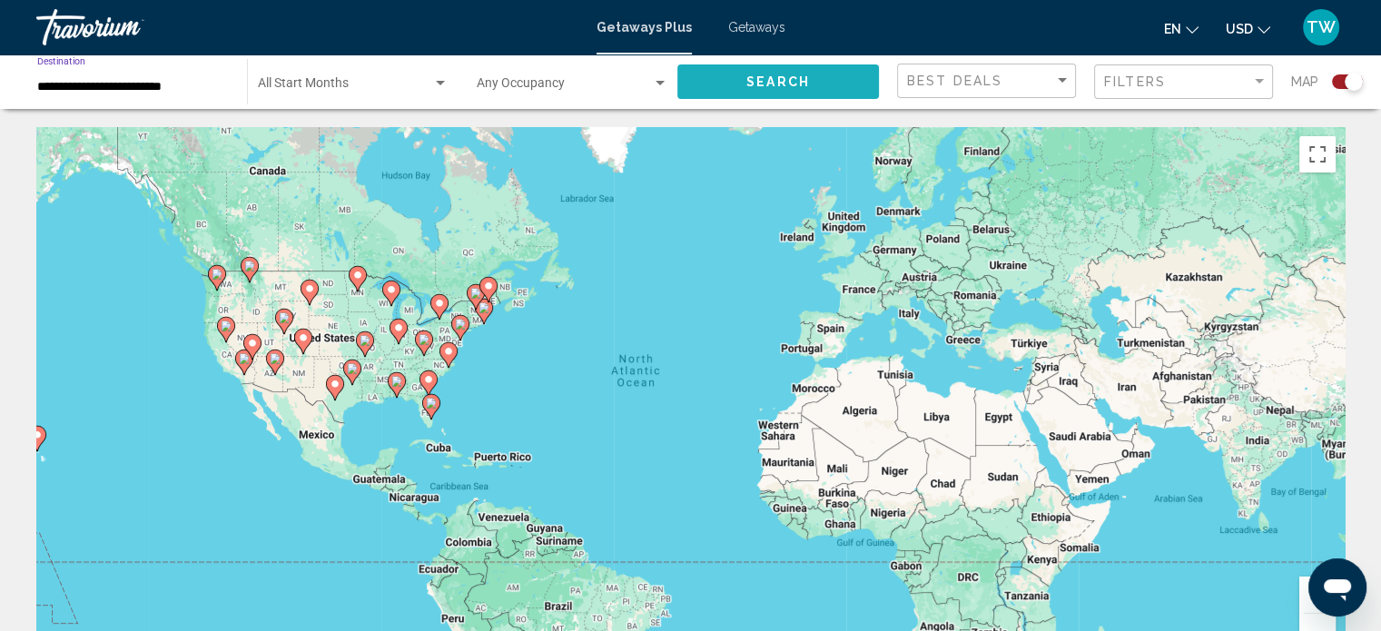
click at [760, 79] on span "Search" at bounding box center [779, 82] width 64 height 15
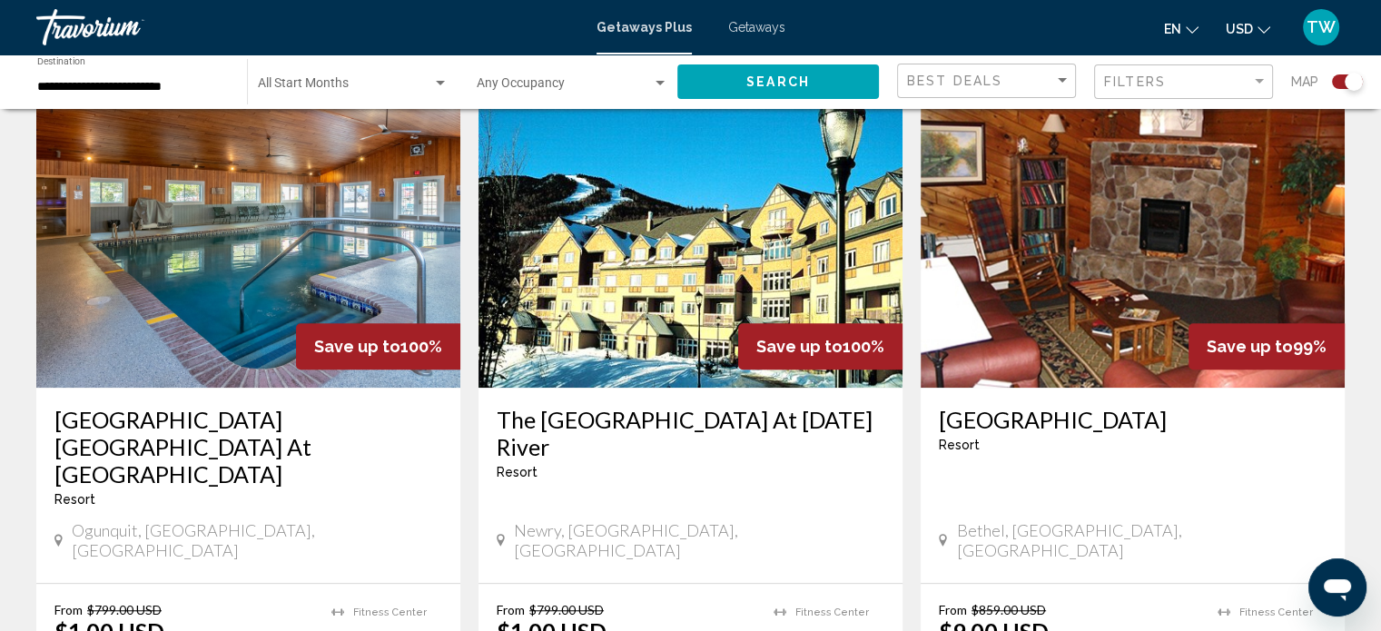
scroll to position [1319, 0]
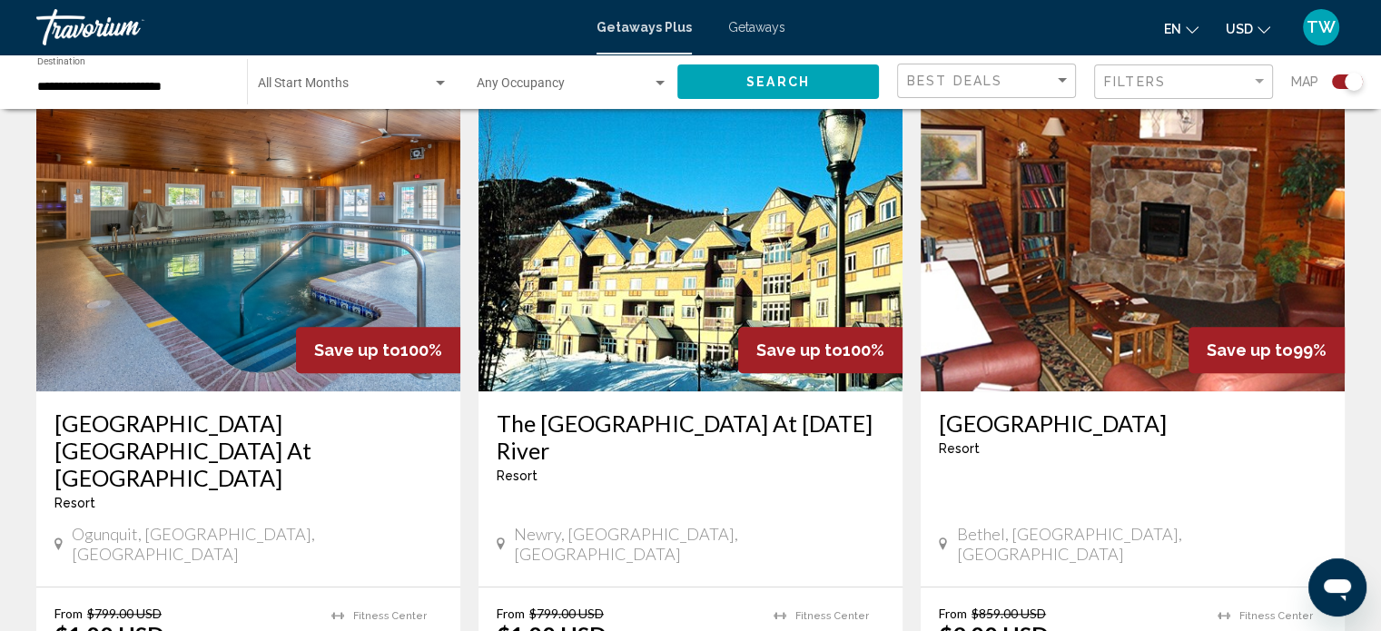
click at [762, 264] on img "Main content" at bounding box center [691, 246] width 424 height 291
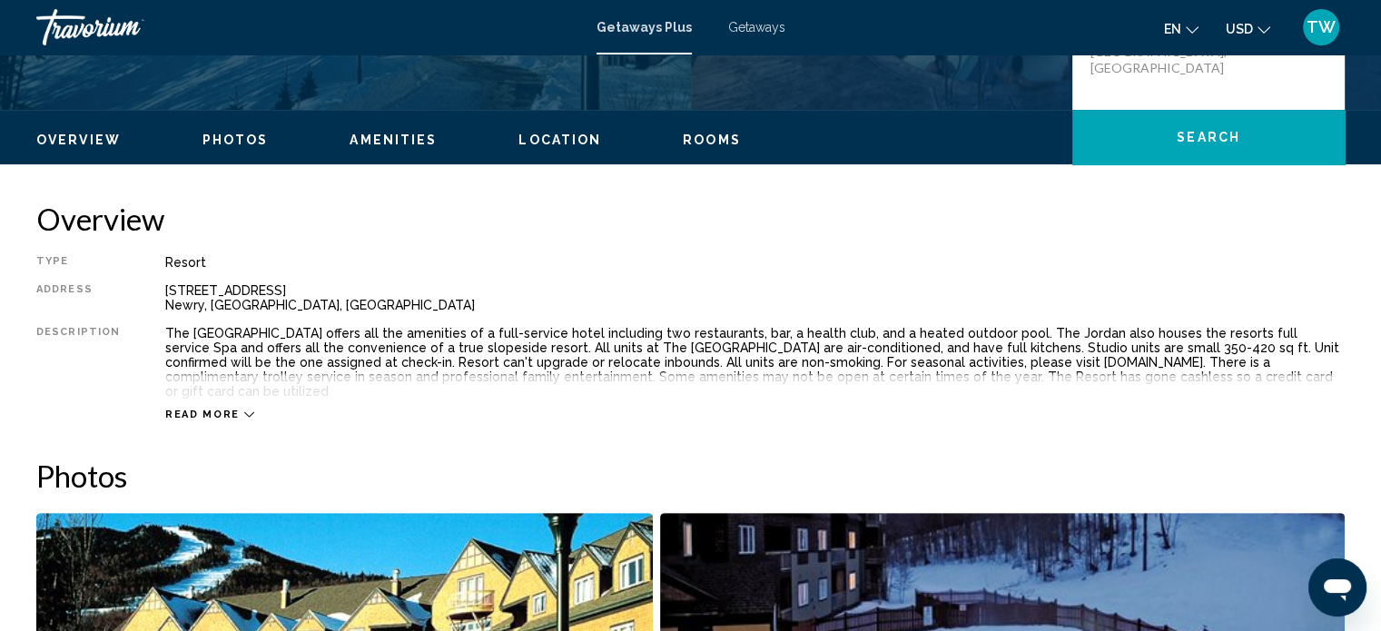
scroll to position [490, 0]
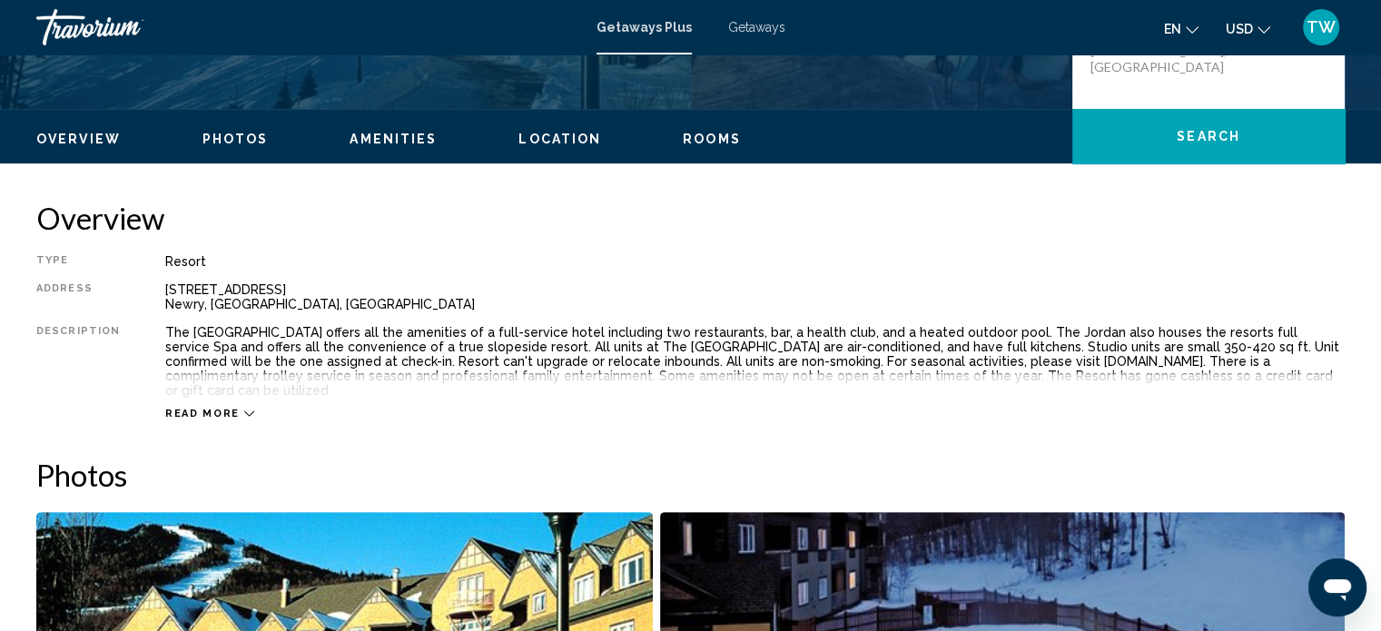
click at [231, 408] on div "Read more" at bounding box center [209, 414] width 89 height 12
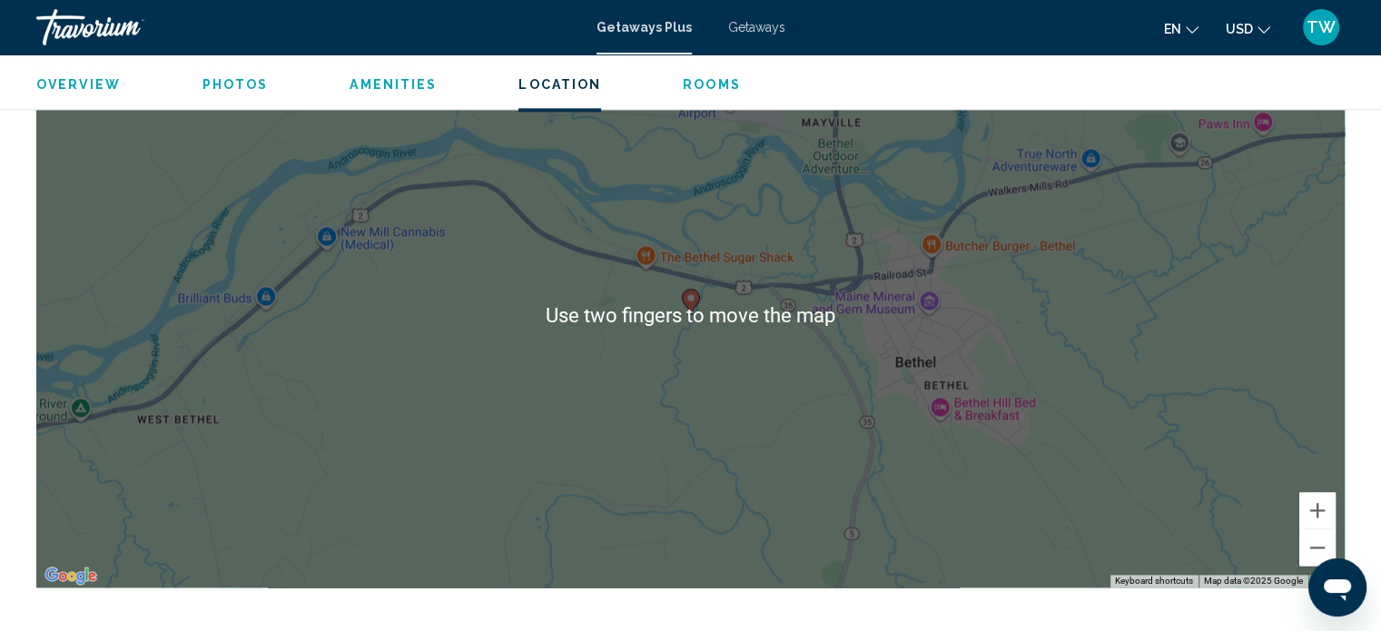
scroll to position [2452, 0]
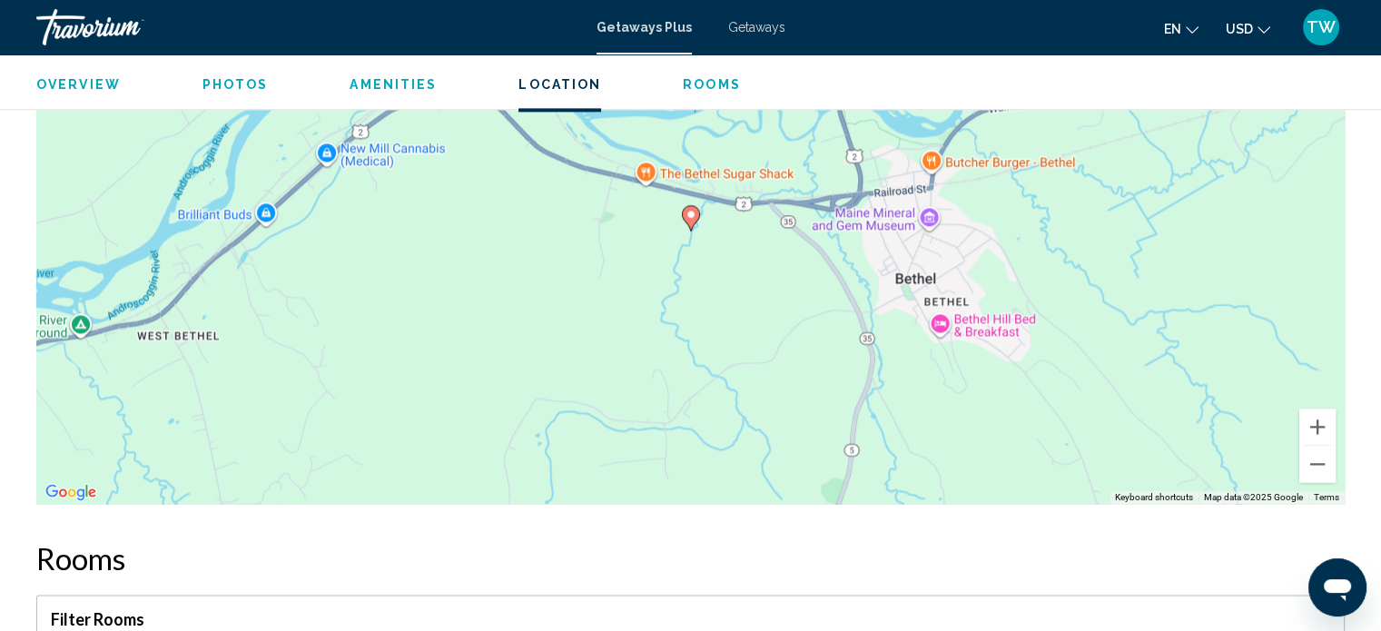
click at [1340, 458] on div "To activate drag with keyboard, press Alt + Enter. Once in keyboard drag state,…" at bounding box center [690, 231] width 1309 height 545
click at [1325, 456] on button "Zoom out" at bounding box center [1318, 464] width 36 height 36
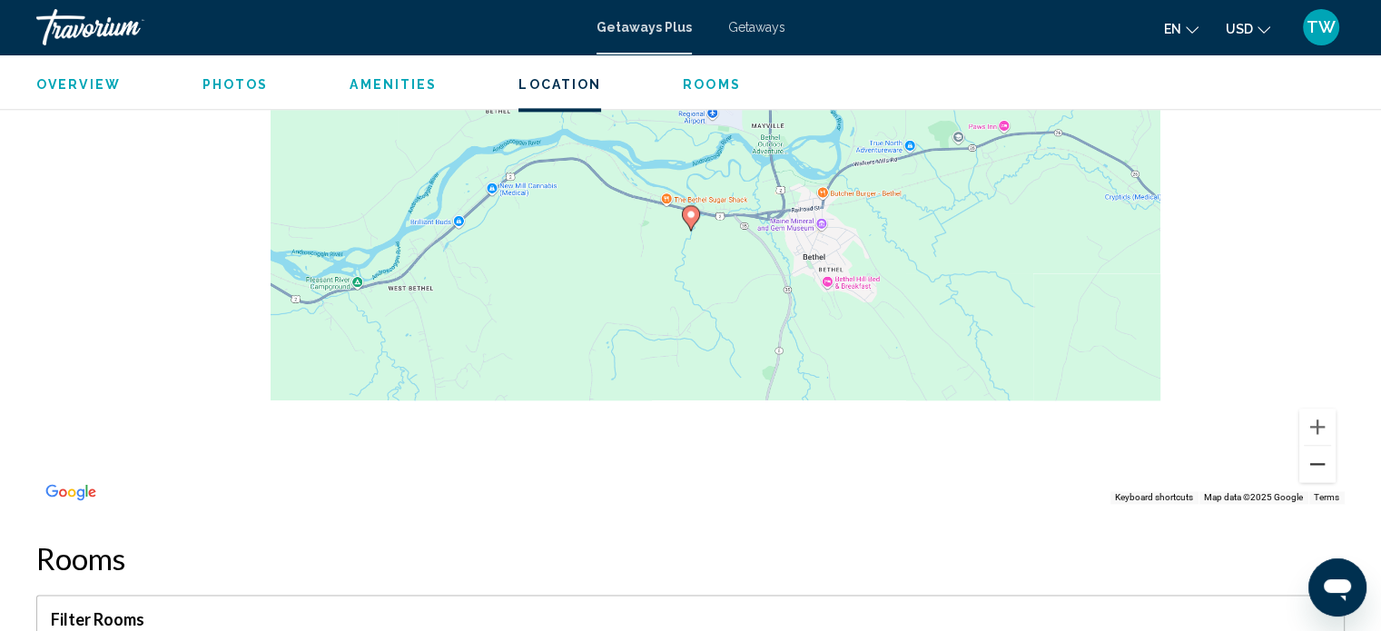
click at [1320, 456] on button "Zoom out" at bounding box center [1318, 464] width 36 height 36
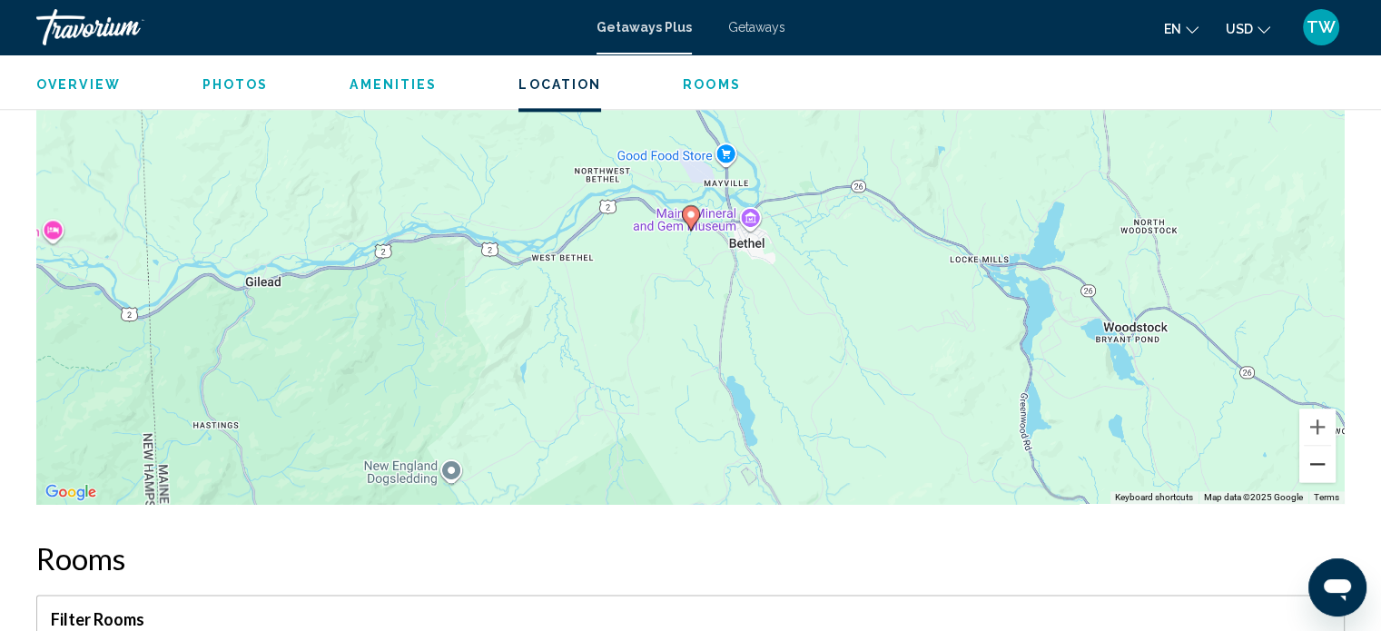
click at [1319, 457] on button "Zoom out" at bounding box center [1318, 464] width 36 height 36
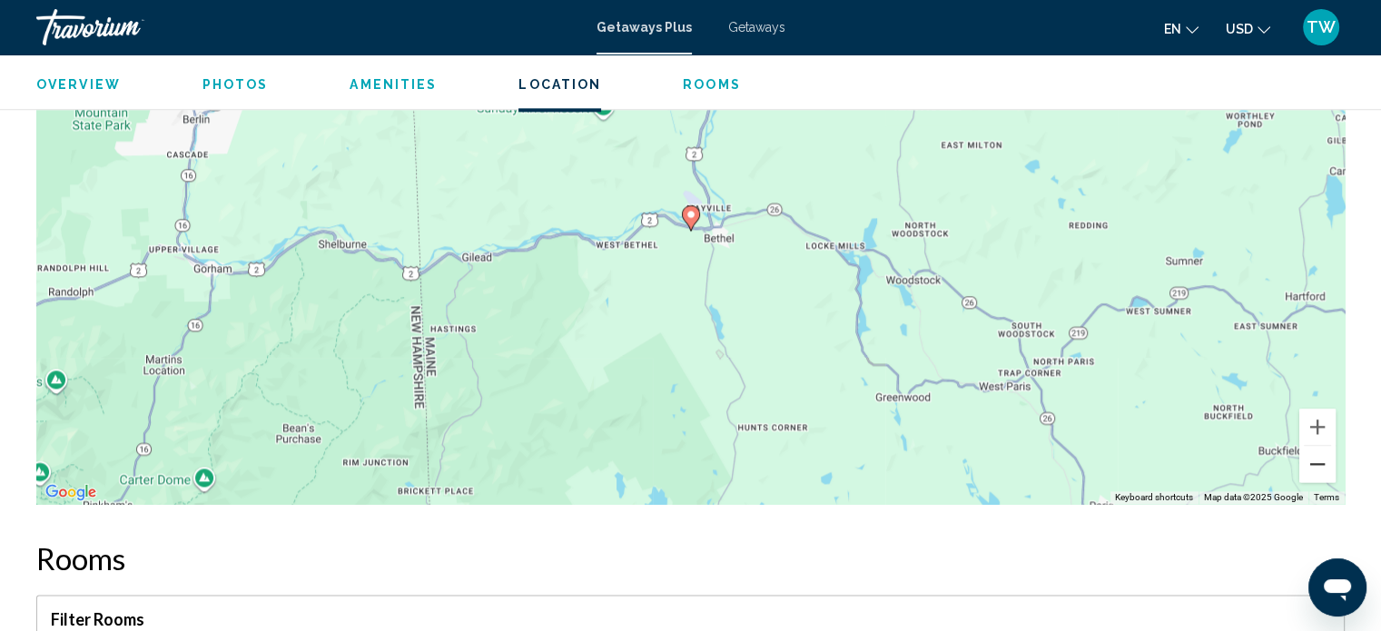
click at [1322, 456] on button "Zoom out" at bounding box center [1318, 464] width 36 height 36
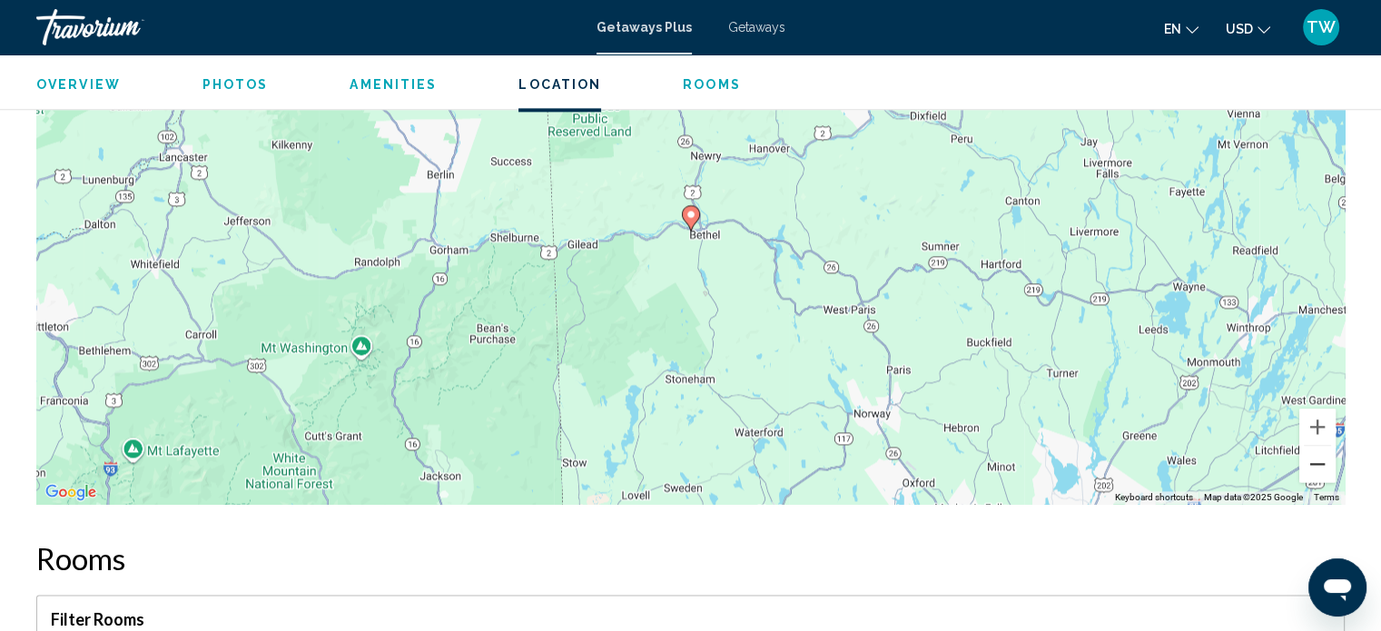
click at [1319, 451] on button "Zoom out" at bounding box center [1318, 464] width 36 height 36
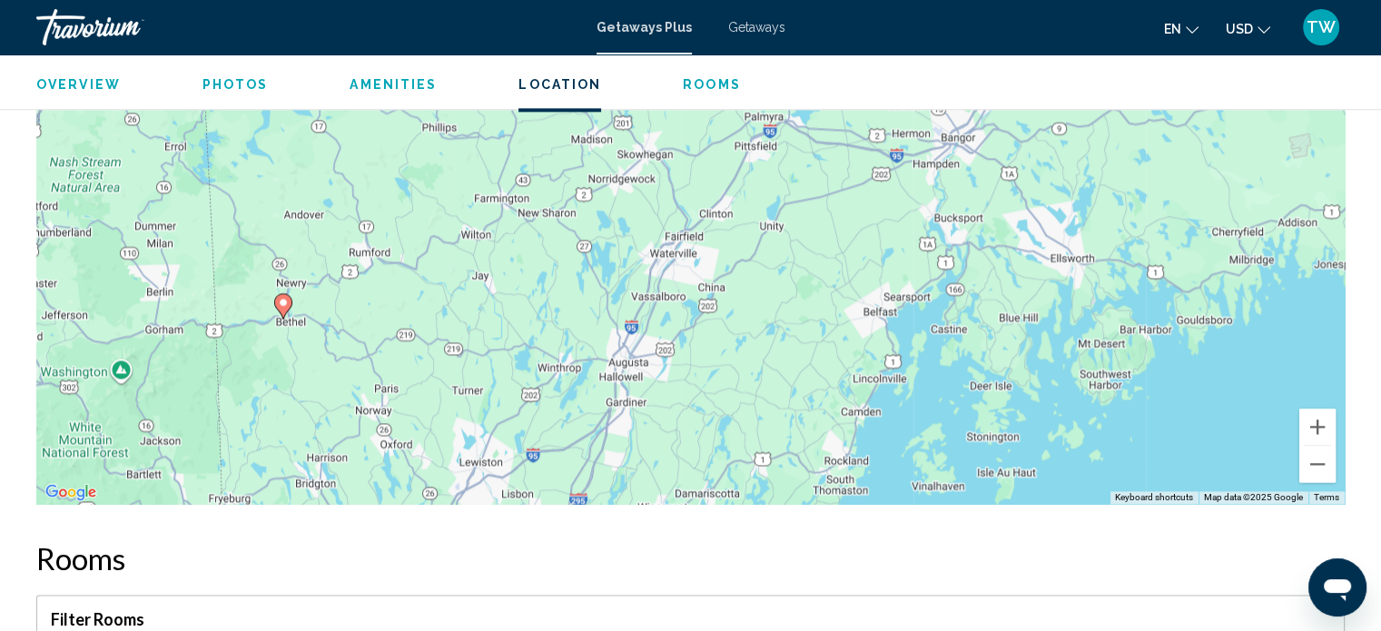
click at [0, 309] on div "Overview Type Resort All-Inclusive No All-Inclusive Address [STREET_ADDRESS] De…" at bounding box center [690, 581] width 1381 height 4685
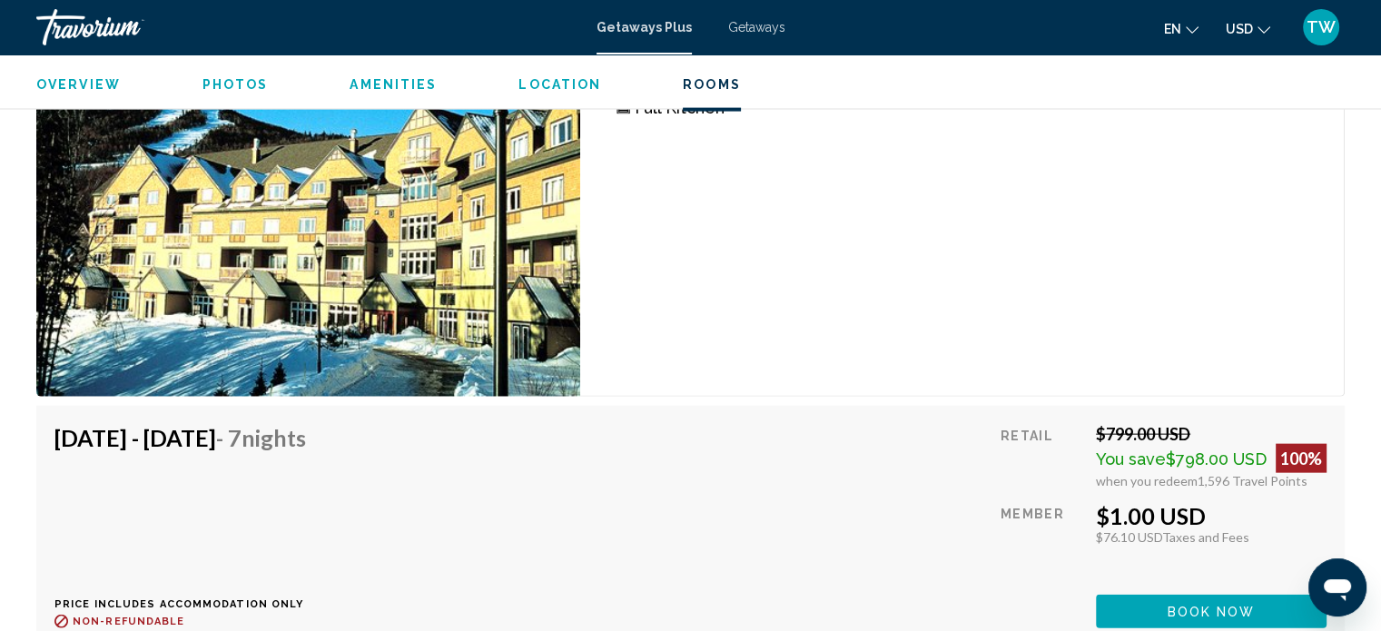
scroll to position [3949, 0]
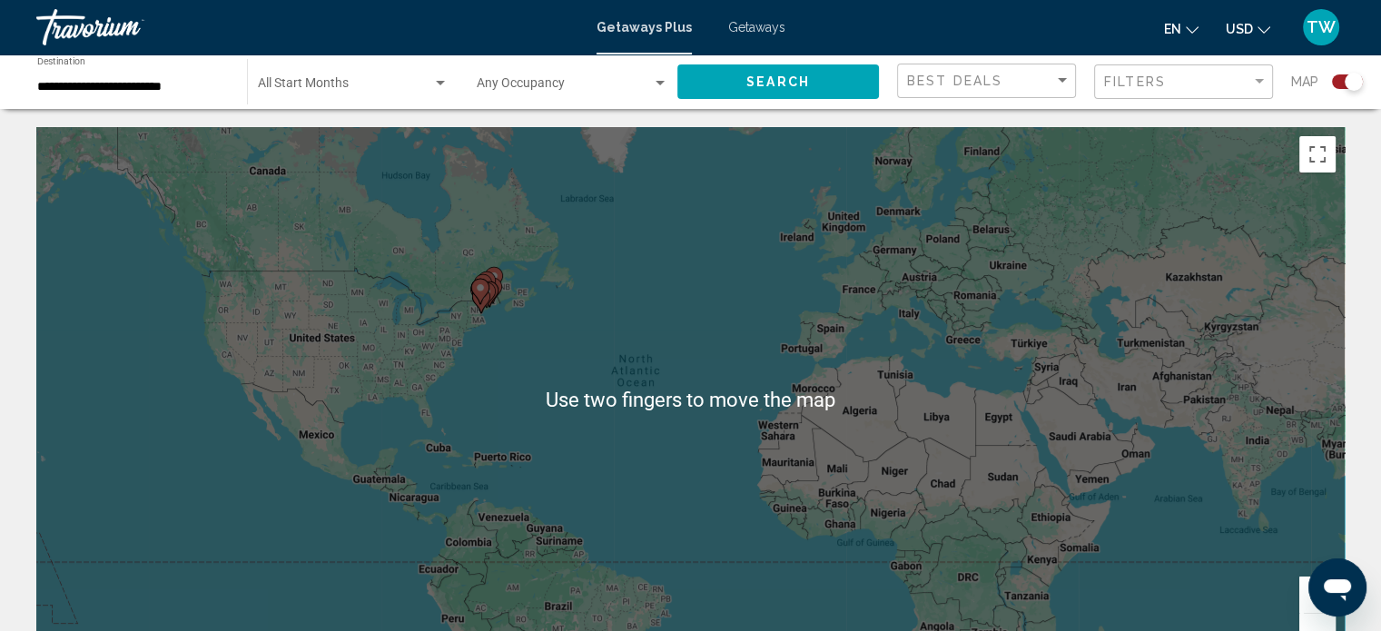
click at [164, 84] on input "**********" at bounding box center [133, 87] width 192 height 15
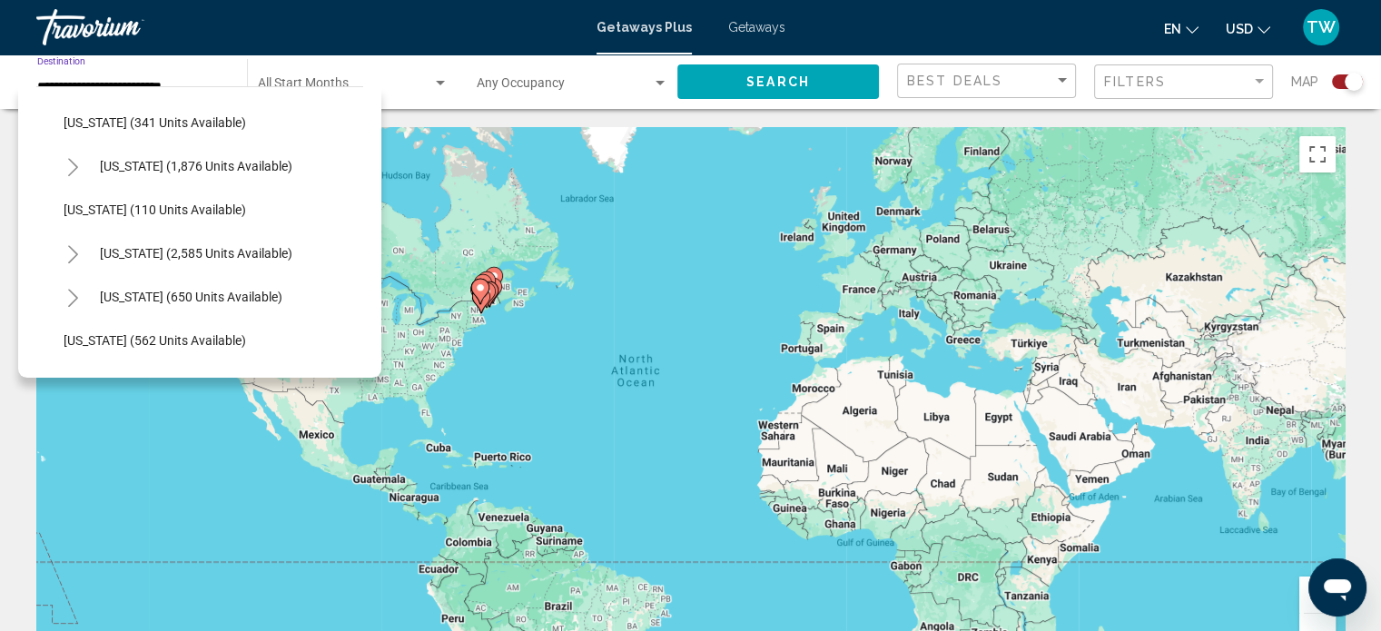
scroll to position [870, 0]
click at [280, 295] on span "[US_STATE] (650 units available)" at bounding box center [191, 294] width 183 height 15
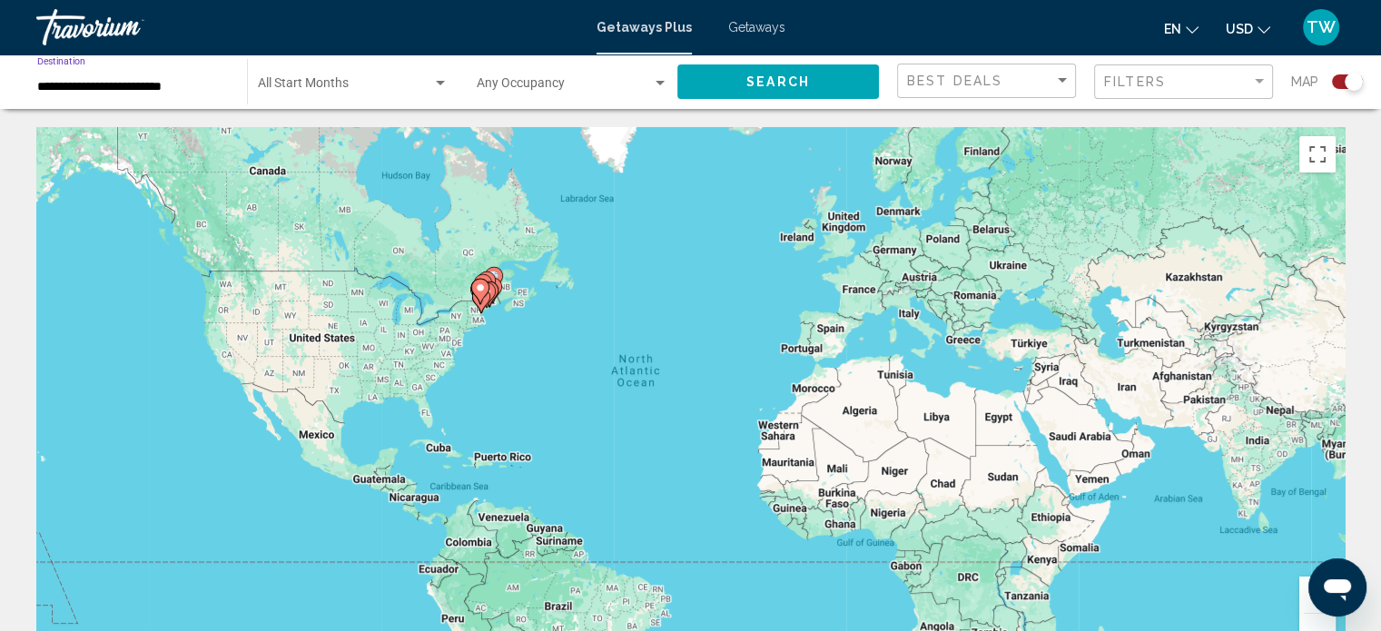
type input "**********"
click at [814, 74] on button "Search" at bounding box center [779, 81] width 202 height 34
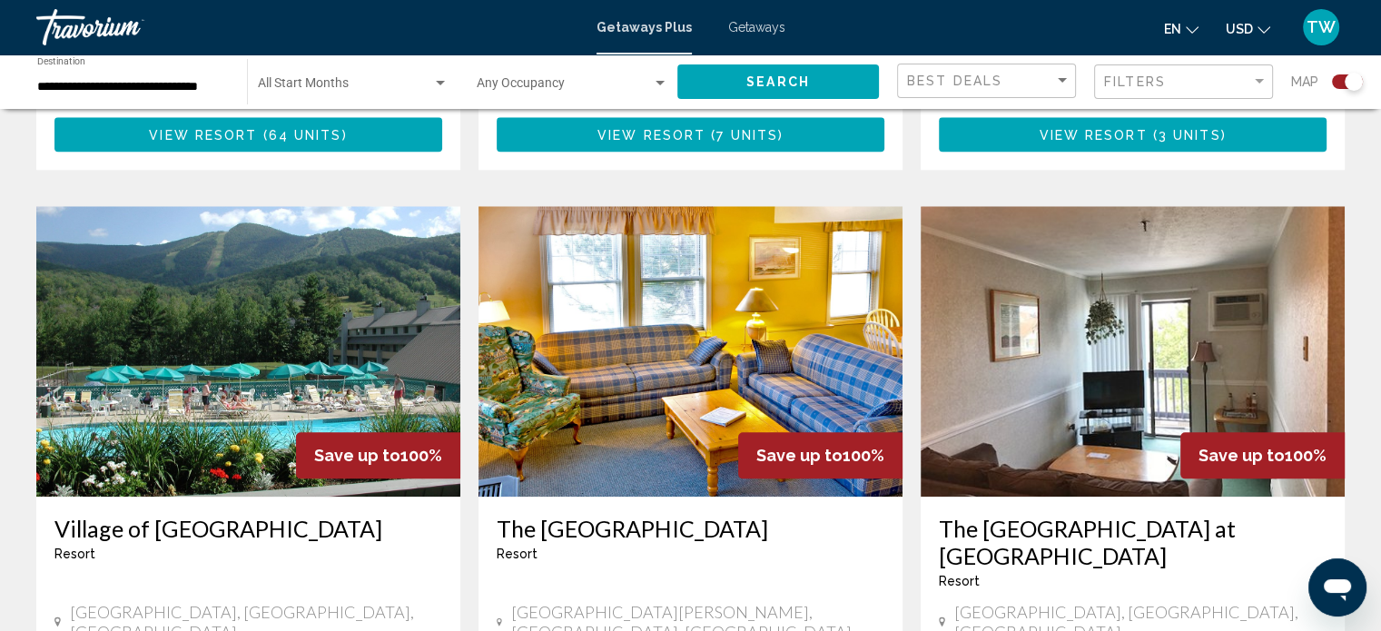
scroll to position [1908, 0]
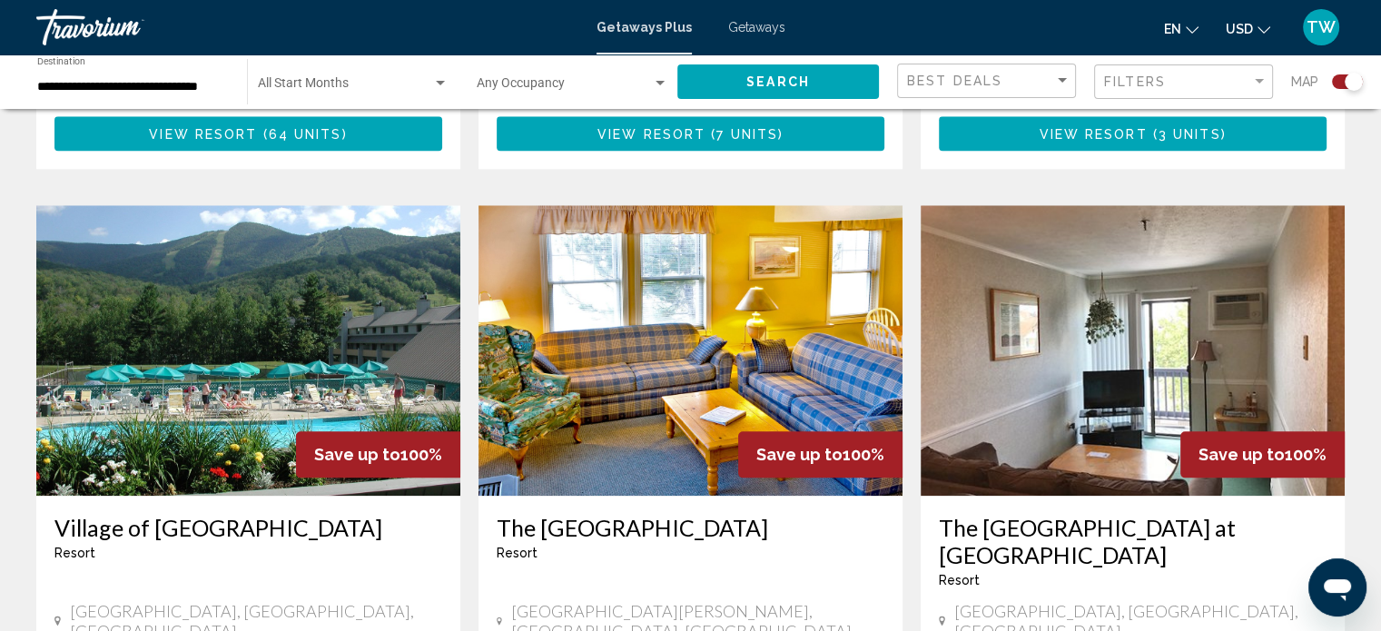
click at [334, 235] on img "Main content" at bounding box center [248, 350] width 424 height 291
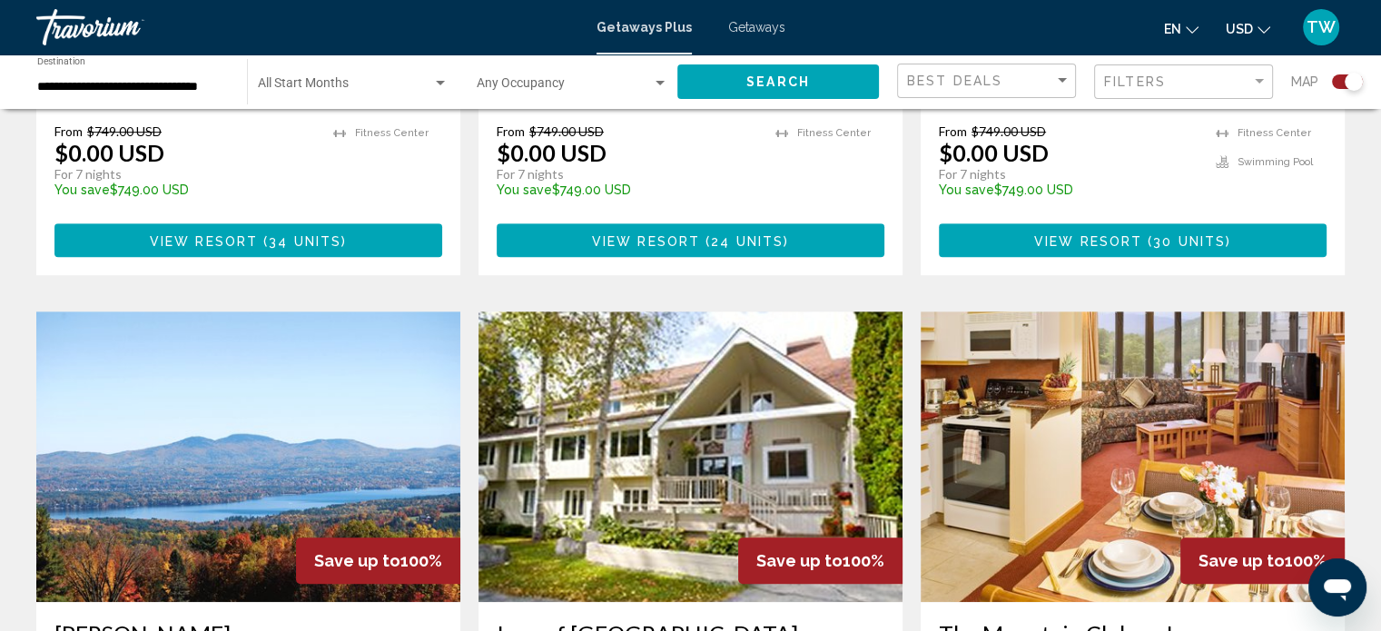
click at [1318, 507] on img "Main content" at bounding box center [1133, 457] width 424 height 291
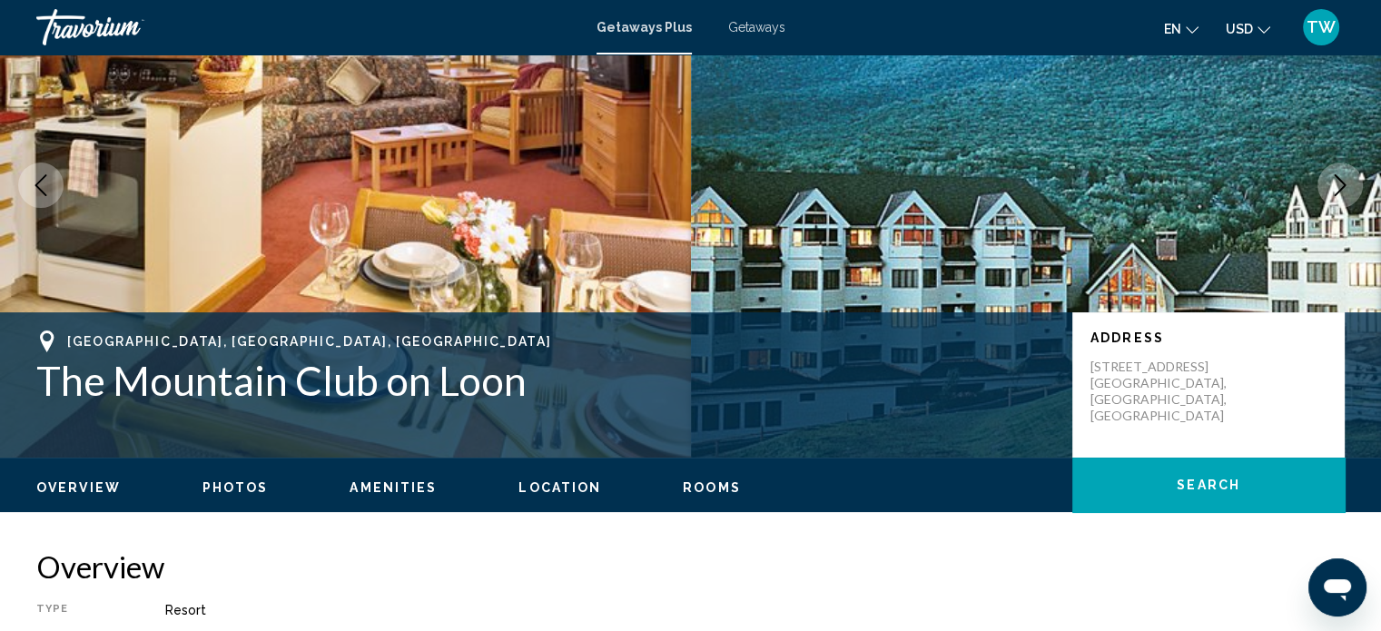
scroll to position [148, 0]
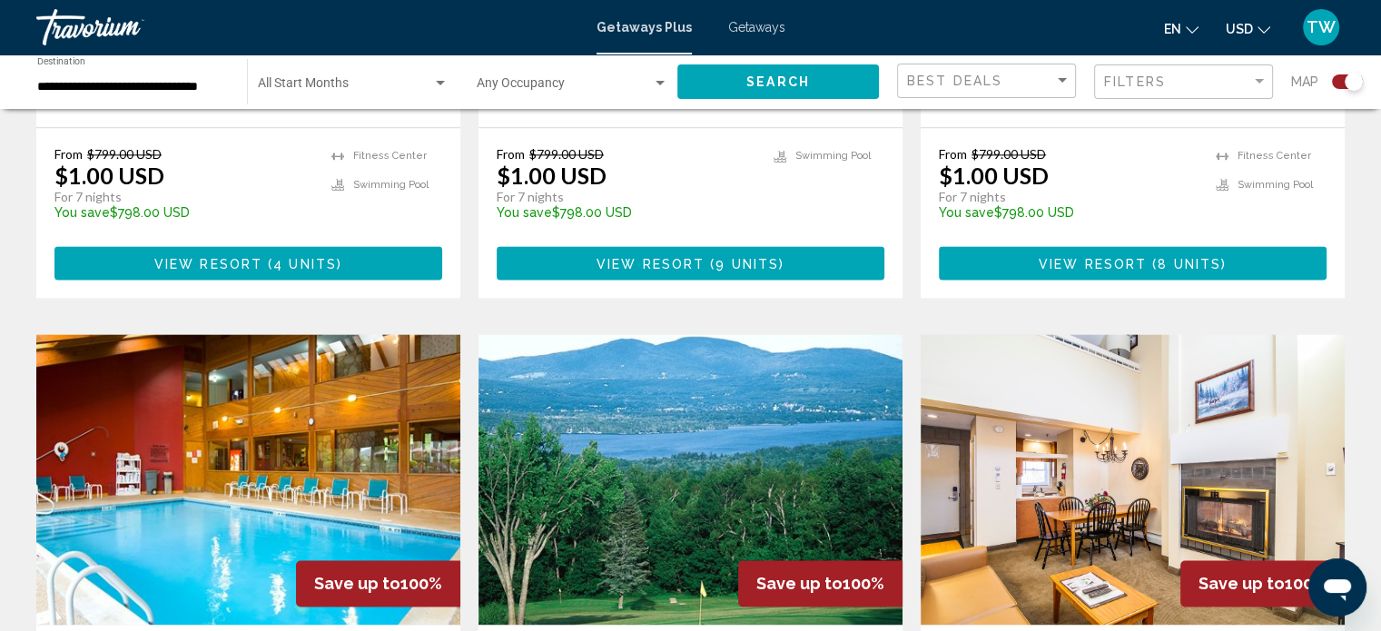
scroll to position [2445, 0]
click at [780, 334] on img "Main content" at bounding box center [691, 479] width 424 height 291
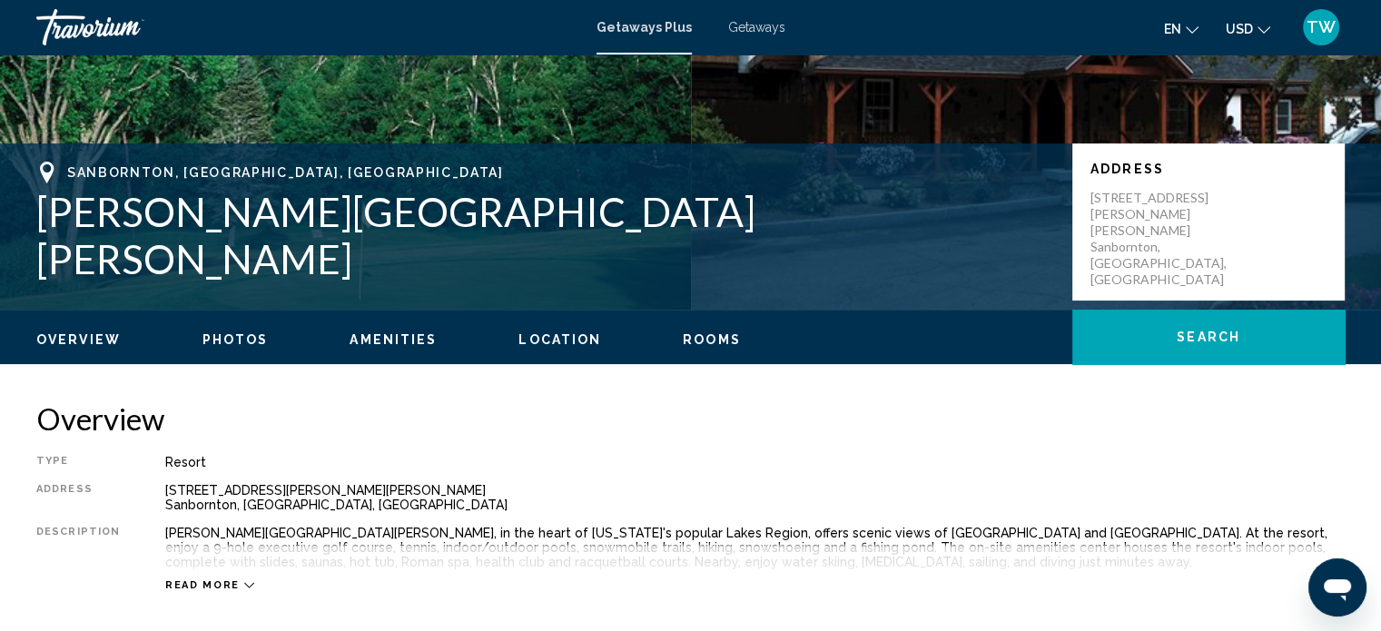
scroll to position [288, 0]
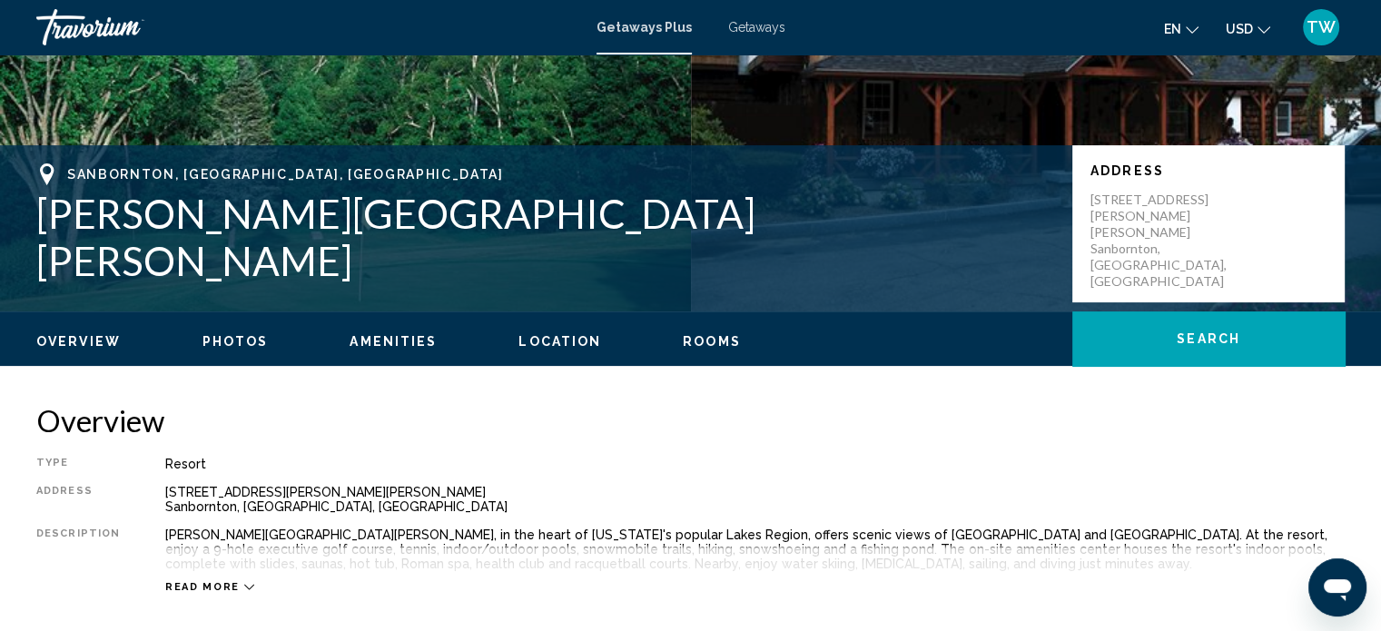
click at [719, 346] on span "Rooms" at bounding box center [712, 341] width 58 height 15
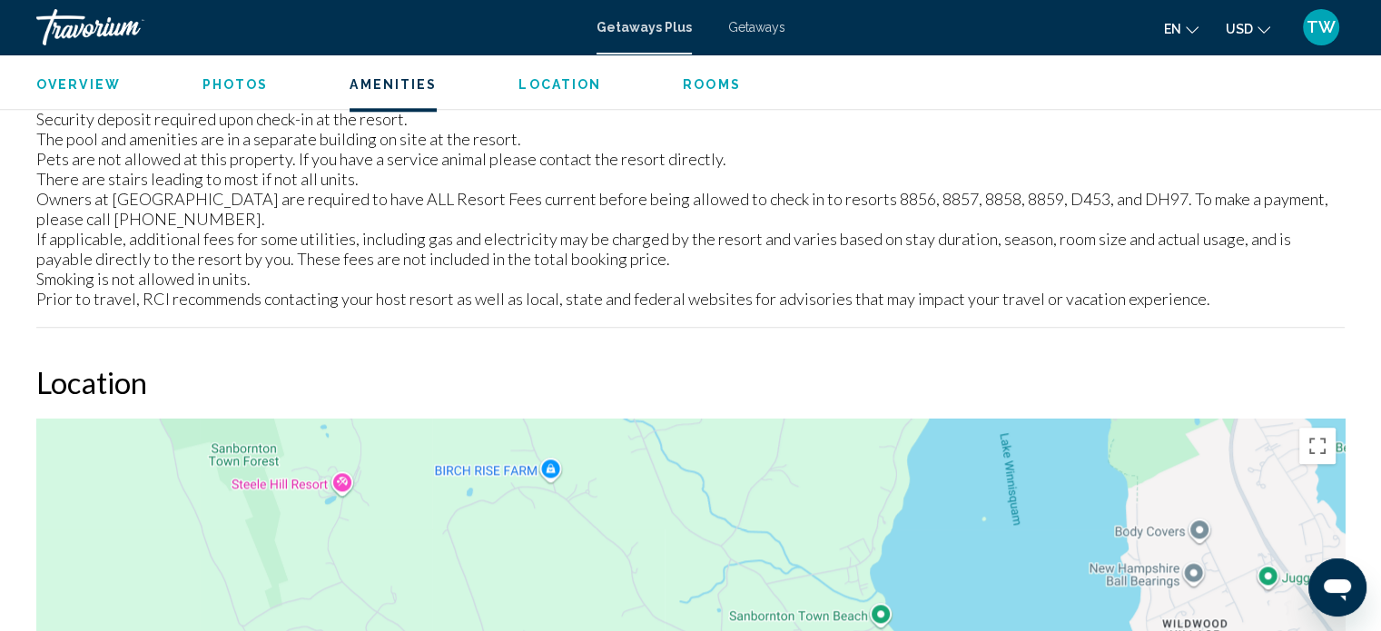
scroll to position [2005, 0]
